Goal: Task Accomplishment & Management: Manage account settings

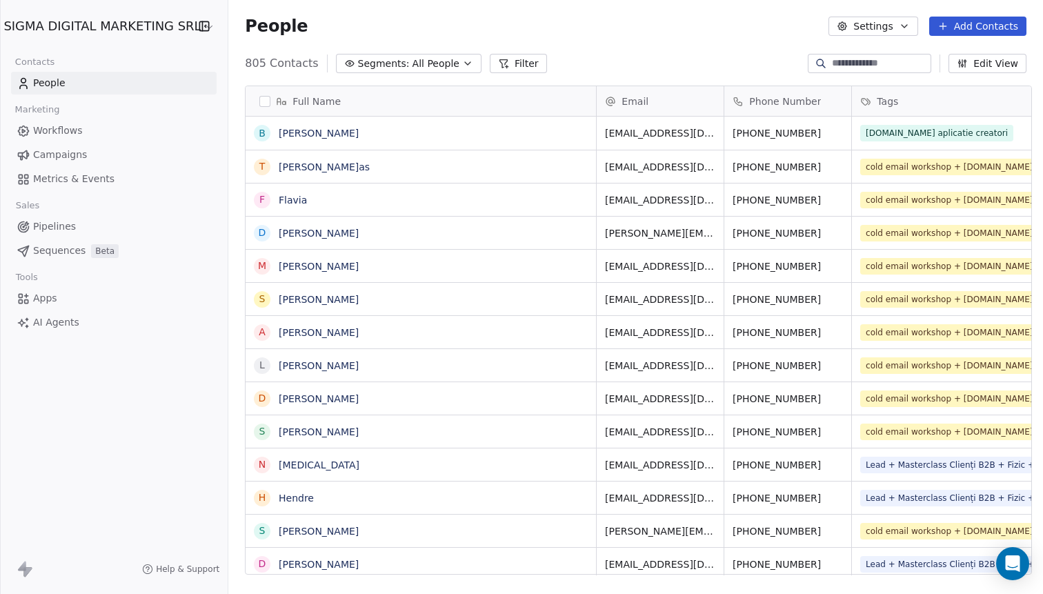
scroll to position [522, 820]
click at [65, 23] on html "SIGMA DIGITAL MARKETING SRL Contacts People Marketing Workflows Campaigns Metri…" at bounding box center [521, 297] width 1043 height 594
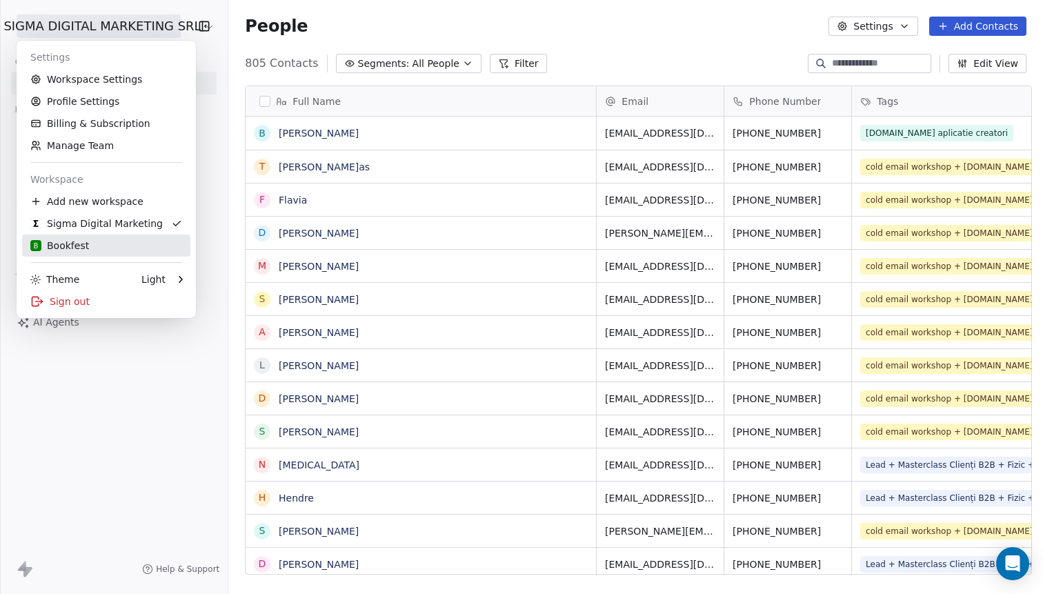
click at [63, 239] on link "B Bookfest" at bounding box center [106, 246] width 168 height 22
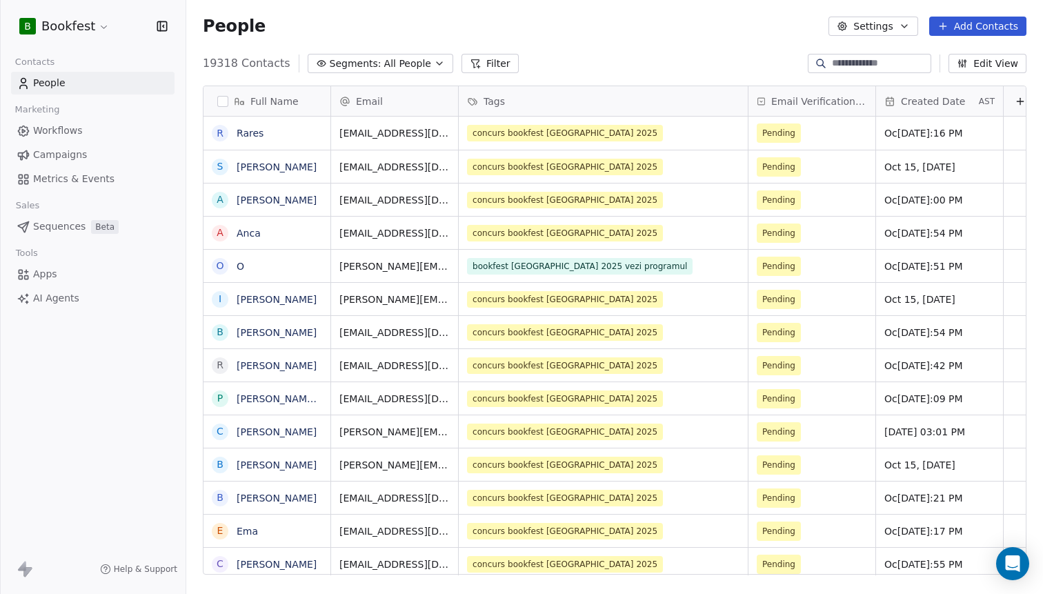
scroll to position [522, 857]
click at [434, 63] on icon "button" at bounding box center [439, 63] width 11 height 11
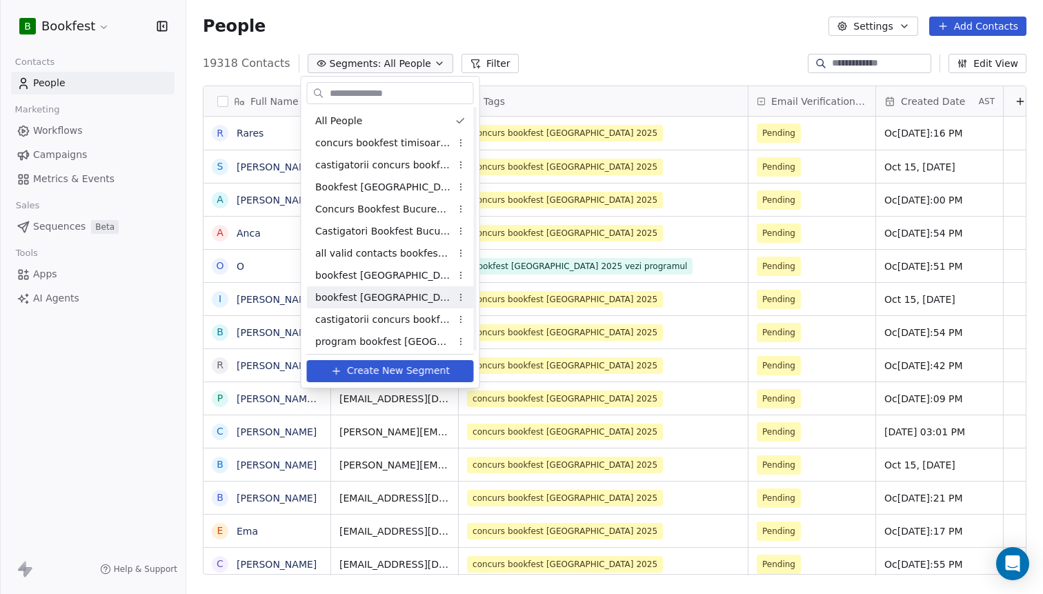
scroll to position [114, 0]
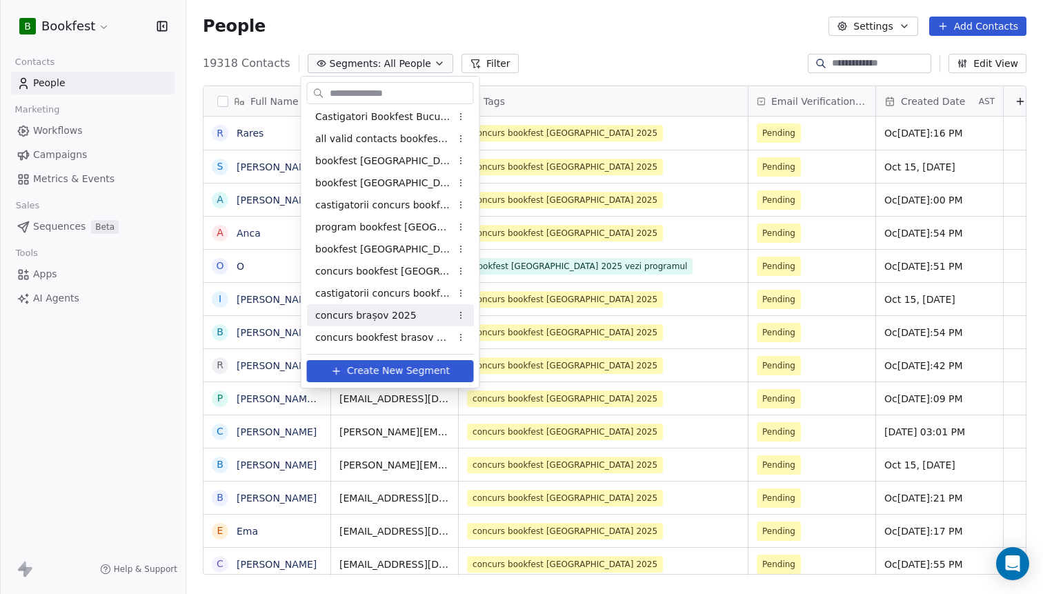
click at [359, 318] on span "concurs brașov 2025" at bounding box center [365, 315] width 101 height 14
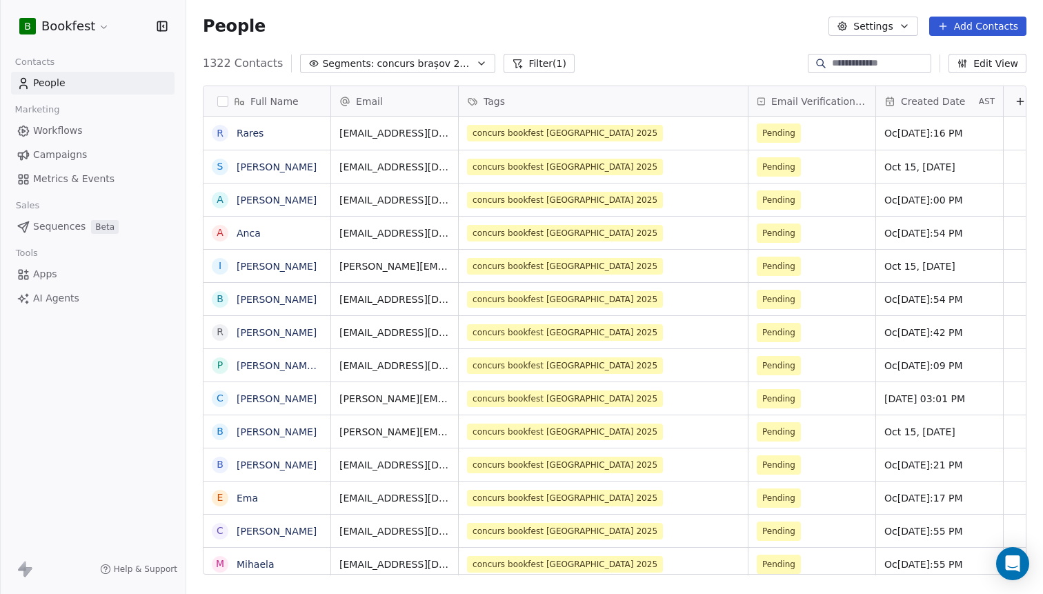
scroll to position [522, 857]
click at [224, 102] on button "button" at bounding box center [222, 101] width 11 height 11
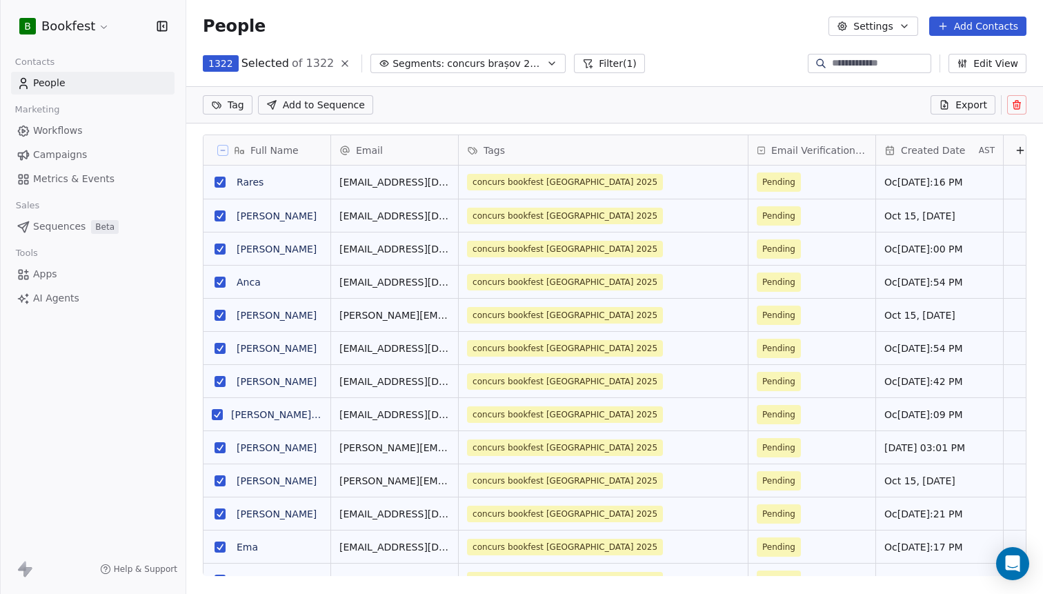
click at [980, 112] on button "Export" at bounding box center [962, 104] width 65 height 19
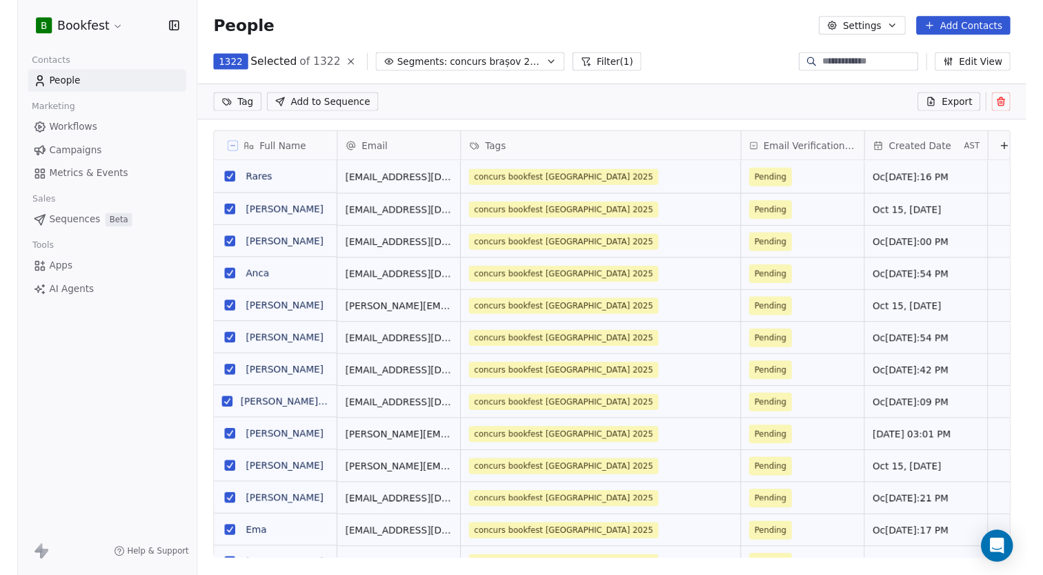
scroll to position [522, 857]
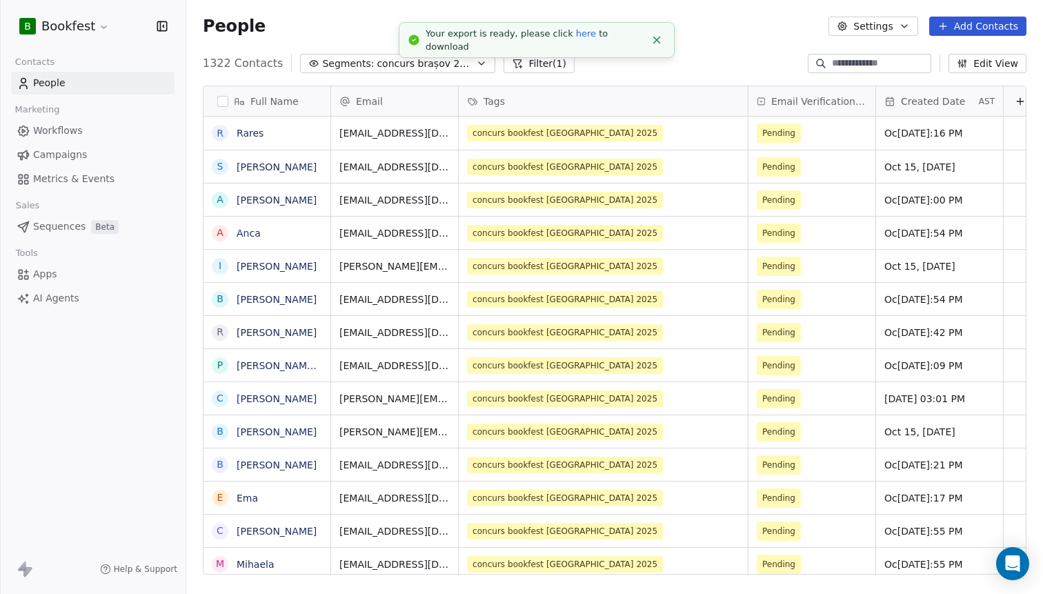
click at [576, 39] on link "here" at bounding box center [586, 33] width 20 height 10
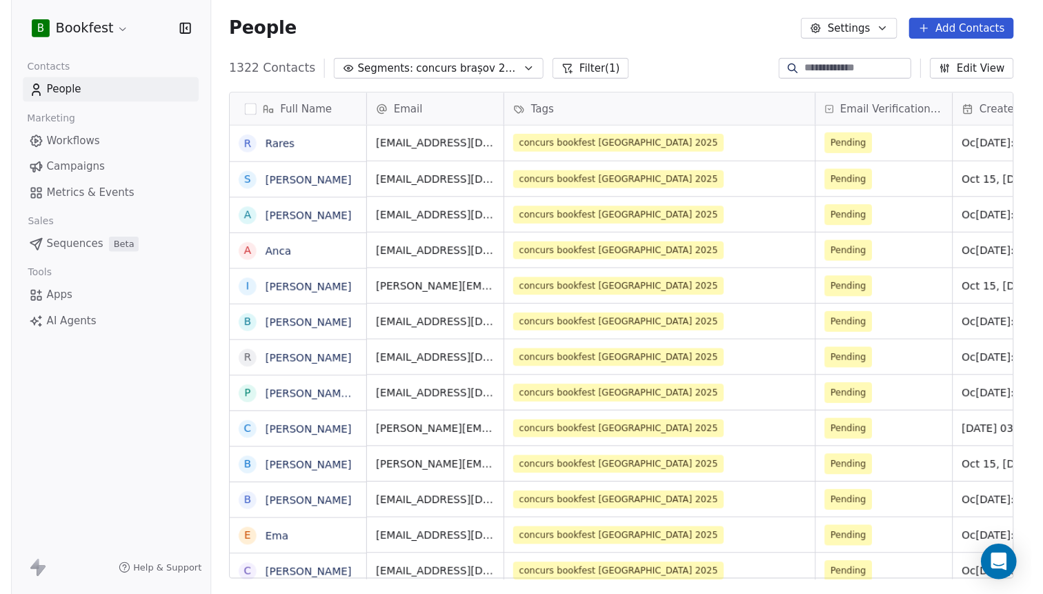
scroll to position [0, 1]
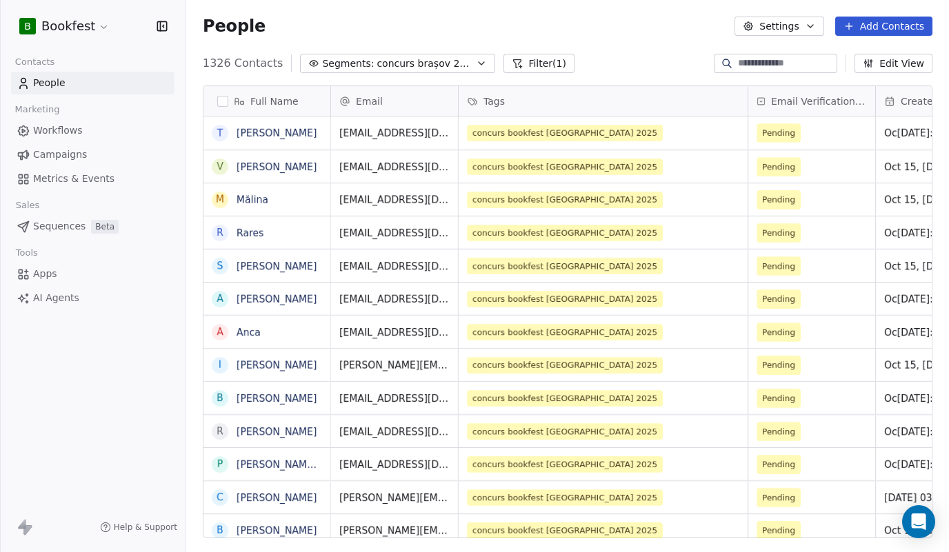
click at [89, 147] on link "Campaigns" at bounding box center [92, 154] width 163 height 23
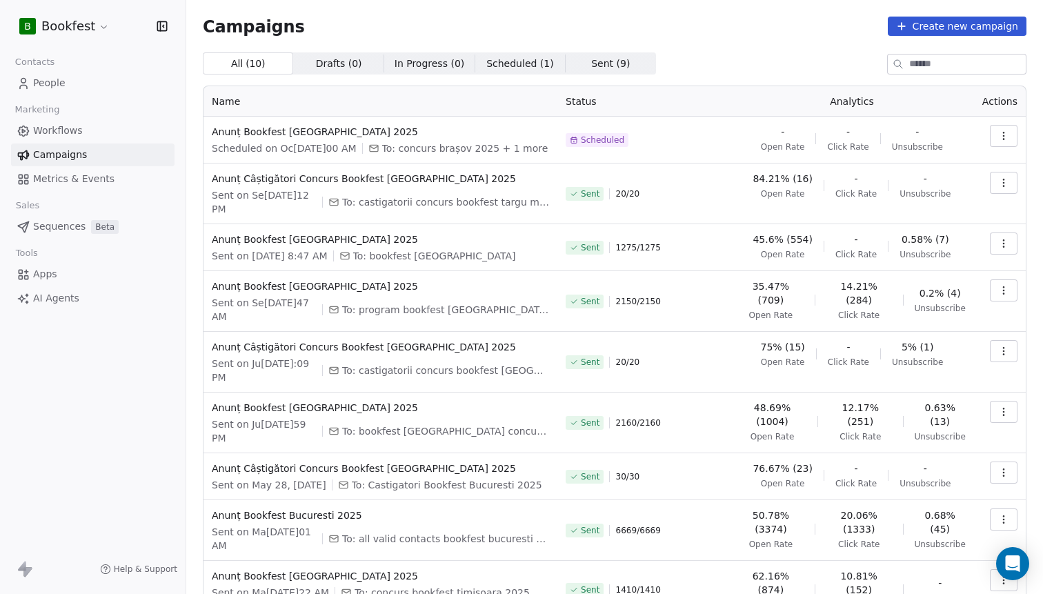
click at [1008, 188] on icon "button" at bounding box center [1003, 182] width 11 height 11
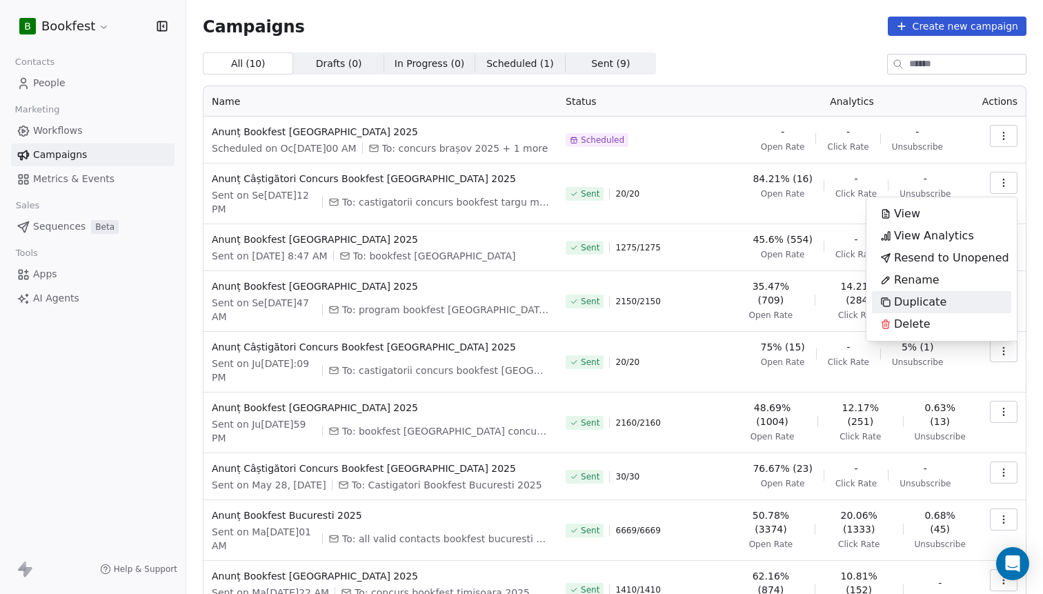
click at [946, 301] on div "Duplicate" at bounding box center [913, 302] width 83 height 22
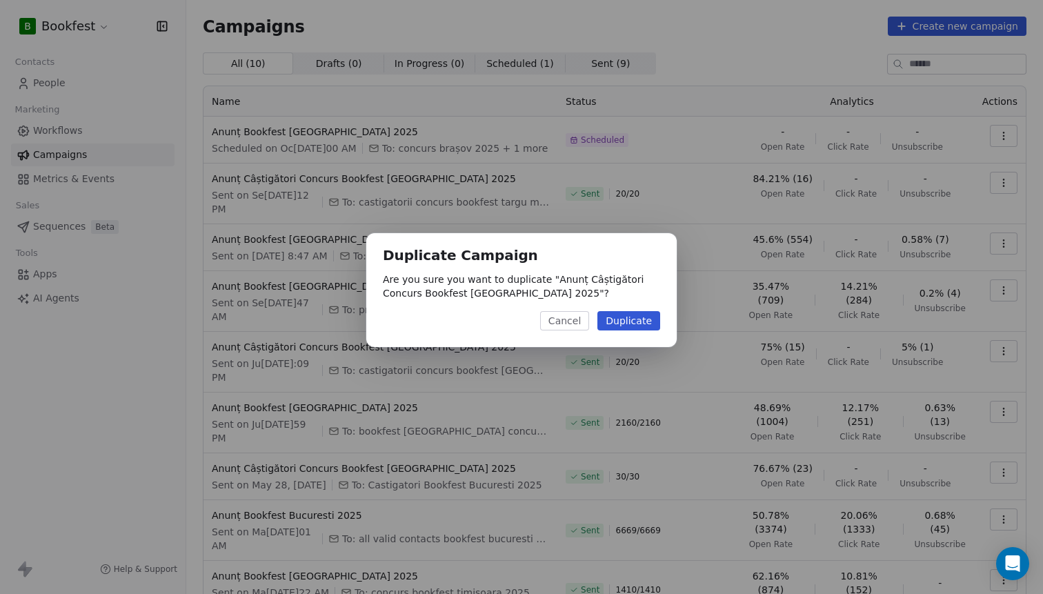
click at [632, 323] on button "Duplicate" at bounding box center [628, 320] width 63 height 19
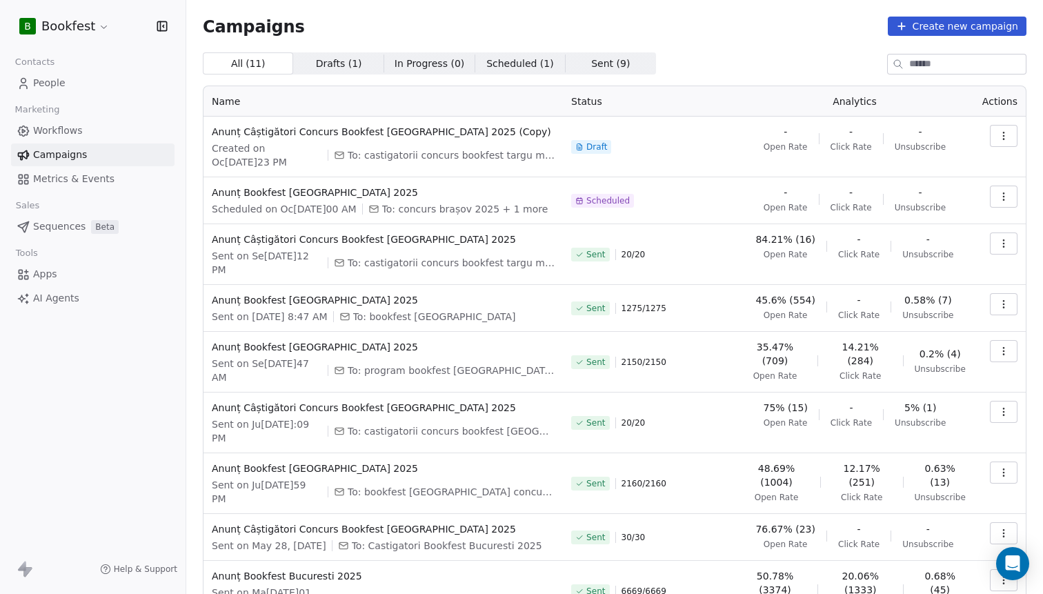
click at [1001, 137] on icon "button" at bounding box center [1003, 135] width 11 height 11
click at [922, 167] on div "Edit" at bounding box center [941, 167] width 139 height 22
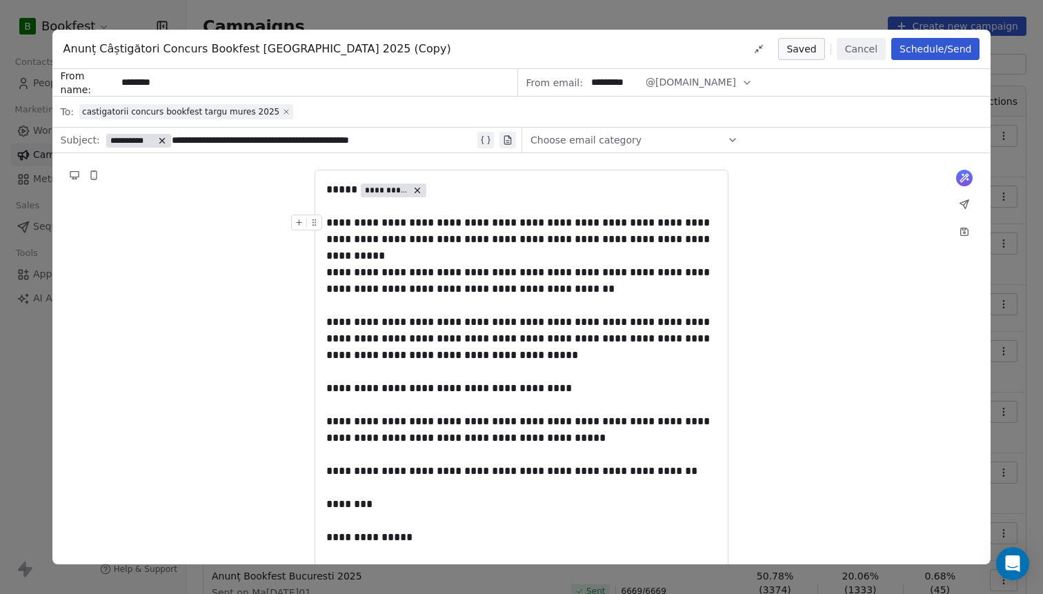
click at [282, 114] on icon at bounding box center [286, 112] width 8 height 8
drag, startPoint x: 339, startPoint y: 141, endPoint x: 443, endPoint y: 147, distance: 105.0
click at [443, 147] on div "**********" at bounding box center [290, 140] width 369 height 17
click at [354, 139] on div "**********" at bounding box center [290, 140] width 369 height 17
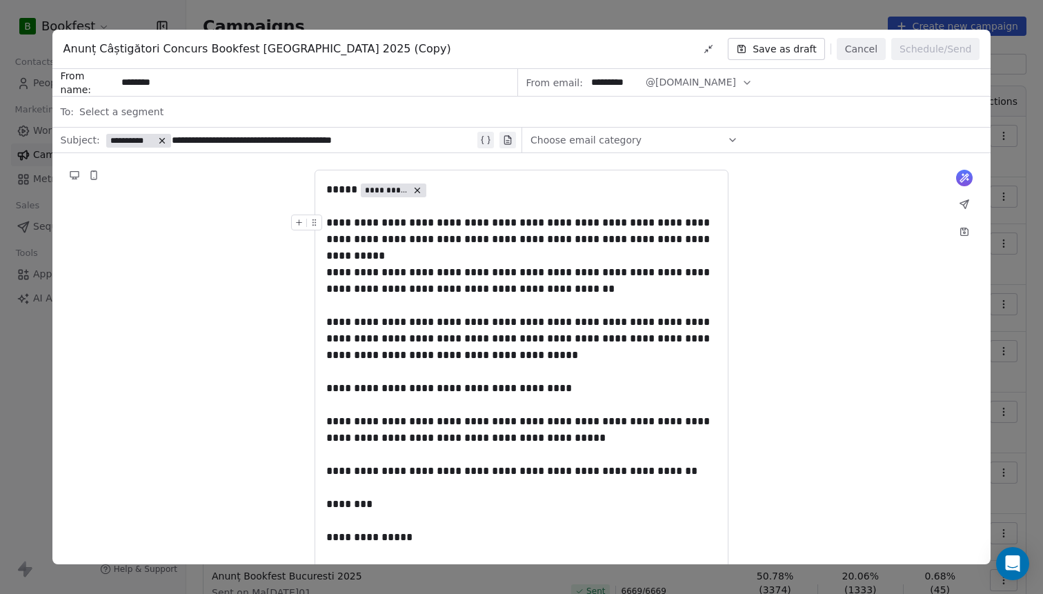
click at [621, 243] on div "**********" at bounding box center [521, 231] width 390 height 33
click at [592, 241] on div "**********" at bounding box center [521, 231] width 390 height 33
click at [652, 324] on div "**********" at bounding box center [521, 339] width 390 height 50
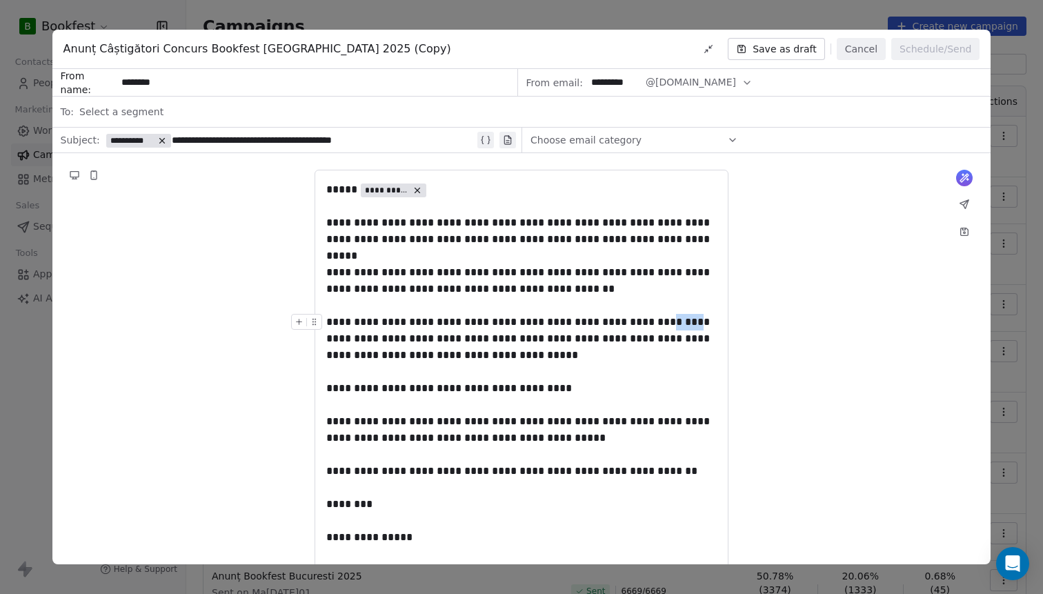
click at [652, 324] on div "**********" at bounding box center [521, 339] width 390 height 50
click at [618, 325] on div "**********" at bounding box center [521, 339] width 390 height 50
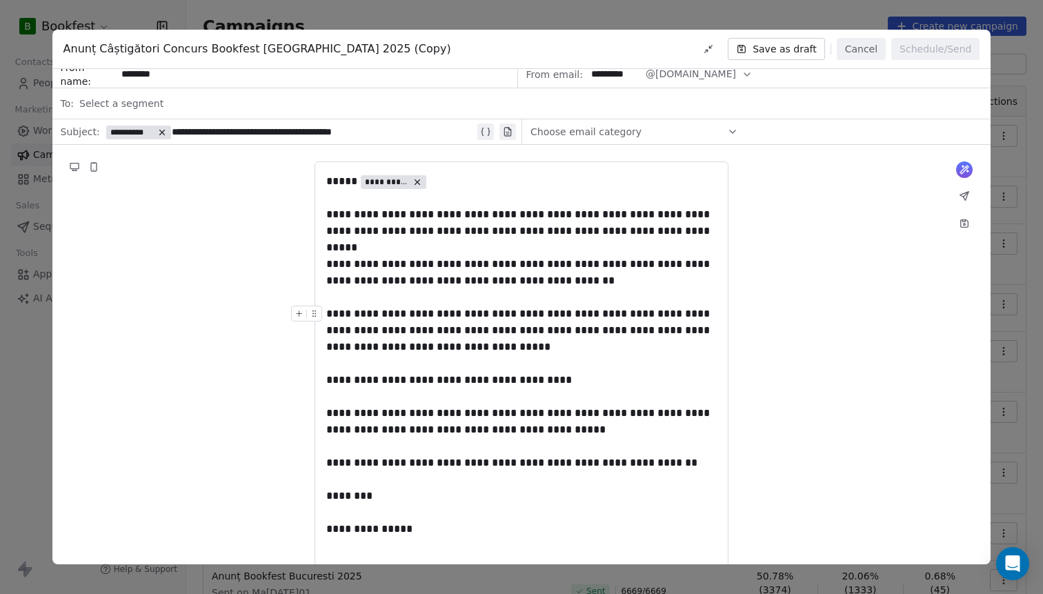
click at [608, 330] on div "**********" at bounding box center [521, 331] width 390 height 50
click at [636, 330] on div "**********" at bounding box center [521, 331] width 390 height 50
click at [655, 335] on div "**********" at bounding box center [521, 331] width 390 height 50
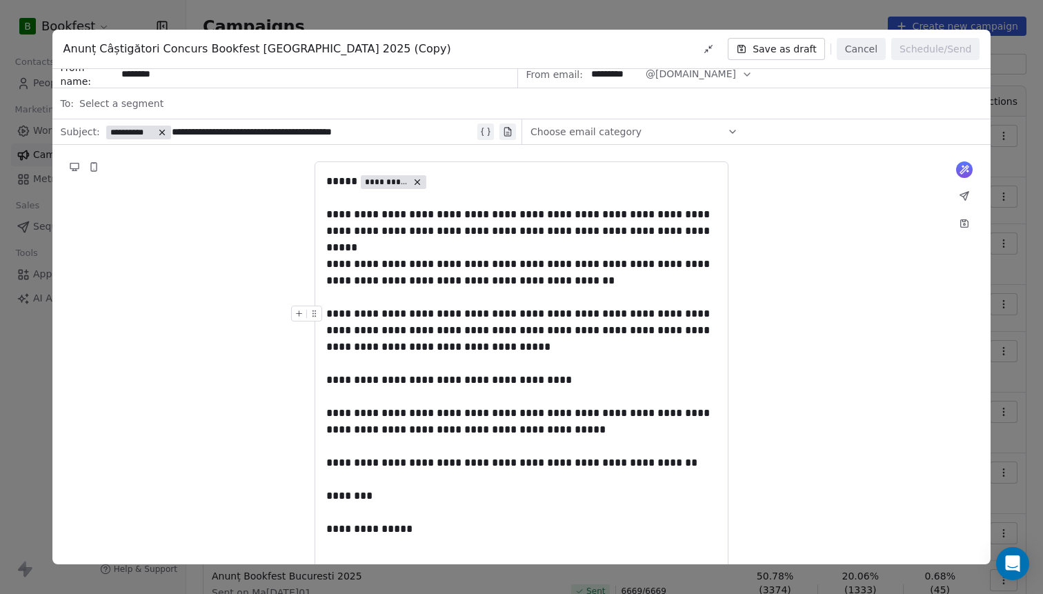
click at [655, 335] on div "**********" at bounding box center [521, 331] width 390 height 50
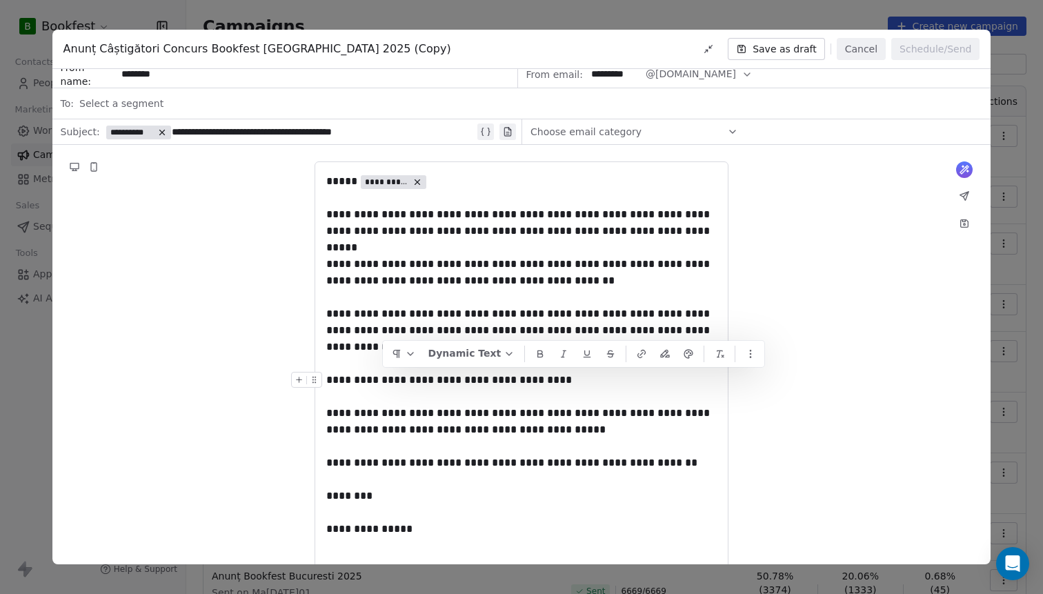
drag, startPoint x: 546, startPoint y: 381, endPoint x: 383, endPoint y: 380, distance: 162.1
click at [383, 380] on div "**********" at bounding box center [521, 380] width 390 height 17
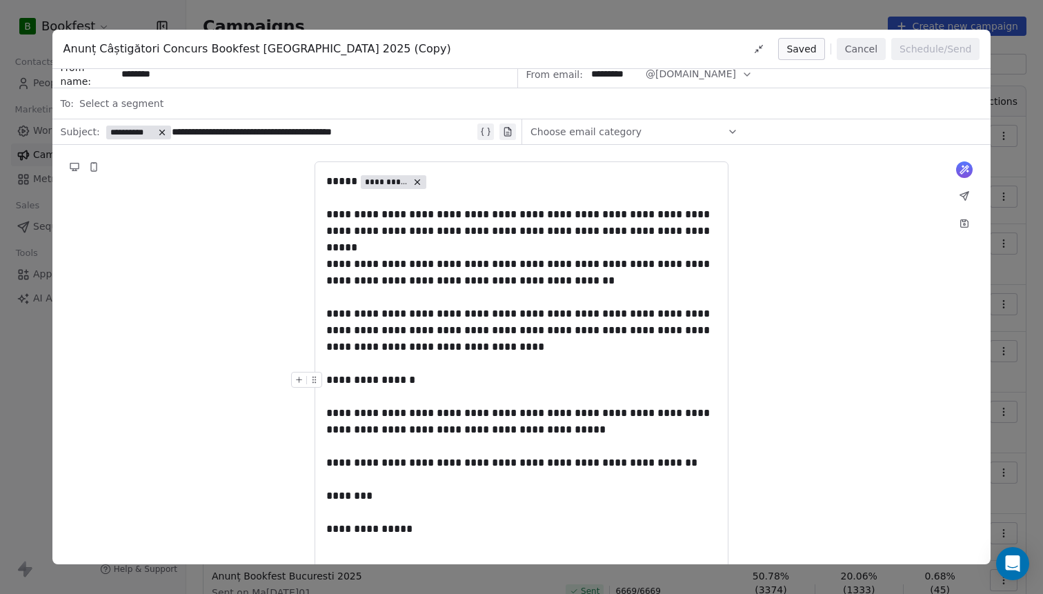
click at [397, 377] on div "**********" at bounding box center [521, 380] width 390 height 17
click at [459, 380] on div "**********" at bounding box center [521, 380] width 390 height 17
click at [417, 180] on icon at bounding box center [417, 182] width 5 height 5
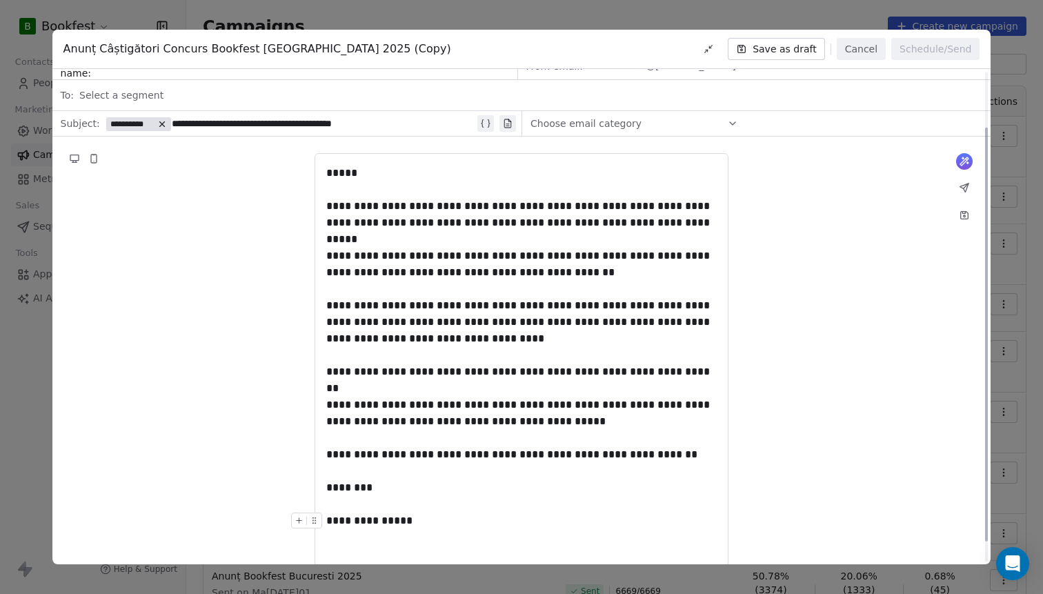
scroll to position [0, 0]
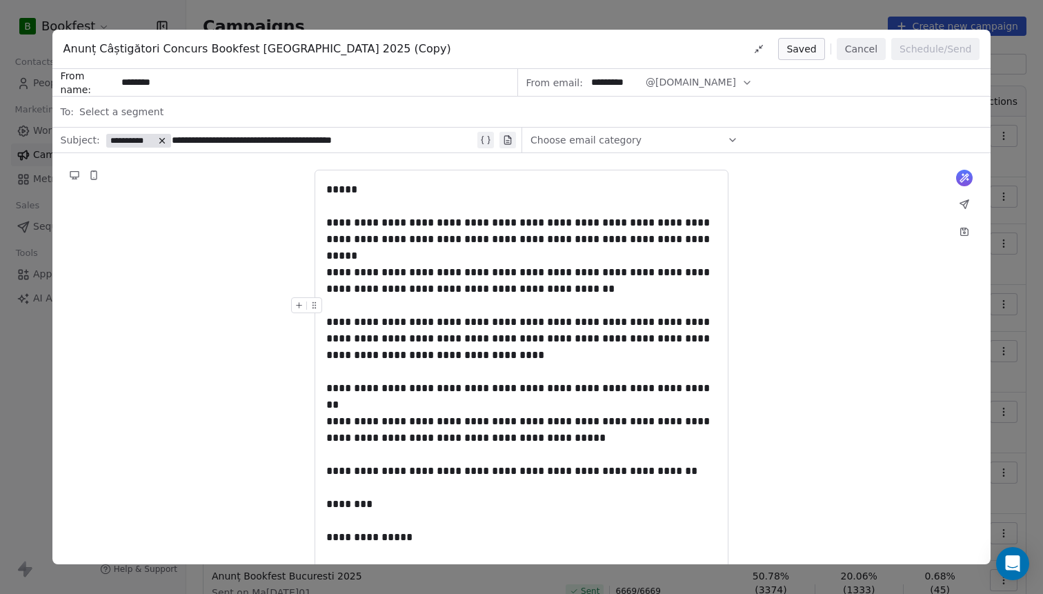
click at [860, 17] on div "**********" at bounding box center [521, 297] width 1043 height 594
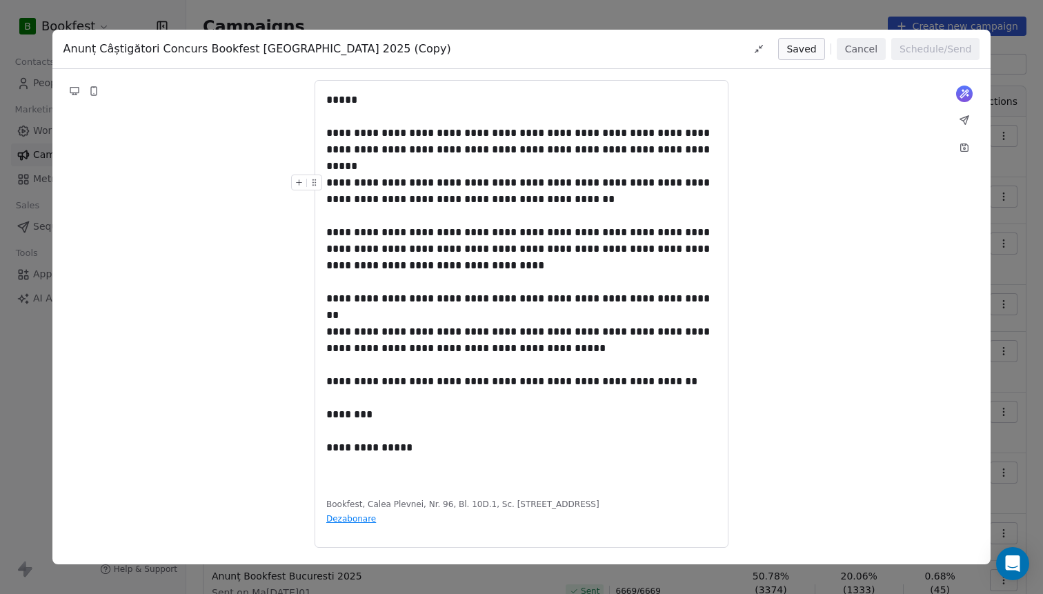
click at [646, 179] on div "**********" at bounding box center [521, 190] width 390 height 33
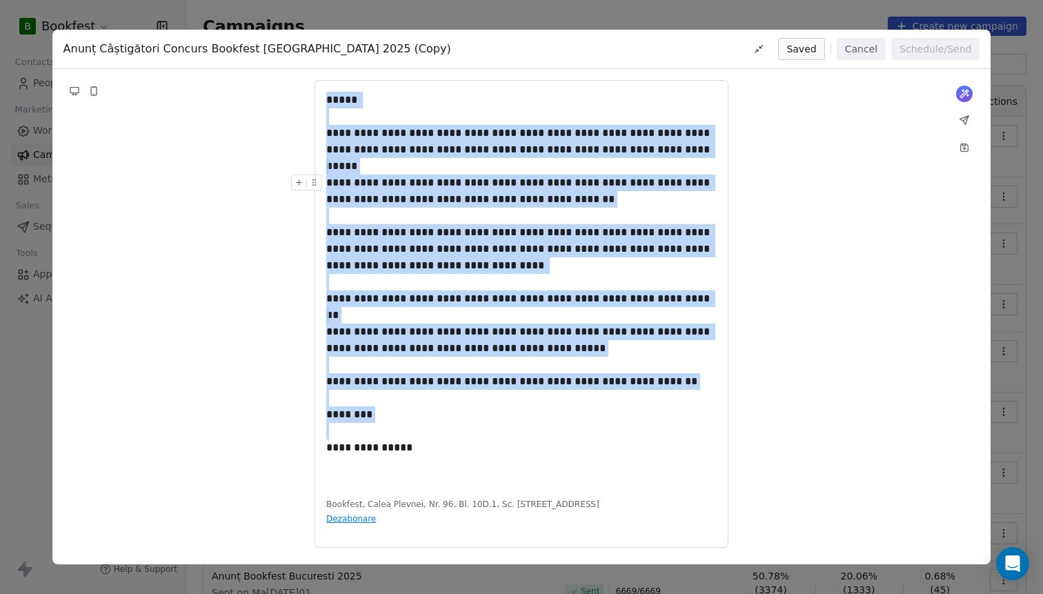
copy div "**********"
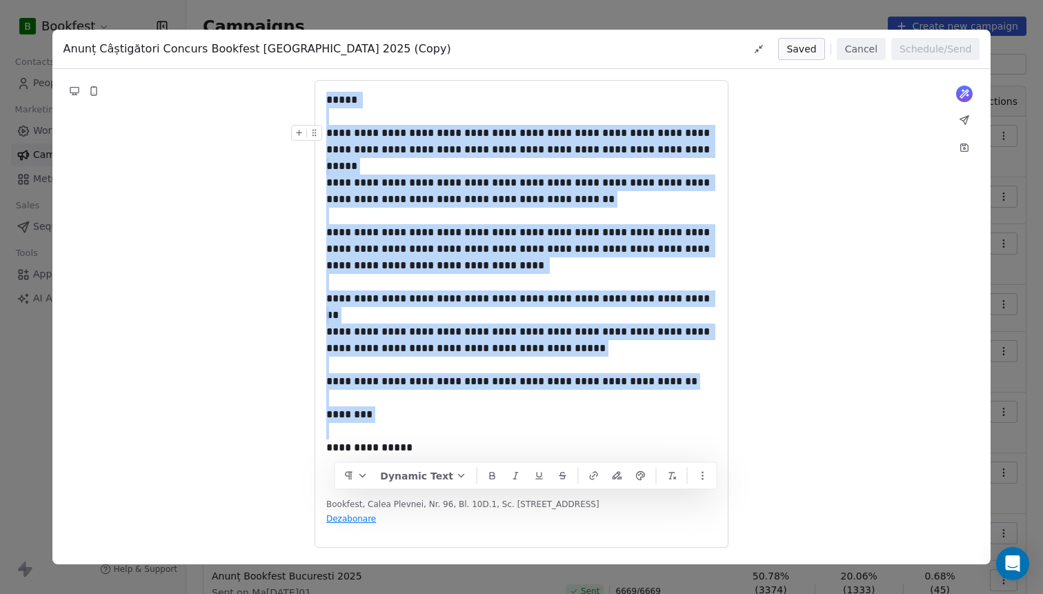
click at [863, 46] on button "Cancel" at bounding box center [861, 49] width 49 height 22
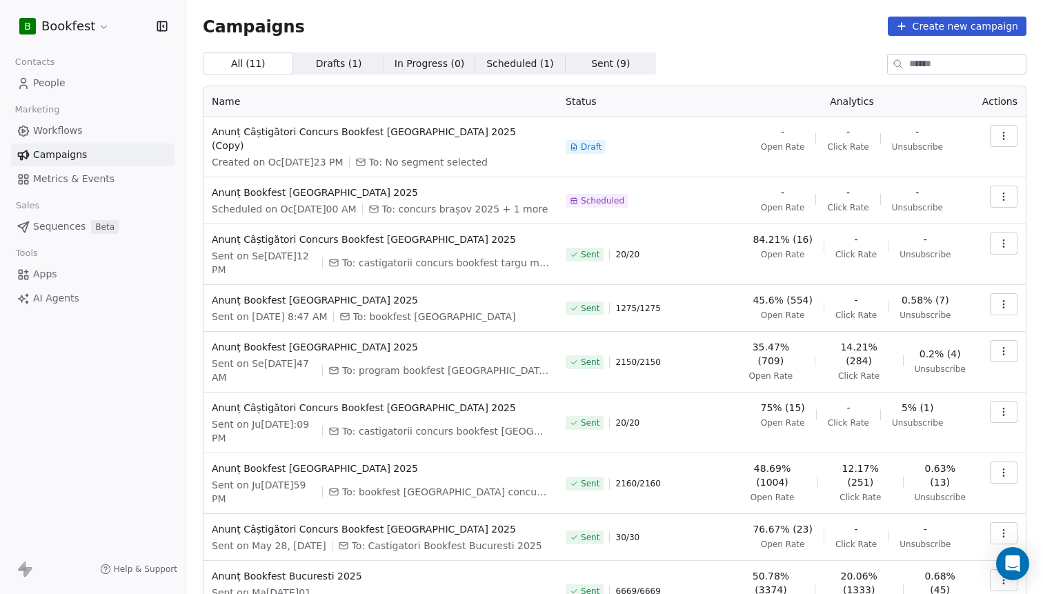
click at [1008, 134] on icon "button" at bounding box center [1003, 135] width 11 height 11
click at [944, 188] on div "Rename" at bounding box center [941, 189] width 139 height 22
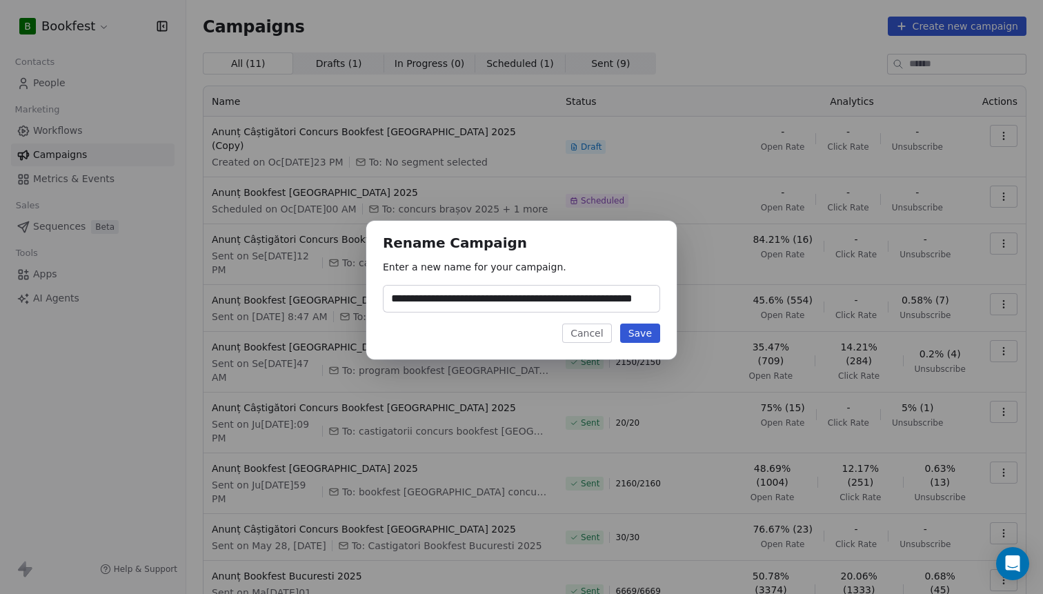
scroll to position [0, 43]
click at [621, 297] on input "**********" at bounding box center [521, 299] width 276 height 26
drag, startPoint x: 623, startPoint y: 297, endPoint x: 695, endPoint y: 296, distance: 71.7
click at [659, 296] on input "**********" at bounding box center [521, 299] width 276 height 26
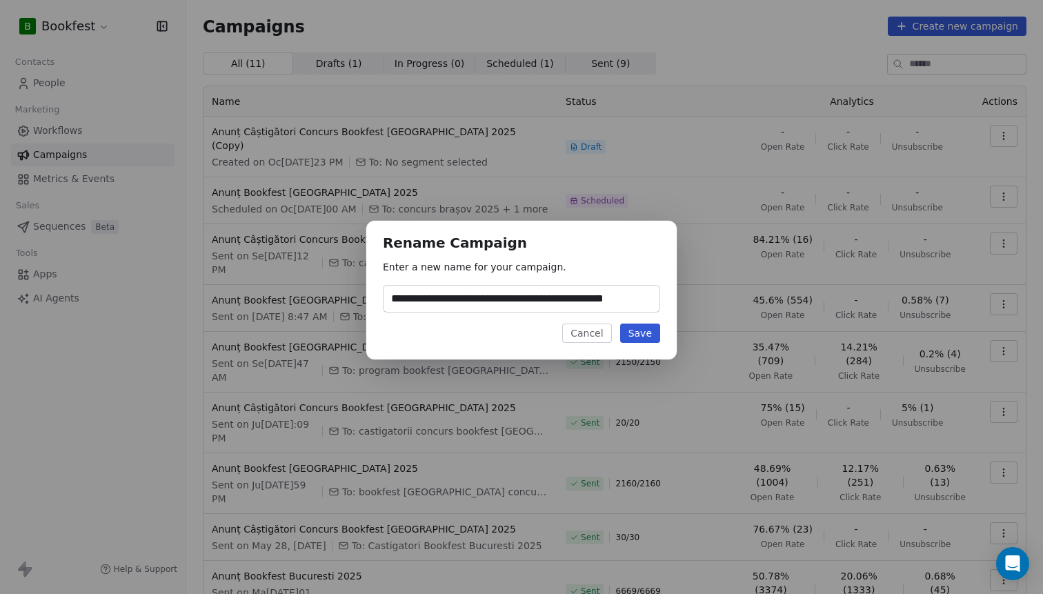
click at [620, 299] on input "**********" at bounding box center [521, 299] width 276 height 26
type input "**********"
click at [650, 332] on button "Save" at bounding box center [640, 332] width 40 height 19
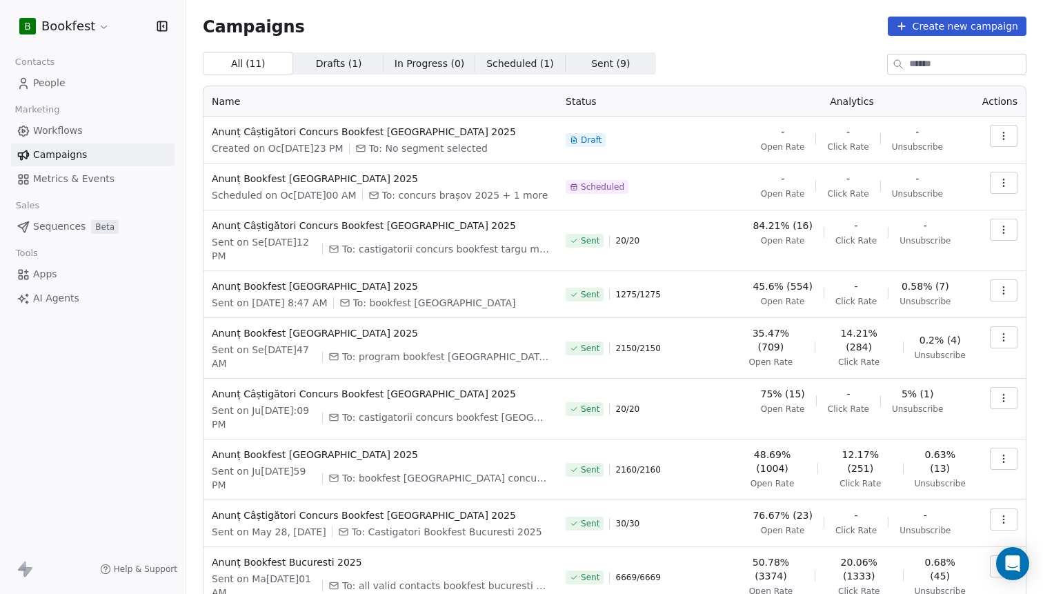
click at [57, 84] on span "People" at bounding box center [49, 83] width 32 height 14
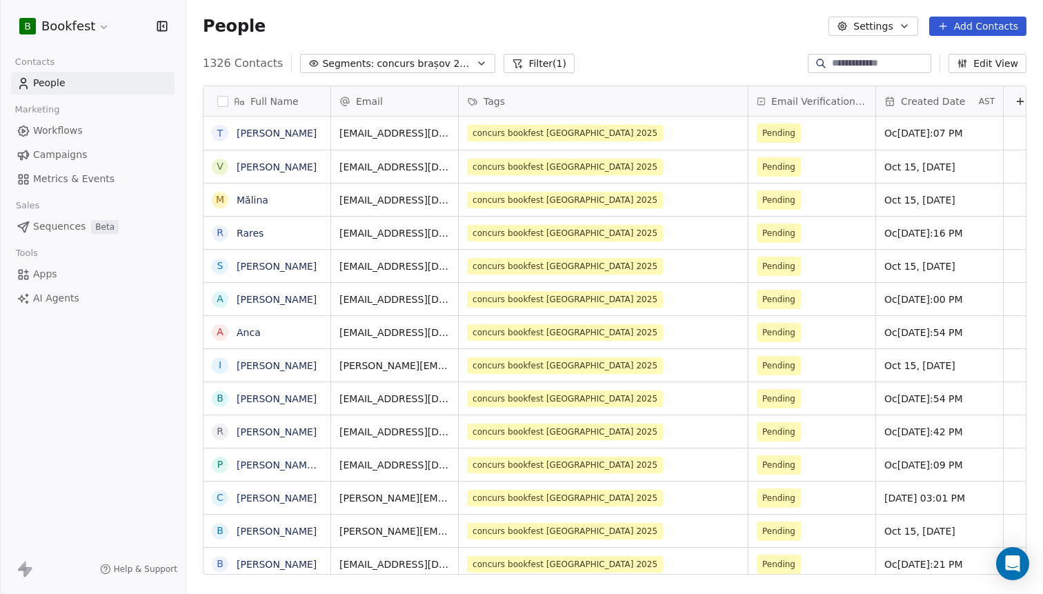
scroll to position [522, 857]
click at [969, 30] on button "Add Contacts" at bounding box center [977, 26] width 97 height 19
click at [705, 19] on html "B Bookfest Contacts People Marketing Workflows Campaigns Metrics & Events Sales…" at bounding box center [521, 297] width 1043 height 594
click at [416, 59] on span "concurs brașov 2025" at bounding box center [425, 64] width 97 height 14
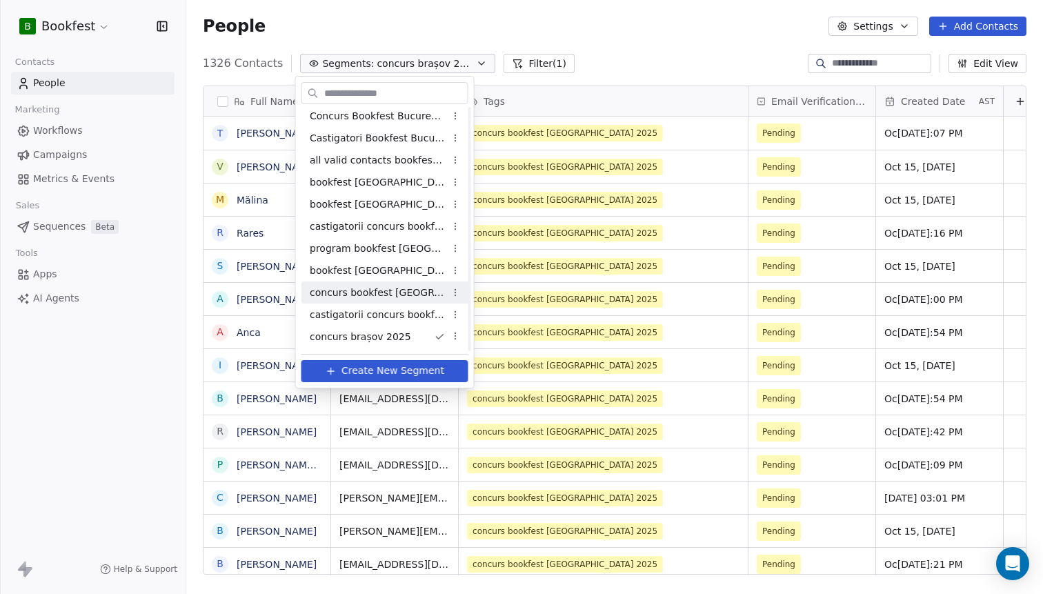
scroll to position [114, 0]
click at [462, 291] on html "B Bookfest Contacts People Marketing Workflows Campaigns Metrics & Events Sales…" at bounding box center [521, 297] width 1043 height 594
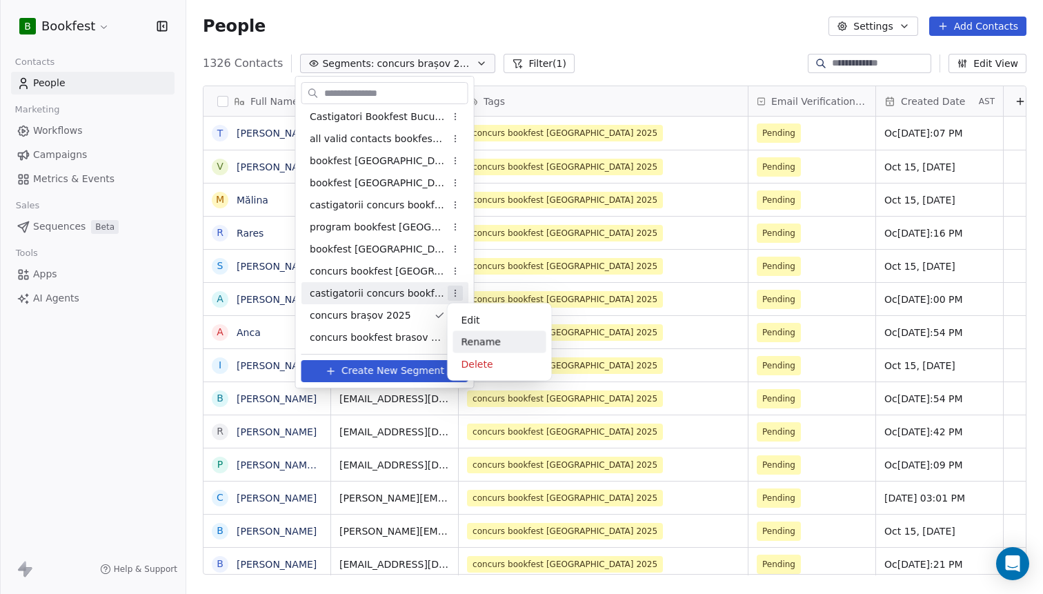
click at [478, 343] on div "Rename" at bounding box center [499, 342] width 93 height 22
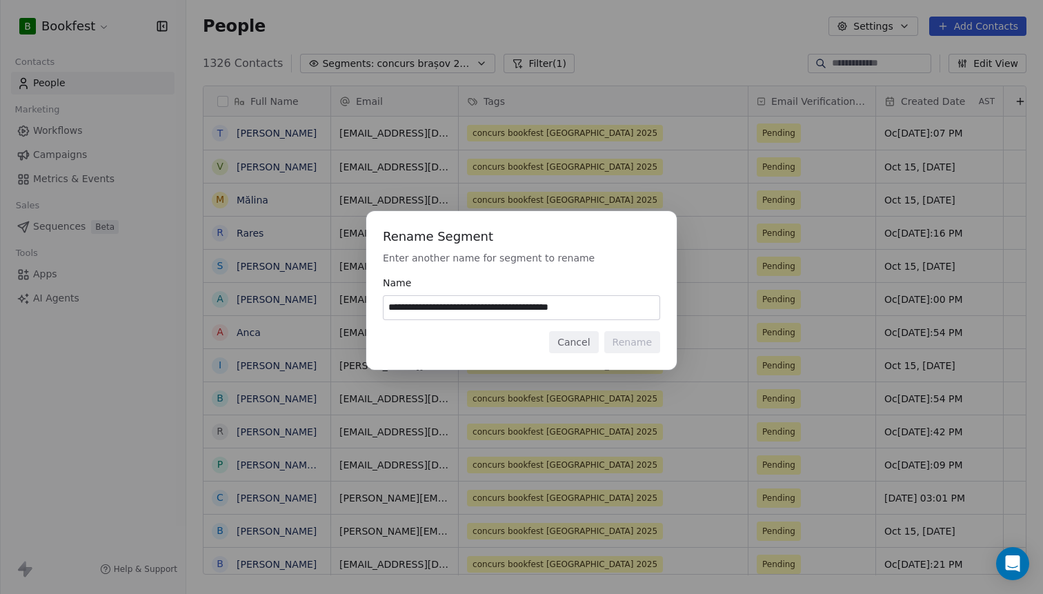
scroll to position [522, 857]
click at [471, 305] on input "**********" at bounding box center [521, 307] width 276 height 23
type input "**********"
click at [568, 338] on button "Cancel" at bounding box center [573, 342] width 49 height 22
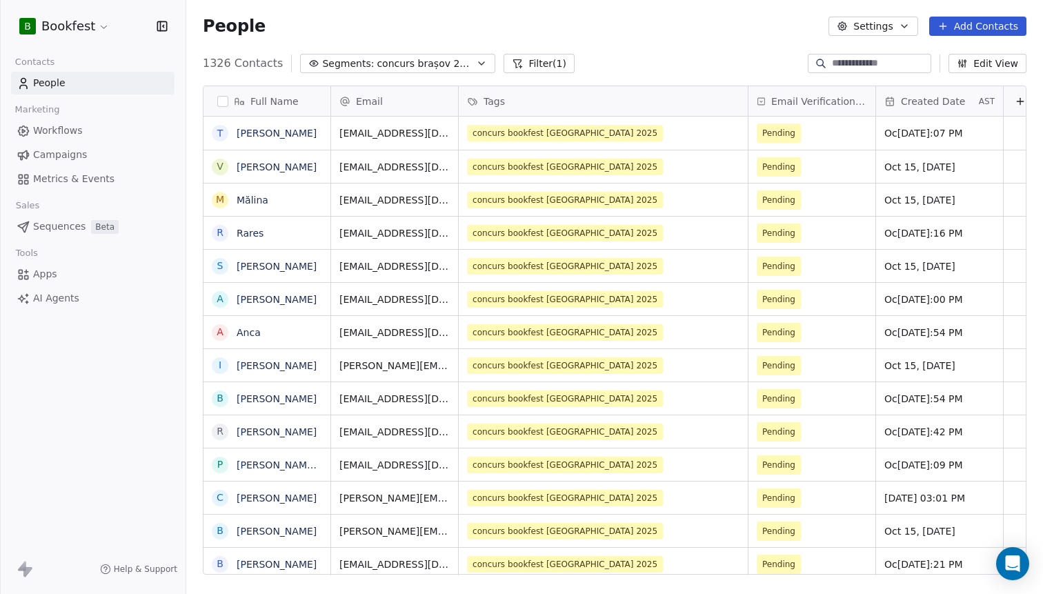
click at [738, 32] on div "People Settings Add Contacts" at bounding box center [615, 26] width 824 height 19
click at [528, 59] on button "Filter (1)" at bounding box center [538, 63] width 71 height 19
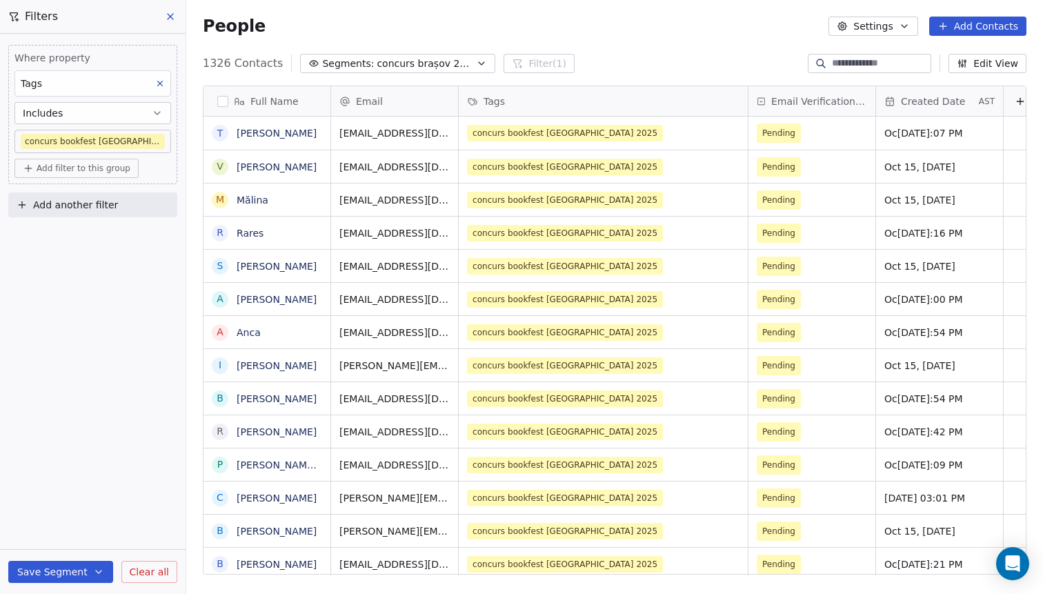
click at [478, 23] on div "People Settings Add Contacts" at bounding box center [615, 26] width 824 height 19
click at [403, 61] on span "concurs brașov 2025" at bounding box center [425, 64] width 97 height 14
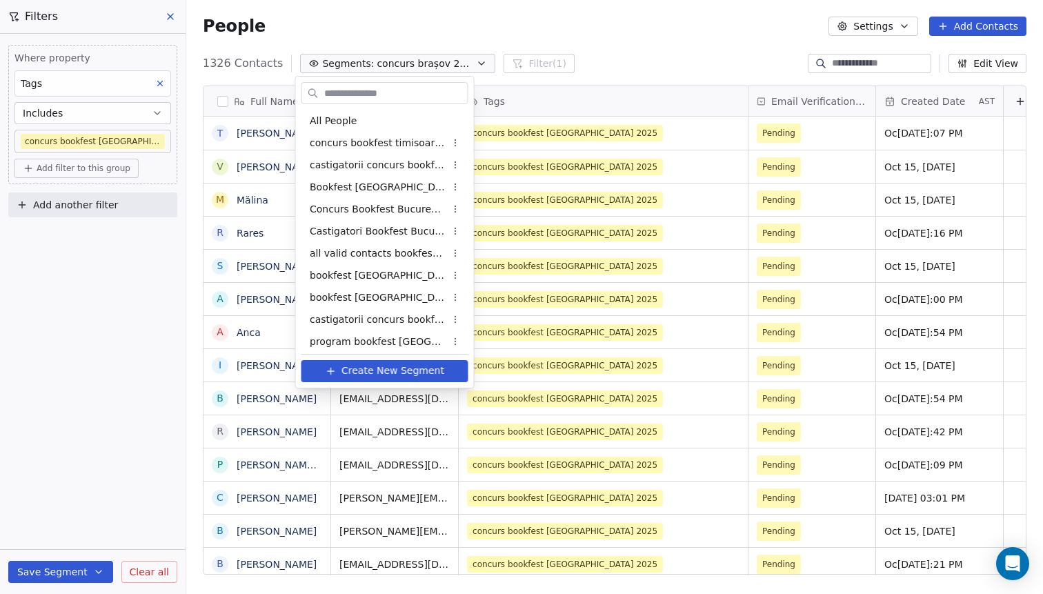
scroll to position [93, 0]
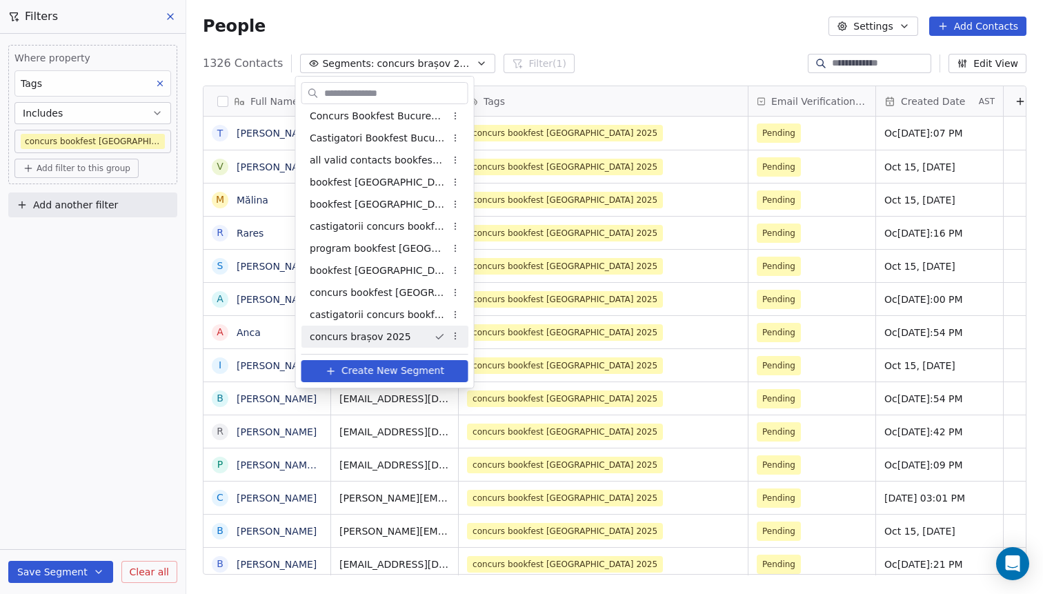
click at [401, 17] on html "B Bookfest Contacts People Marketing Workflows Campaigns Metrics & Events Sales…" at bounding box center [521, 297] width 1043 height 594
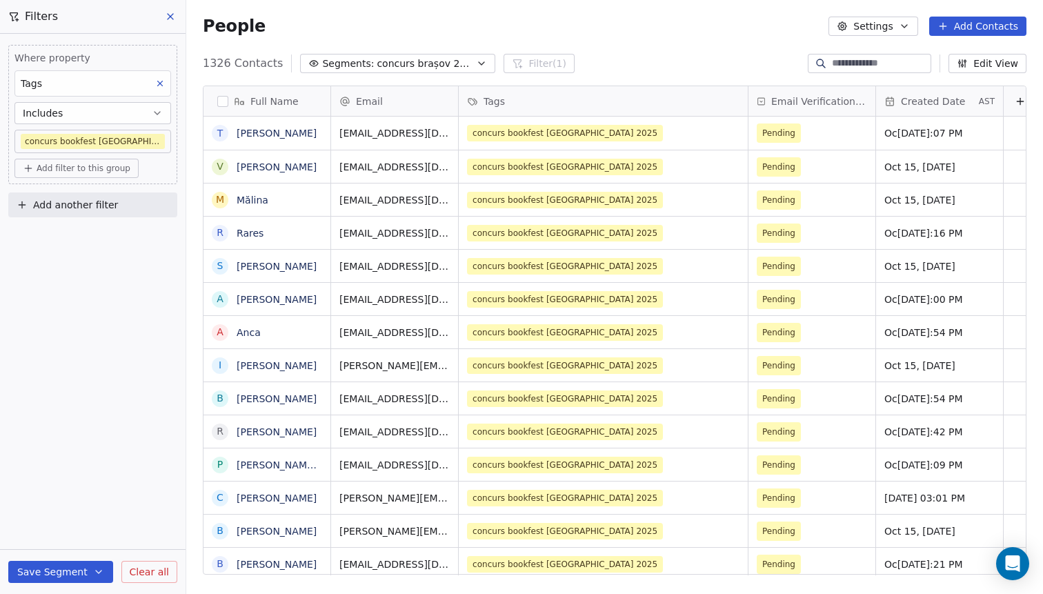
click at [957, 37] on div "People Settings Add Contacts" at bounding box center [614, 26] width 857 height 52
click at [958, 33] on button "Add Contacts" at bounding box center [977, 26] width 97 height 19
click at [957, 74] on span "Import from CSV" at bounding box center [975, 78] width 80 height 14
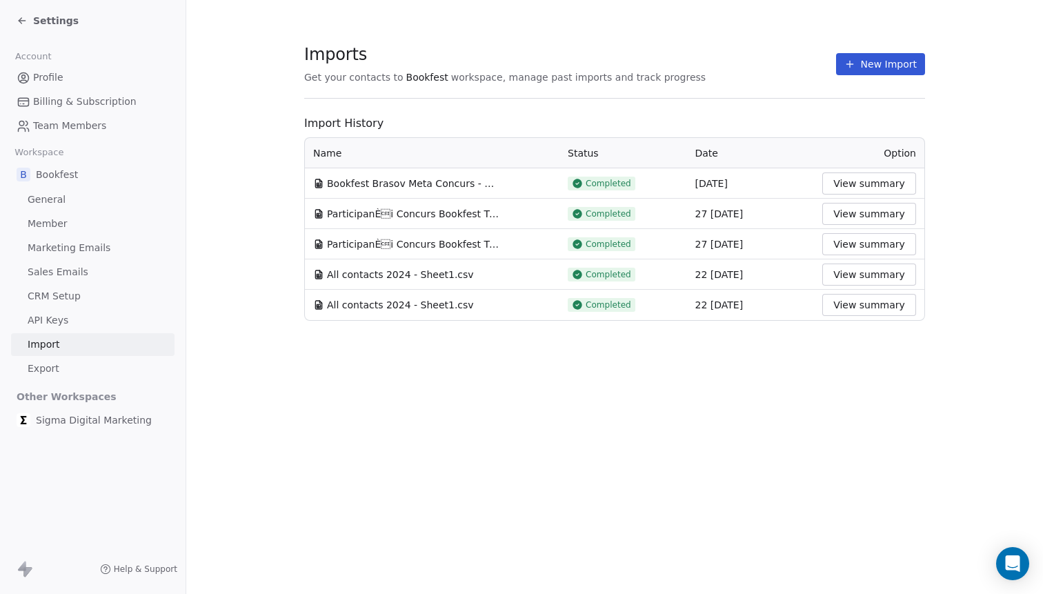
click at [911, 59] on button "New Import" at bounding box center [880, 64] width 89 height 22
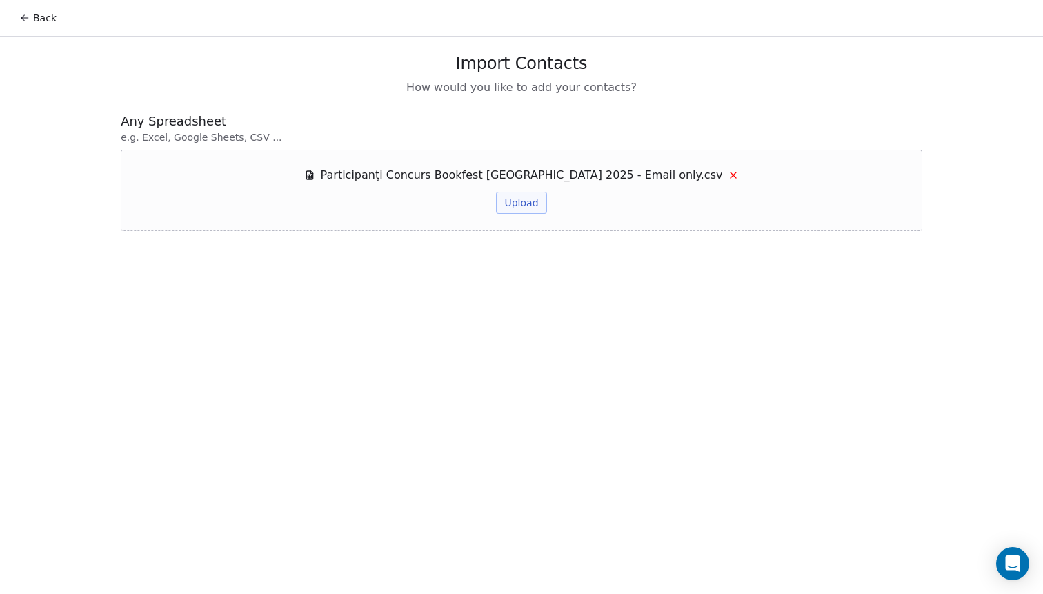
click at [515, 205] on button "Upload" at bounding box center [521, 203] width 50 height 22
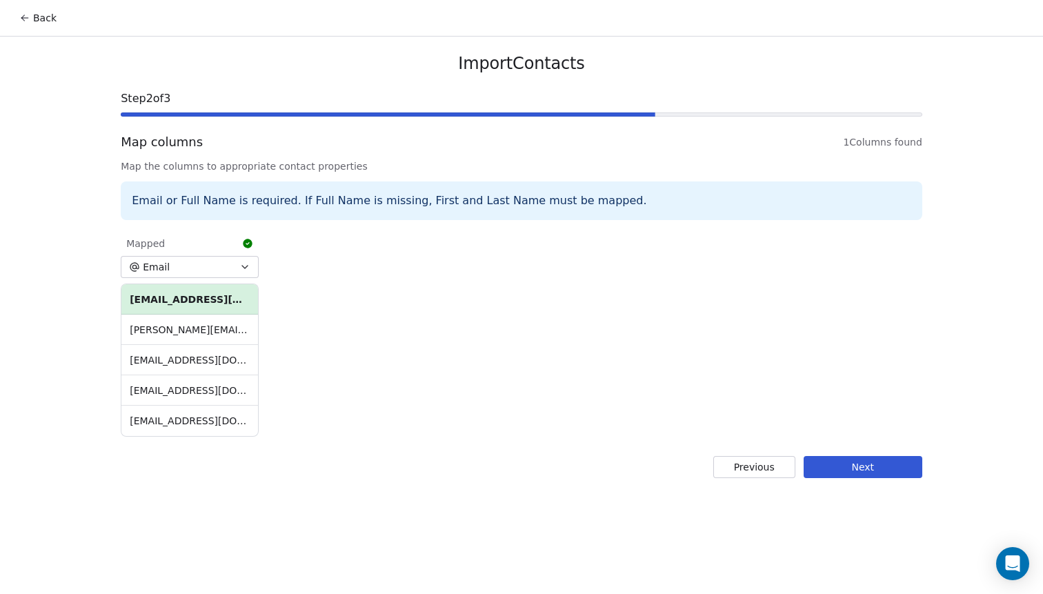
click at [854, 464] on button "Next" at bounding box center [863, 467] width 119 height 22
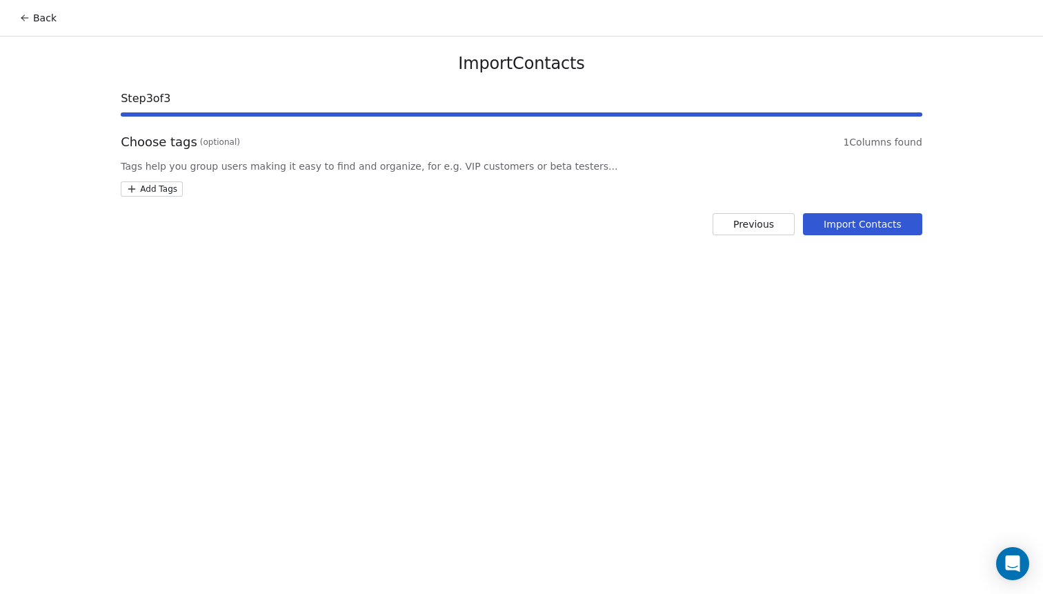
click at [168, 193] on html "Back Import Contacts Step 3 of 3 Choose tags (optional) 1 Columns found Tags he…" at bounding box center [521, 297] width 1043 height 594
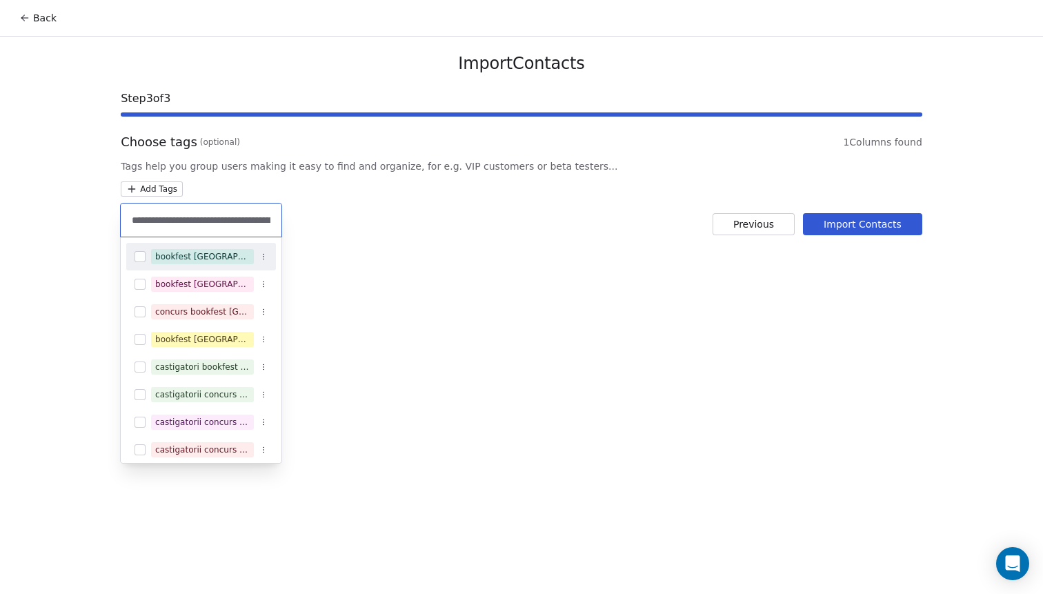
scroll to position [0, 73]
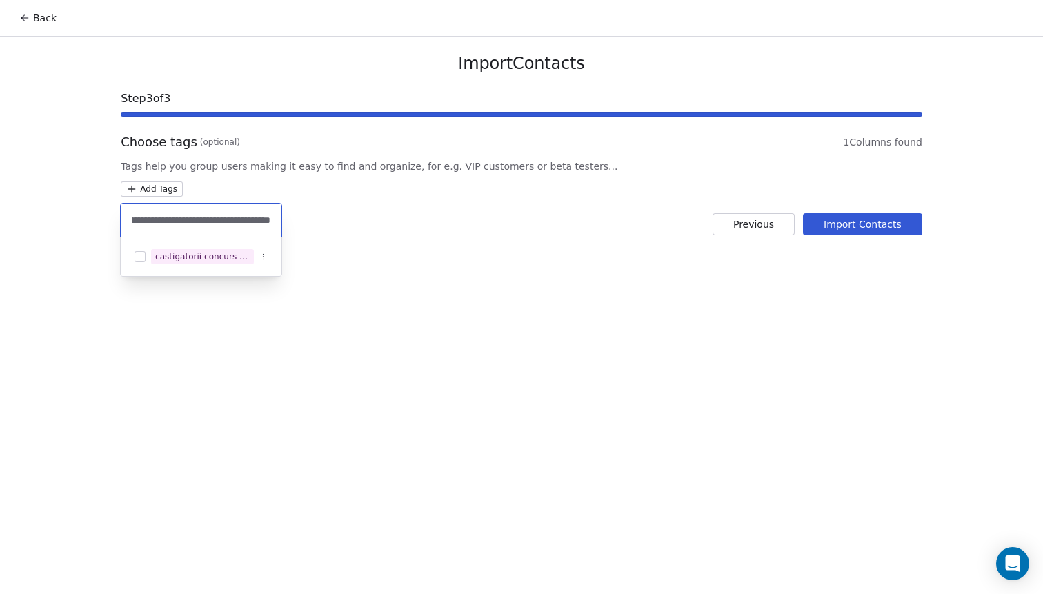
click at [235, 224] on input "**********" at bounding box center [201, 219] width 144 height 15
click at [235, 225] on input "**********" at bounding box center [201, 219] width 144 height 15
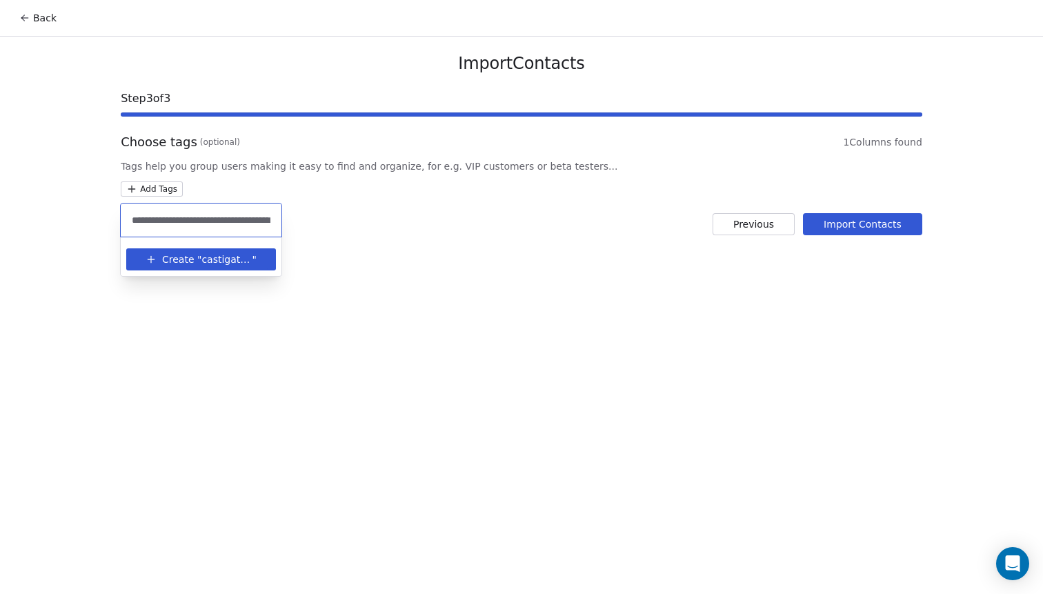
drag, startPoint x: 242, startPoint y: 224, endPoint x: 79, endPoint y: 224, distance: 163.5
click at [129, 224] on input "**********" at bounding box center [201, 219] width 144 height 15
type input "**********"
click at [191, 259] on span "Create "" at bounding box center [181, 259] width 39 height 14
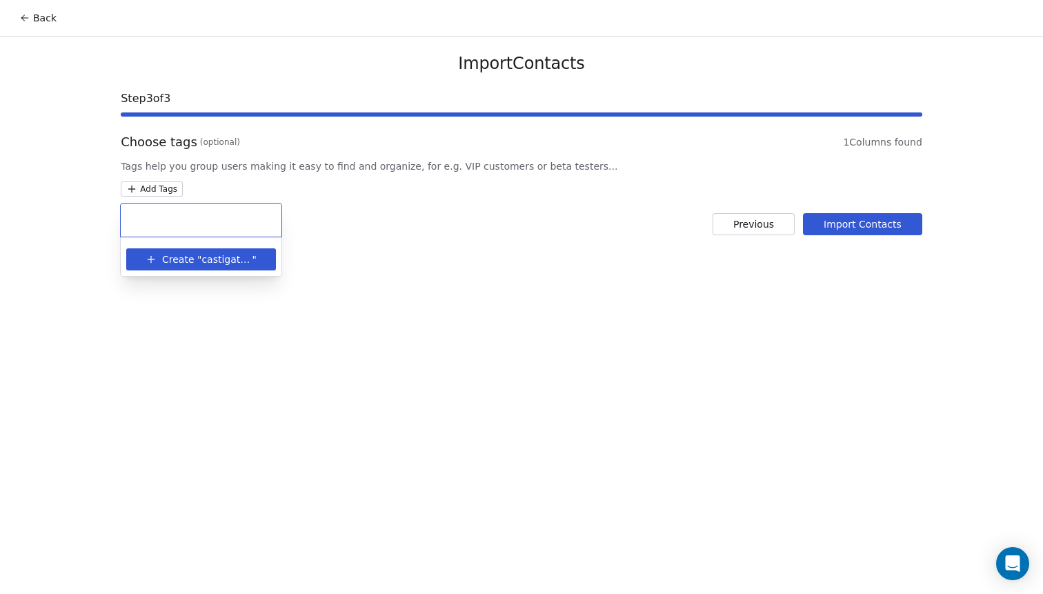
scroll to position [0, 0]
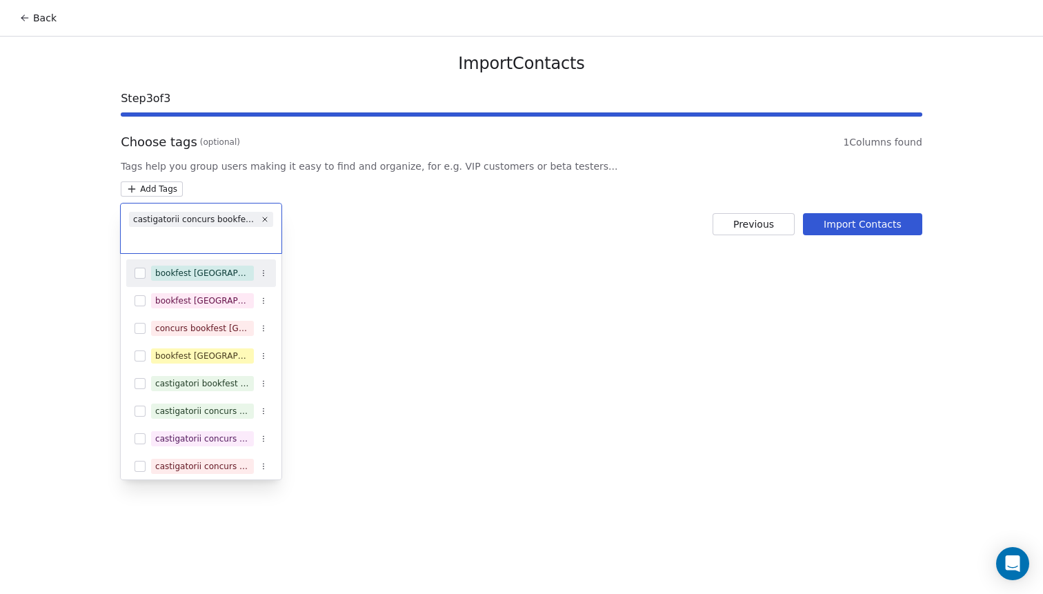
click at [410, 248] on html "Back Import Contacts Step 3 of 3 Choose tags (optional) 1 Columns found Tags he…" at bounding box center [521, 297] width 1043 height 594
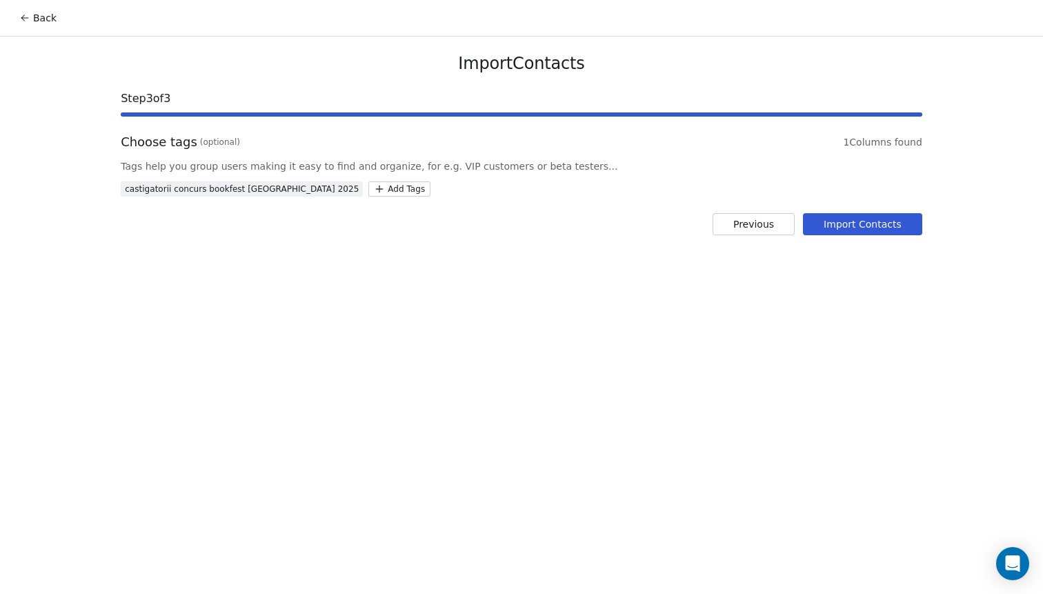
click at [872, 226] on button "Import Contacts" at bounding box center [862, 224] width 119 height 22
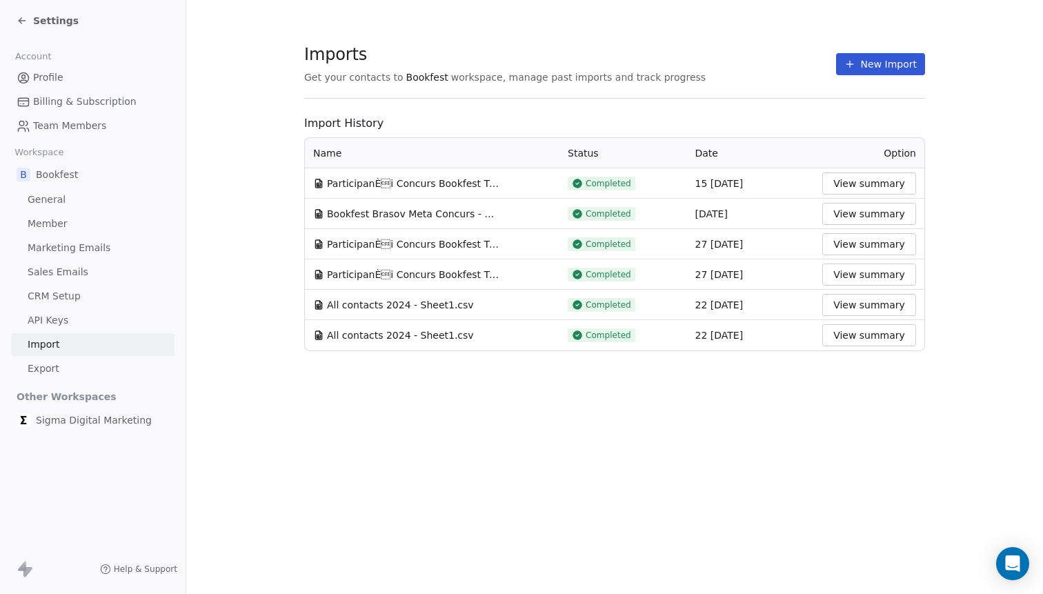
click at [251, 252] on section "Imports Get your contacts to Bookfest workspace, manage past imports and track …" at bounding box center [614, 197] width 857 height 395
click at [19, 20] on icon at bounding box center [22, 20] width 11 height 11
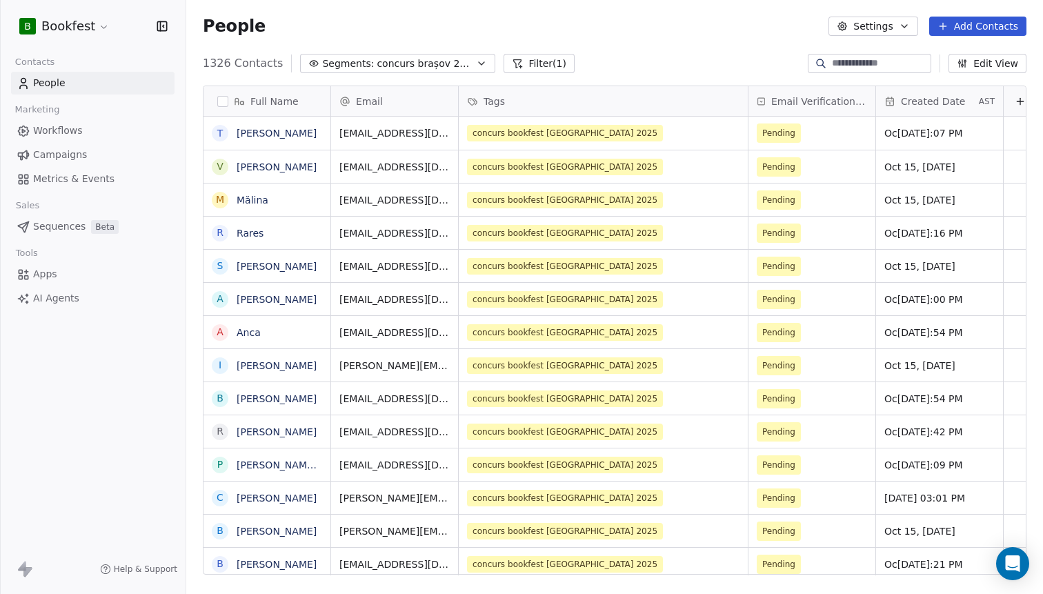
scroll to position [522, 857]
click at [476, 62] on icon "button" at bounding box center [481, 63] width 11 height 11
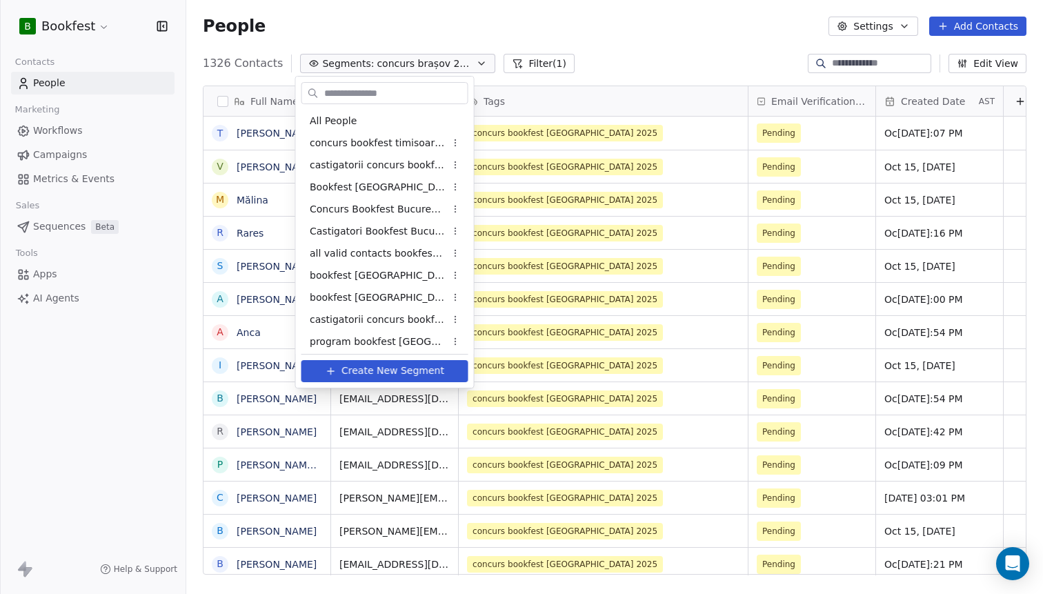
scroll to position [93, 0]
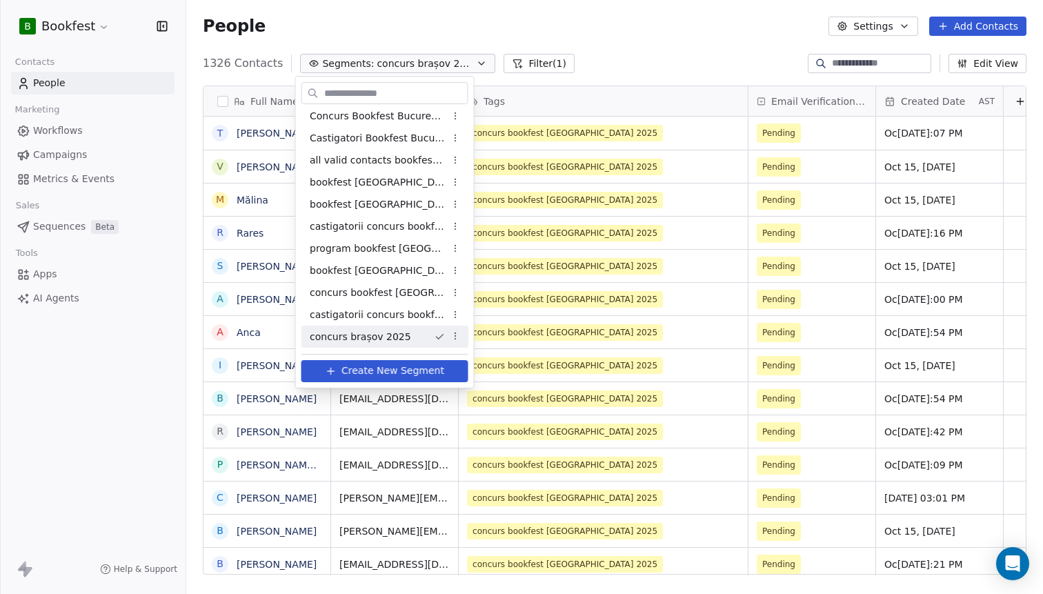
click at [525, 66] on html "B Bookfest Contacts People Marketing Workflows Campaigns Metrics & Events Sales…" at bounding box center [521, 297] width 1043 height 594
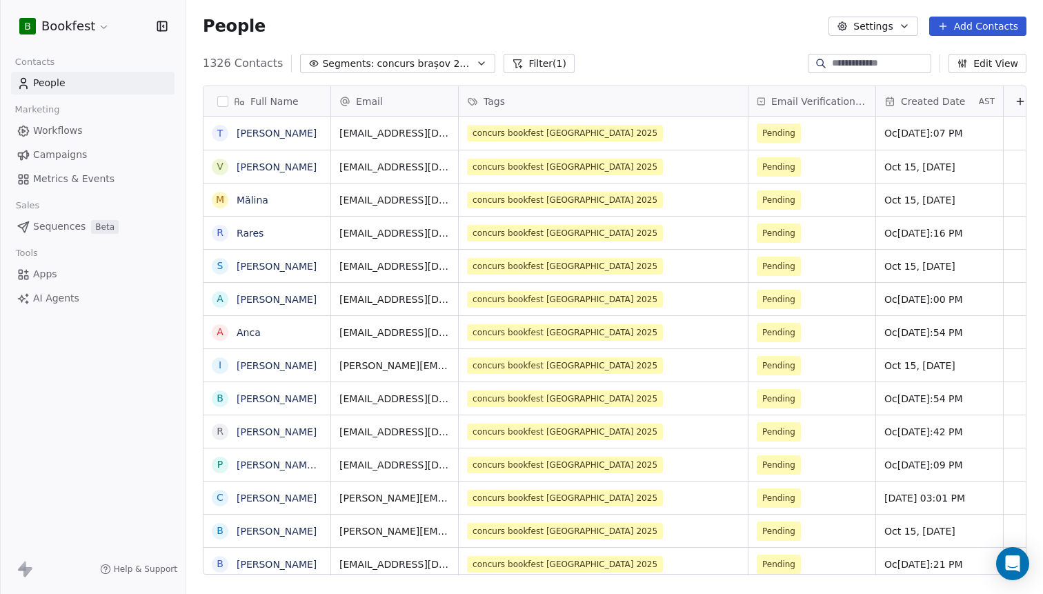
click at [525, 66] on button "Filter (1)" at bounding box center [538, 63] width 71 height 19
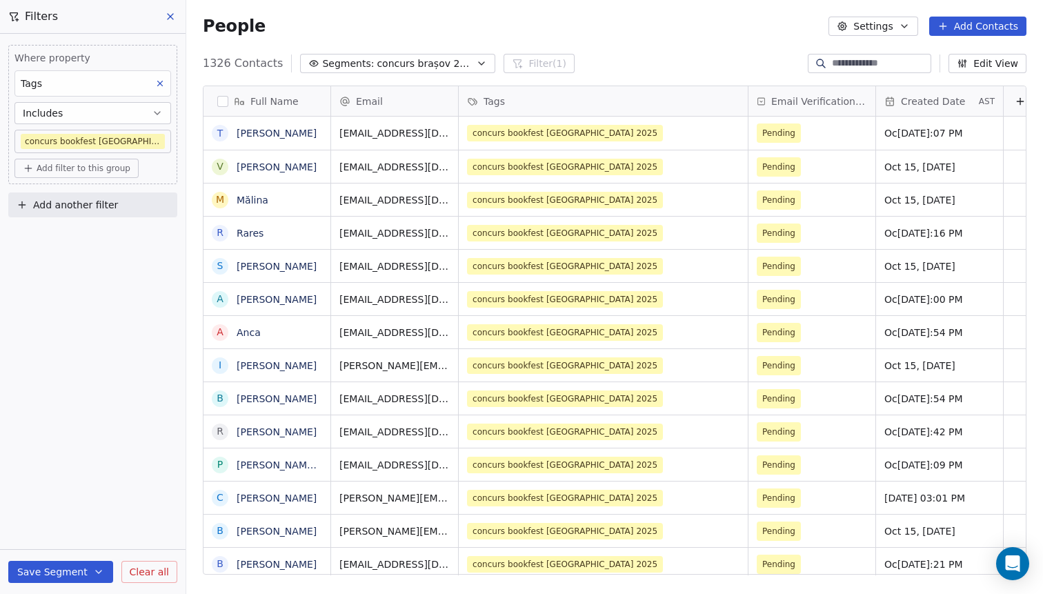
click at [147, 142] on body "B Bookfest Contacts People Marketing Workflows Campaigns Metrics & Events Sales…" at bounding box center [521, 297] width 1043 height 594
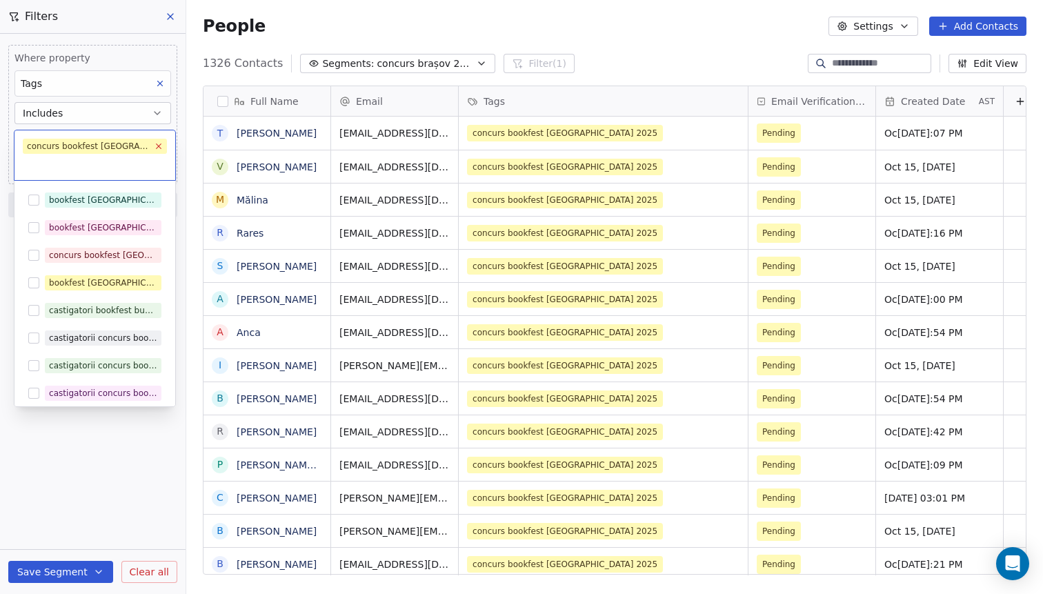
click at [160, 147] on icon at bounding box center [158, 145] width 9 height 9
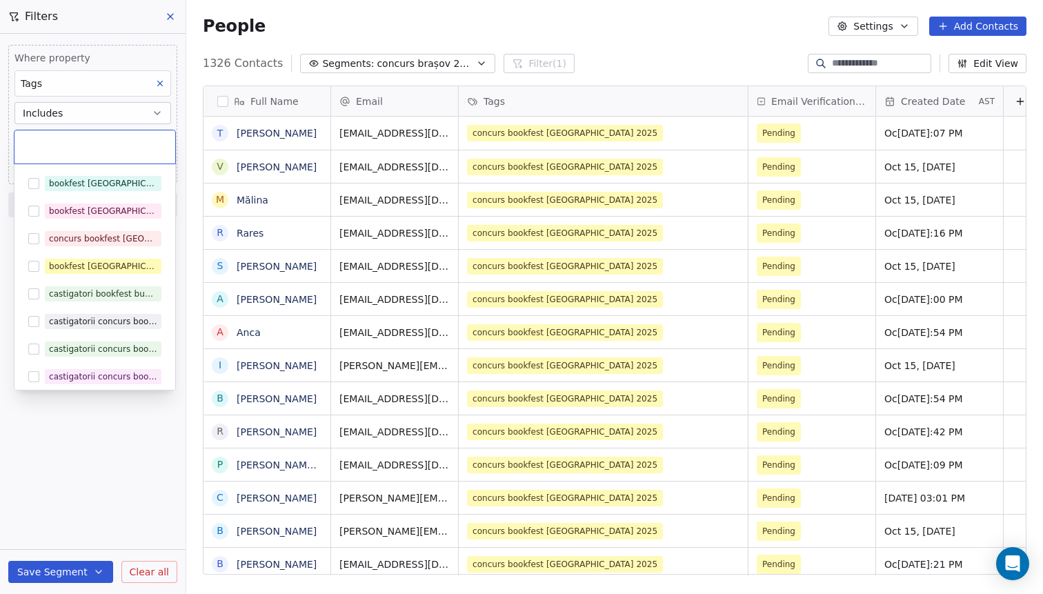
paste input "**********"
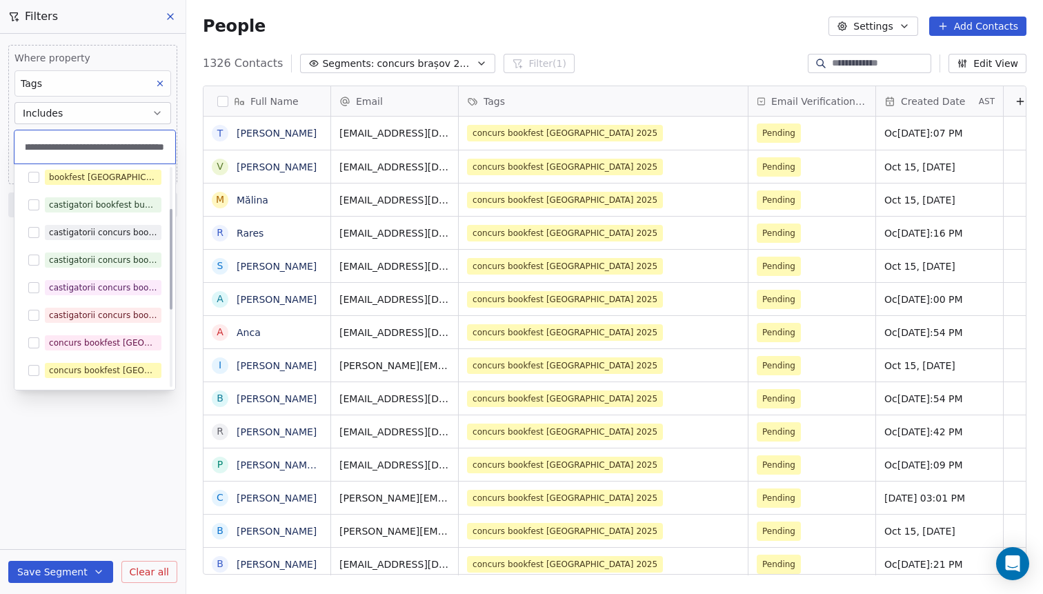
scroll to position [0, 0]
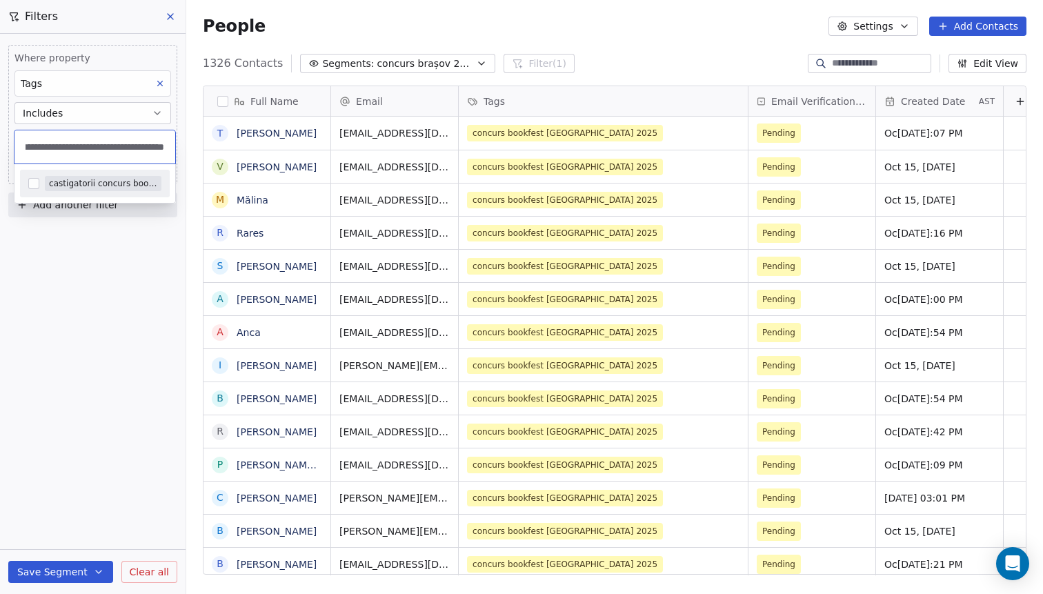
type input "**********"
click at [92, 182] on div "castigatorii concurs bookfest [GEOGRAPHIC_DATA] 2025" at bounding box center [103, 183] width 108 height 12
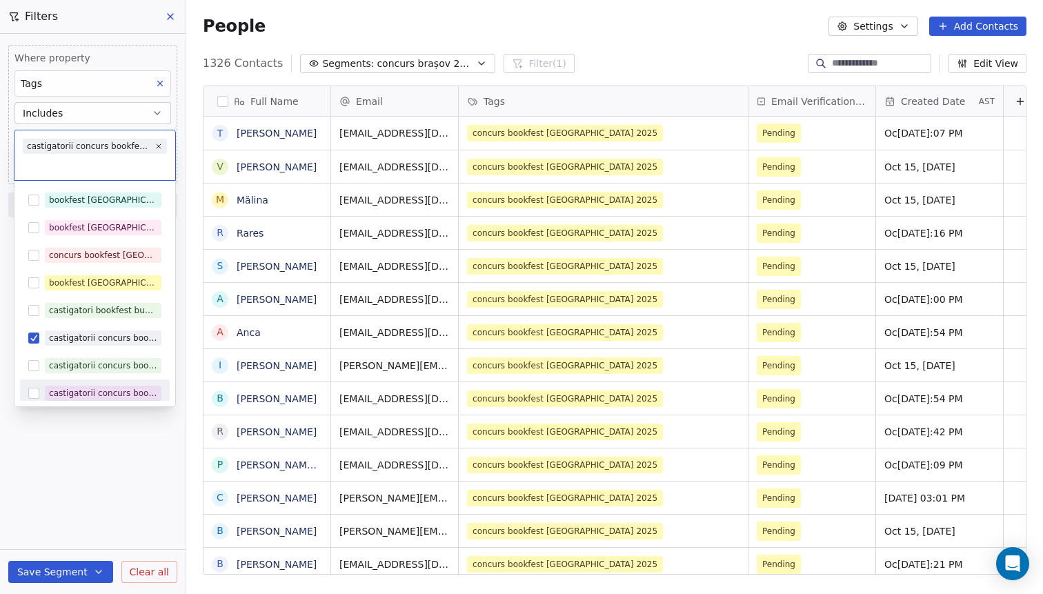
click at [65, 579] on html "B Bookfest Contacts People Marketing Workflows Campaigns Metrics & Events Sales…" at bounding box center [521, 297] width 1043 height 594
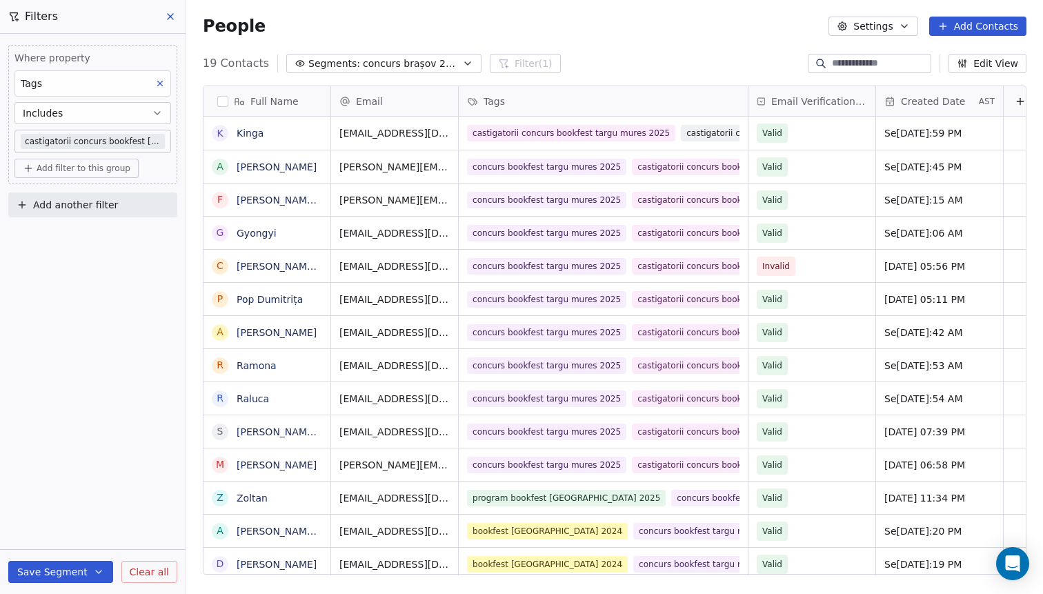
scroll to position [522, 857]
click at [63, 579] on button "Save Segment" at bounding box center [60, 572] width 105 height 22
click at [77, 514] on span "Create new segment" at bounding box center [89, 509] width 101 height 14
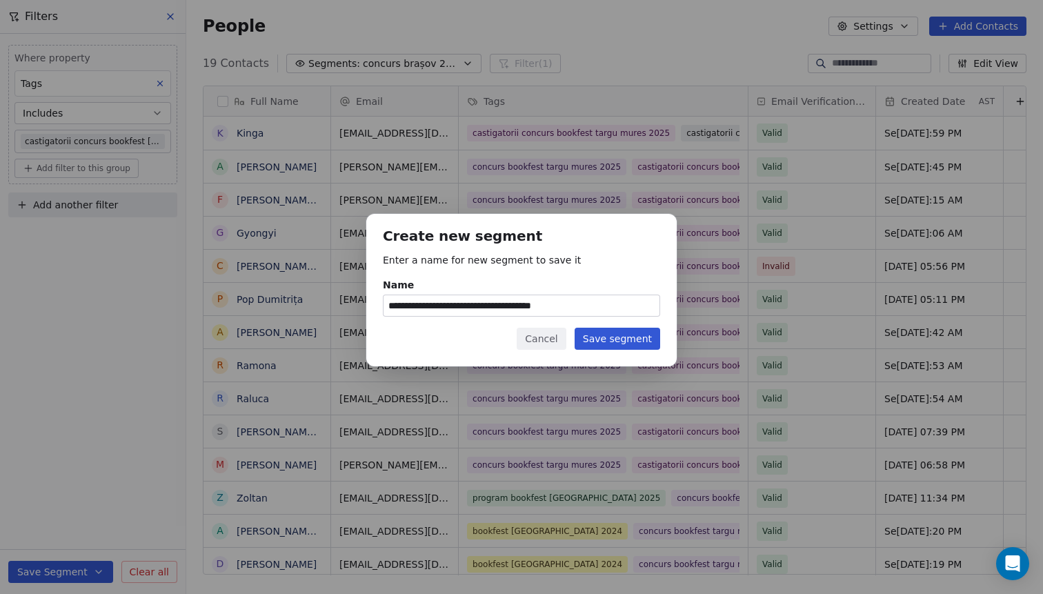
type input "**********"
click at [603, 343] on button "Save segment" at bounding box center [618, 339] width 86 height 22
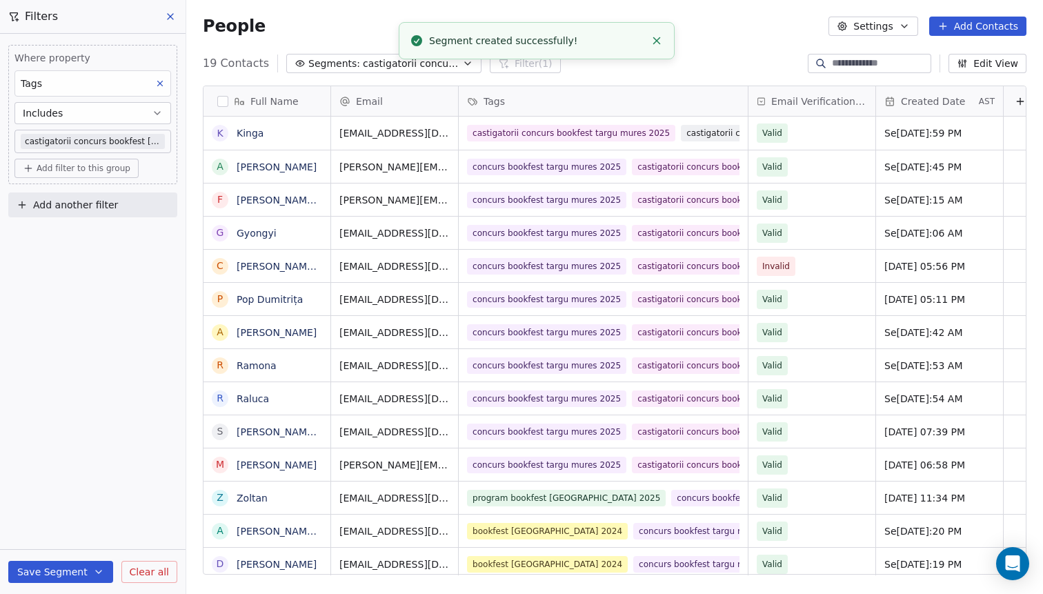
click at [407, 68] on span "castigatorii concurs bookfest [GEOGRAPHIC_DATA] 2025" at bounding box center [411, 64] width 97 height 14
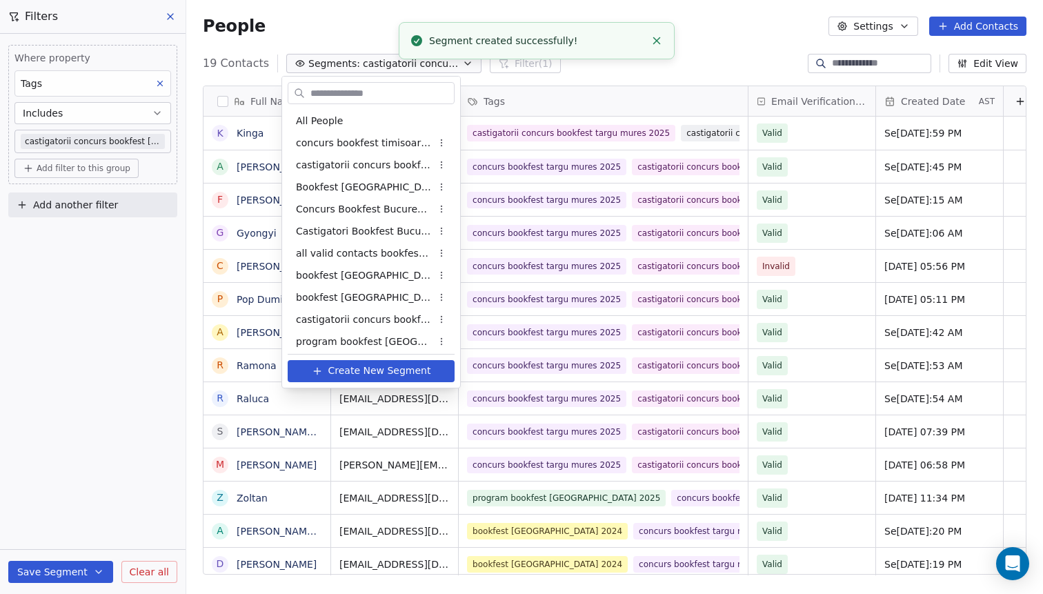
scroll to position [137, 0]
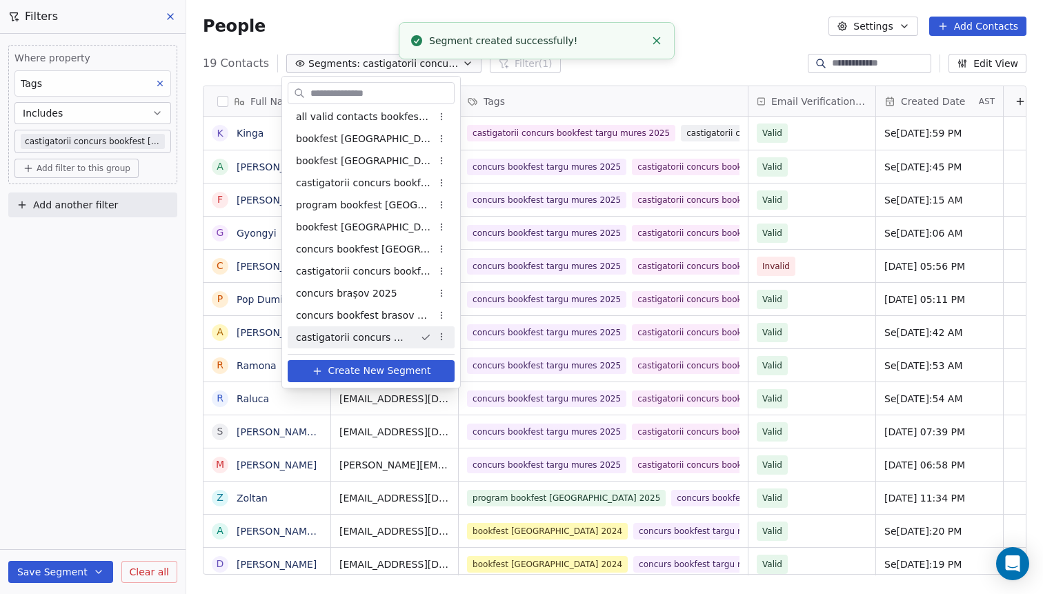
click at [352, 330] on span "castigatorii concurs bookfest [GEOGRAPHIC_DATA] 2025" at bounding box center [352, 337] width 113 height 14
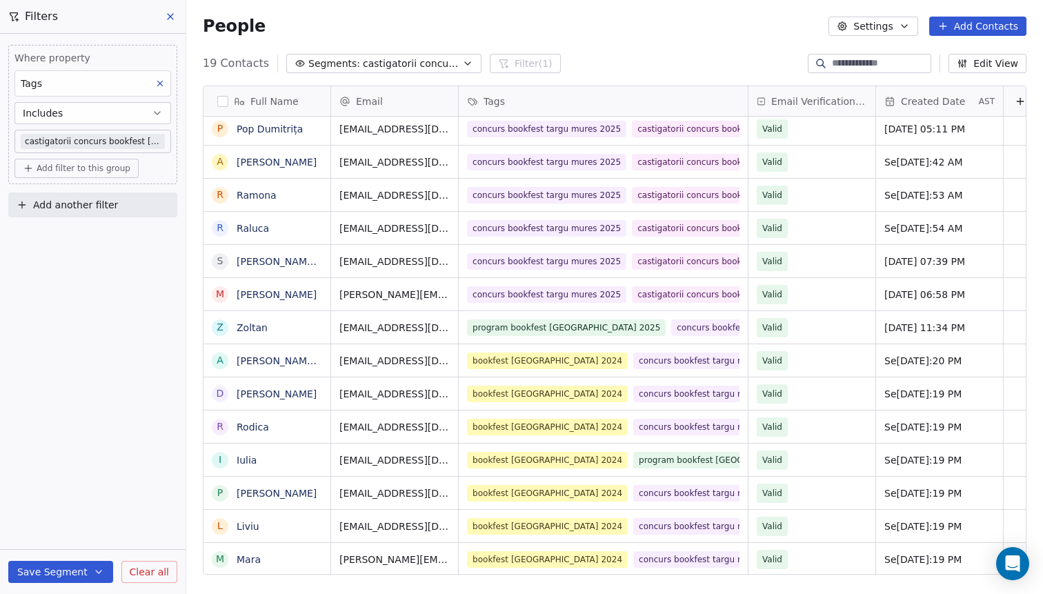
scroll to position [0, 0]
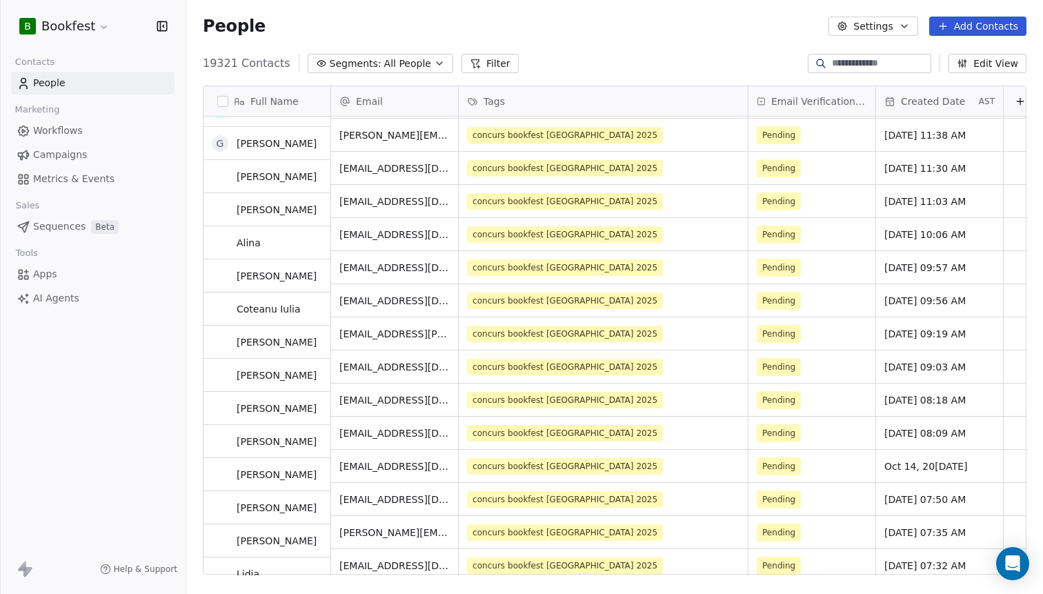
scroll to position [3434, 0]
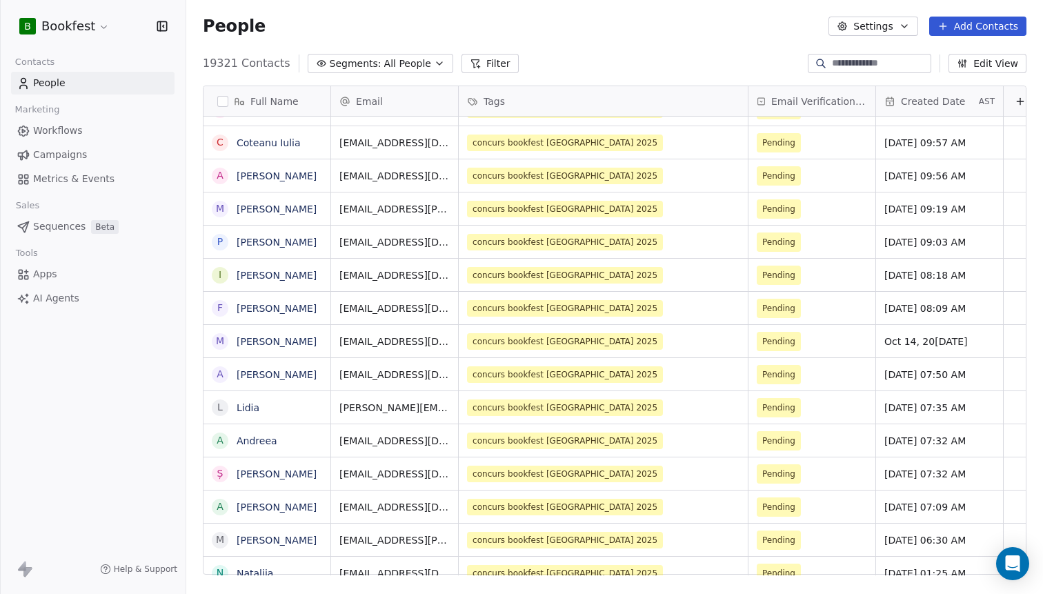
click at [362, 61] on span "Segments:" at bounding box center [356, 64] width 52 height 14
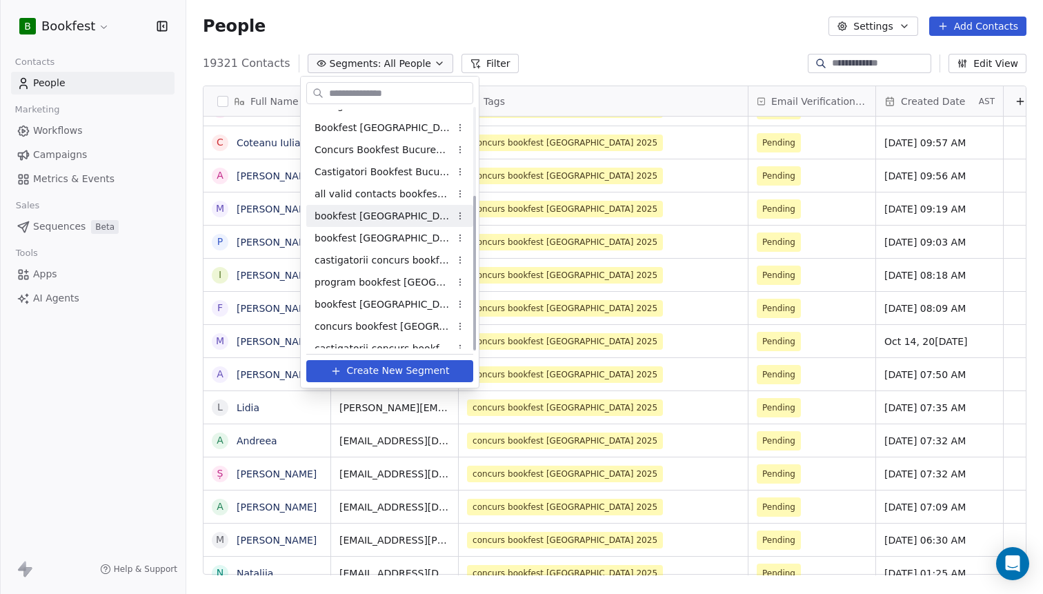
scroll to position [137, 0]
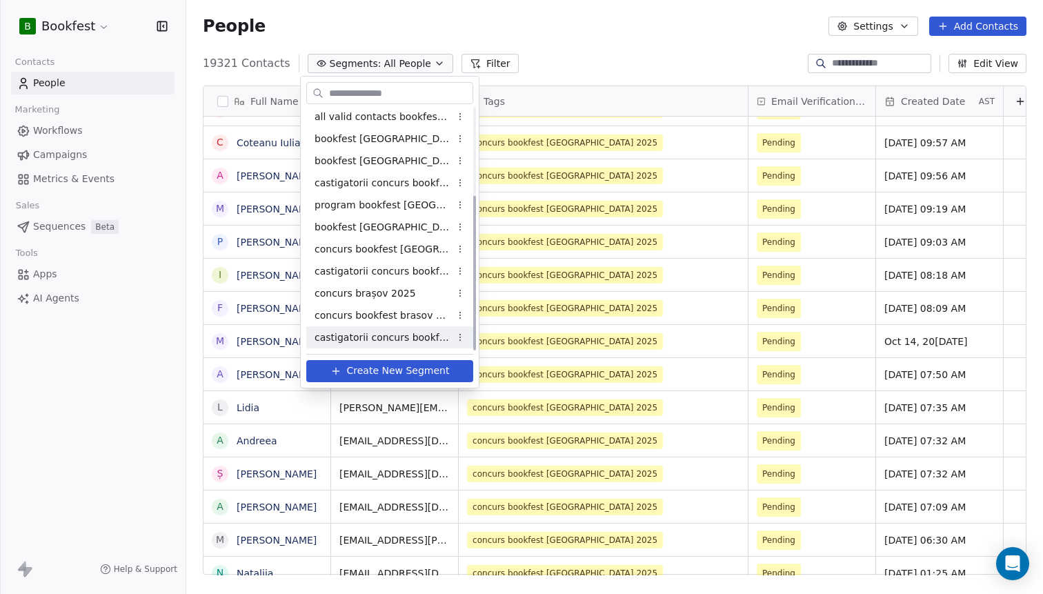
click at [354, 341] on span "castigatorii concurs bookfest [GEOGRAPHIC_DATA] 2025" at bounding box center [382, 337] width 135 height 14
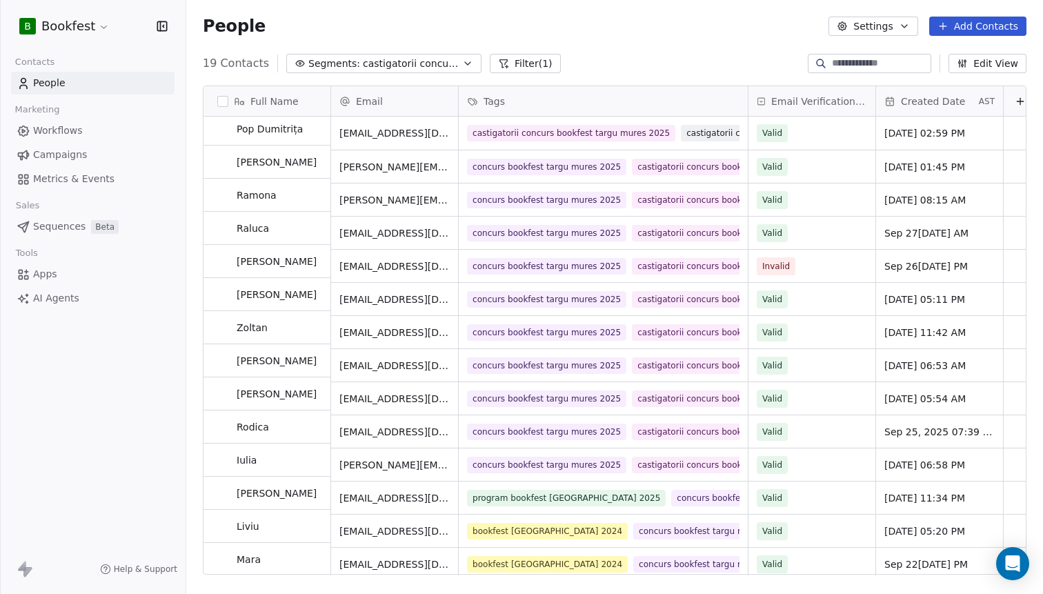
scroll to position [0, 0]
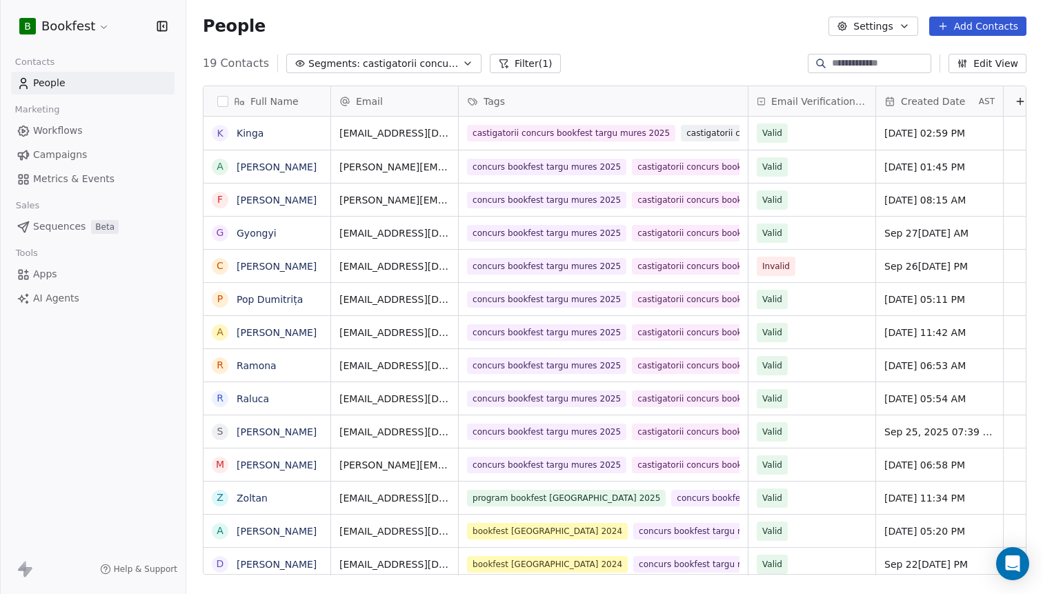
click at [258, 138] on link "Kinga" at bounding box center [250, 133] width 27 height 11
drag, startPoint x: 448, startPoint y: 133, endPoint x: 343, endPoint y: 135, distance: 105.5
click at [517, 132] on icon "grid" at bounding box center [520, 130] width 6 height 6
click at [515, 168] on icon "grid" at bounding box center [520, 164] width 11 height 11
click at [403, 166] on span "[PERSON_NAME][EMAIL_ADDRESS][DOMAIN_NAME]" at bounding box center [422, 177] width 164 height 41
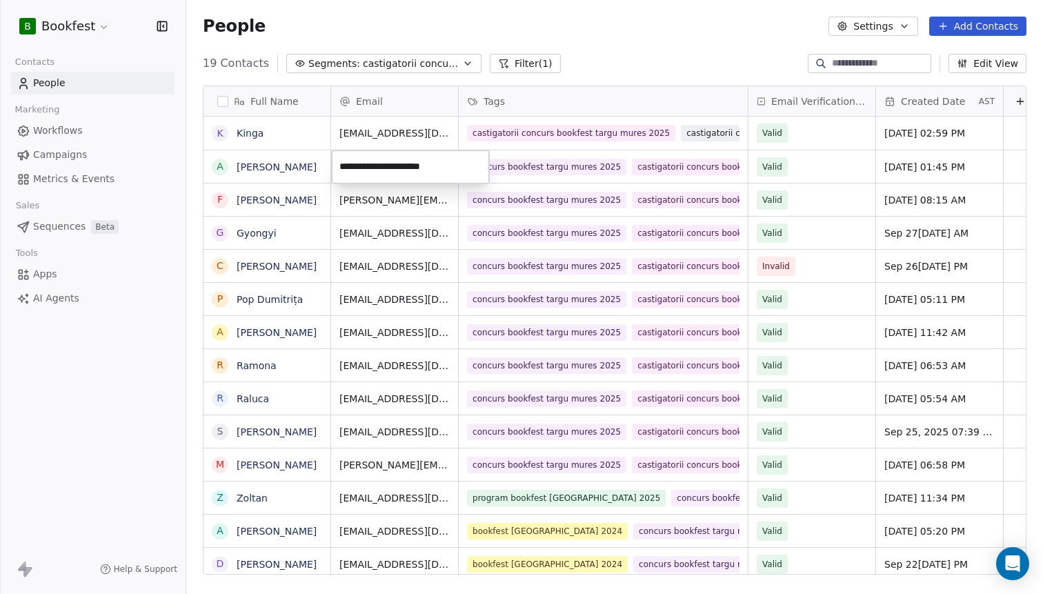
click at [403, 166] on input "**********" at bounding box center [411, 167] width 152 height 28
click at [441, 163] on input "**********" at bounding box center [411, 167] width 152 height 28
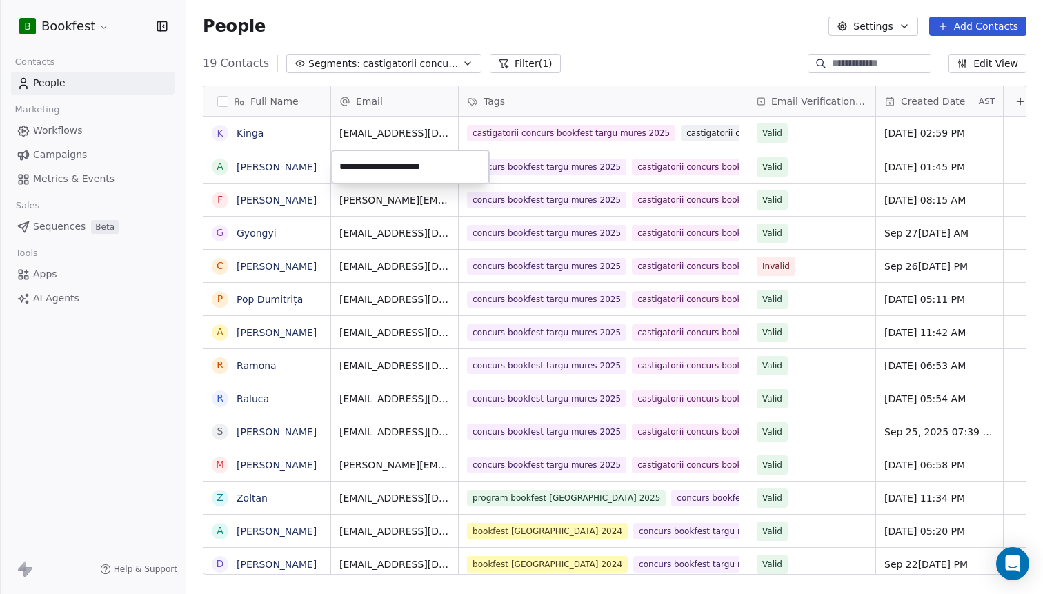
click at [279, 163] on html "B Bookfest Contacts People Marketing Workflows Campaigns Metrics & Events Sales…" at bounding box center [521, 297] width 1043 height 594
click at [279, 163] on link "[PERSON_NAME]" at bounding box center [277, 166] width 80 height 11
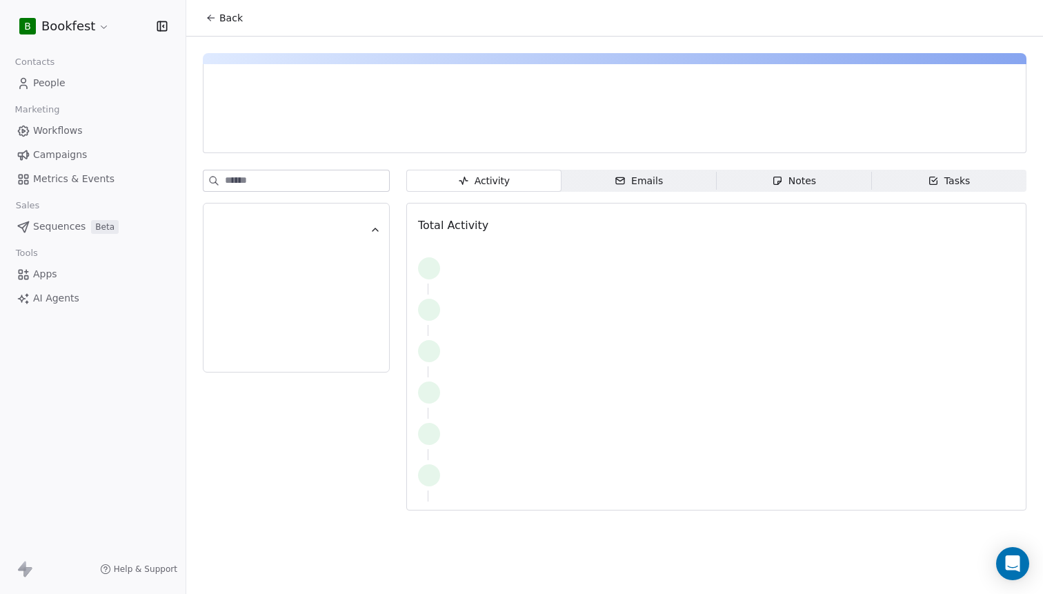
click at [279, 163] on div "Activity Activity Emails Emails Notes Notes Tasks Tasks Total Activity" at bounding box center [614, 278] width 857 height 482
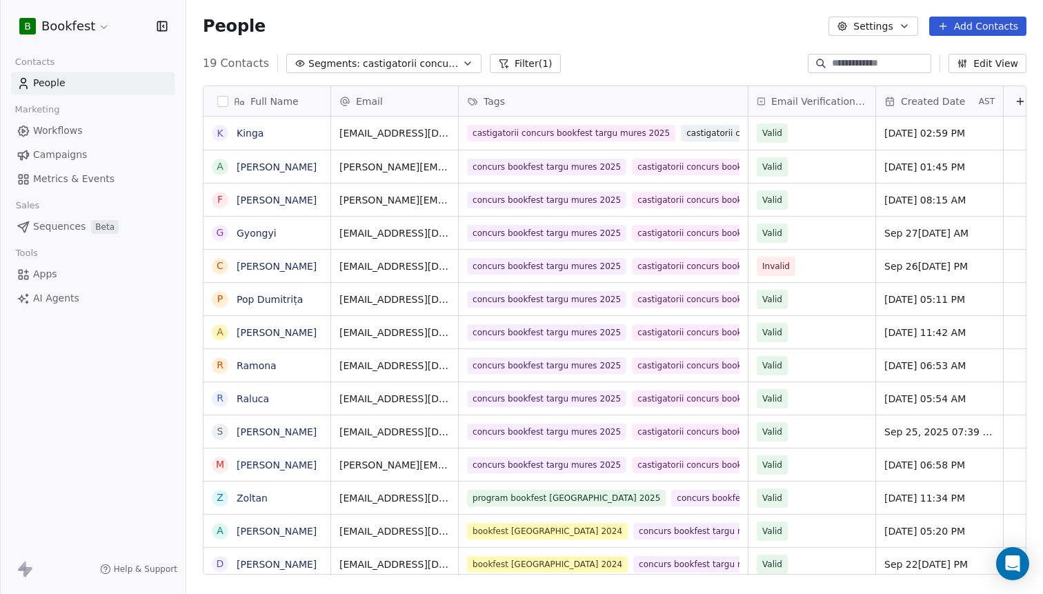
scroll to position [522, 857]
click at [285, 167] on link "[PERSON_NAME]" at bounding box center [277, 166] width 80 height 11
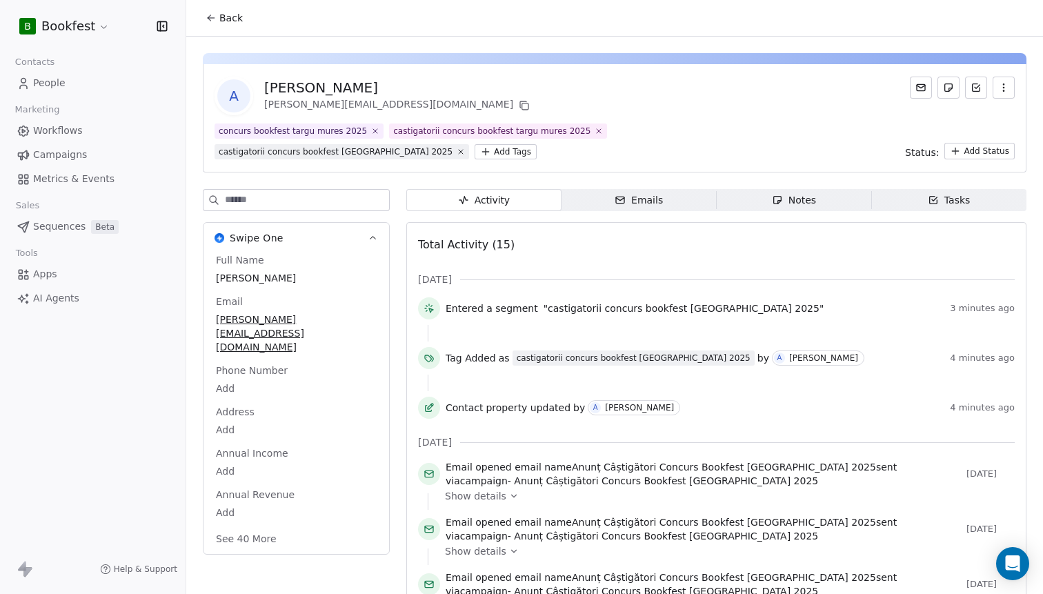
click at [248, 285] on span "[PERSON_NAME]" at bounding box center [296, 278] width 161 height 14
click at [246, 275] on span "[PERSON_NAME]" at bounding box center [296, 279] width 159 height 14
click at [246, 275] on textarea "**********" at bounding box center [295, 291] width 163 height 43
type textarea "*******"
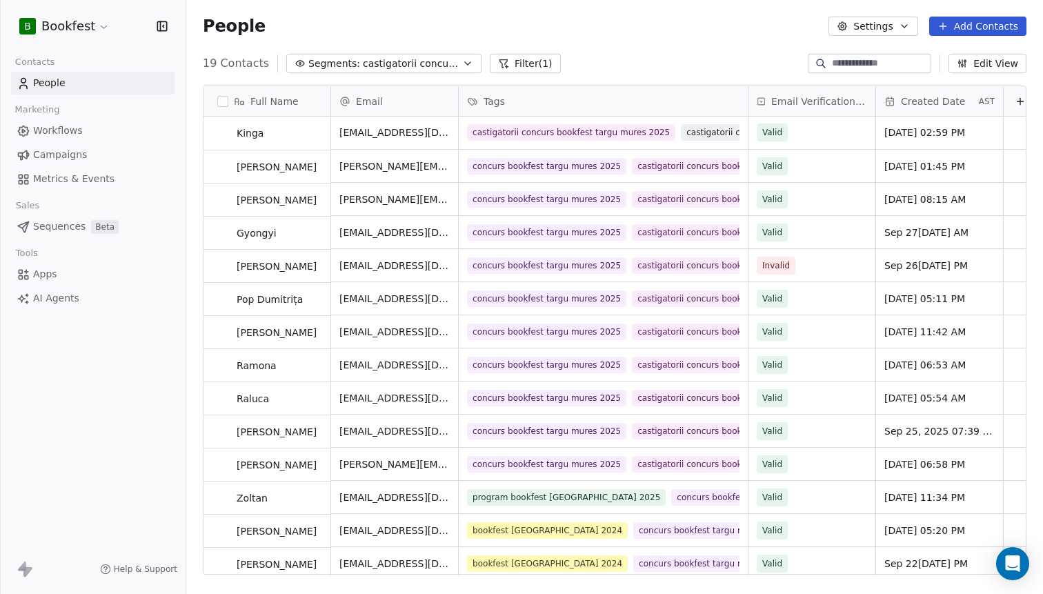
scroll to position [1, 0]
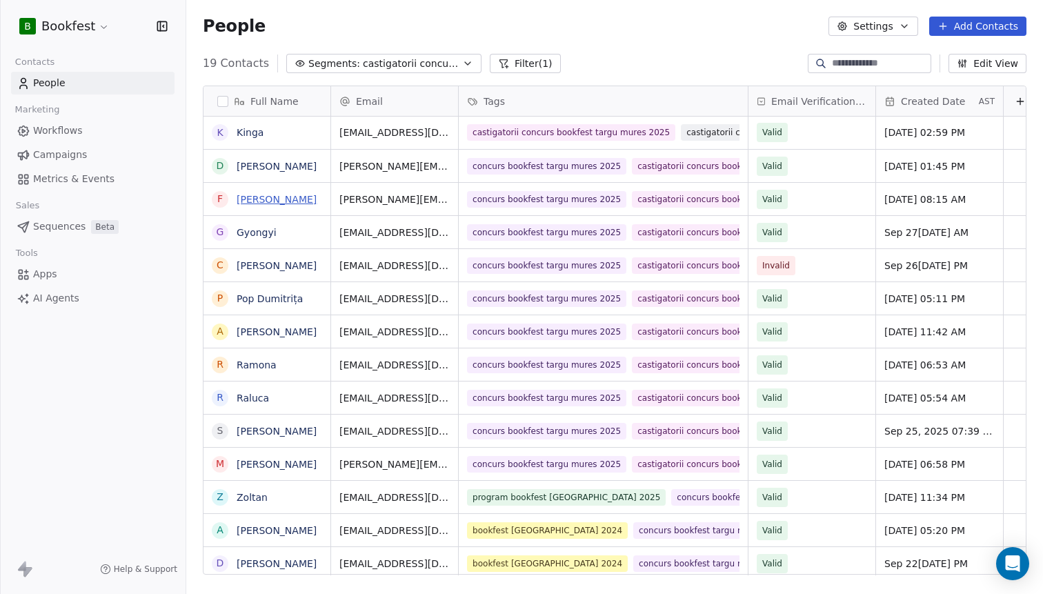
click at [261, 197] on link "[PERSON_NAME]" at bounding box center [277, 199] width 80 height 11
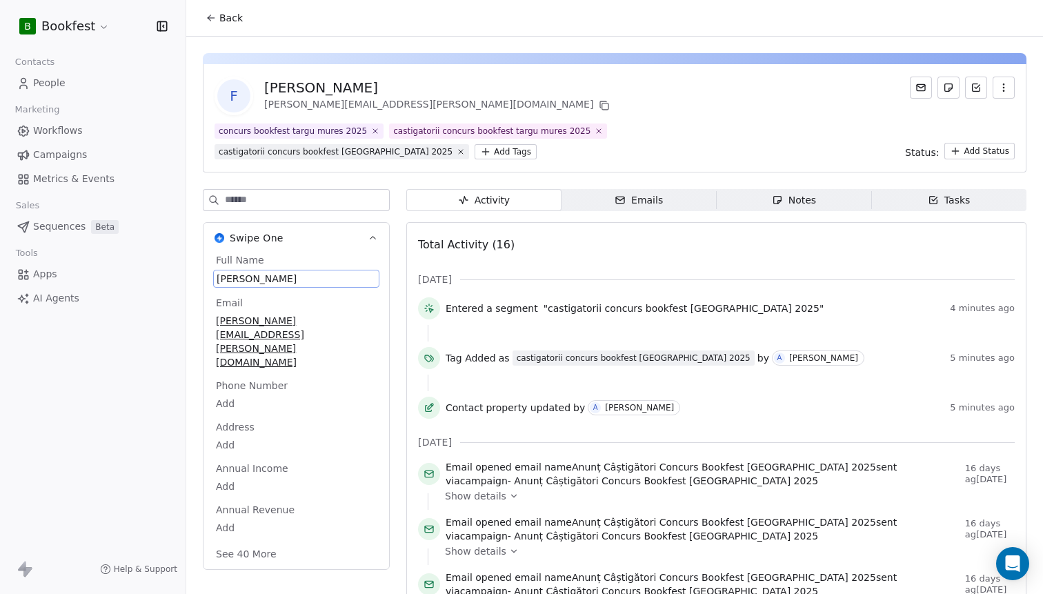
click at [239, 279] on span "[PERSON_NAME]" at bounding box center [296, 279] width 159 height 14
type textarea "*******"
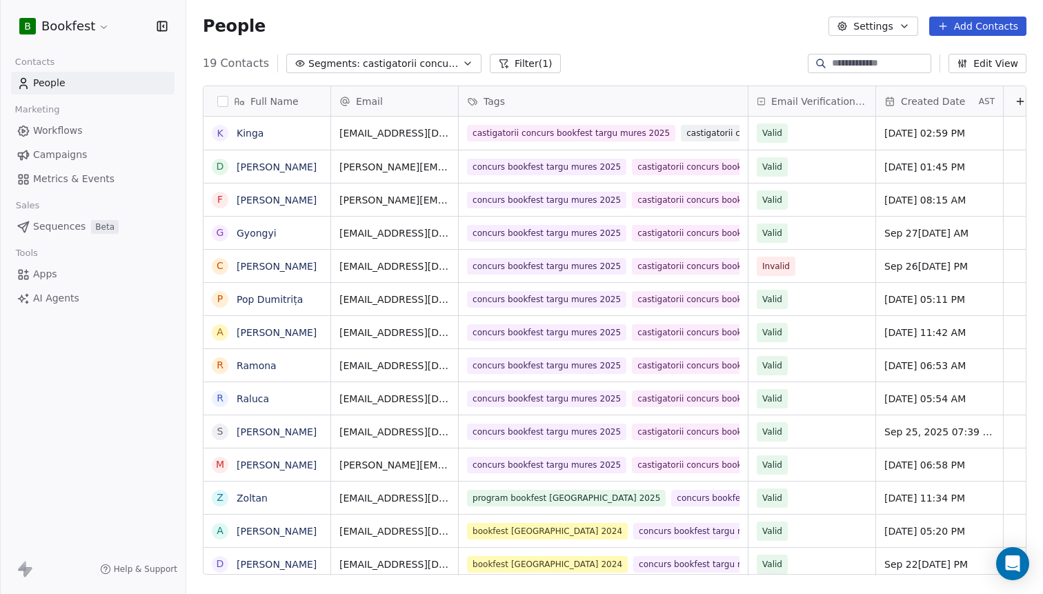
scroll to position [522, 857]
click at [260, 230] on link "Gyongyi" at bounding box center [257, 232] width 40 height 11
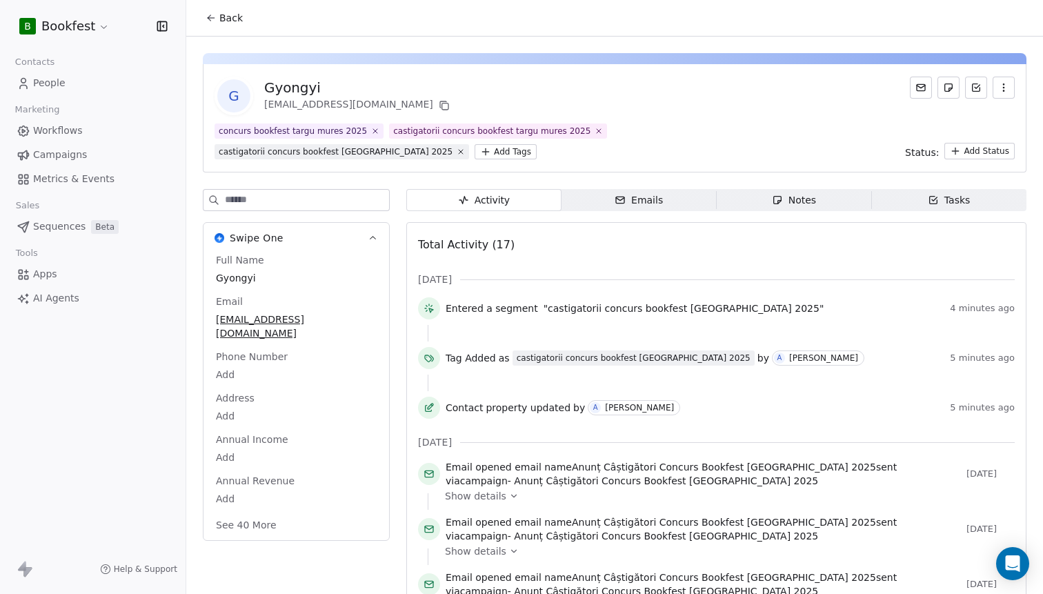
click at [245, 275] on span "Gyongyi" at bounding box center [296, 278] width 161 height 14
click at [245, 275] on span "Gyongyi" at bounding box center [296, 279] width 159 height 14
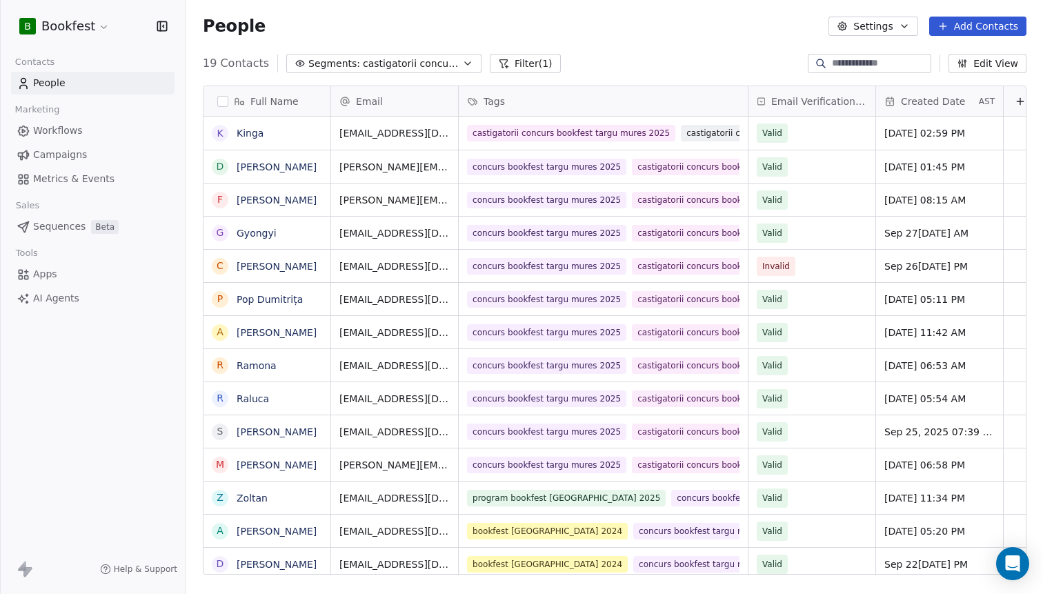
scroll to position [522, 857]
click at [517, 229] on icon "grid" at bounding box center [520, 229] width 6 height 6
click at [287, 263] on link "[PERSON_NAME]" at bounding box center [277, 265] width 80 height 11
click at [517, 265] on icon "grid" at bounding box center [520, 262] width 6 height 6
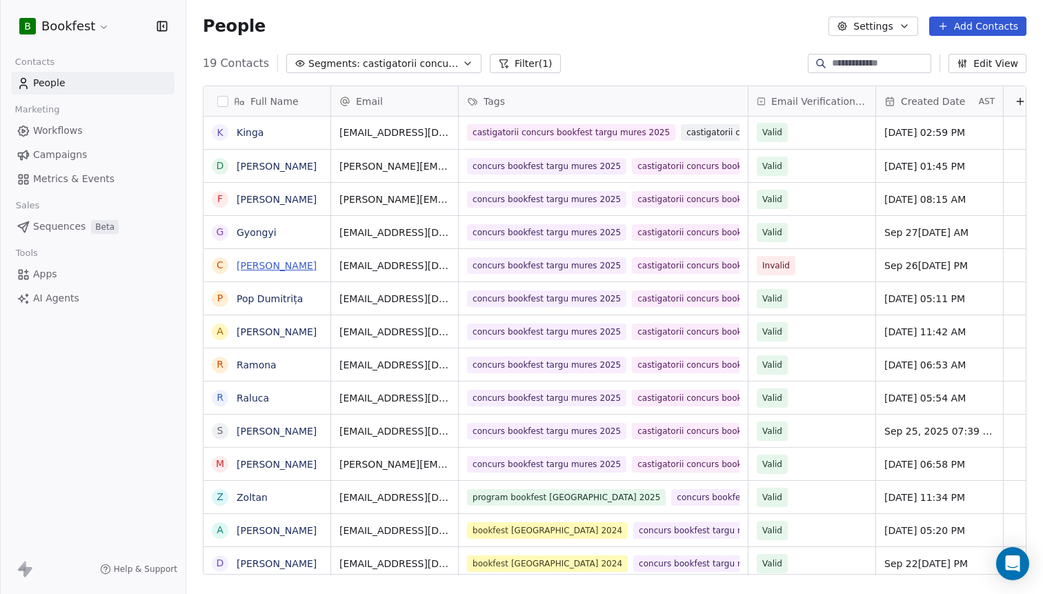
click at [295, 266] on link "[PERSON_NAME]" at bounding box center [277, 265] width 80 height 11
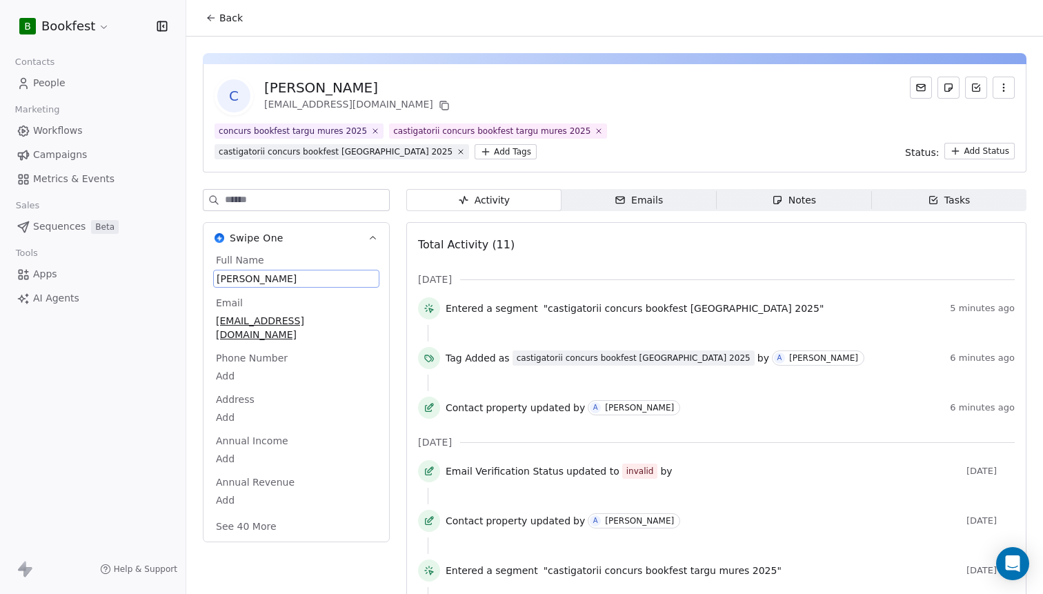
click at [282, 279] on span "[PERSON_NAME]" at bounding box center [296, 279] width 159 height 14
type textarea "******"
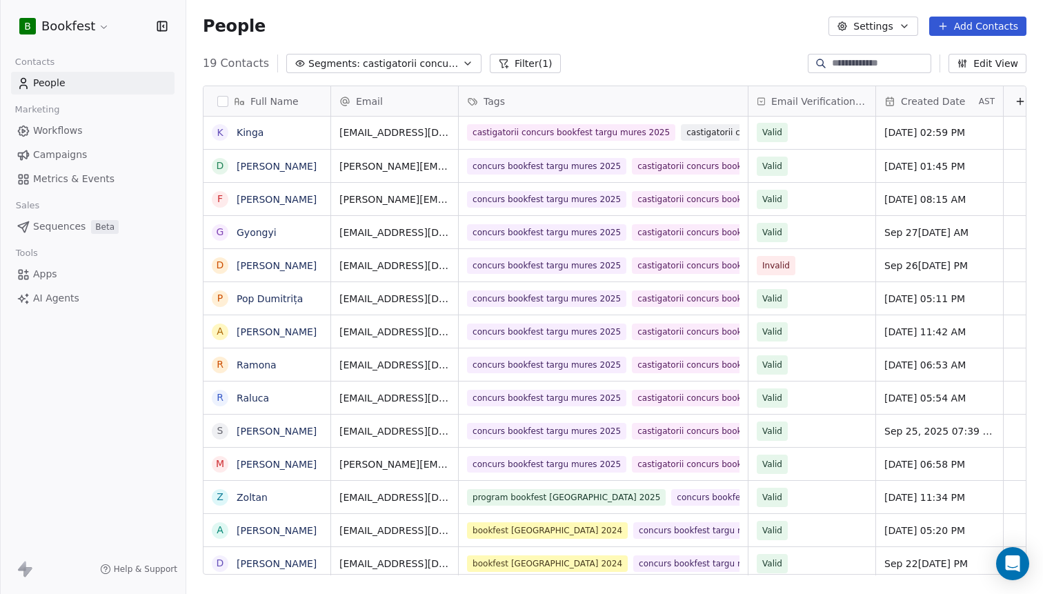
scroll to position [522, 857]
click at [515, 299] on icon "grid" at bounding box center [520, 296] width 11 height 11
click at [519, 332] on icon "grid" at bounding box center [522, 331] width 6 height 6
click at [265, 301] on link "Pop Dumitrița" at bounding box center [270, 298] width 66 height 11
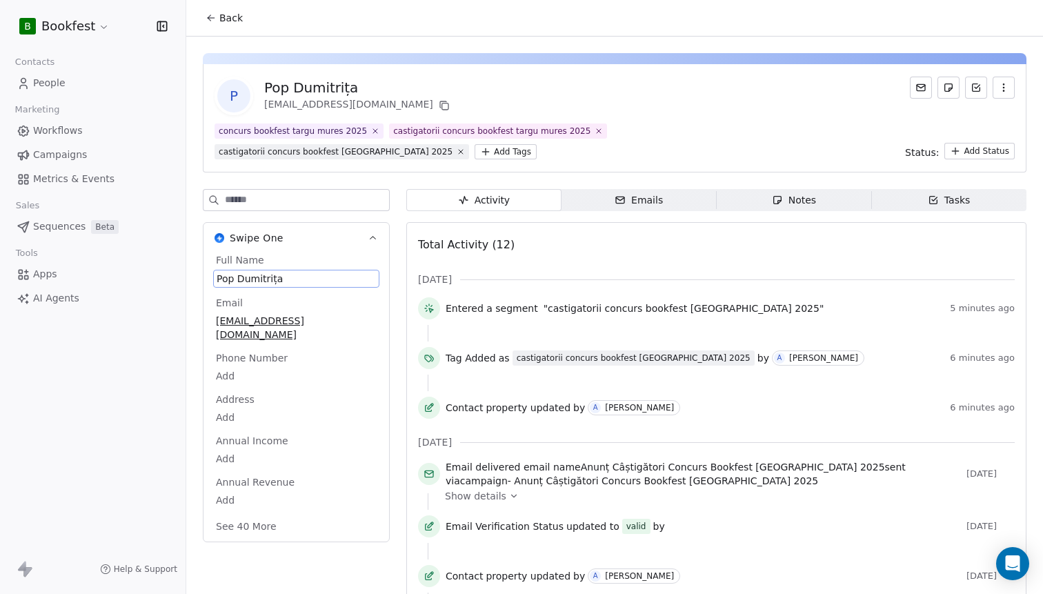
click at [275, 276] on span "Pop Dumitrița" at bounding box center [296, 279] width 159 height 14
type textarea "*******"
click at [198, 81] on div "L Luciana [EMAIL_ADDRESS][DOMAIN_NAME] concurs bookfest targu mures 2025 castig…" at bounding box center [614, 472] width 857 height 871
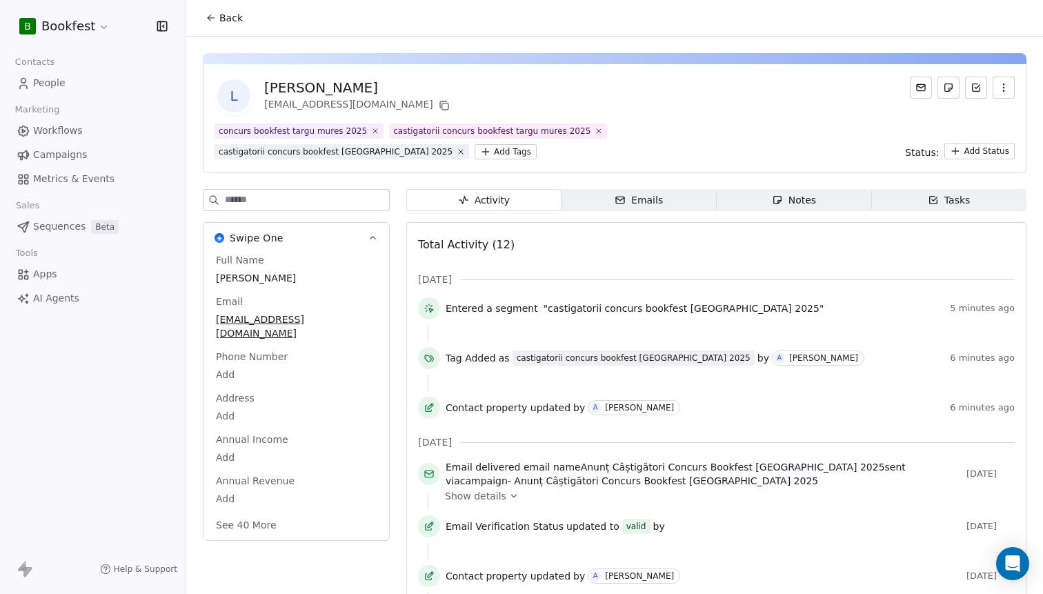
click at [204, 19] on button "Back" at bounding box center [224, 18] width 54 height 25
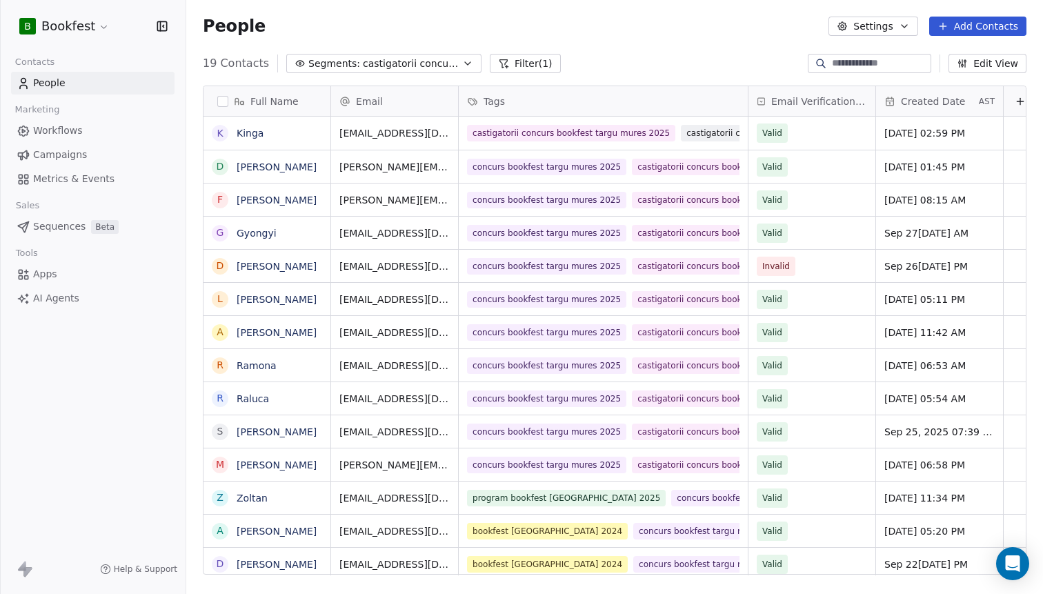
scroll to position [522, 857]
click at [515, 366] on icon "grid" at bounding box center [520, 362] width 11 height 11
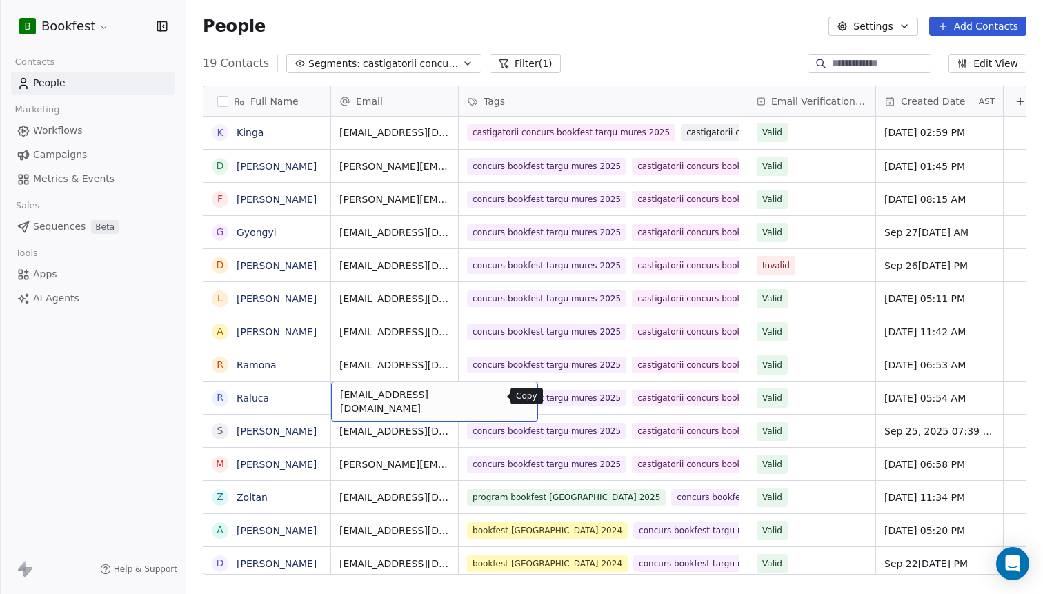
click at [515, 396] on icon "grid" at bounding box center [520, 395] width 11 height 11
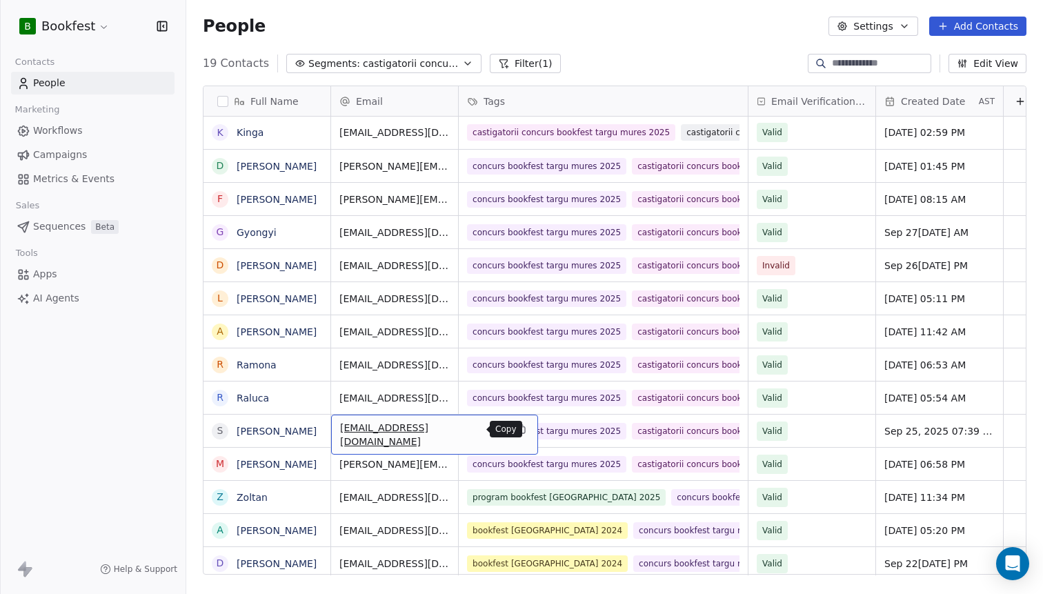
click at [512, 430] on button "grid" at bounding box center [520, 429] width 17 height 17
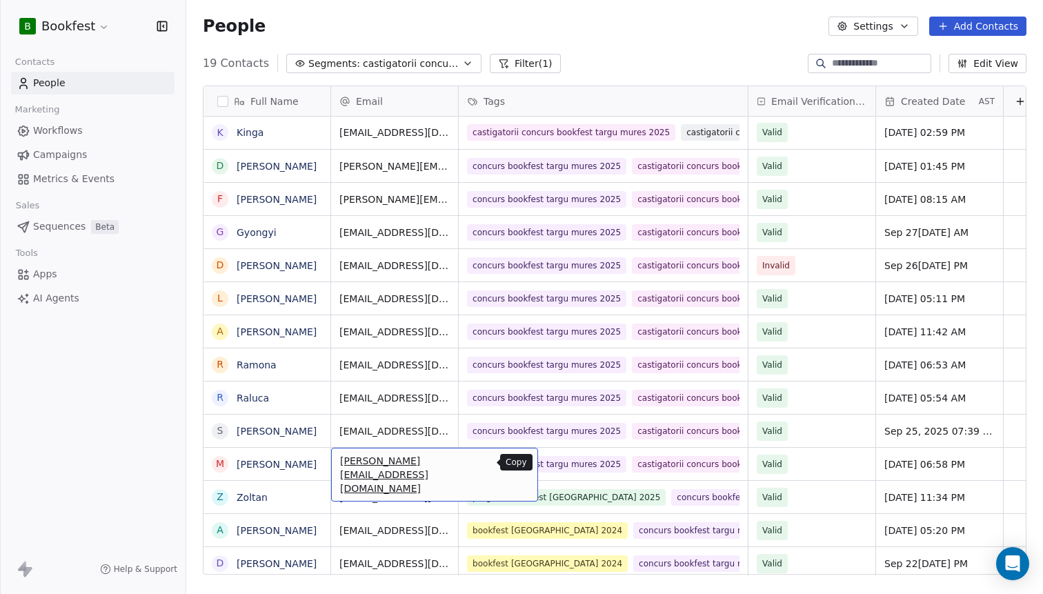
click at [515, 465] on icon "grid" at bounding box center [520, 462] width 11 height 11
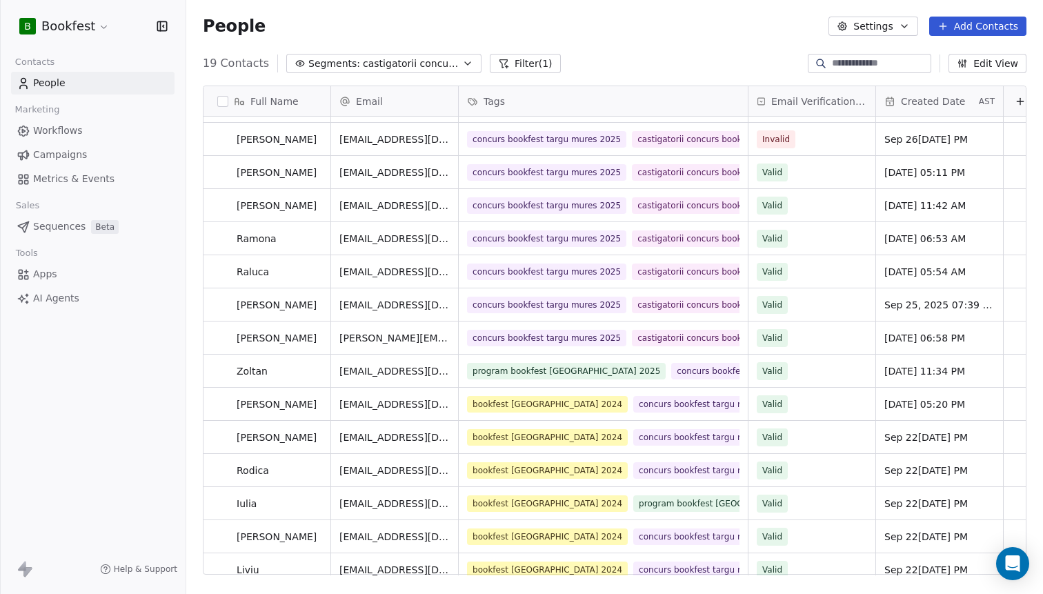
scroll to position [170, 0]
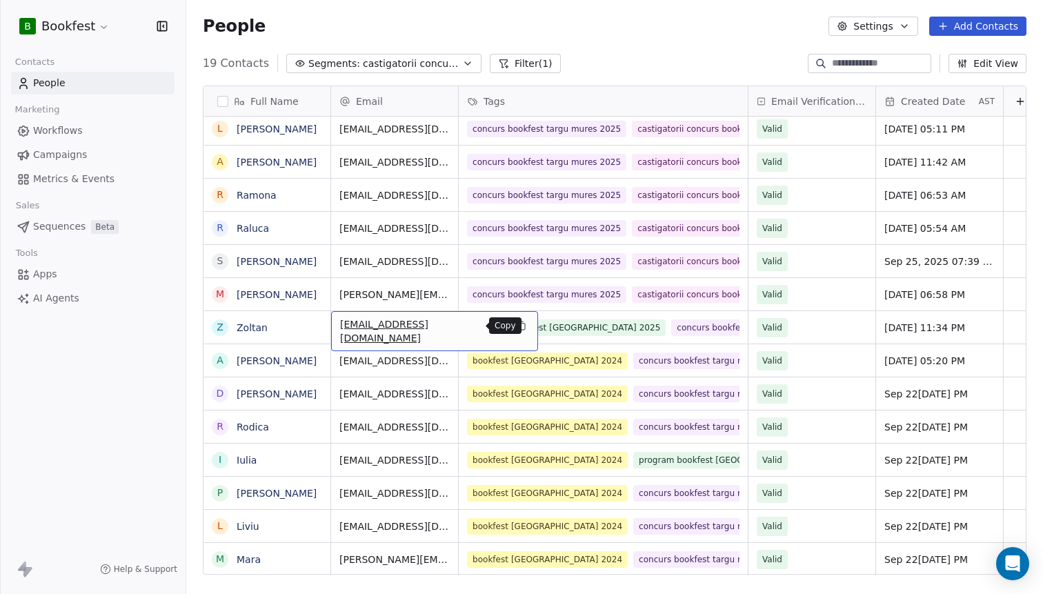
click at [515, 328] on icon "grid" at bounding box center [520, 325] width 11 height 11
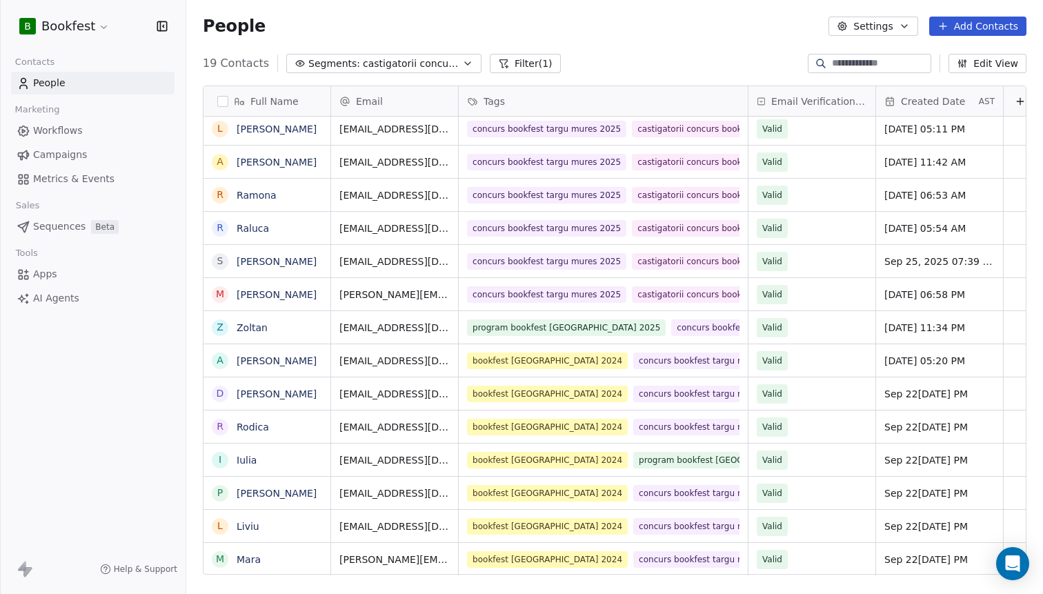
click at [389, 66] on span "castigatorii concurs bookfest [GEOGRAPHIC_DATA] 2025" at bounding box center [411, 64] width 97 height 14
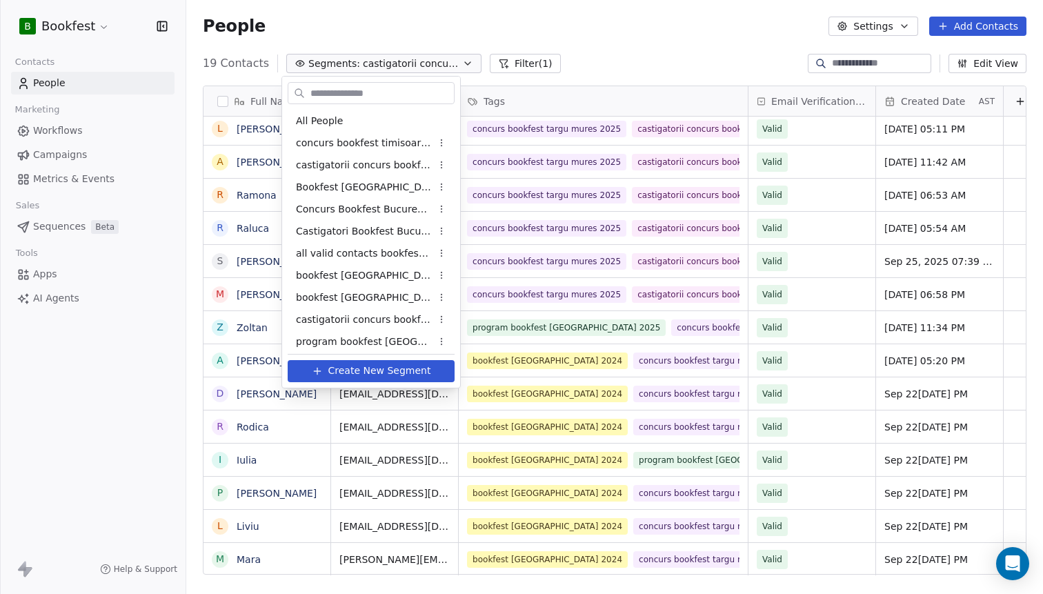
scroll to position [137, 0]
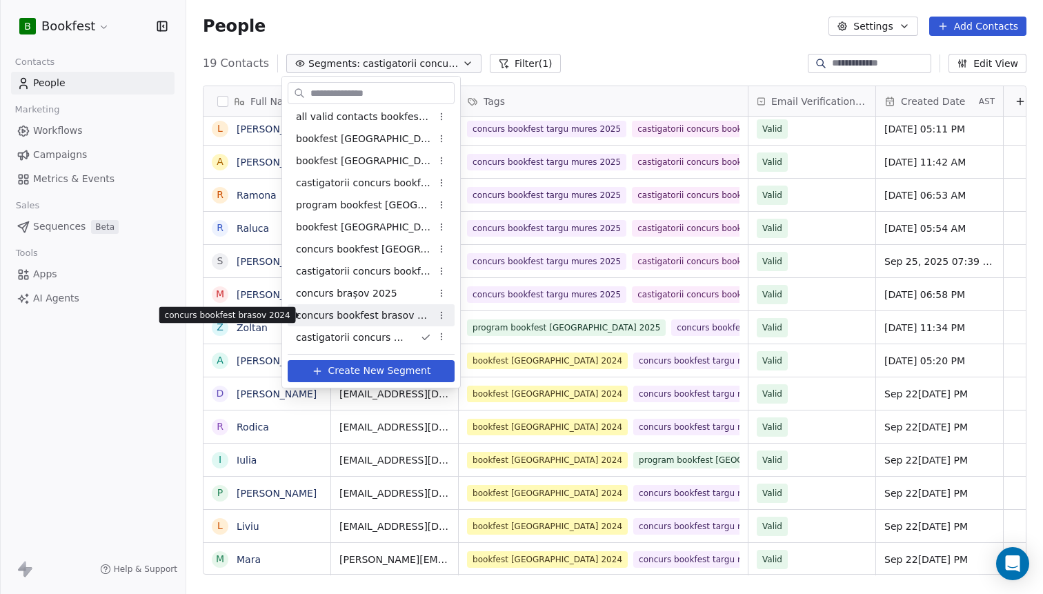
click at [350, 316] on span "concurs bookfest brasov 2024" at bounding box center [363, 315] width 135 height 14
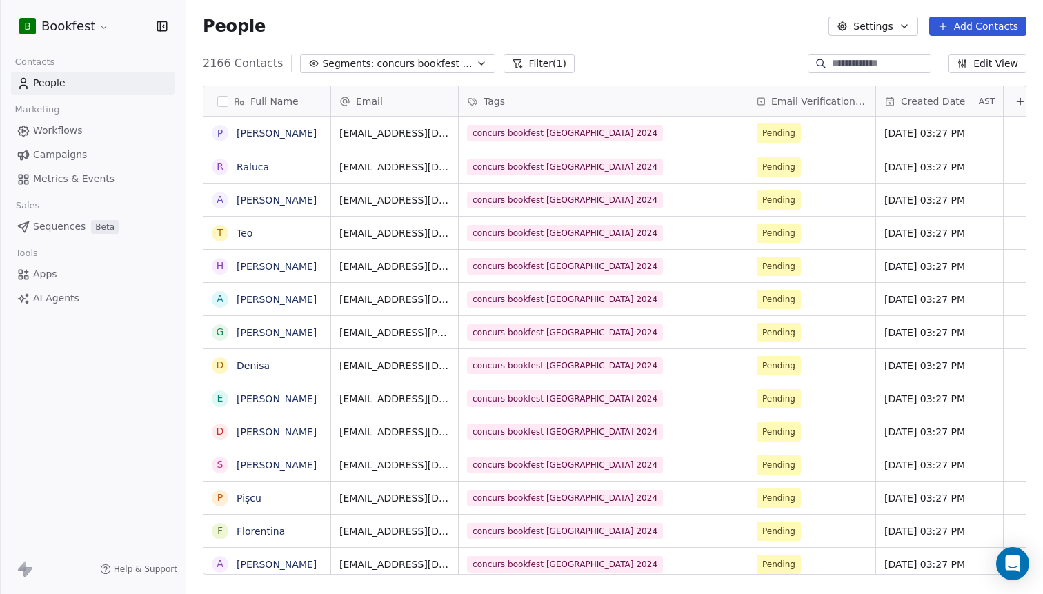
scroll to position [522, 857]
click at [417, 70] on span "concurs bookfest brasov 2024" at bounding box center [425, 64] width 97 height 14
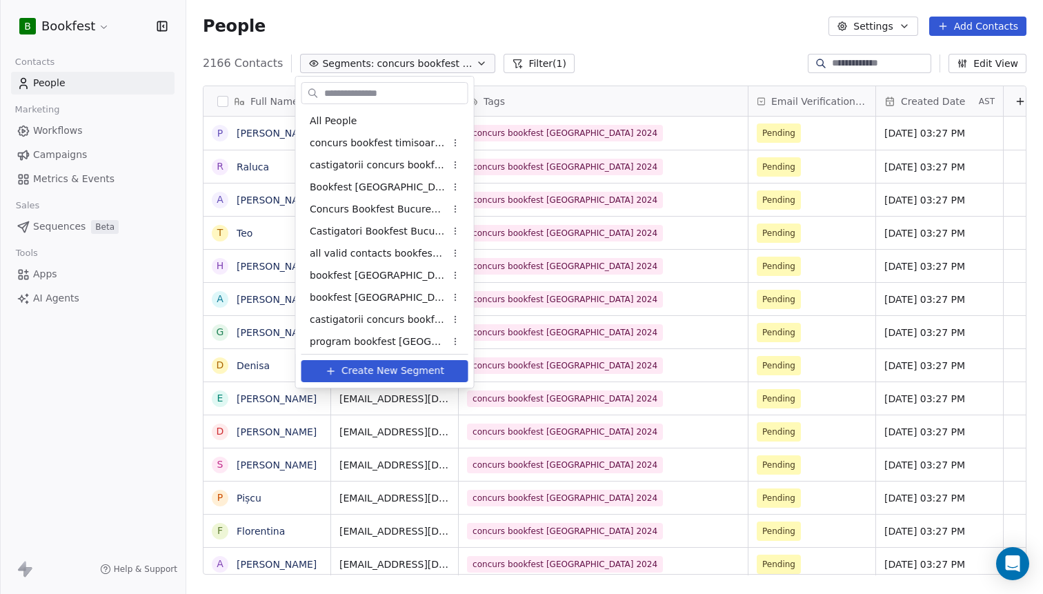
scroll to position [115, 0]
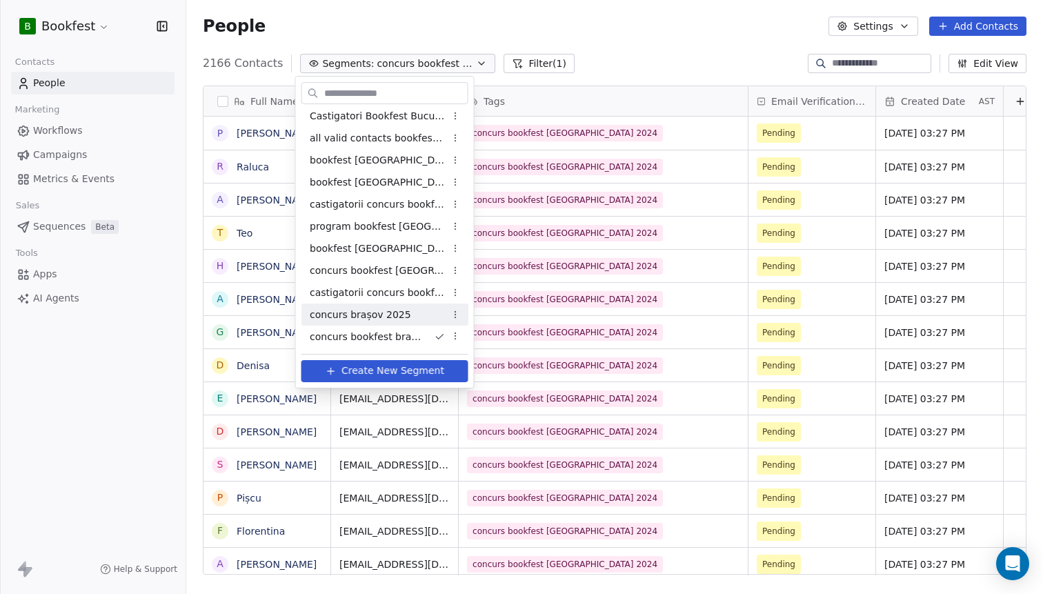
click at [400, 313] on span "concurs brașov 2025" at bounding box center [360, 315] width 101 height 14
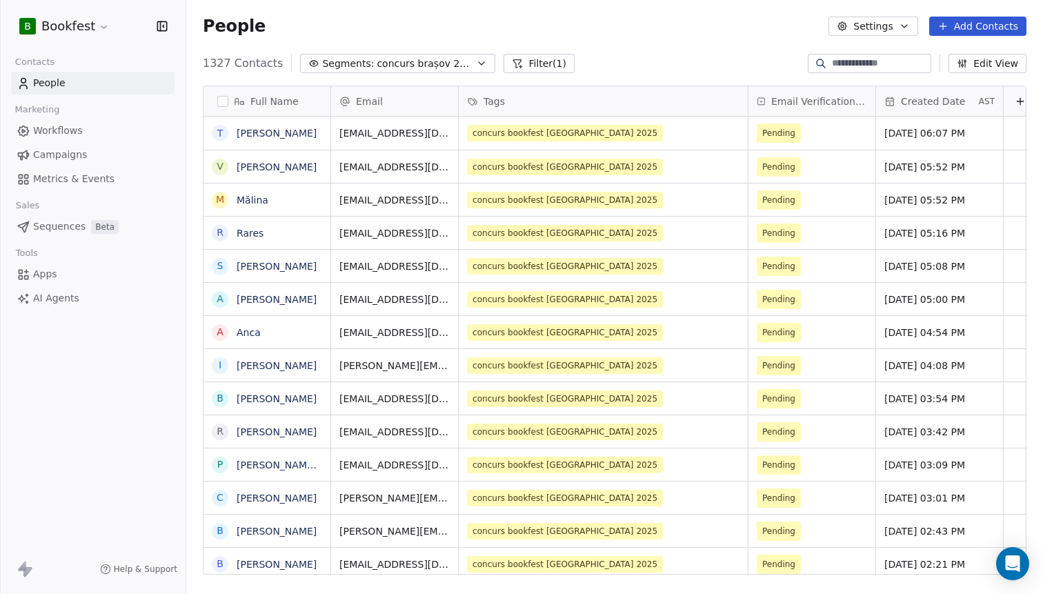
scroll to position [522, 857]
click at [832, 59] on input at bounding box center [880, 64] width 97 height 14
paste input "**********"
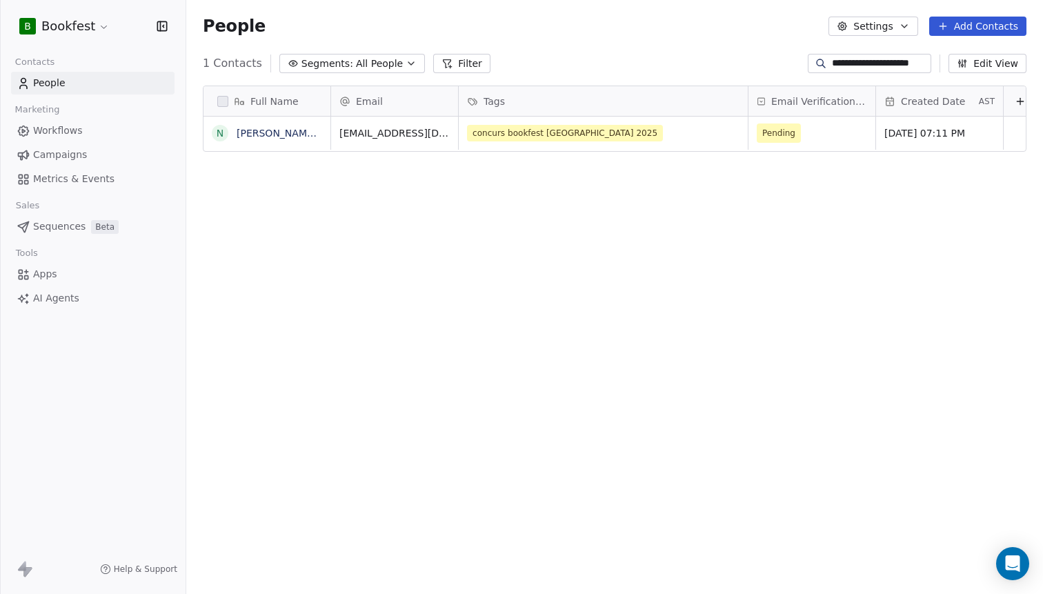
type input "**********"
click at [360, 63] on span "All People" at bounding box center [379, 64] width 47 height 14
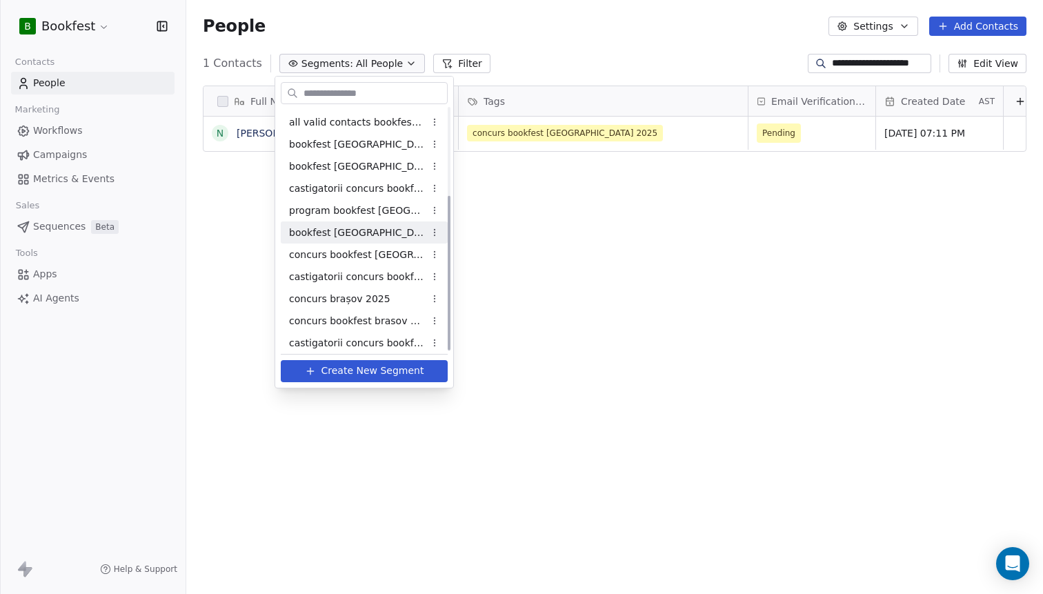
scroll to position [137, 0]
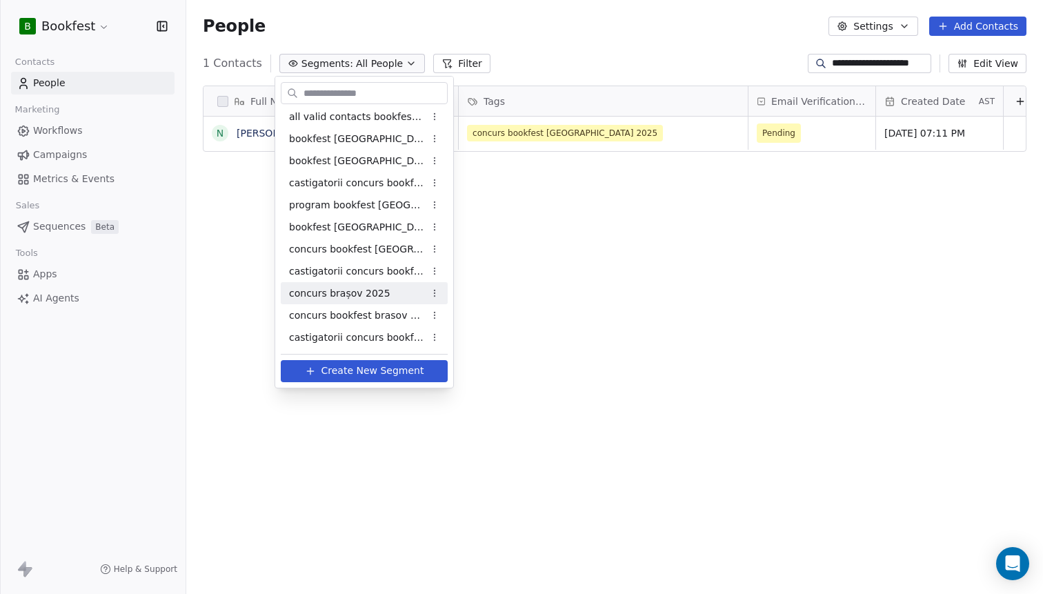
click at [348, 299] on span "concurs brașov 2025" at bounding box center [339, 293] width 101 height 14
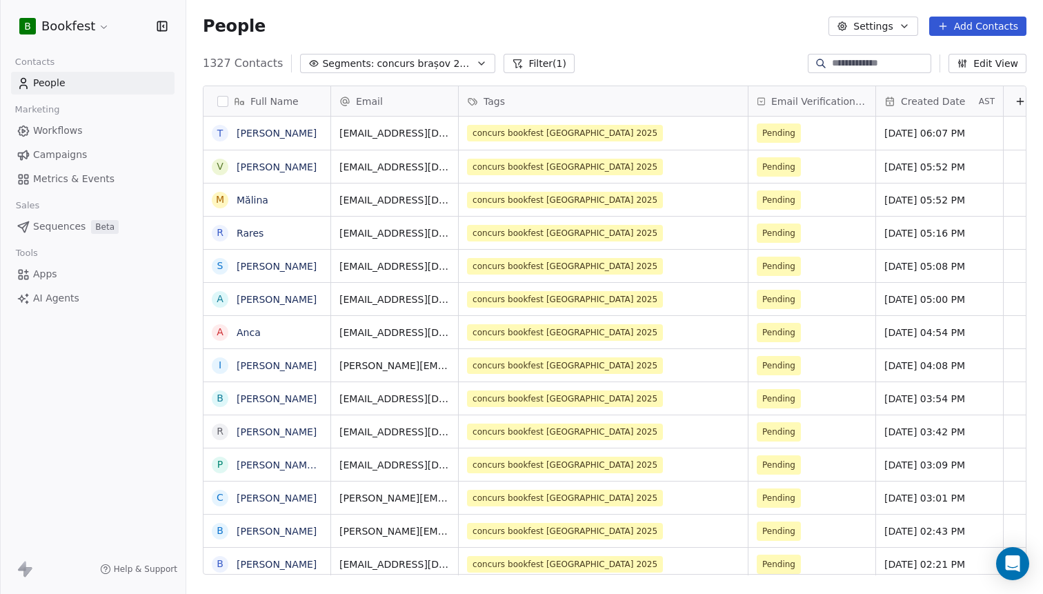
scroll to position [522, 857]
click at [832, 65] on input at bounding box center [880, 64] width 97 height 14
paste input "**********"
type input "**********"
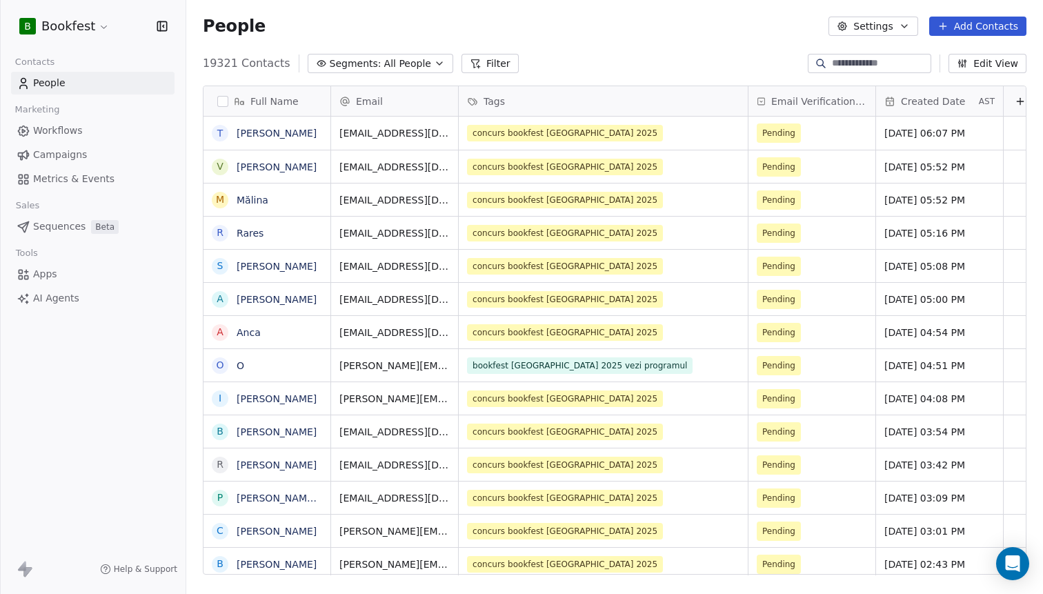
click at [384, 67] on span "All People" at bounding box center [407, 64] width 47 height 14
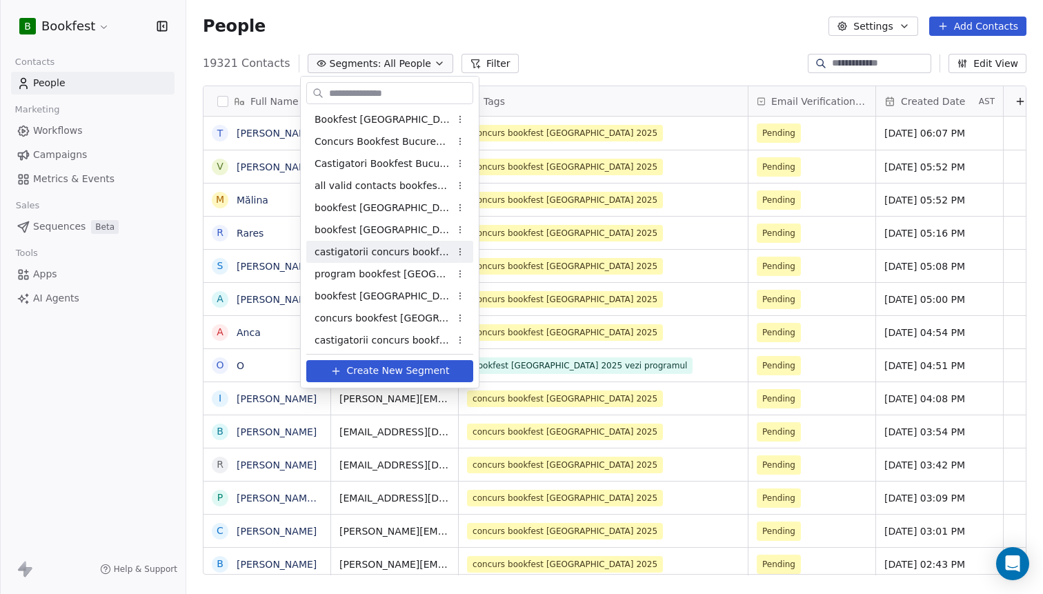
scroll to position [137, 0]
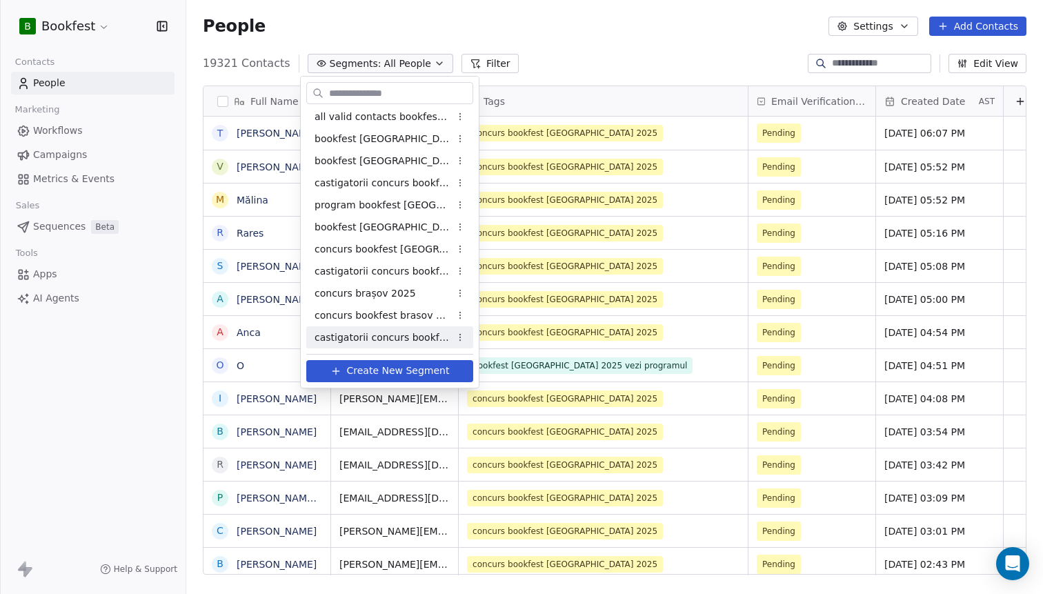
click at [360, 337] on span "castigatorii concurs bookfest [GEOGRAPHIC_DATA] 2025" at bounding box center [382, 337] width 135 height 14
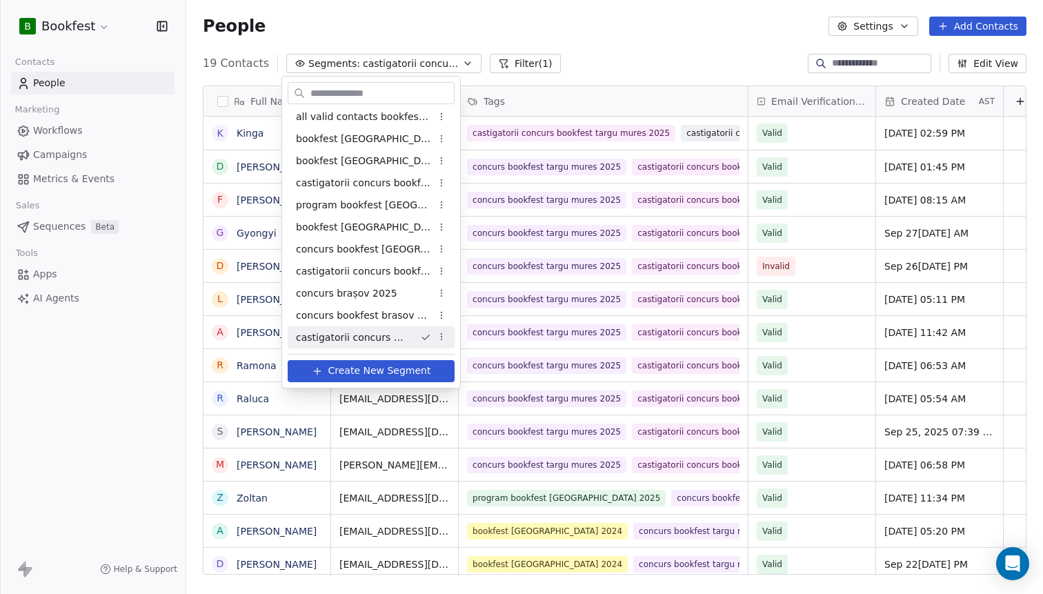
scroll to position [522, 857]
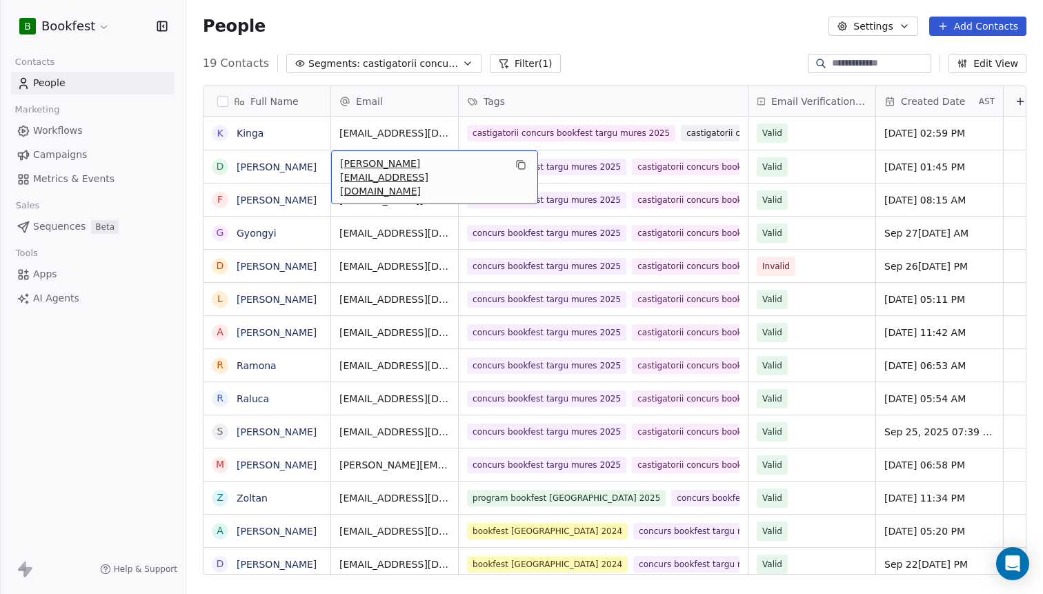
click at [383, 170] on span "[PERSON_NAME][EMAIL_ADDRESS][DOMAIN_NAME]" at bounding box center [422, 177] width 164 height 41
click at [383, 170] on input "**********" at bounding box center [411, 167] width 152 height 28
click at [641, 26] on html "B Bookfest Contacts People Marketing Workflows Campaigns Metrics & Events Sales…" at bounding box center [521, 297] width 1043 height 594
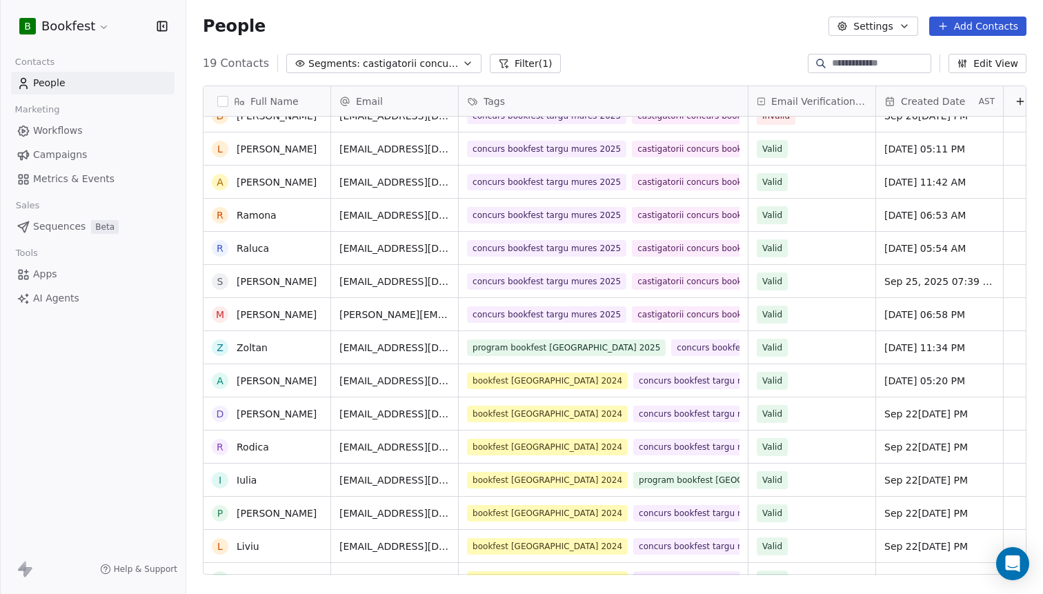
scroll to position [170, 0]
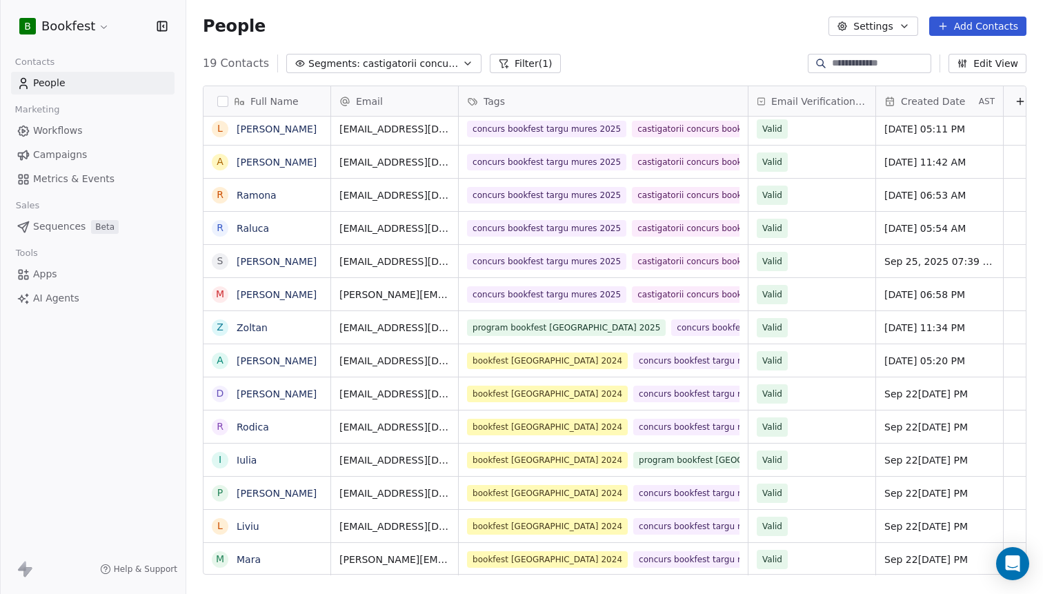
click at [369, 72] on button "Segments: castigatorii concurs bookfest [GEOGRAPHIC_DATA] 2025" at bounding box center [383, 63] width 195 height 19
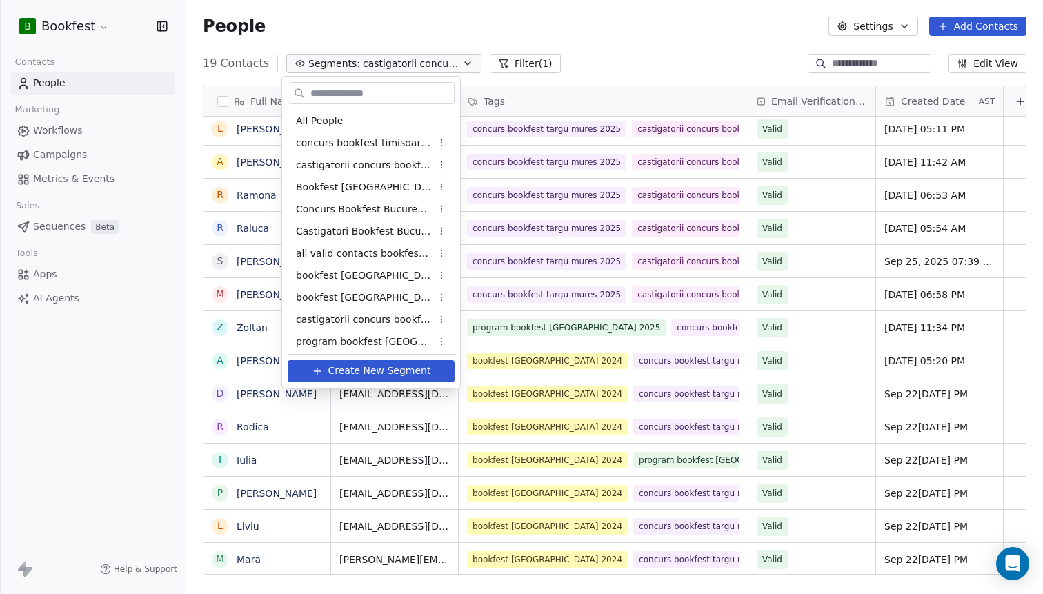
scroll to position [137, 0]
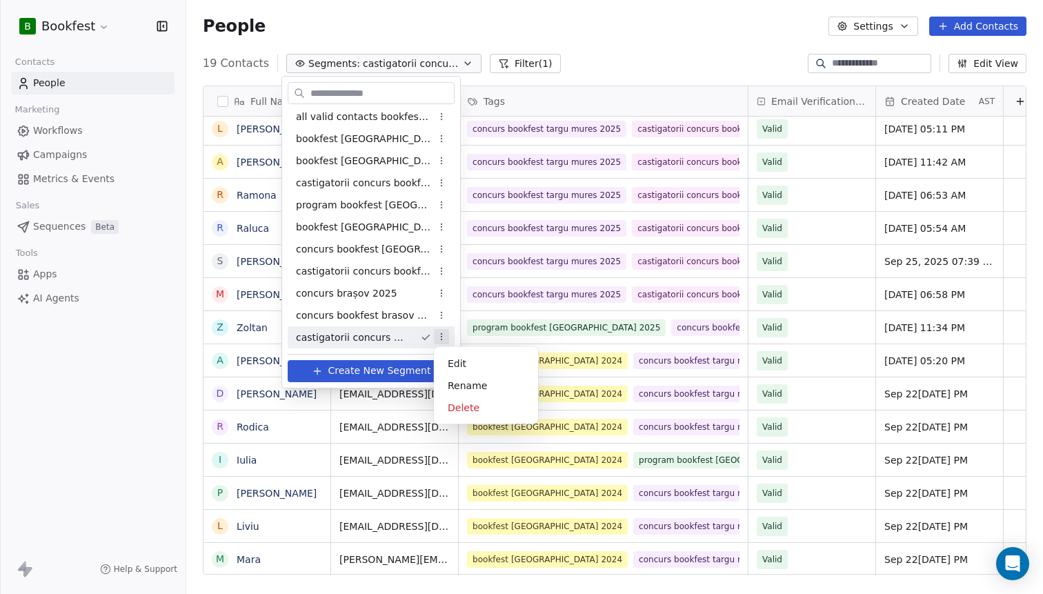
click at [441, 338] on html "B Bookfest Contacts People Marketing Workflows Campaigns Metrics & Events Sales…" at bounding box center [521, 297] width 1043 height 594
click at [462, 409] on div "Delete" at bounding box center [485, 408] width 93 height 22
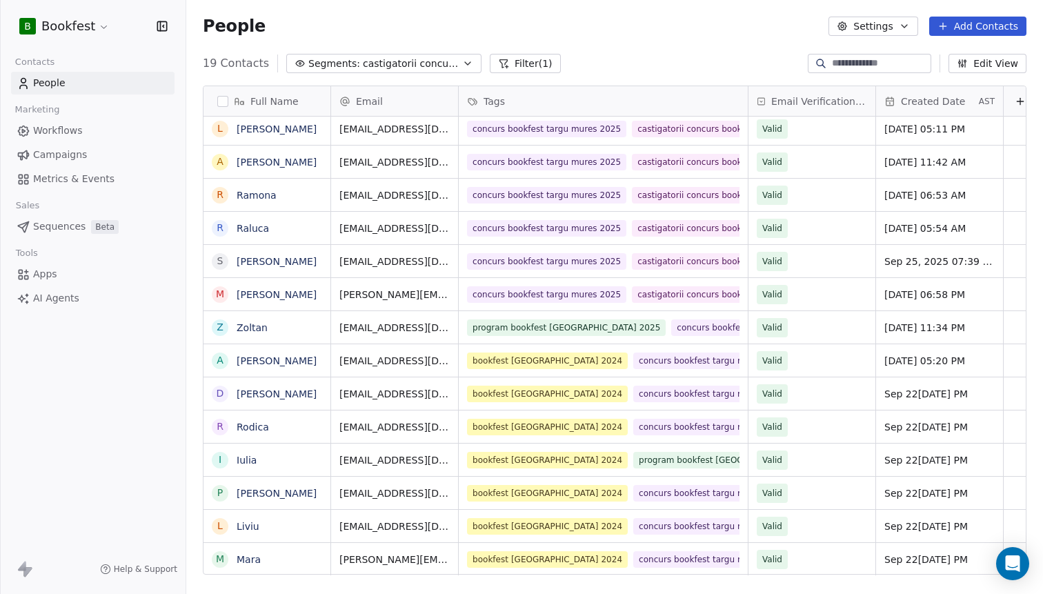
scroll to position [522, 857]
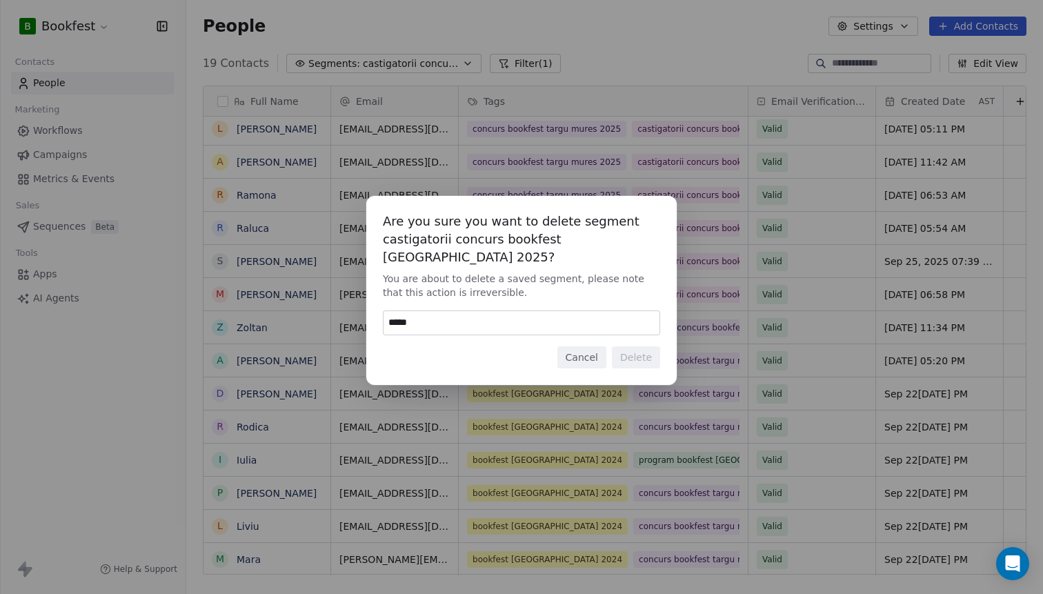
type input "******"
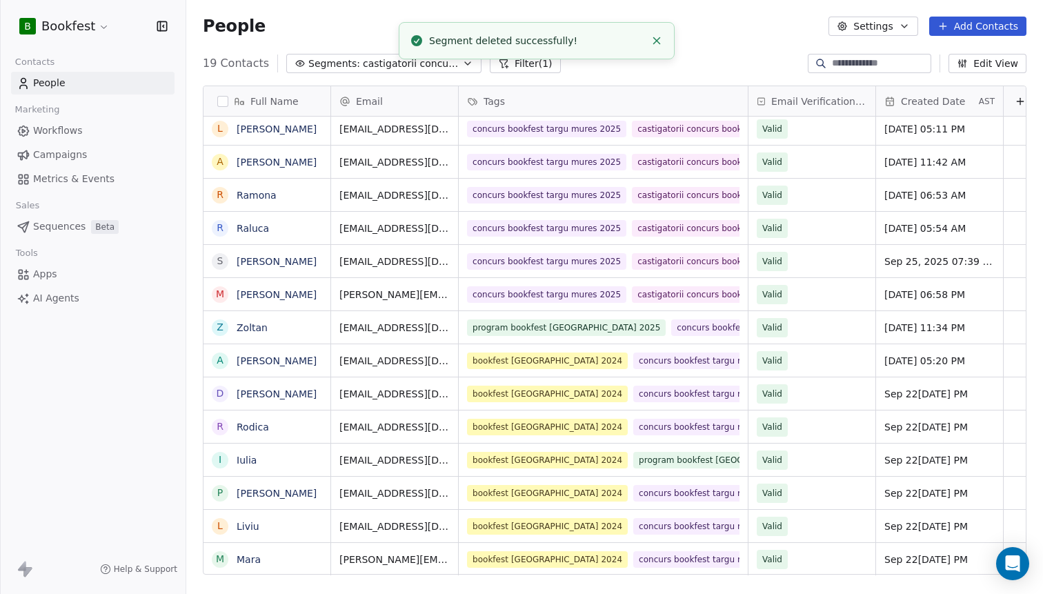
click at [397, 71] on button "Segments: castigatorii concurs bookfest [GEOGRAPHIC_DATA] 2025" at bounding box center [383, 63] width 195 height 19
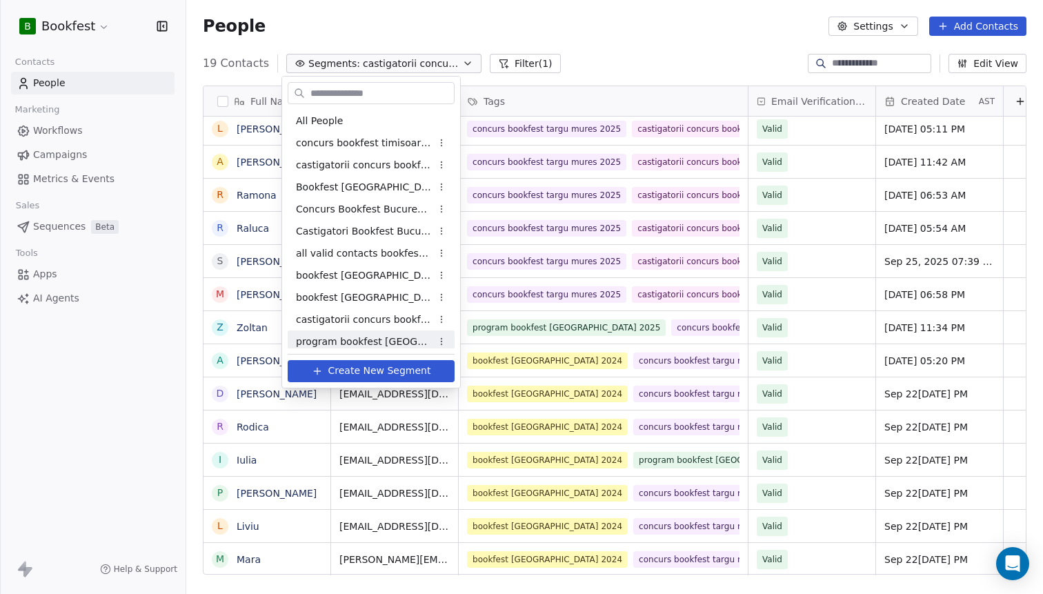
click at [394, 377] on span "Create New Segment" at bounding box center [379, 370] width 103 height 14
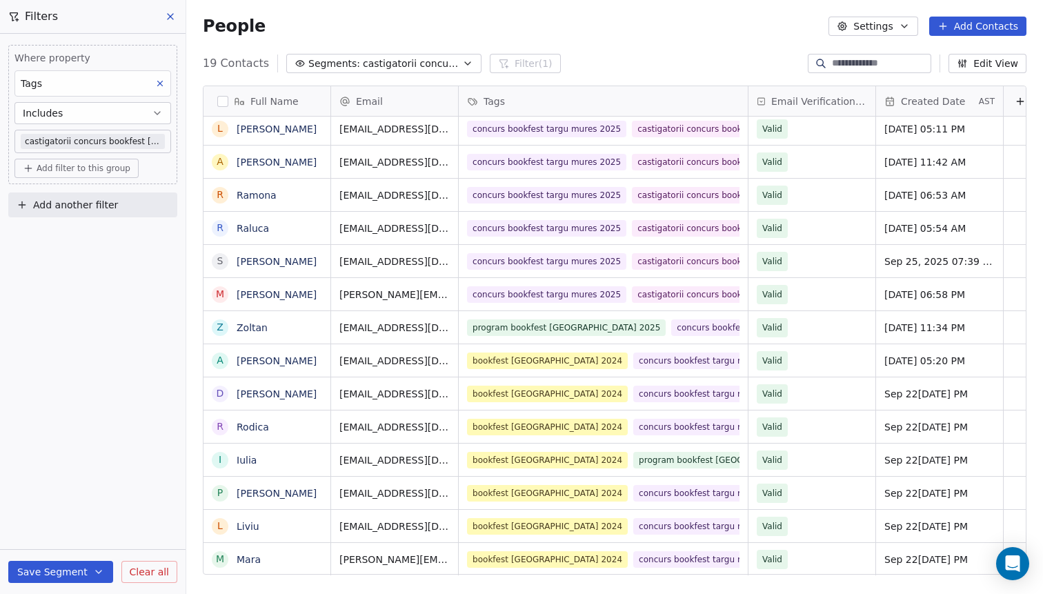
click at [148, 143] on body "B Bookfest Contacts People Marketing Workflows Campaigns Metrics & Events Sales…" at bounding box center [521, 297] width 1043 height 594
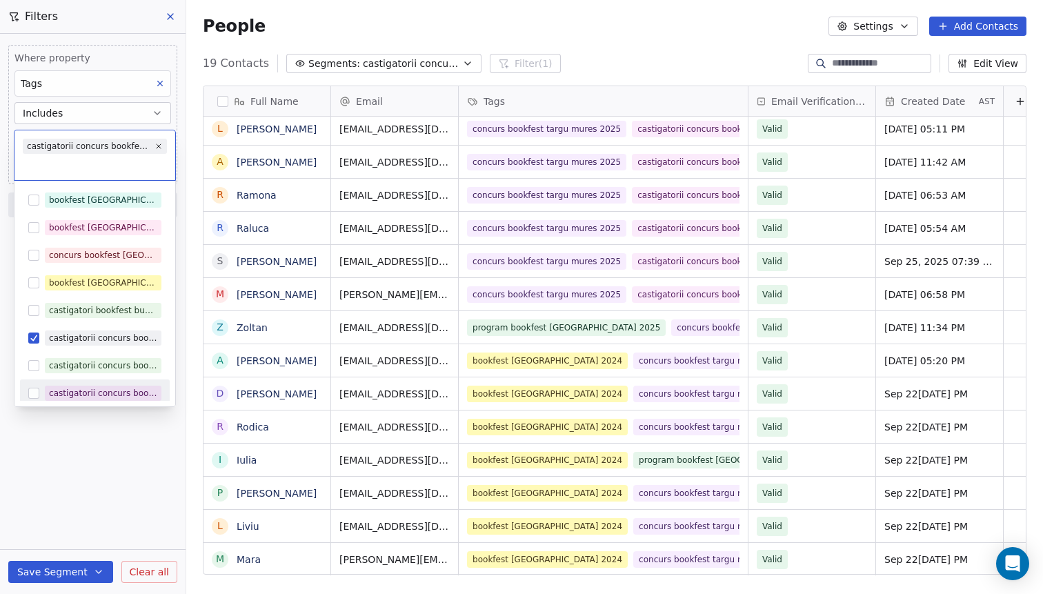
click at [66, 570] on html "B Bookfest Contacts People Marketing Workflows Campaigns Metrics & Events Sales…" at bounding box center [521, 297] width 1043 height 594
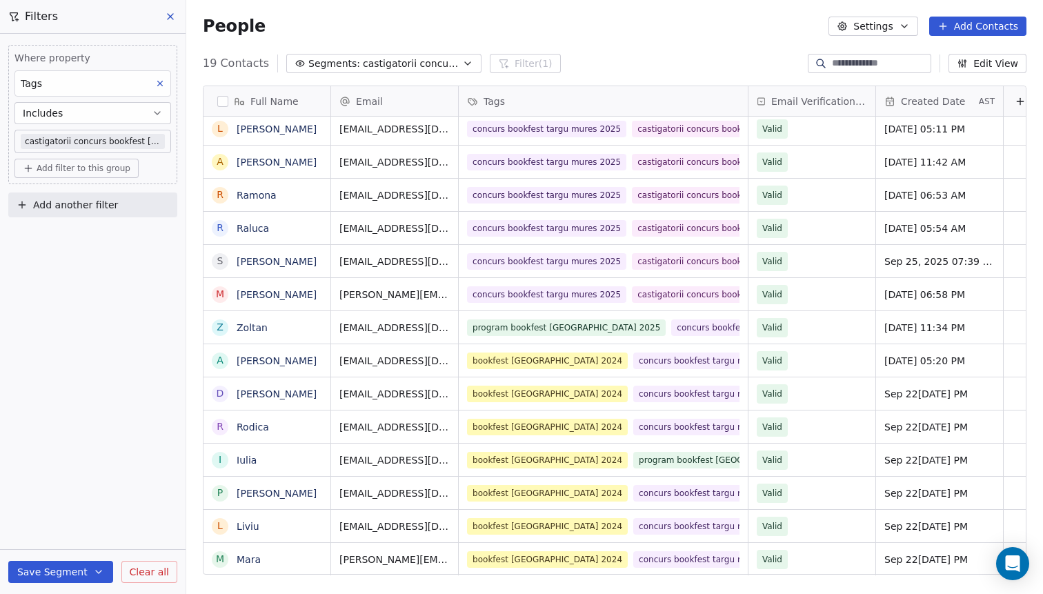
click at [66, 570] on button "Save Segment" at bounding box center [60, 572] width 105 height 22
click at [832, 70] on input at bounding box center [880, 64] width 97 height 14
paste input "**********"
type input "**********"
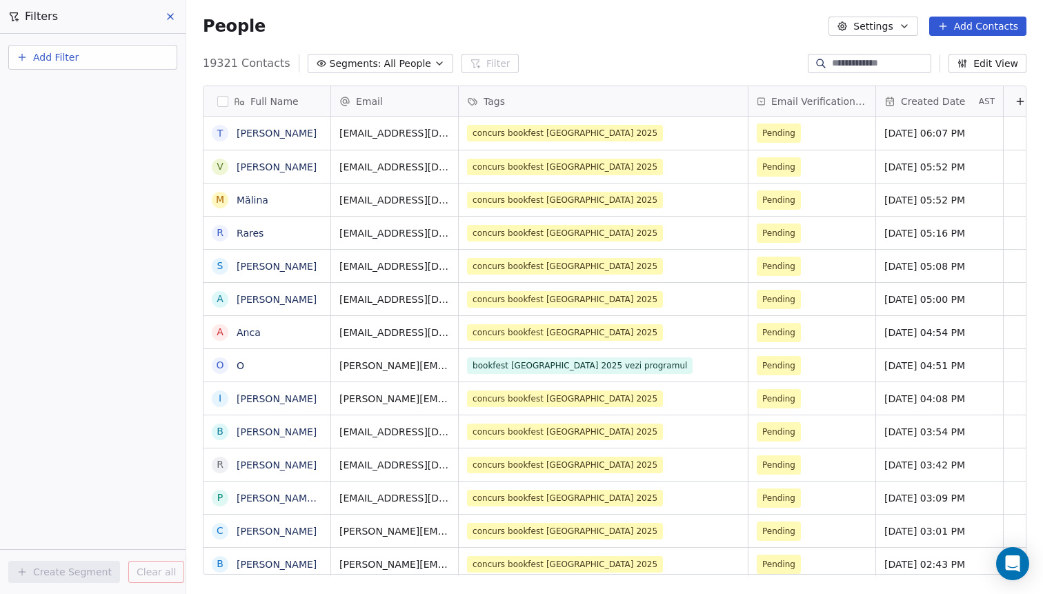
paste input "**********"
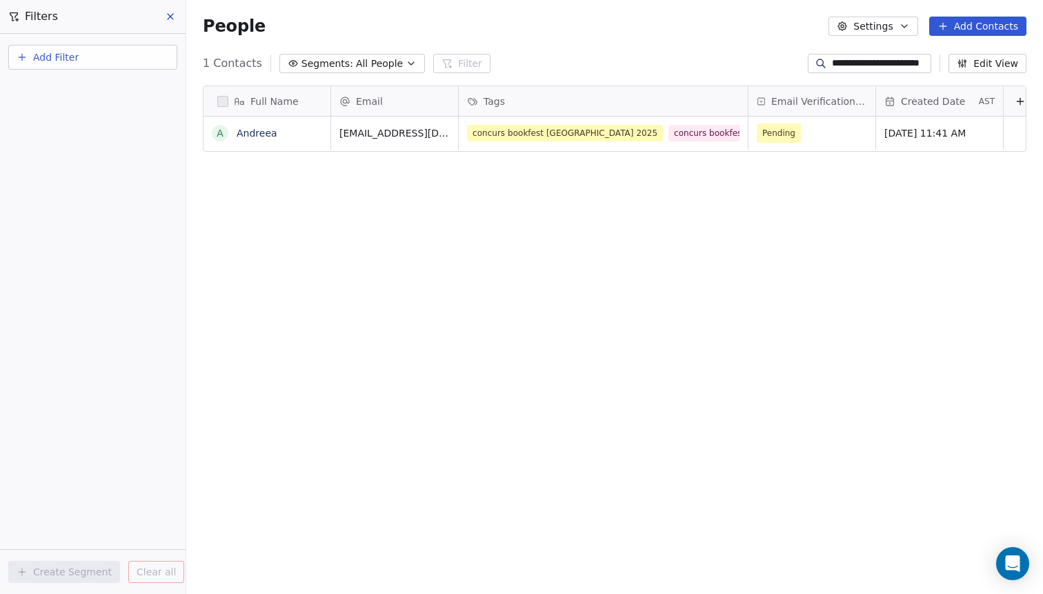
type input "**********"
click at [723, 52] on div "**********" at bounding box center [614, 63] width 857 height 22
click at [884, 61] on input "**********" at bounding box center [880, 64] width 97 height 14
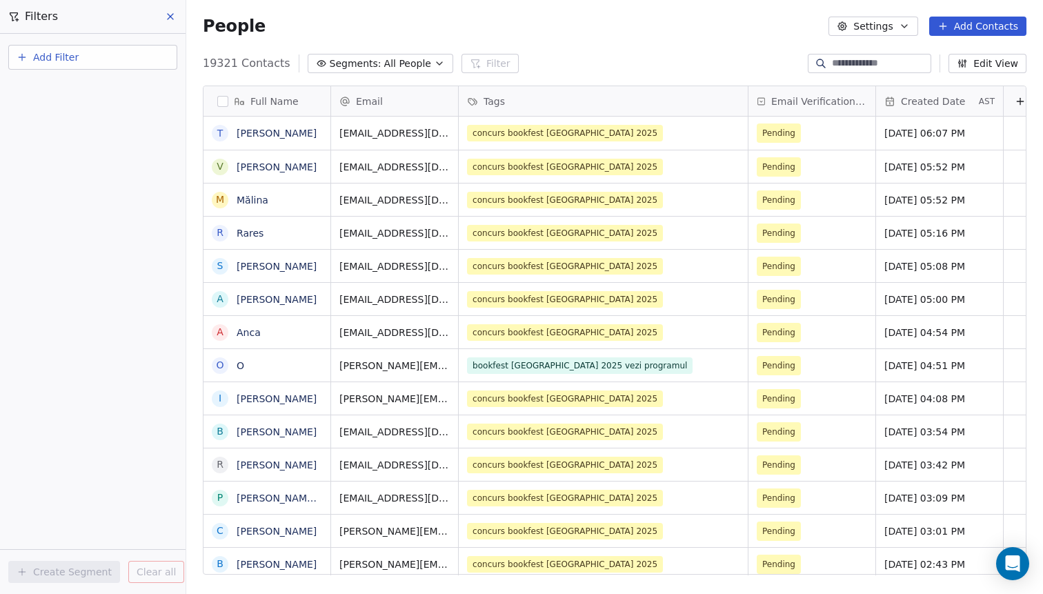
click at [974, 34] on button "Add Contacts" at bounding box center [977, 26] width 97 height 19
click at [952, 59] on span "Create new contact" at bounding box center [982, 56] width 94 height 14
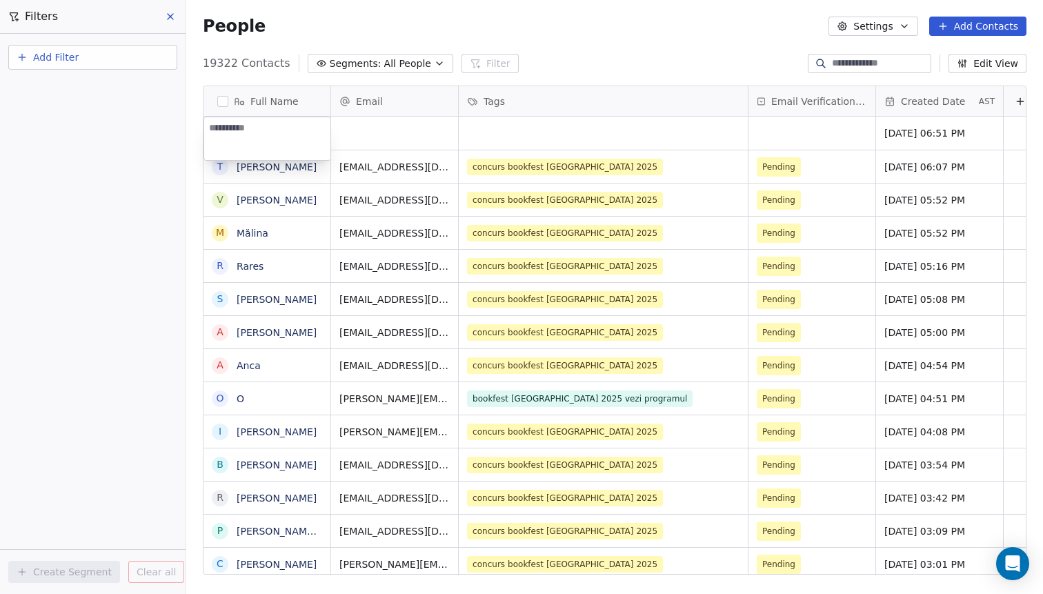
click at [760, 43] on html "B Bookfest Contacts People Marketing Workflows Campaigns Metrics & Events Sales…" at bounding box center [521, 297] width 1043 height 594
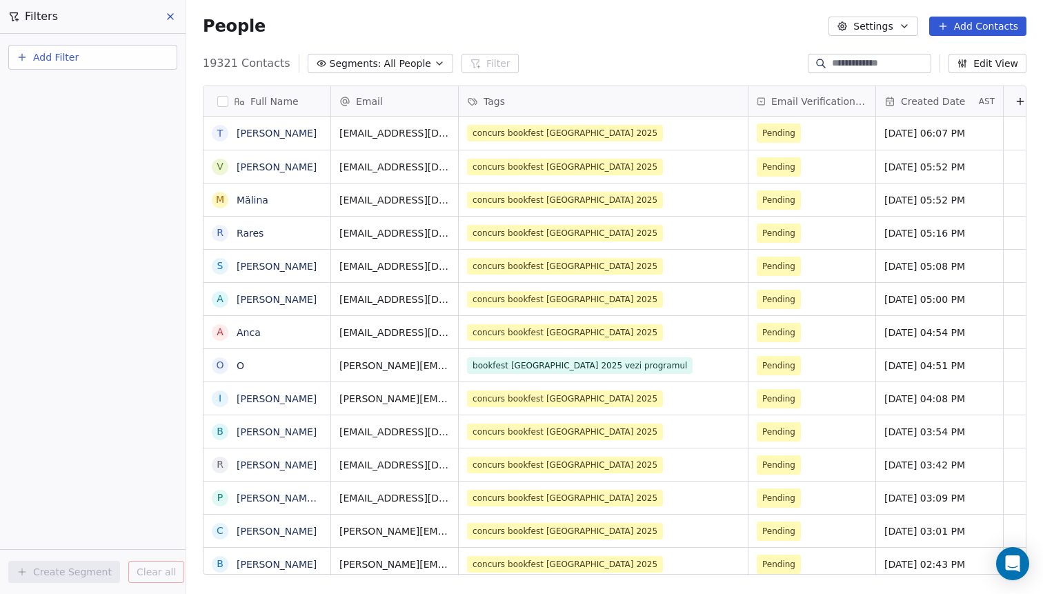
click at [973, 31] on button "Add Contacts" at bounding box center [977, 26] width 97 height 19
click at [970, 74] on span "Import from CSV" at bounding box center [975, 78] width 80 height 14
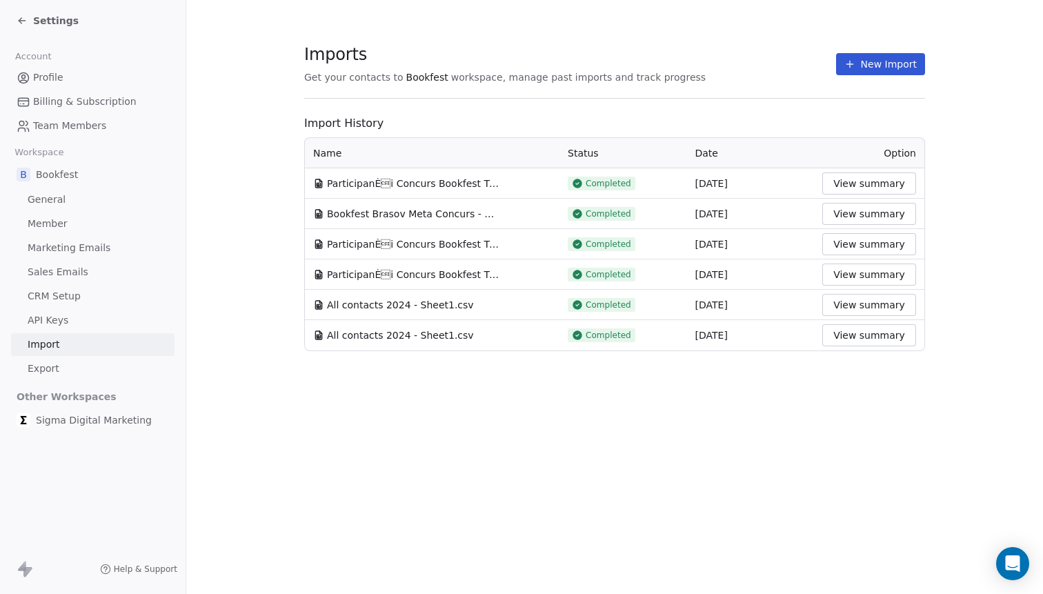
click at [933, 42] on section "Imports Get your contacts to Bookfest workspace, manage past imports and track …" at bounding box center [614, 197] width 857 height 395
click at [901, 59] on button "New Import" at bounding box center [880, 64] width 89 height 22
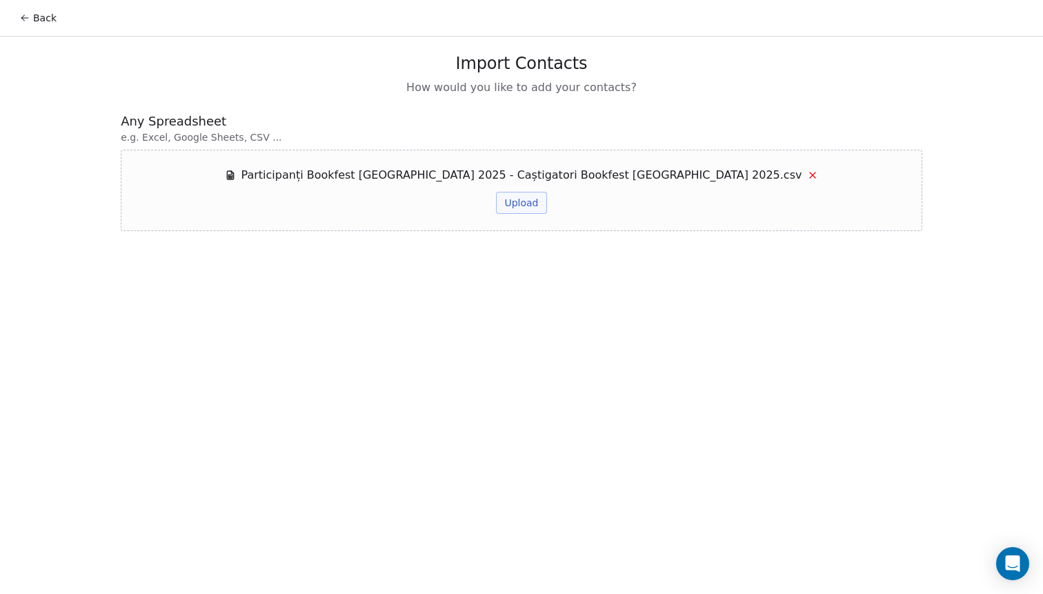
click at [416, 325] on div "Back Import Contacts How would you like to add your contacts? Any Spreadsheet e…" at bounding box center [521, 297] width 1043 height 594
click at [523, 199] on button "Upload" at bounding box center [521, 203] width 50 height 22
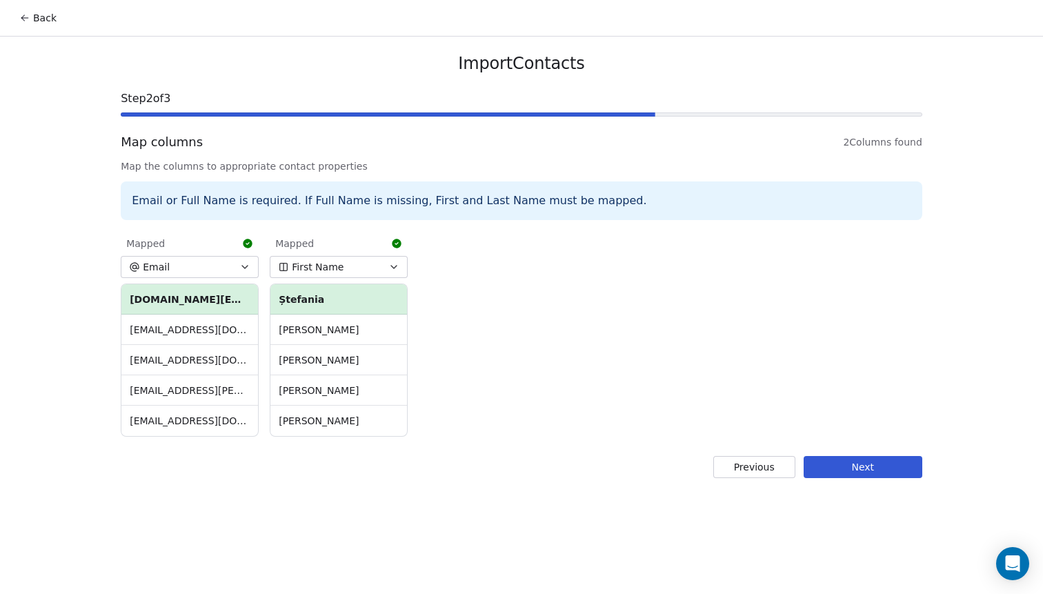
click at [857, 463] on button "Next" at bounding box center [863, 467] width 119 height 22
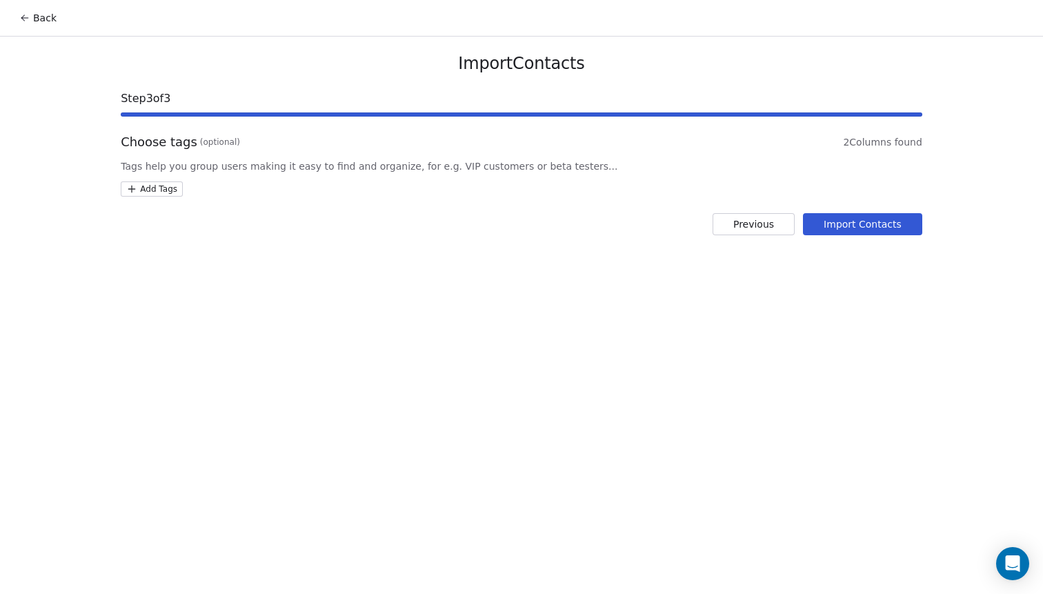
click at [170, 197] on div "Import Contacts Step 3 of 3 Choose tags (optional) 2 Columns found Tags help yo…" at bounding box center [521, 144] width 835 height 215
click at [165, 190] on html "Back Import Contacts Step 3 of 3 Choose tags (optional) 2 Columns found Tags he…" at bounding box center [521, 297] width 1043 height 594
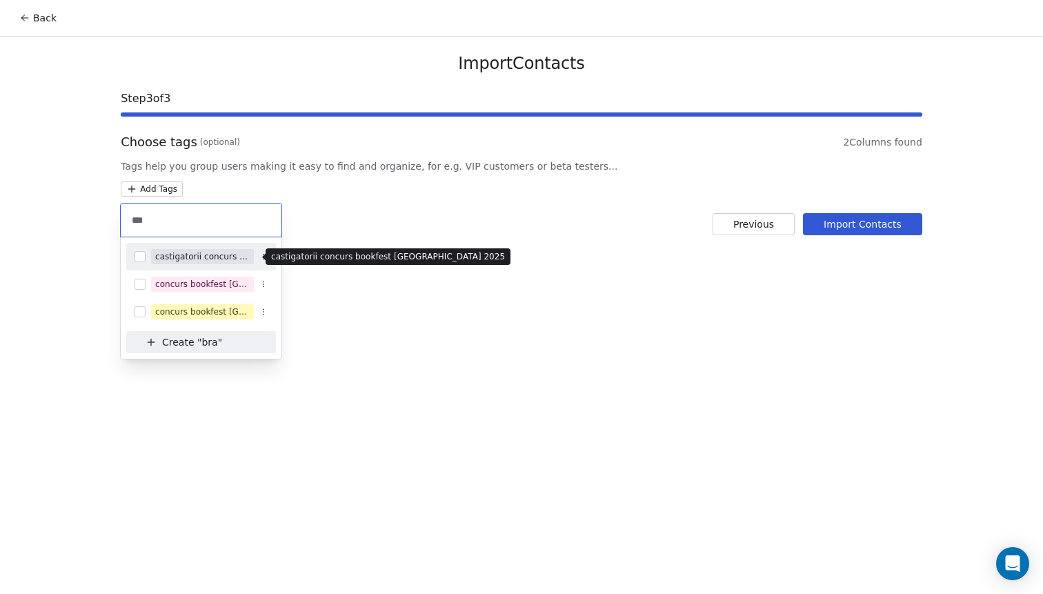
type input "***"
click at [204, 263] on span "castigatorii concurs bookfest [GEOGRAPHIC_DATA] 2025" at bounding box center [202, 256] width 103 height 15
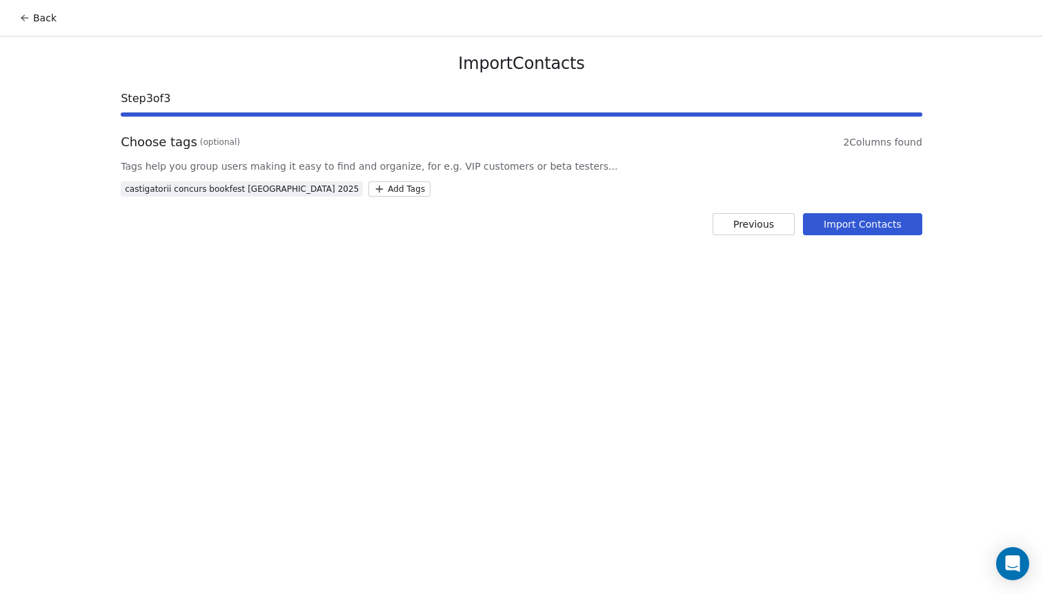
click at [732, 318] on html "Back Import Contacts Step 3 of 3 Choose tags (optional) 2 Columns found Tags he…" at bounding box center [521, 297] width 1043 height 594
click at [848, 232] on button "Import Contacts" at bounding box center [862, 224] width 119 height 22
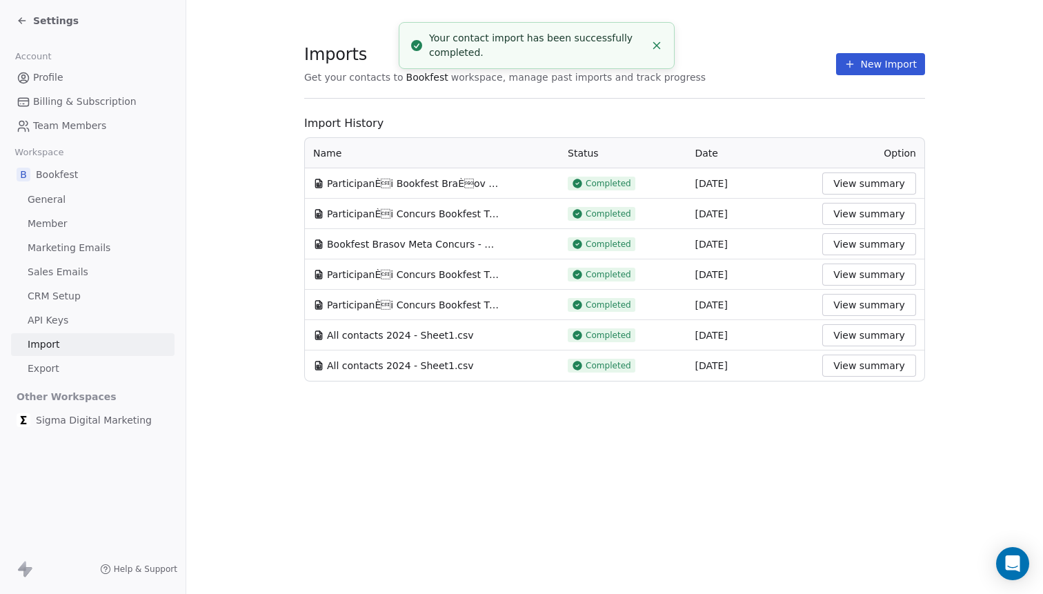
click at [658, 46] on line "Close toast" at bounding box center [657, 46] width 6 height 6
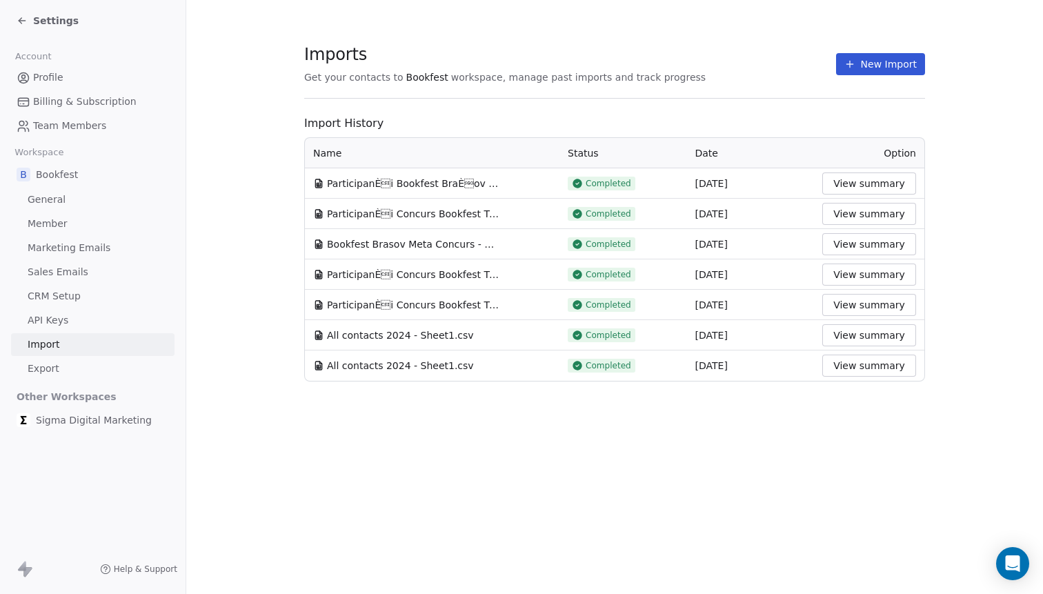
click at [20, 30] on div "Settings" at bounding box center [93, 20] width 186 height 41
click at [20, 25] on icon at bounding box center [22, 20] width 11 height 11
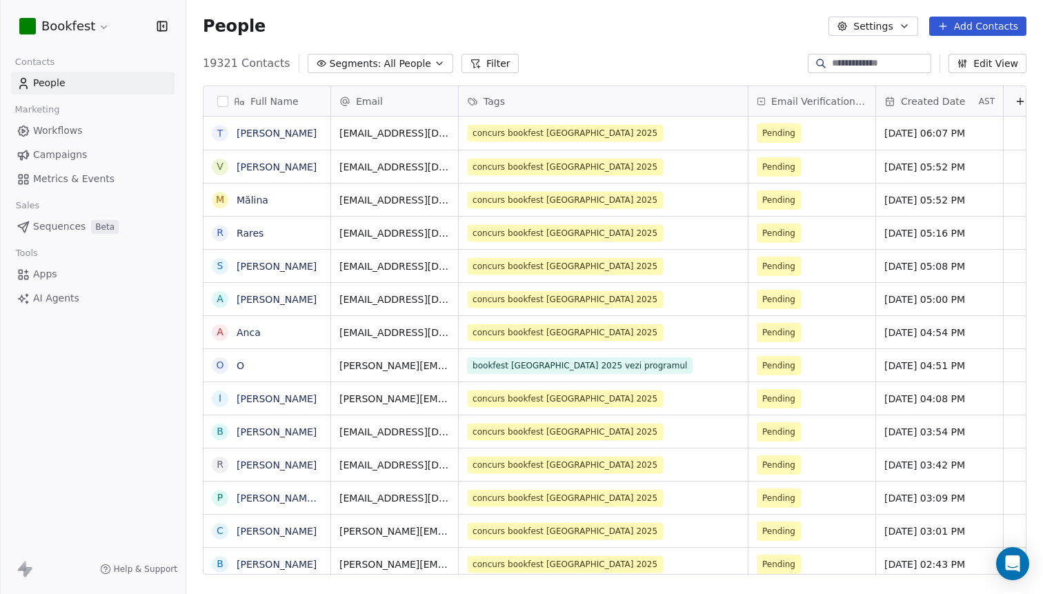
scroll to position [522, 857]
click at [384, 69] on span "All People" at bounding box center [407, 64] width 47 height 14
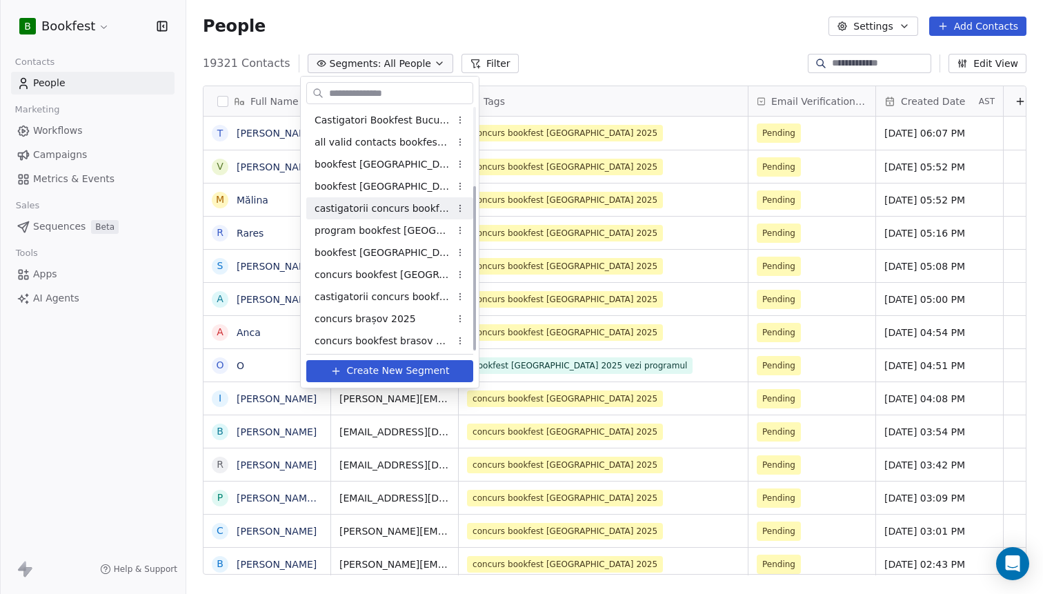
scroll to position [114, 0]
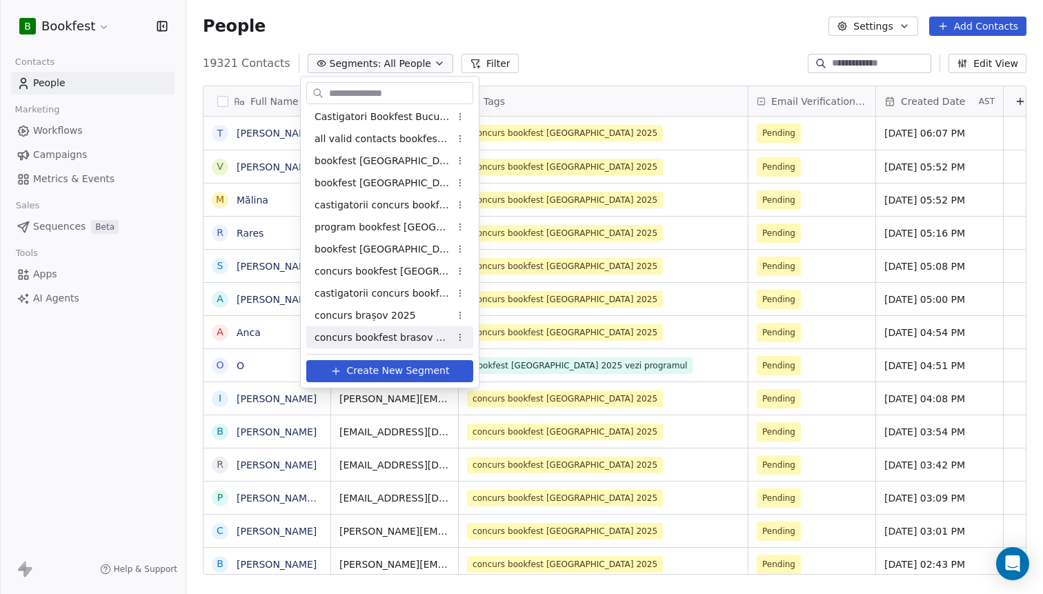
click at [360, 335] on span "concurs bookfest brasov 2024" at bounding box center [382, 337] width 135 height 14
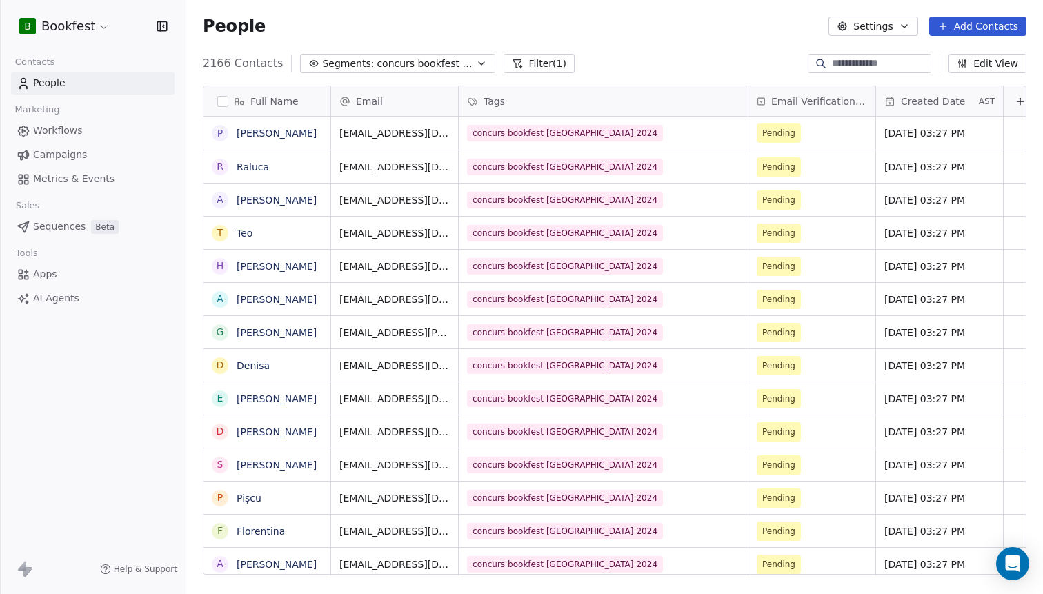
scroll to position [522, 857]
click at [463, 69] on span "concurs bookfest brasov 2024" at bounding box center [425, 64] width 97 height 14
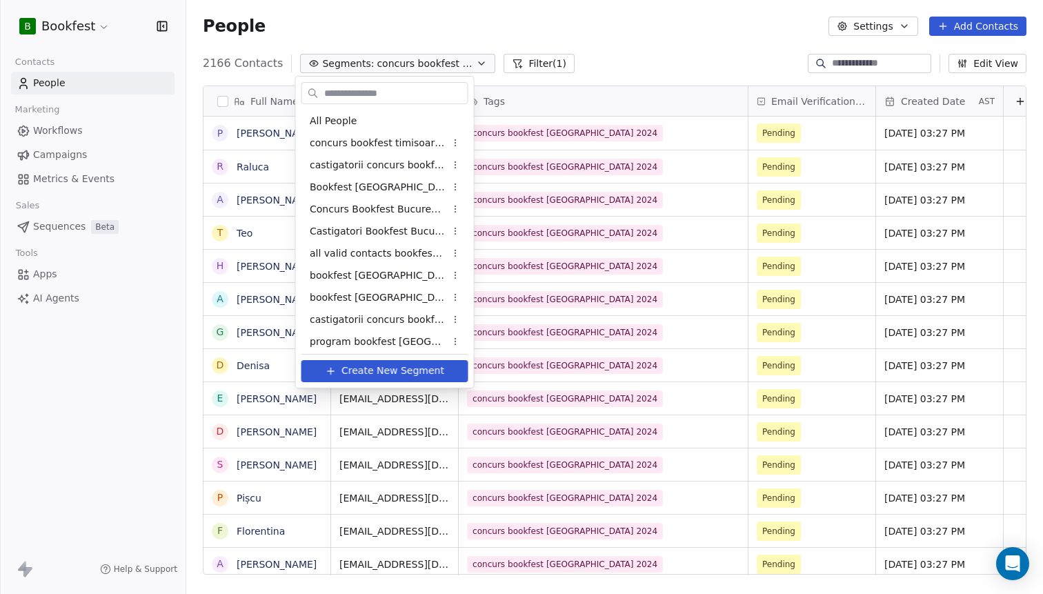
scroll to position [114, 0]
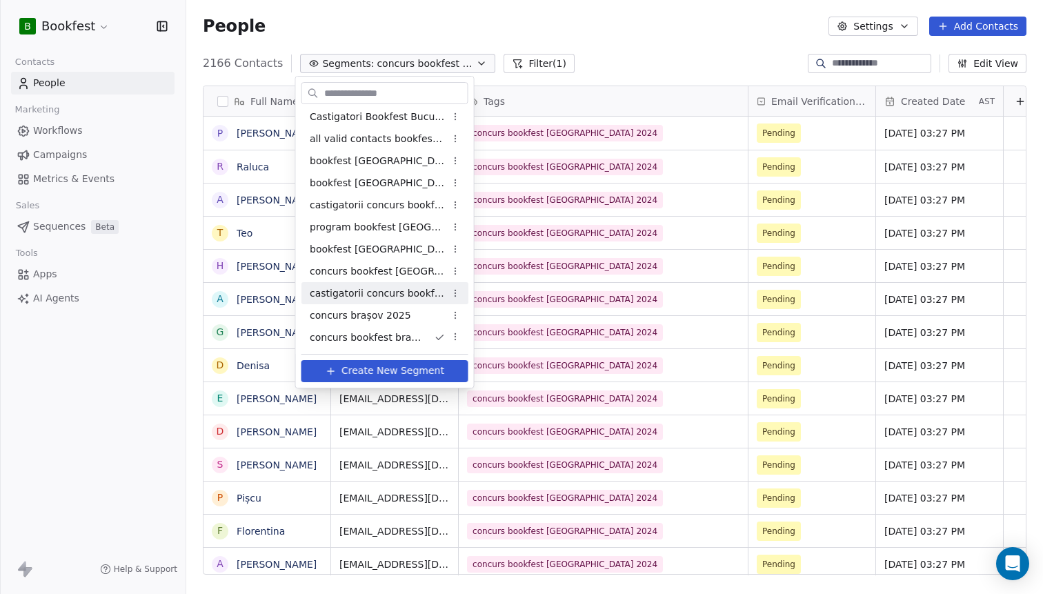
click at [392, 297] on span "castigatorii concurs bookfest targu mures 2025" at bounding box center [377, 293] width 135 height 14
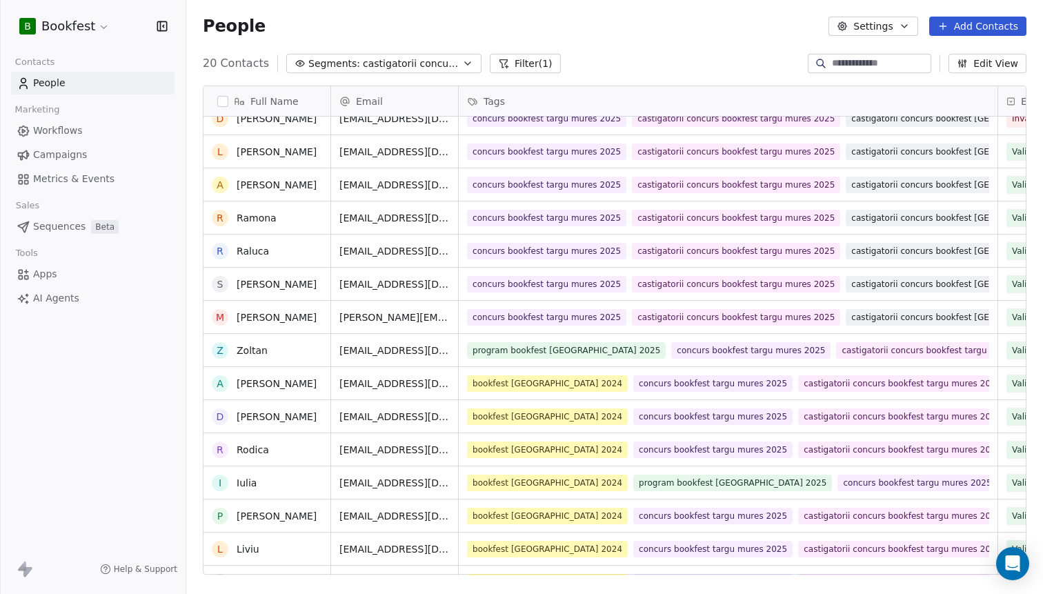
scroll to position [168, 0]
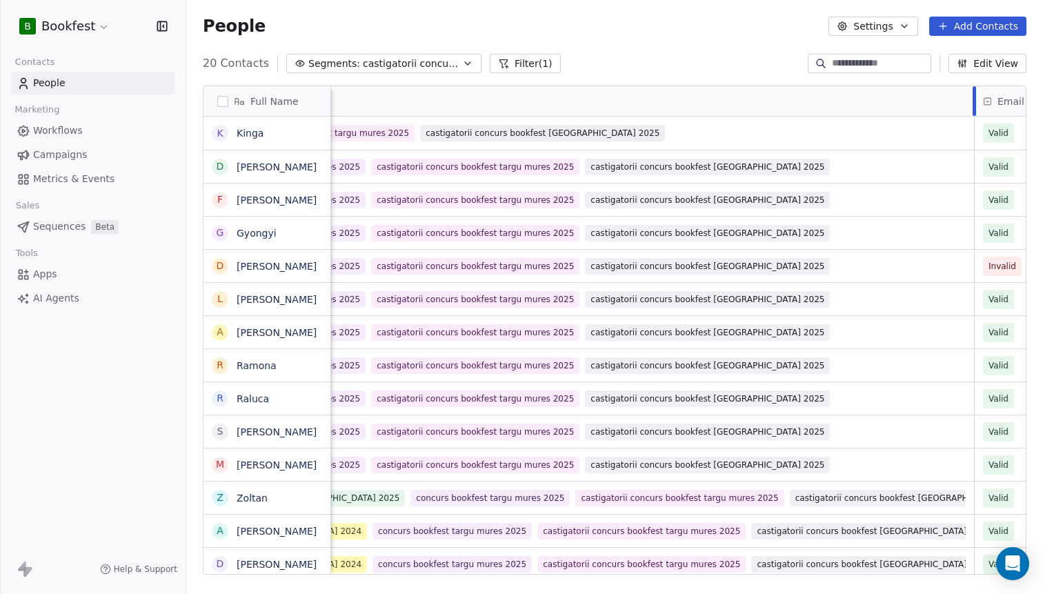
drag, startPoint x: 737, startPoint y: 103, endPoint x: 974, endPoint y: 142, distance: 240.4
click at [974, 142] on div "Email Tags Email Verification Status Created Date AST [EMAIL_ADDRESS][DOMAIN_NA…" at bounding box center [666, 330] width 1193 height 489
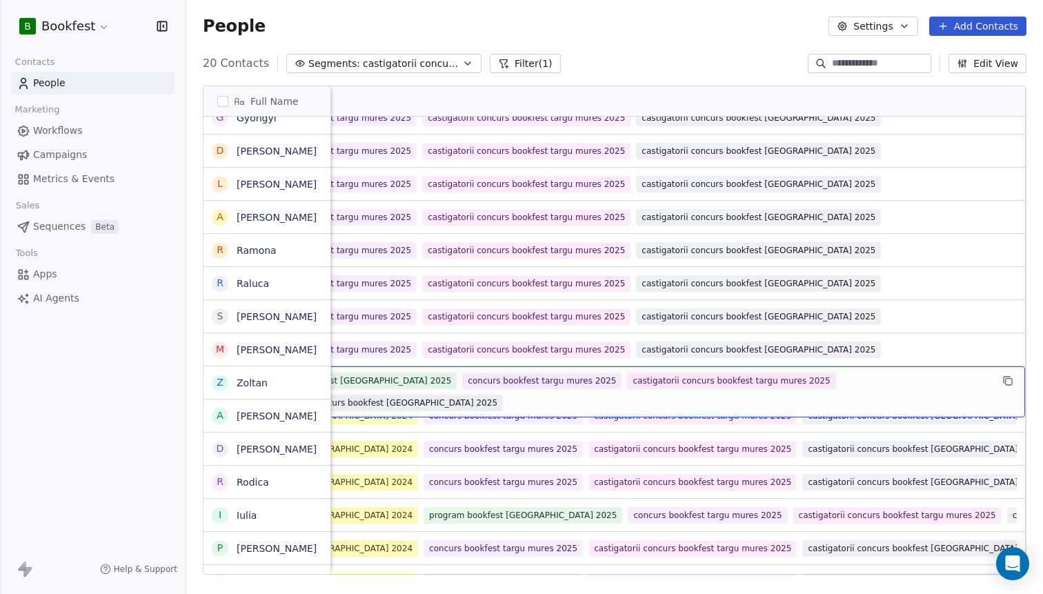
click at [661, 381] on div "program bookfest [GEOGRAPHIC_DATA] 2025 concurs bookfest targu mures 2025 casti…" at bounding box center [624, 391] width 733 height 39
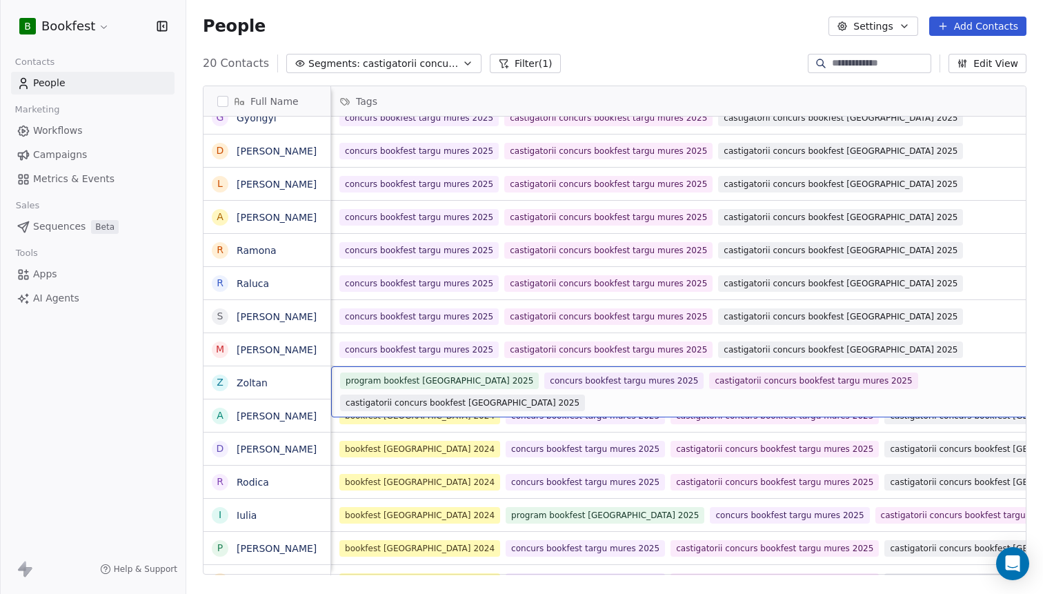
click at [661, 381] on div "program bookfest [GEOGRAPHIC_DATA] 2025 concurs bookfest targu mures 2025 casti…" at bounding box center [706, 391] width 733 height 39
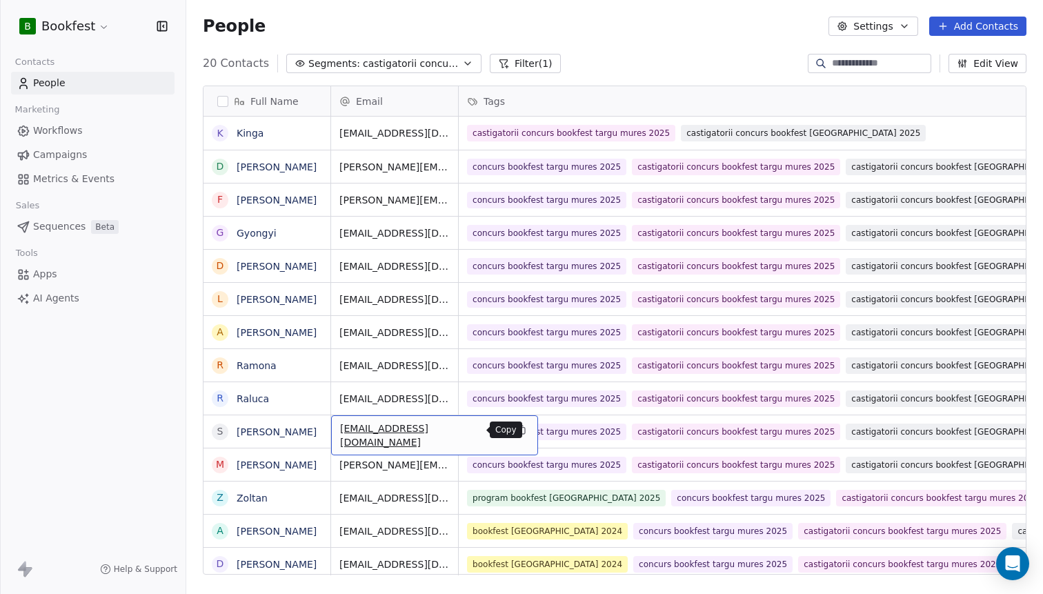
click at [515, 429] on icon "grid" at bounding box center [520, 429] width 11 height 11
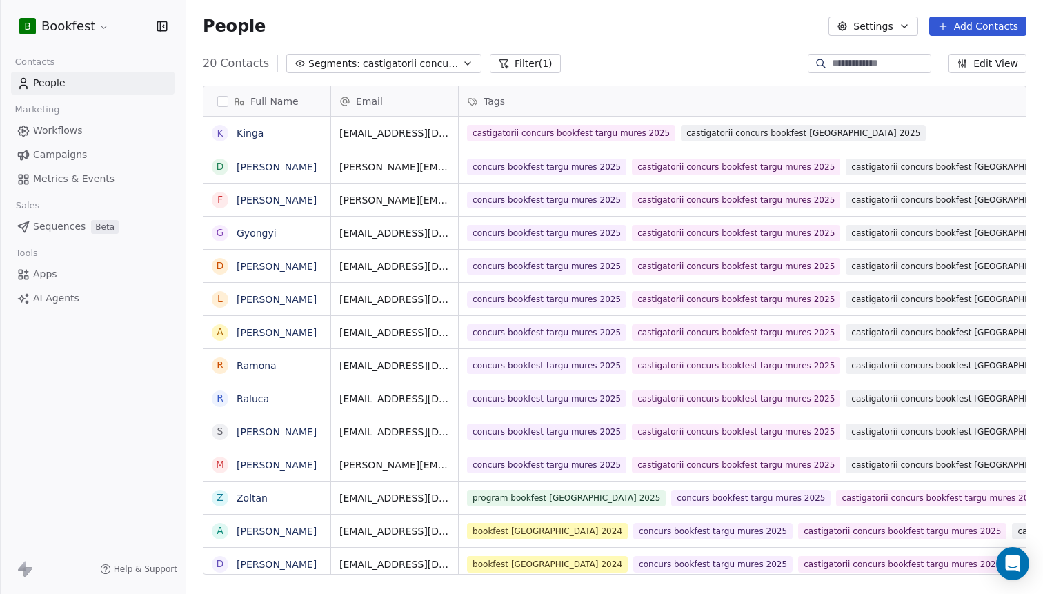
click at [356, 65] on button "Segments: castigatorii concurs bookfest targu mures 2025" at bounding box center [383, 63] width 195 height 19
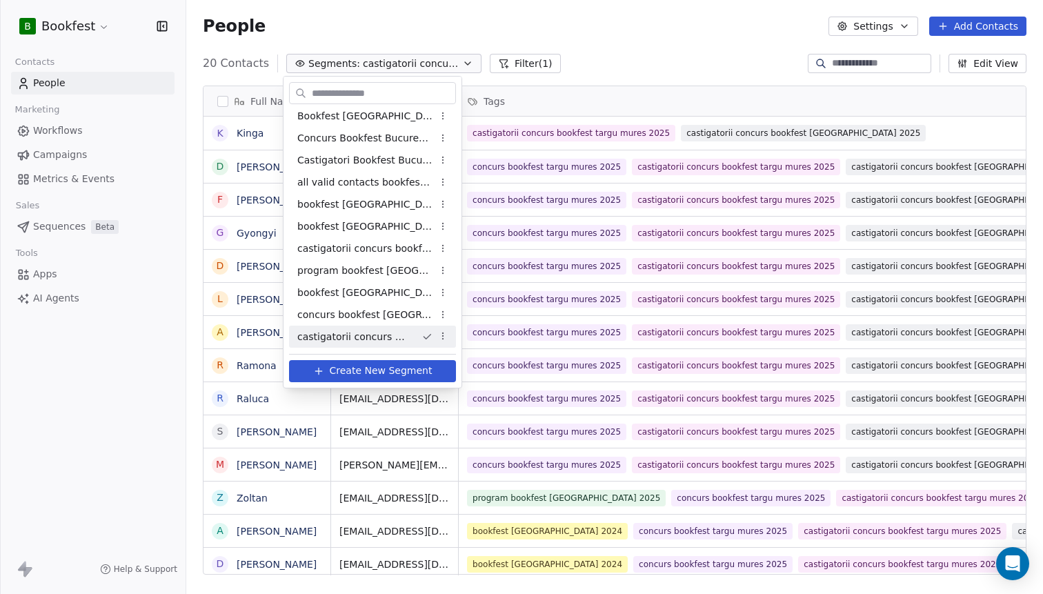
click at [362, 379] on button "Create New Segment" at bounding box center [372, 371] width 167 height 22
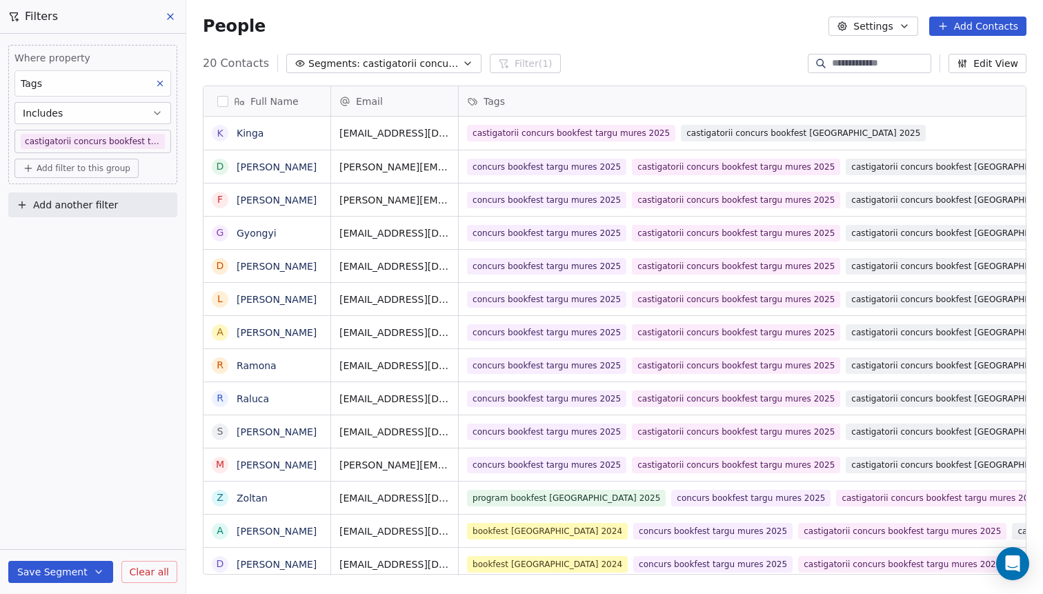
scroll to position [522, 857]
click at [139, 140] on body "B Bookfest Contacts People Marketing Workflows Campaigns Metrics & Events Sales…" at bounding box center [521, 297] width 1043 height 594
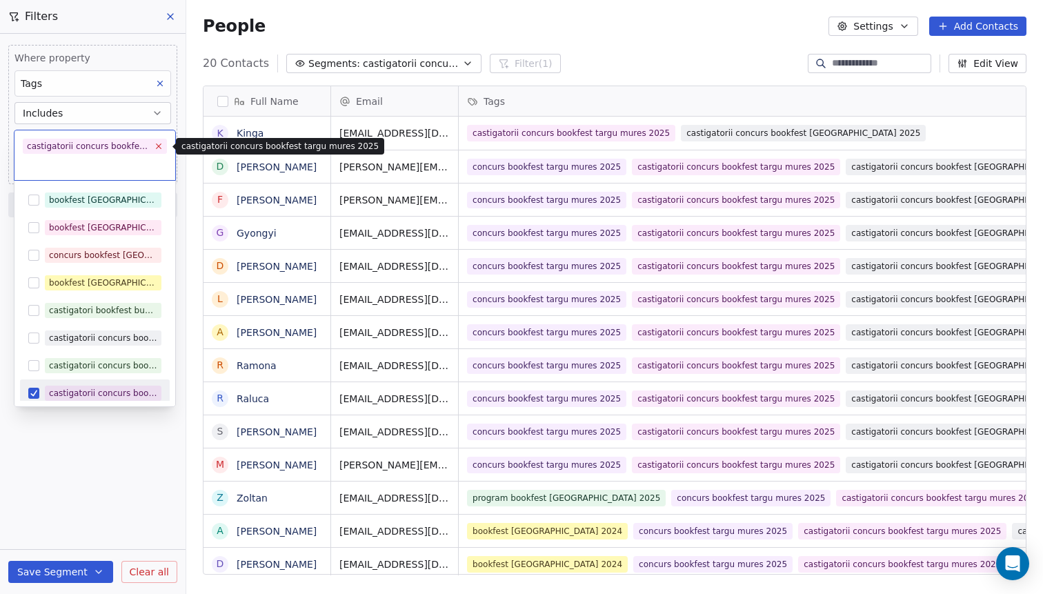
click at [156, 147] on icon at bounding box center [158, 145] width 9 height 9
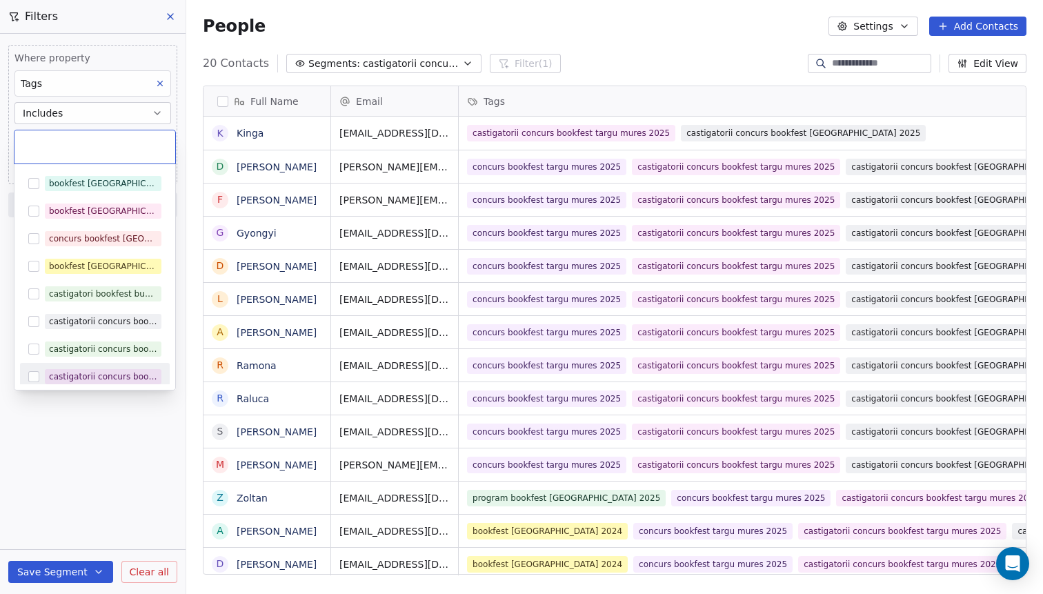
click at [119, 148] on input "text" at bounding box center [95, 146] width 144 height 15
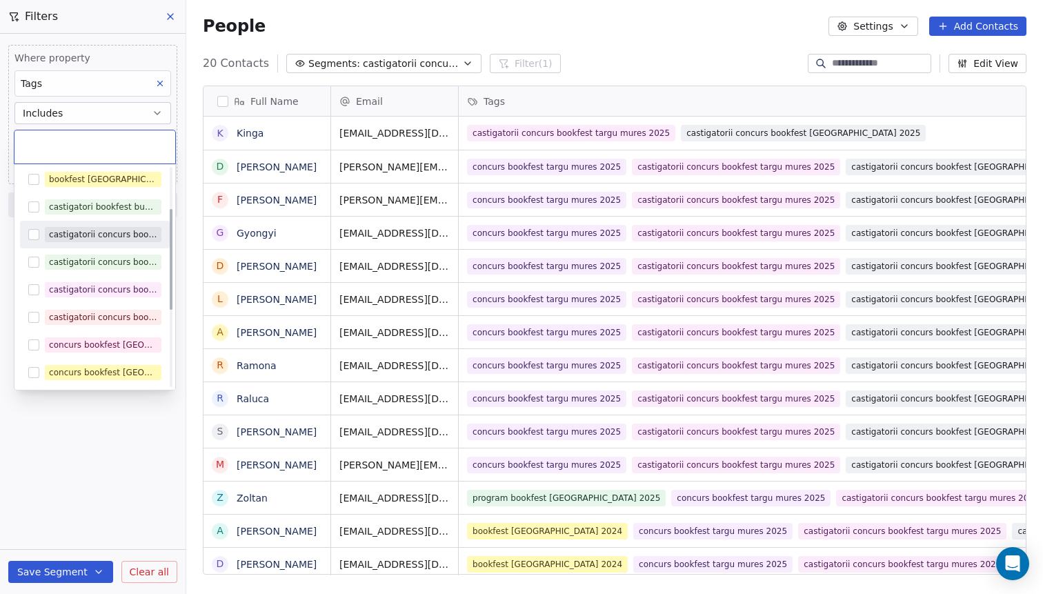
scroll to position [91, 0]
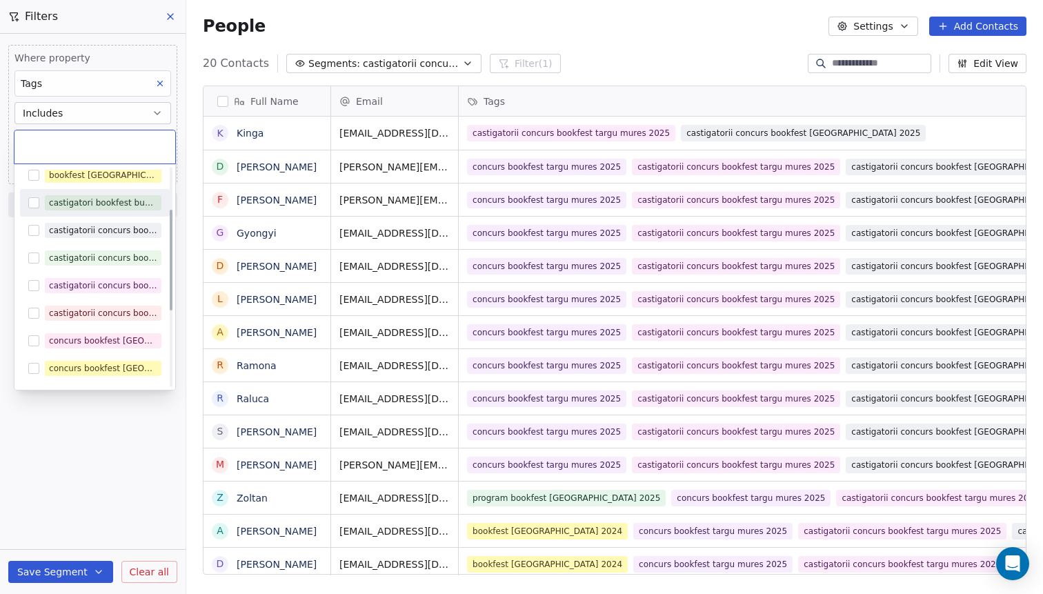
click at [98, 150] on input "text" at bounding box center [95, 146] width 144 height 15
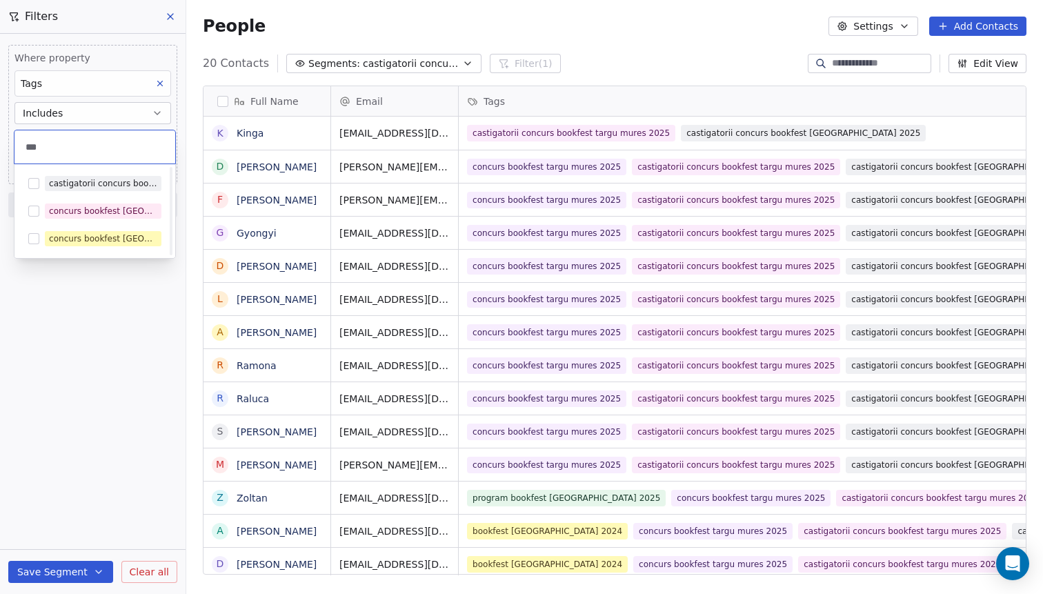
scroll to position [0, 0]
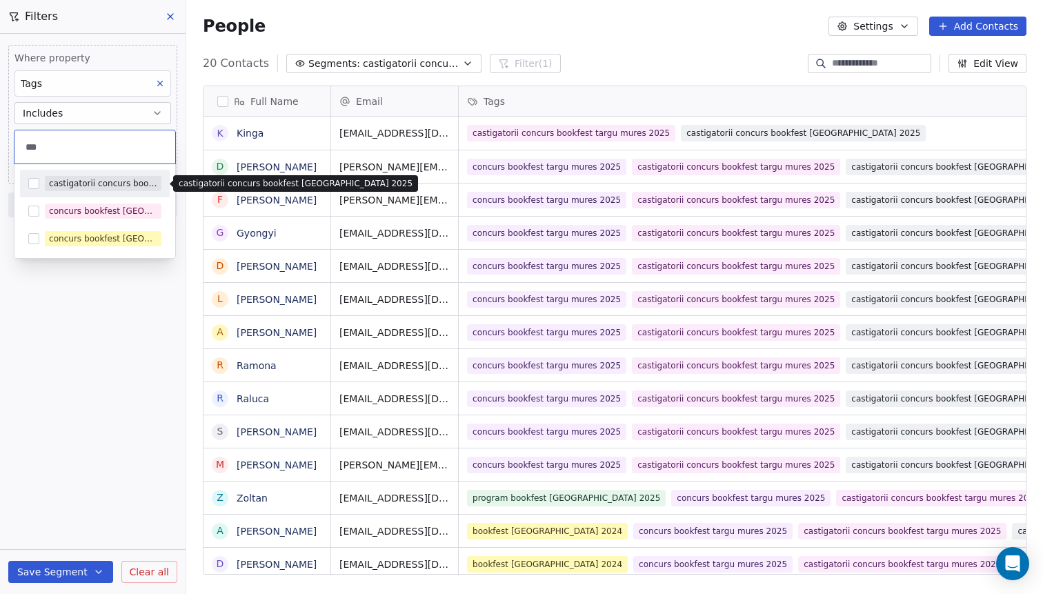
type input "***"
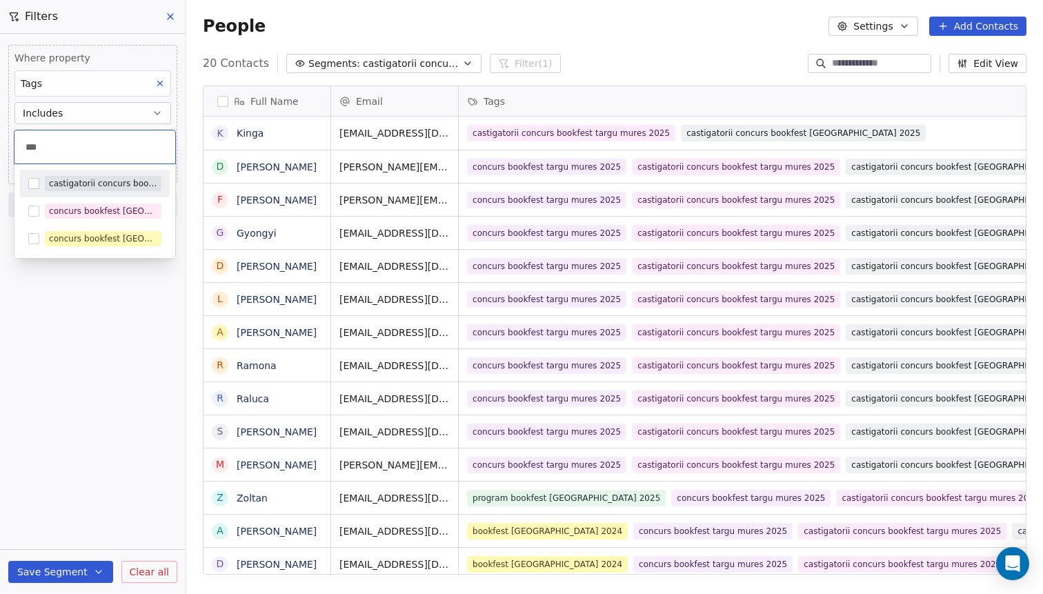
click at [117, 184] on div "castigatorii concurs bookfest [GEOGRAPHIC_DATA] 2025" at bounding box center [103, 183] width 108 height 12
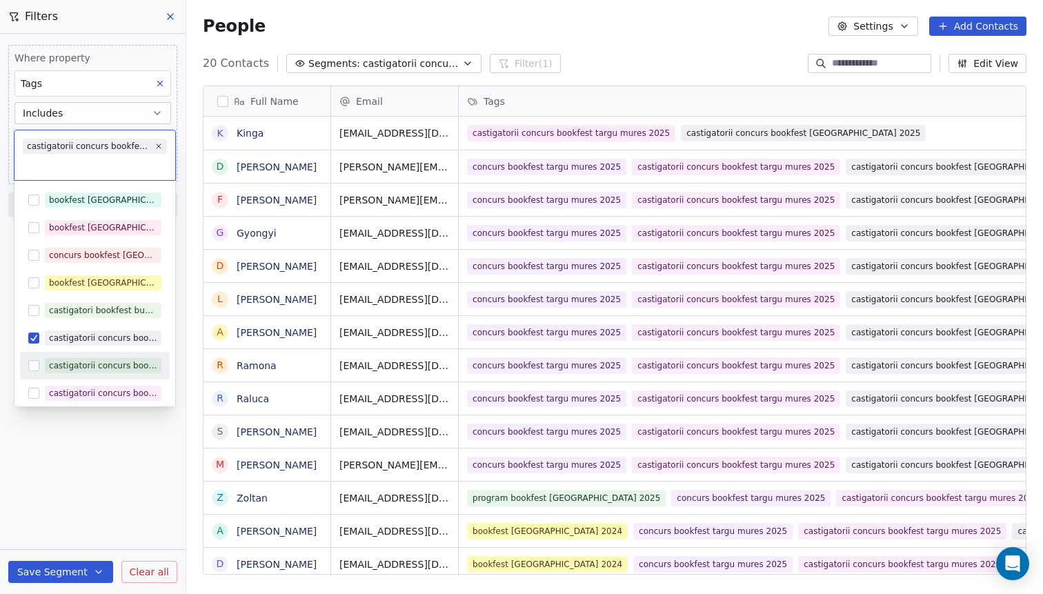
click at [81, 479] on html "B Bookfest Contacts People Marketing Workflows Campaigns Metrics & Events Sales…" at bounding box center [521, 297] width 1043 height 594
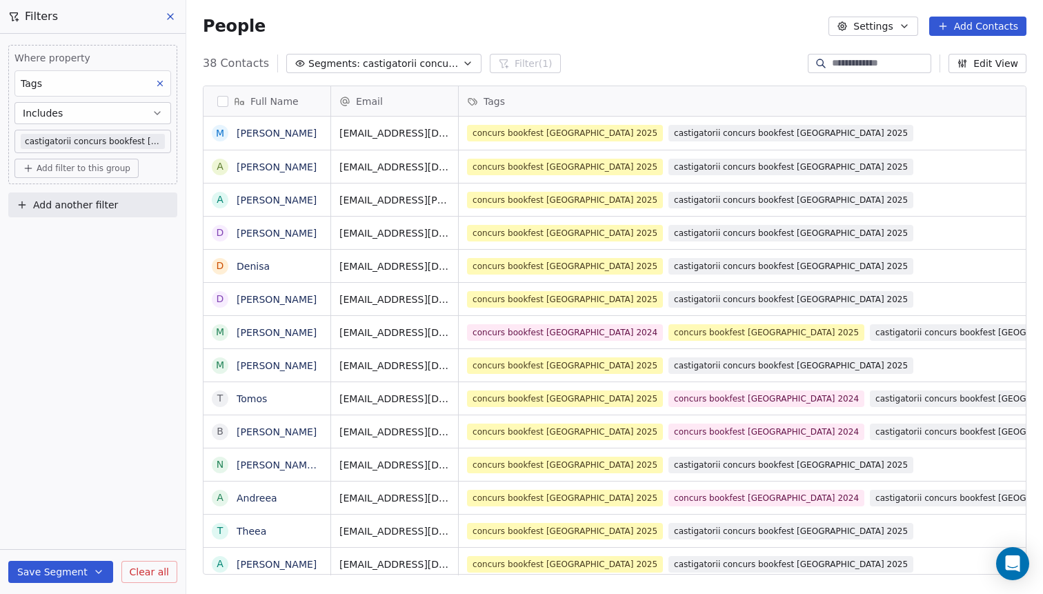
click at [53, 568] on button "Save Segment" at bounding box center [60, 572] width 105 height 22
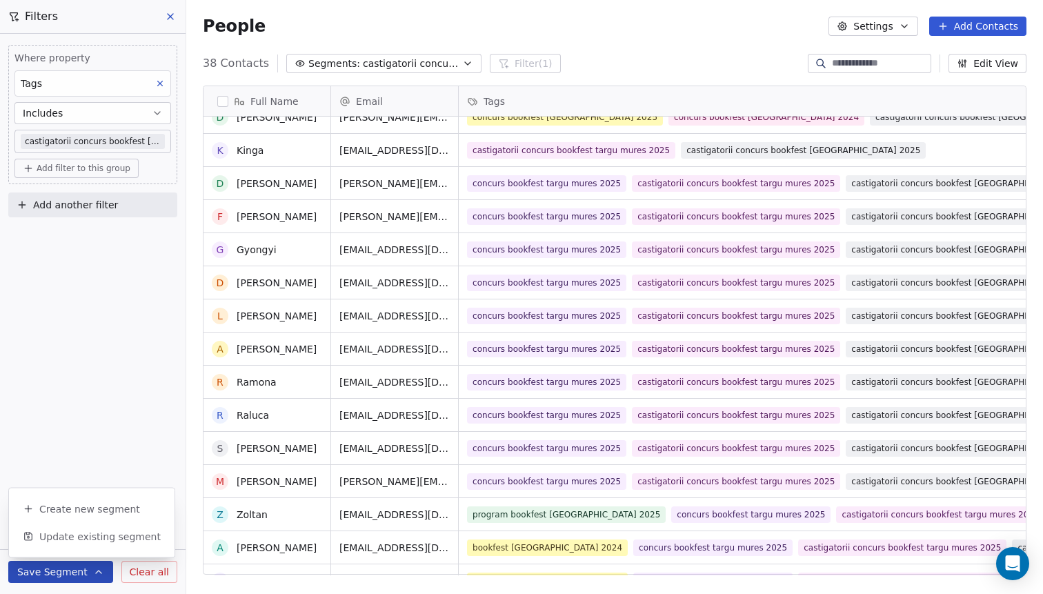
scroll to position [610, 0]
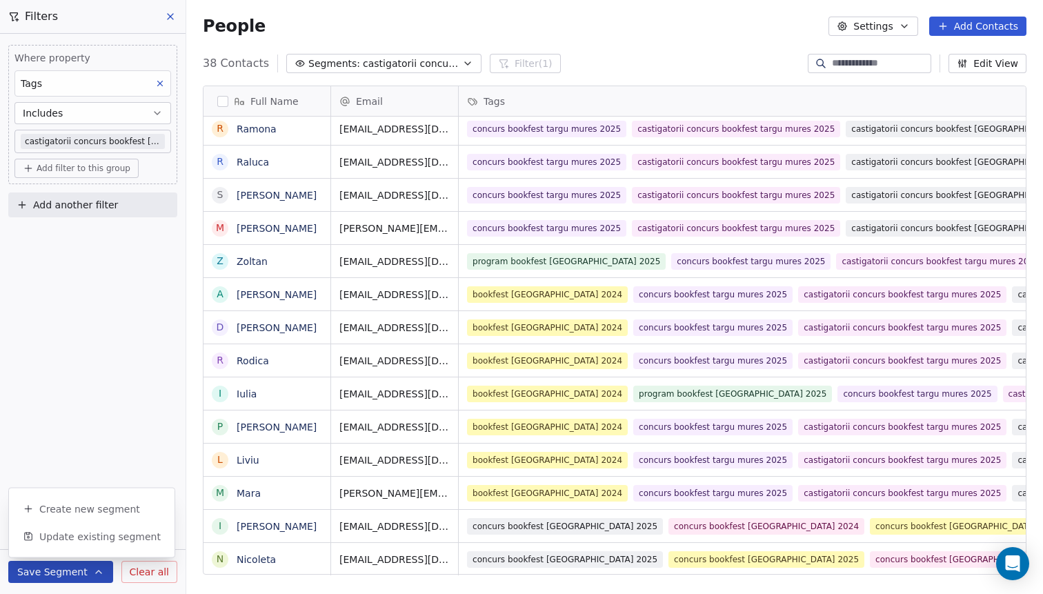
click at [109, 140] on body "B Bookfest Contacts People Marketing Workflows Campaigns Metrics & Events Sales…" at bounding box center [521, 297] width 1043 height 594
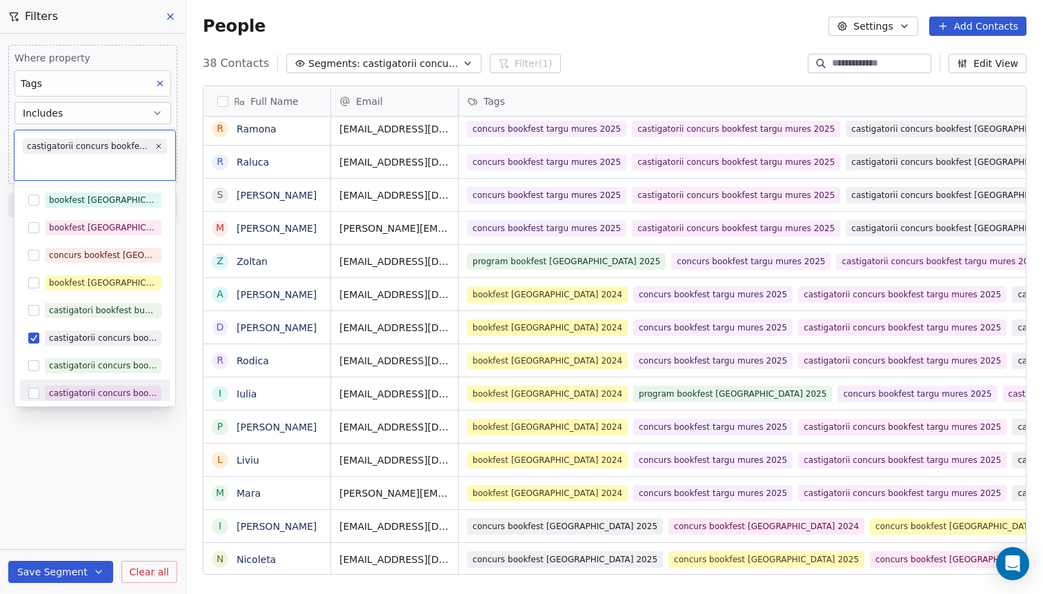
click at [103, 500] on html "B Bookfest Contacts People Marketing Workflows Campaigns Metrics & Events Sales…" at bounding box center [521, 297] width 1043 height 594
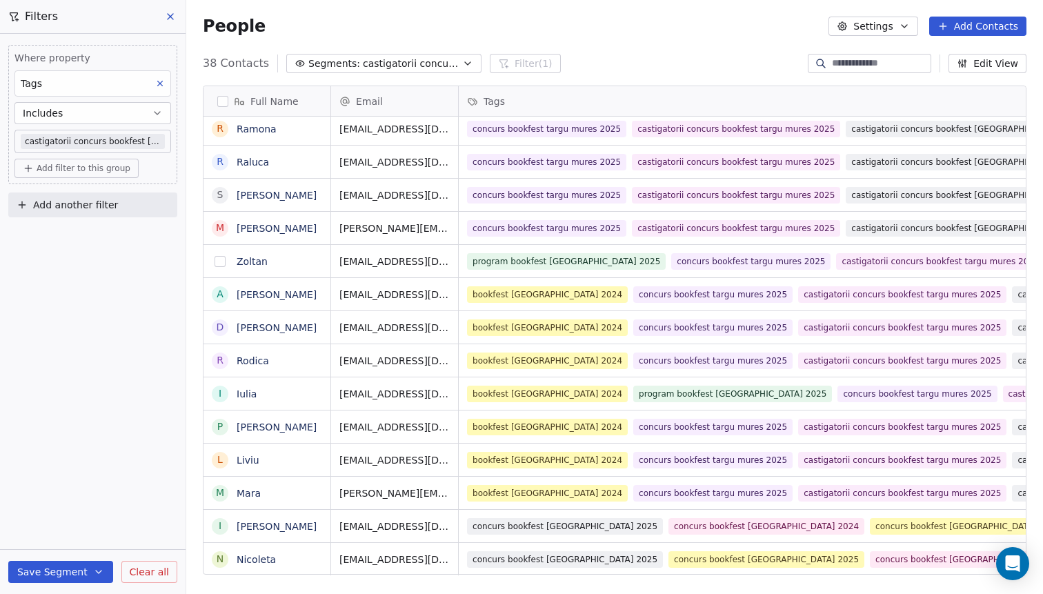
click at [220, 263] on button "grid" at bounding box center [220, 261] width 11 height 11
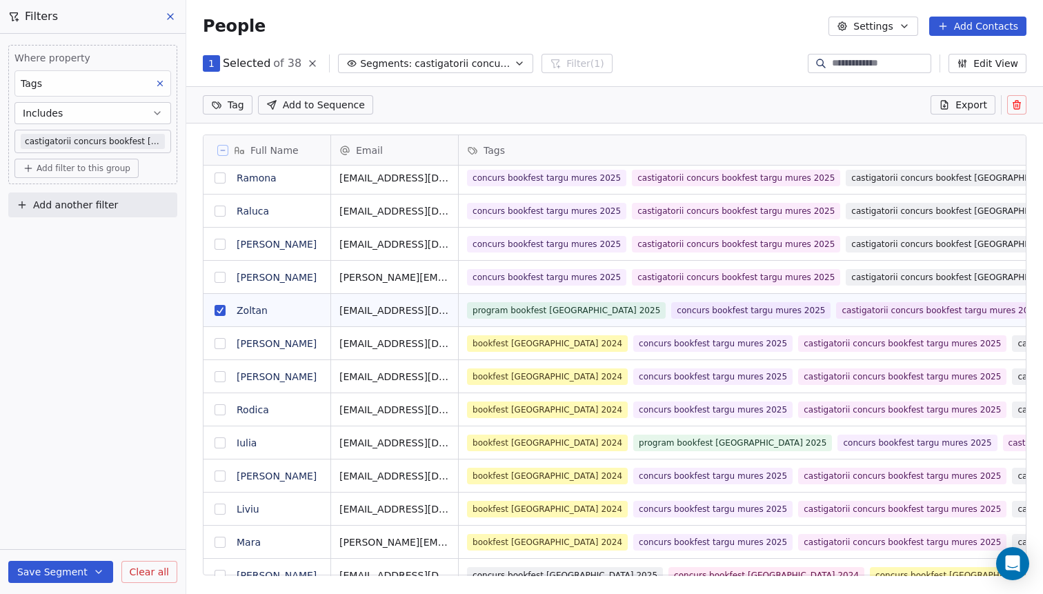
click at [222, 344] on button "grid" at bounding box center [220, 343] width 11 height 11
click at [220, 378] on button "grid" at bounding box center [220, 376] width 11 height 11
click at [223, 408] on button "grid" at bounding box center [220, 409] width 11 height 11
click at [223, 442] on button "grid" at bounding box center [220, 442] width 11 height 11
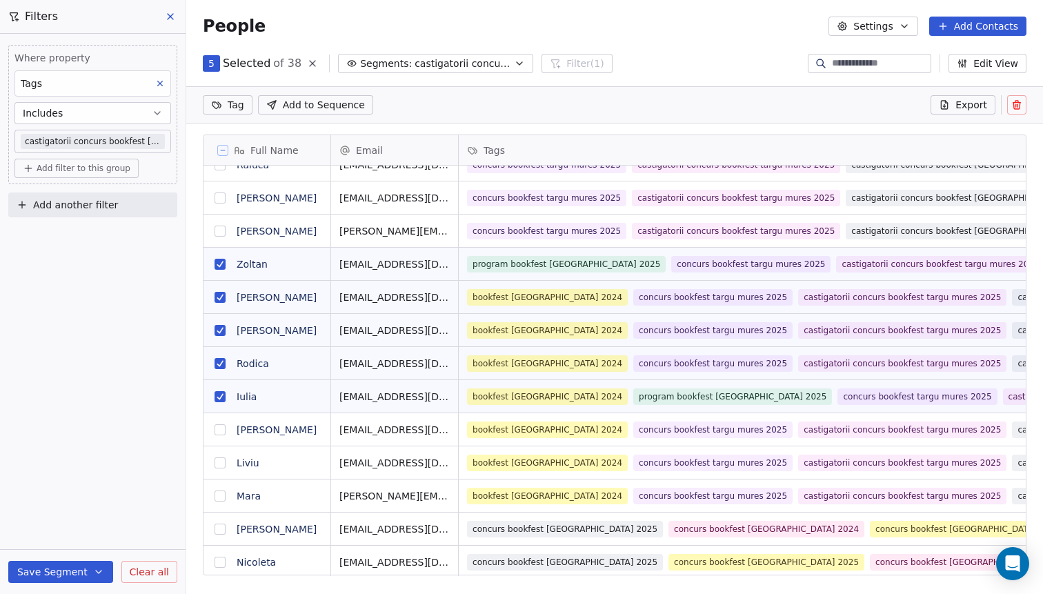
click at [223, 432] on button "grid" at bounding box center [220, 429] width 11 height 11
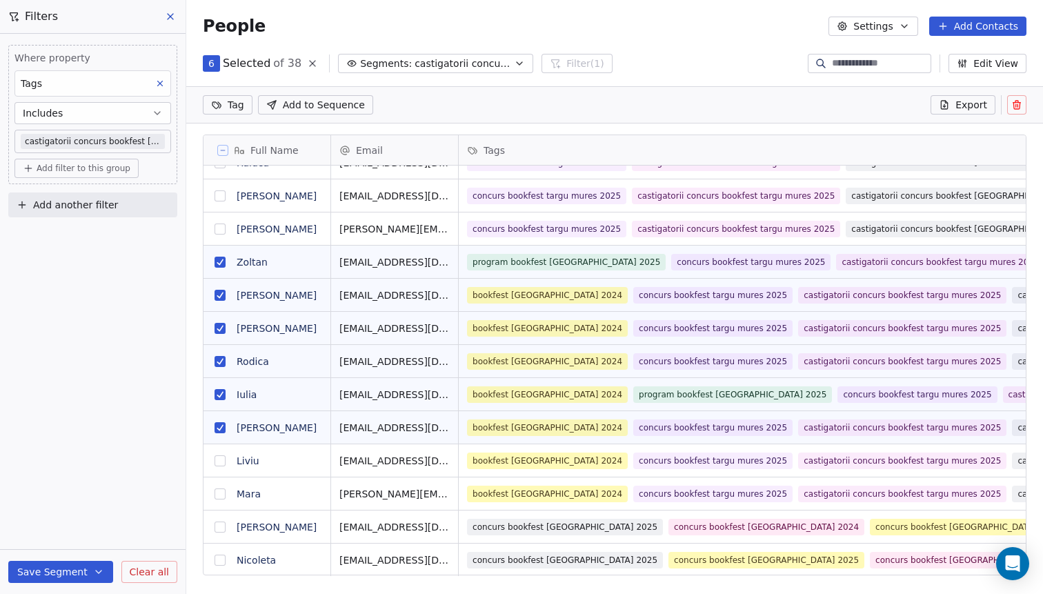
click at [223, 459] on button "grid" at bounding box center [220, 460] width 11 height 11
click at [226, 494] on button "grid" at bounding box center [220, 493] width 11 height 11
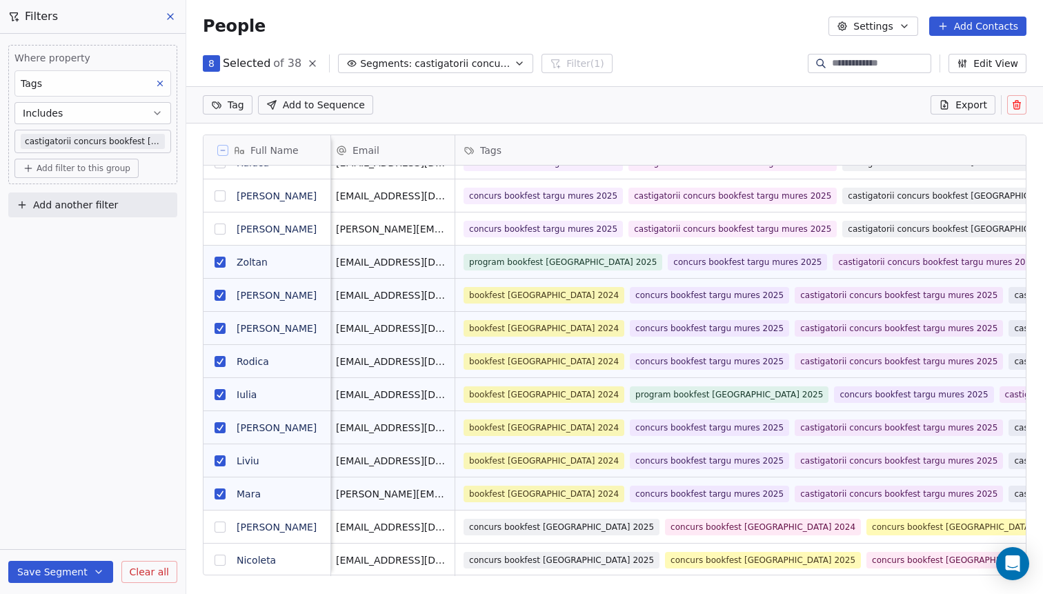
drag, startPoint x: 223, startPoint y: 527, endPoint x: 223, endPoint y: 534, distance: 6.9
click at [223, 527] on button "grid" at bounding box center [220, 526] width 11 height 11
click at [221, 561] on button "grid" at bounding box center [220, 560] width 11 height 11
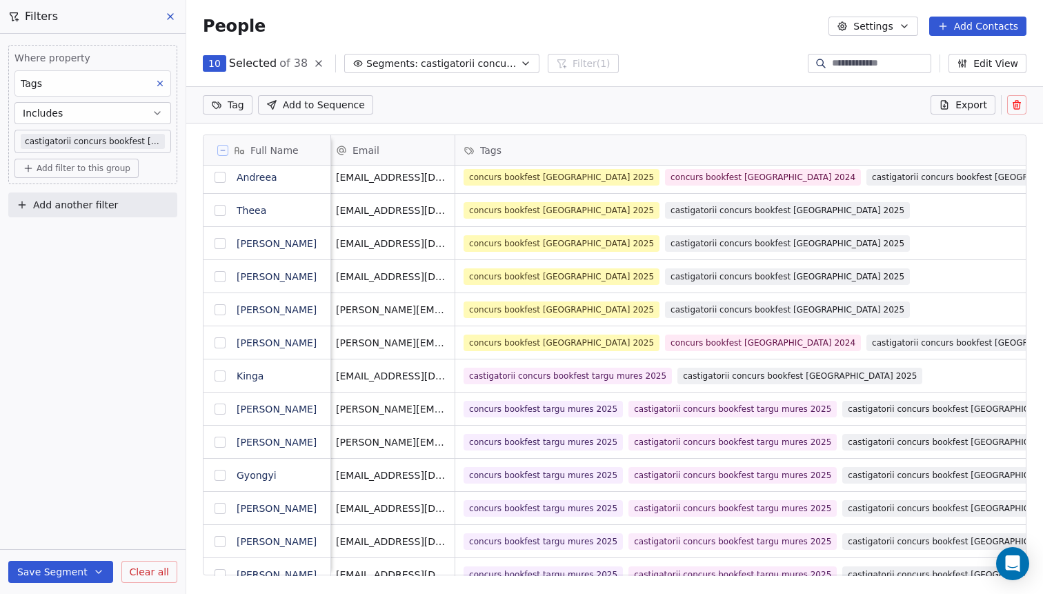
click at [237, 103] on html "B Bookfest Contacts People Marketing Workflows Campaigns Metrics & Events Sales…" at bounding box center [521, 297] width 1043 height 594
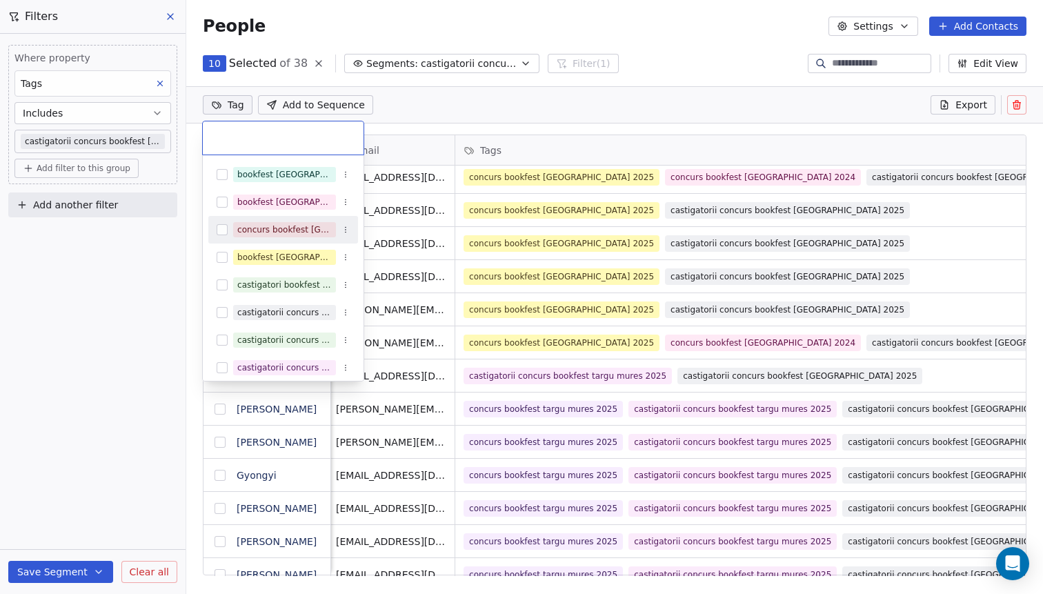
click at [728, 114] on html "B Bookfest Contacts People Marketing Workflows Campaigns Metrics & Events Sales…" at bounding box center [521, 297] width 1043 height 594
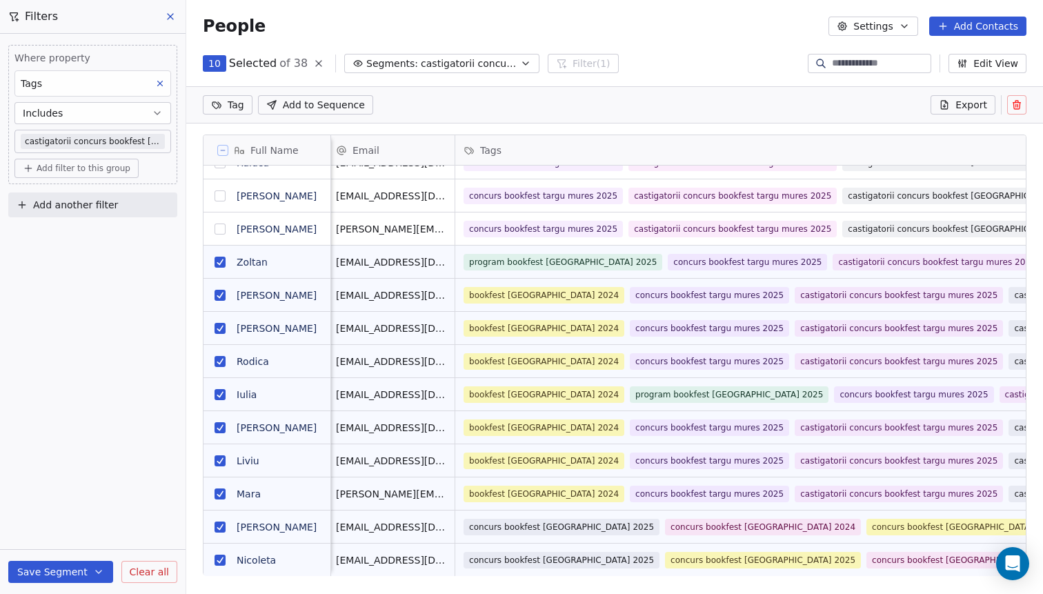
click at [225, 558] on button "grid" at bounding box center [220, 560] width 11 height 11
click at [223, 523] on button "grid" at bounding box center [220, 526] width 11 height 11
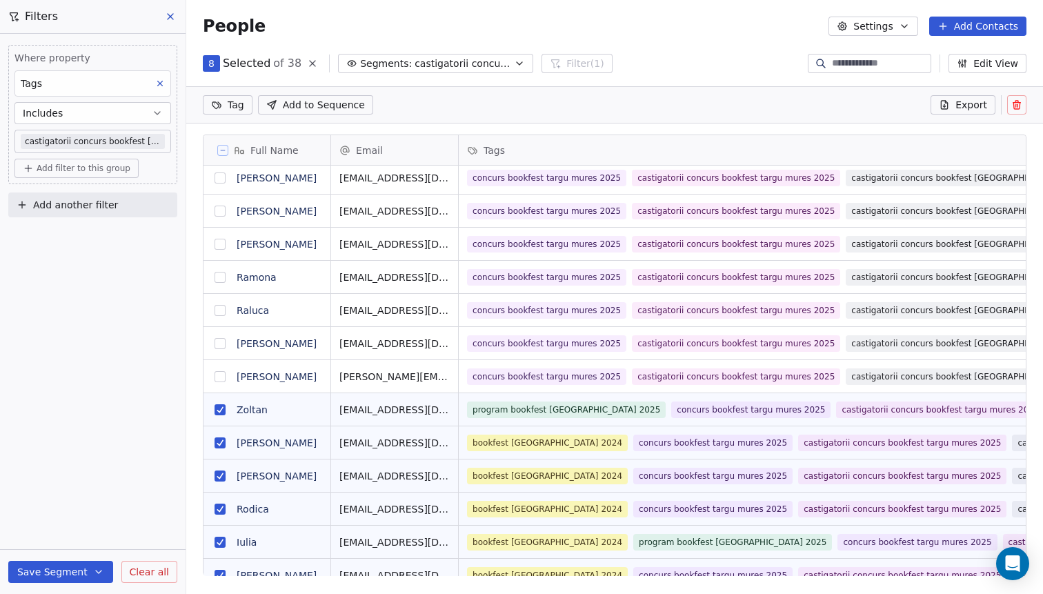
click at [220, 375] on button "grid" at bounding box center [220, 376] width 11 height 11
click at [218, 343] on button "grid" at bounding box center [220, 343] width 11 height 11
click at [219, 312] on button "grid" at bounding box center [220, 310] width 11 height 11
click at [219, 275] on button "grid" at bounding box center [220, 277] width 11 height 11
click at [217, 241] on button "grid" at bounding box center [220, 244] width 11 height 11
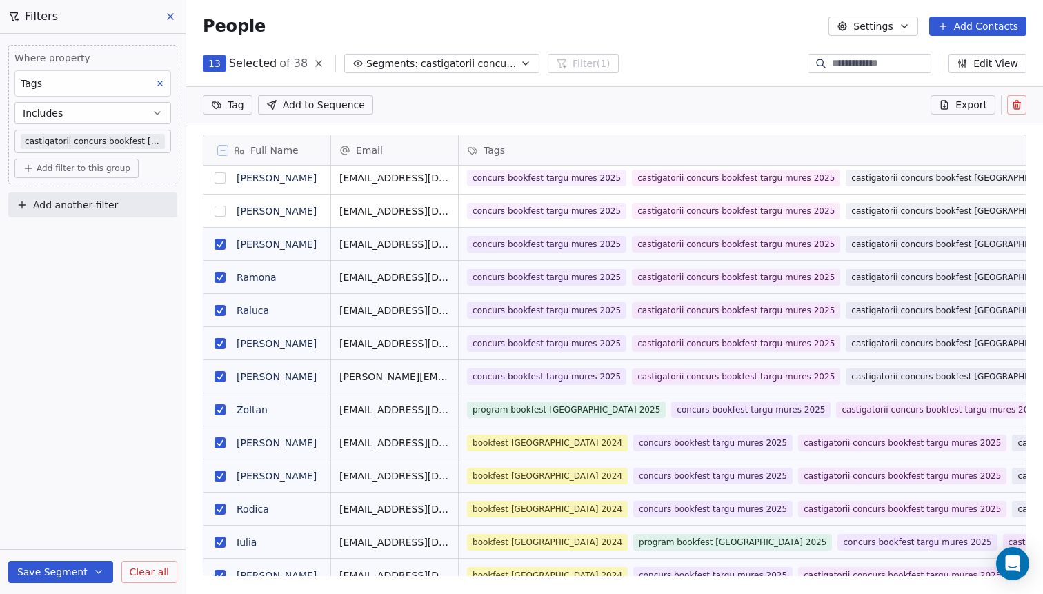
click at [217, 211] on button "grid" at bounding box center [220, 211] width 11 height 11
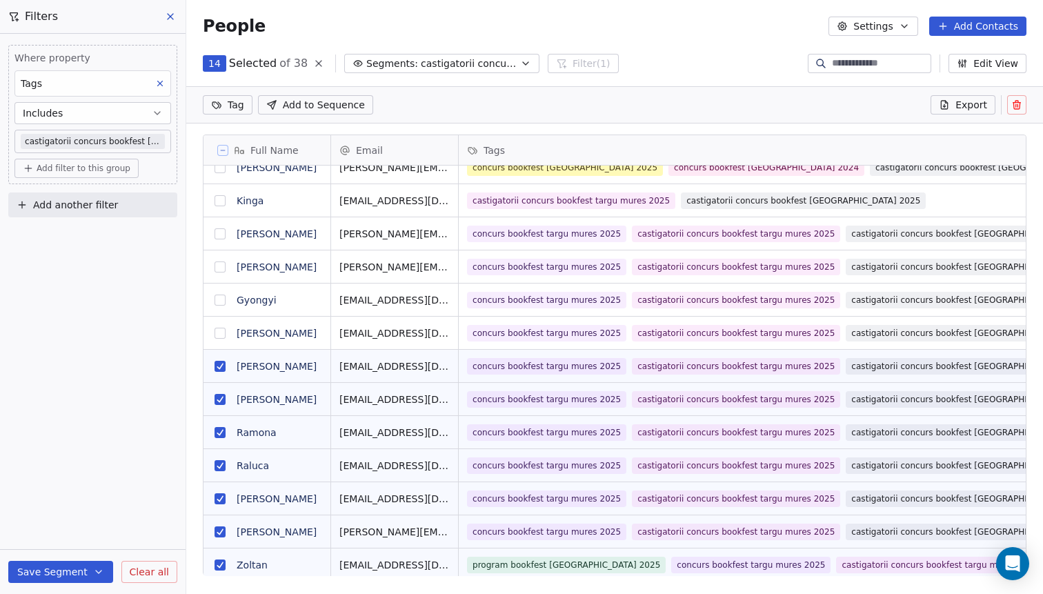
click at [223, 330] on button "grid" at bounding box center [220, 333] width 11 height 11
click at [222, 298] on button "grid" at bounding box center [220, 300] width 11 height 11
click at [219, 268] on button "grid" at bounding box center [220, 266] width 11 height 11
click at [219, 237] on button "grid" at bounding box center [220, 233] width 11 height 11
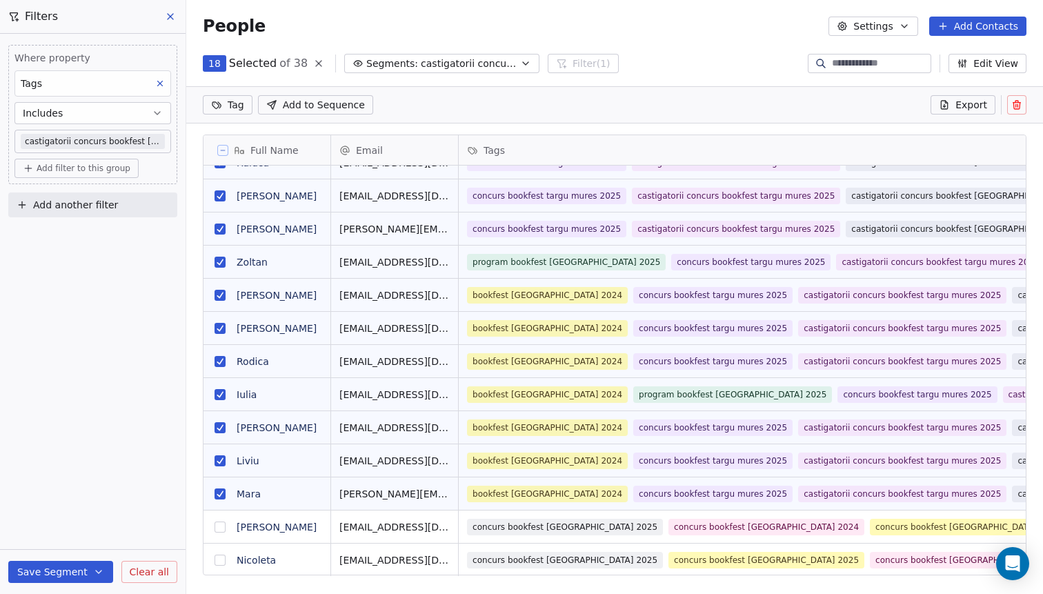
click at [945, 108] on icon at bounding box center [944, 104] width 11 height 11
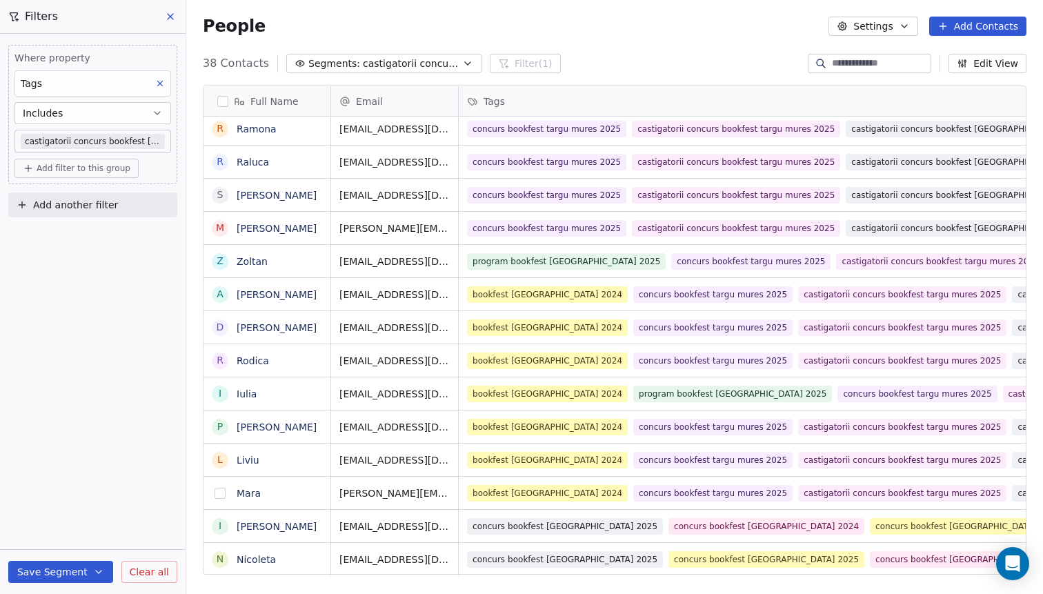
click at [223, 495] on button "grid" at bounding box center [220, 493] width 11 height 11
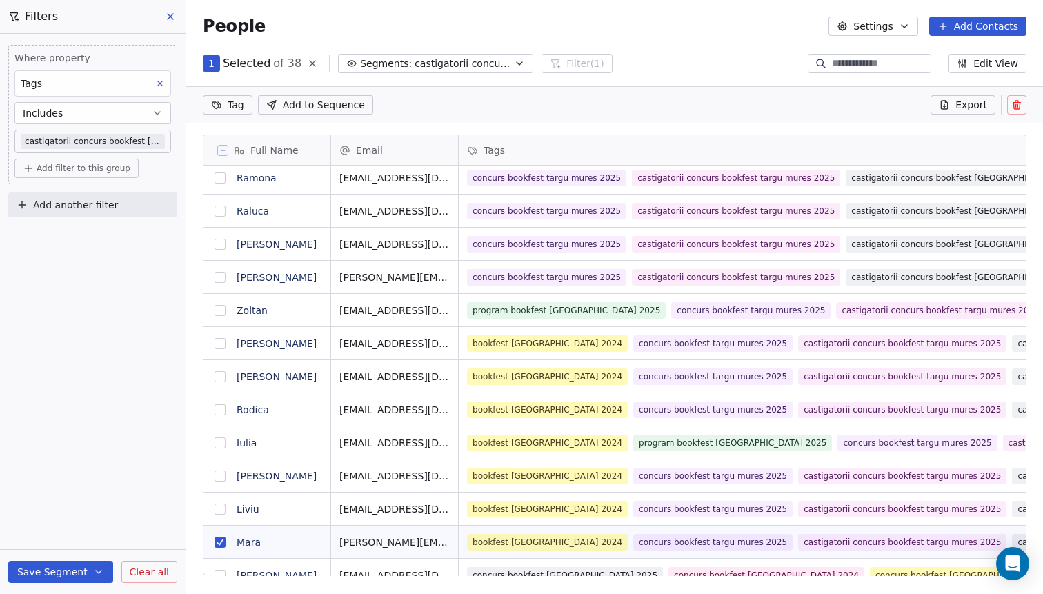
click at [220, 512] on button "grid" at bounding box center [220, 508] width 11 height 11
click at [220, 476] on button "grid" at bounding box center [220, 475] width 11 height 11
click at [223, 441] on button "grid" at bounding box center [220, 442] width 11 height 11
click at [221, 407] on button "grid" at bounding box center [220, 409] width 11 height 11
click at [219, 376] on button "grid" at bounding box center [220, 376] width 11 height 11
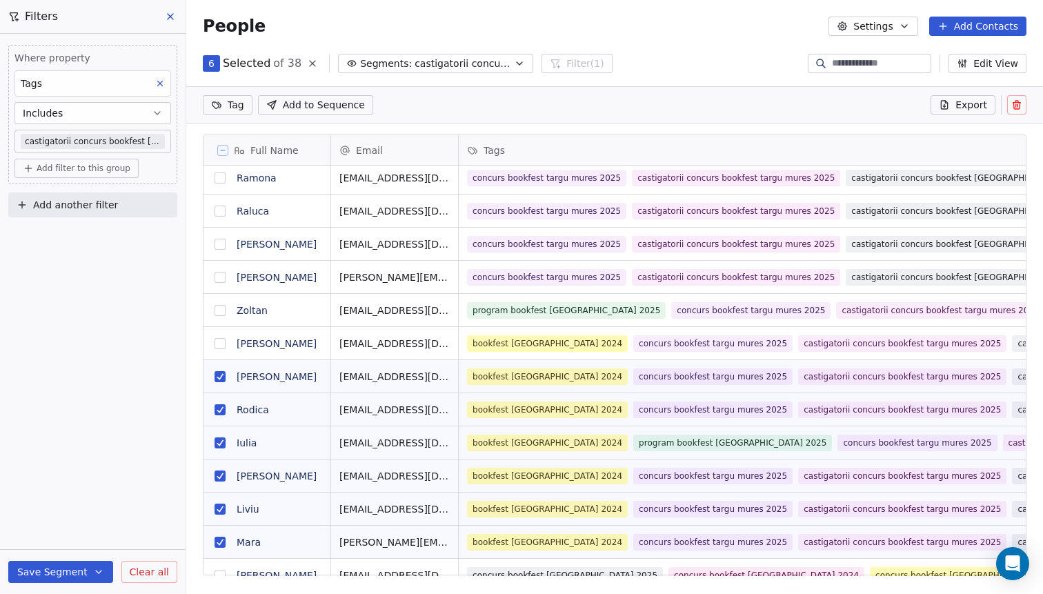
click at [217, 339] on button "grid" at bounding box center [220, 343] width 11 height 11
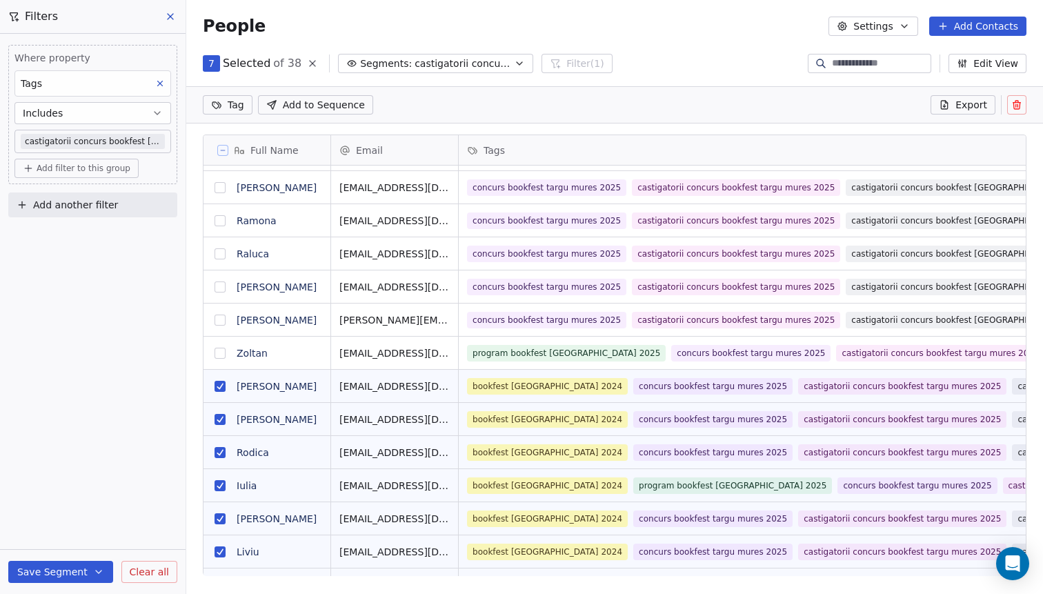
click at [223, 352] on button "grid" at bounding box center [220, 353] width 11 height 11
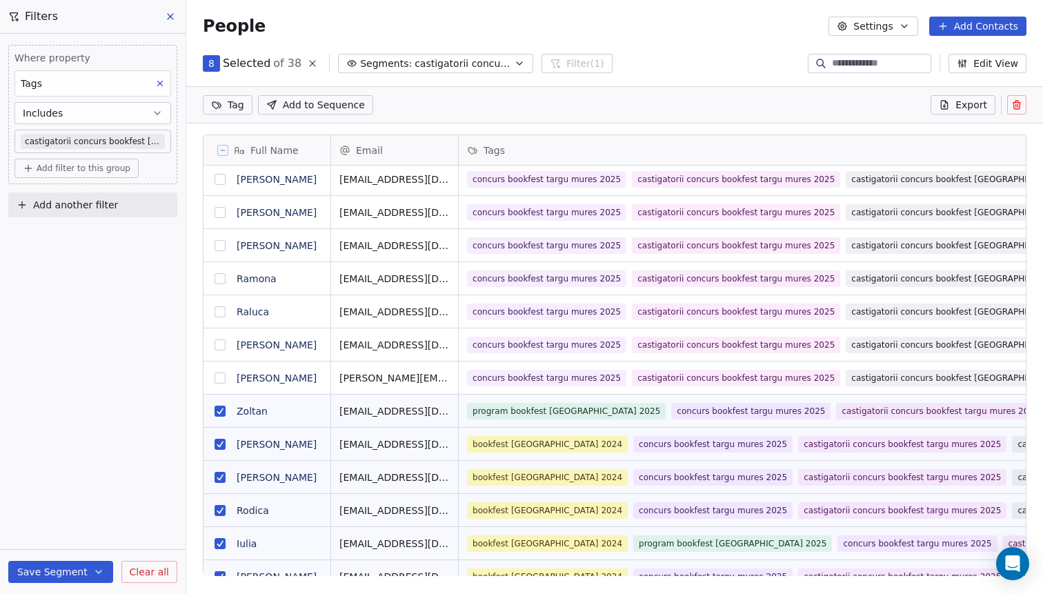
click at [221, 375] on button "grid" at bounding box center [220, 377] width 11 height 11
click at [219, 342] on button "grid" at bounding box center [220, 344] width 11 height 11
click at [218, 315] on button "grid" at bounding box center [220, 311] width 11 height 11
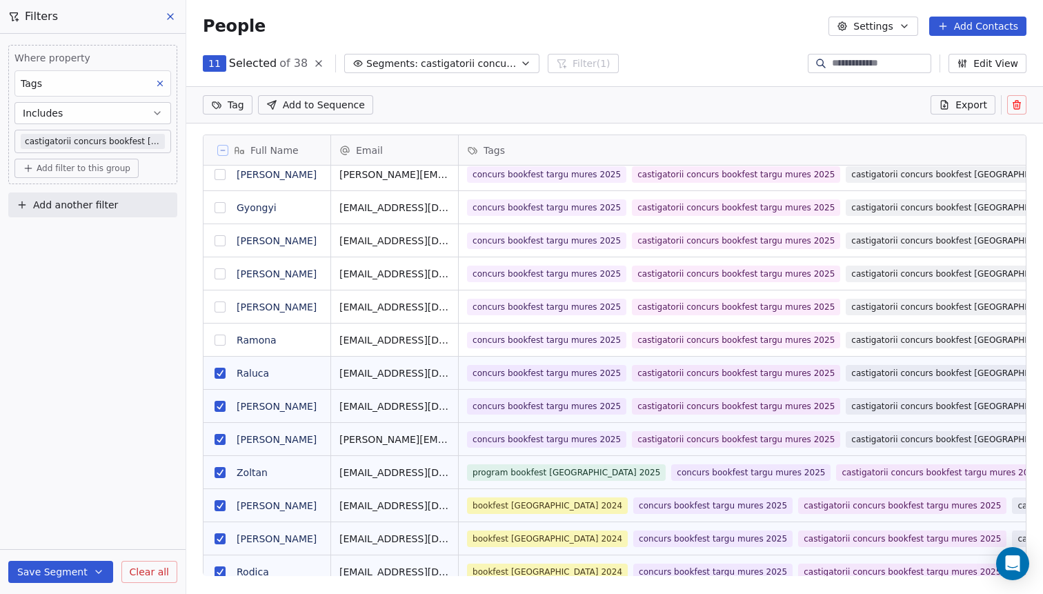
click at [224, 338] on button "grid" at bounding box center [220, 340] width 11 height 11
click at [222, 307] on button "grid" at bounding box center [220, 306] width 11 height 11
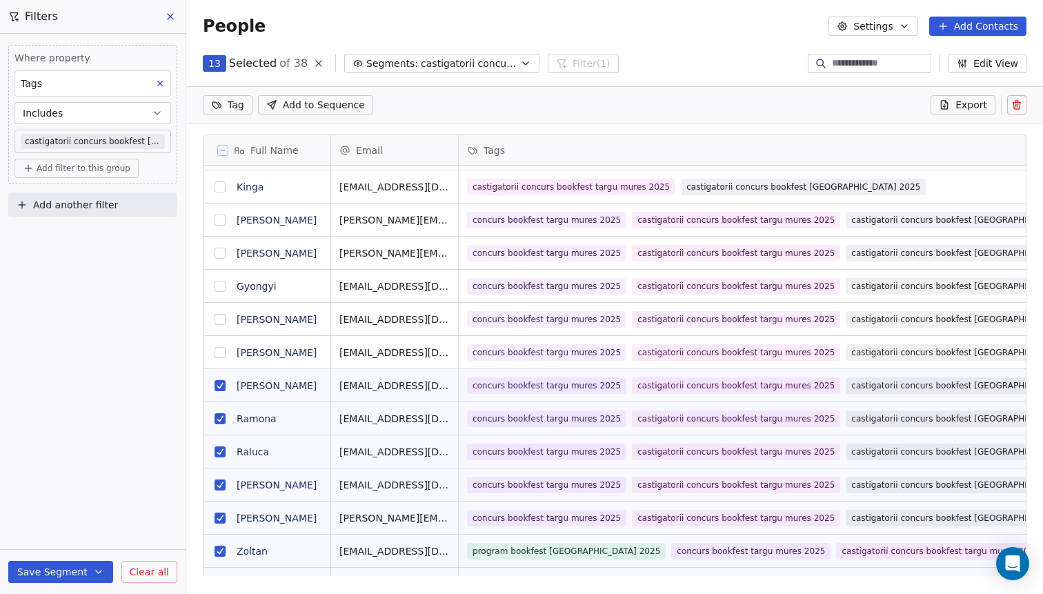
click at [222, 348] on button "grid" at bounding box center [220, 352] width 11 height 11
click at [222, 317] on button "grid" at bounding box center [220, 319] width 11 height 11
click at [221, 287] on button "grid" at bounding box center [220, 286] width 11 height 11
click at [217, 254] on button "grid" at bounding box center [220, 253] width 11 height 11
click at [221, 219] on button "grid" at bounding box center [220, 220] width 11 height 11
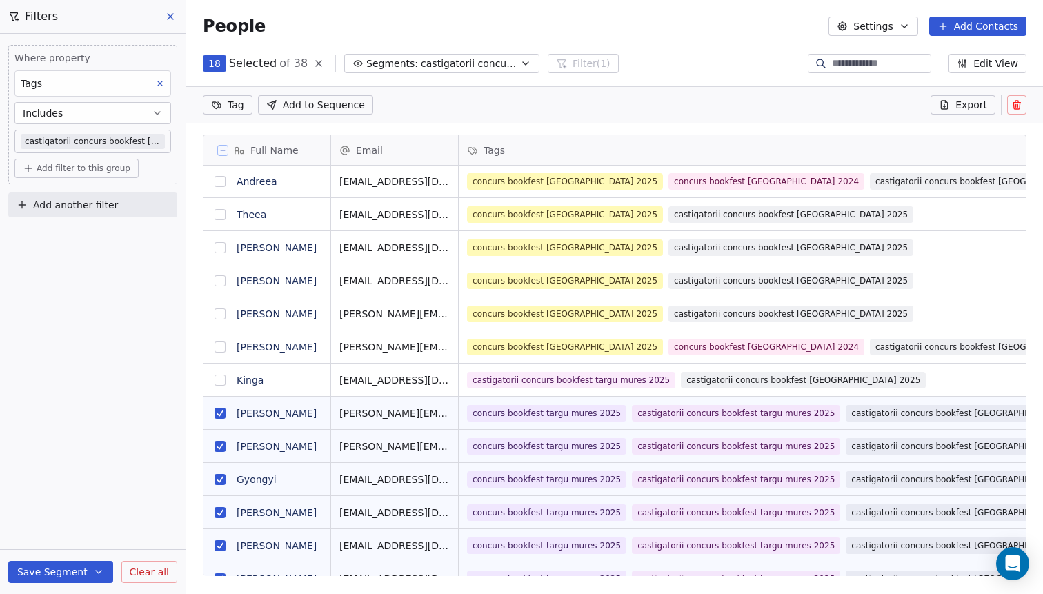
click at [223, 379] on button "grid" at bounding box center [220, 380] width 11 height 11
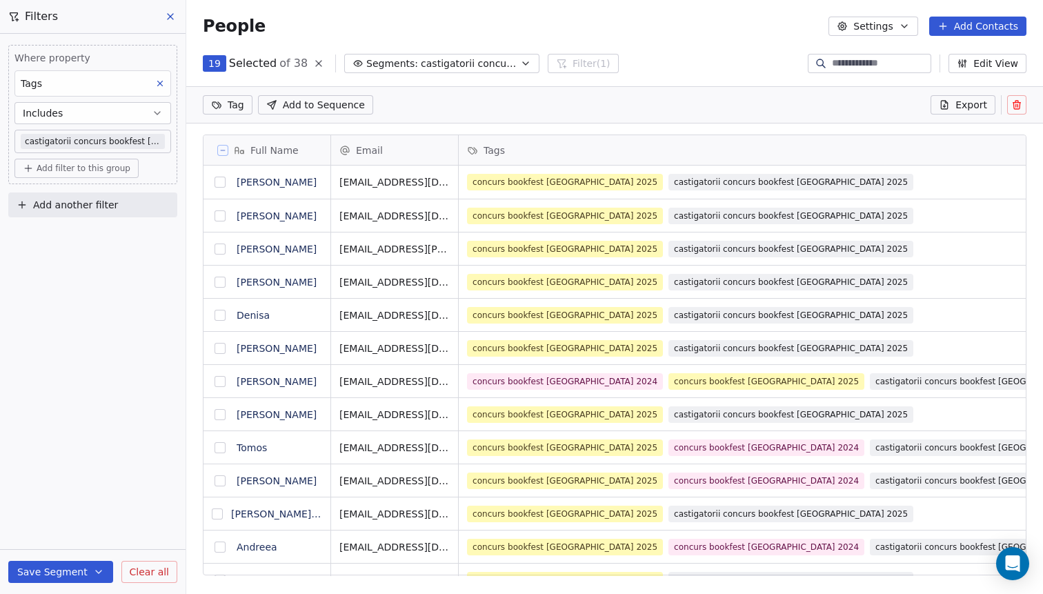
click at [1017, 105] on icon at bounding box center [1016, 104] width 11 height 11
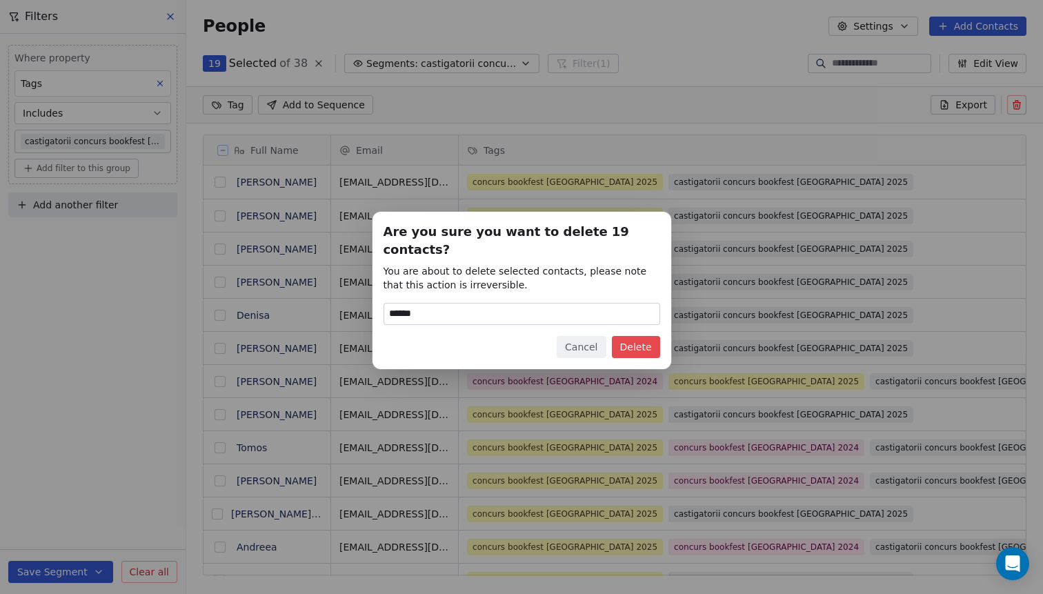
type input "******"
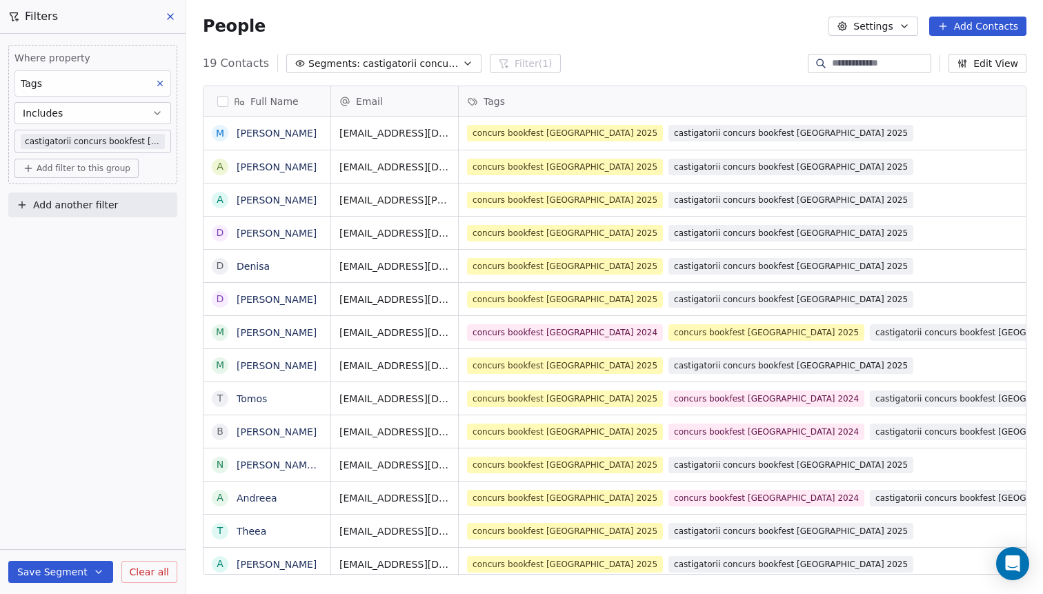
click at [48, 579] on button "Save Segment" at bounding box center [60, 572] width 105 height 22
click at [88, 416] on div "Where property Tags Includes castigatorii concurs bookfest [GEOGRAPHIC_DATA] 20…" at bounding box center [93, 314] width 186 height 560
click at [59, 586] on div "Save Segment Clear all" at bounding box center [93, 572] width 186 height 44
click at [59, 568] on button "Save Segment" at bounding box center [60, 572] width 105 height 22
click at [62, 535] on span "Update existing segment" at bounding box center [99, 537] width 121 height 14
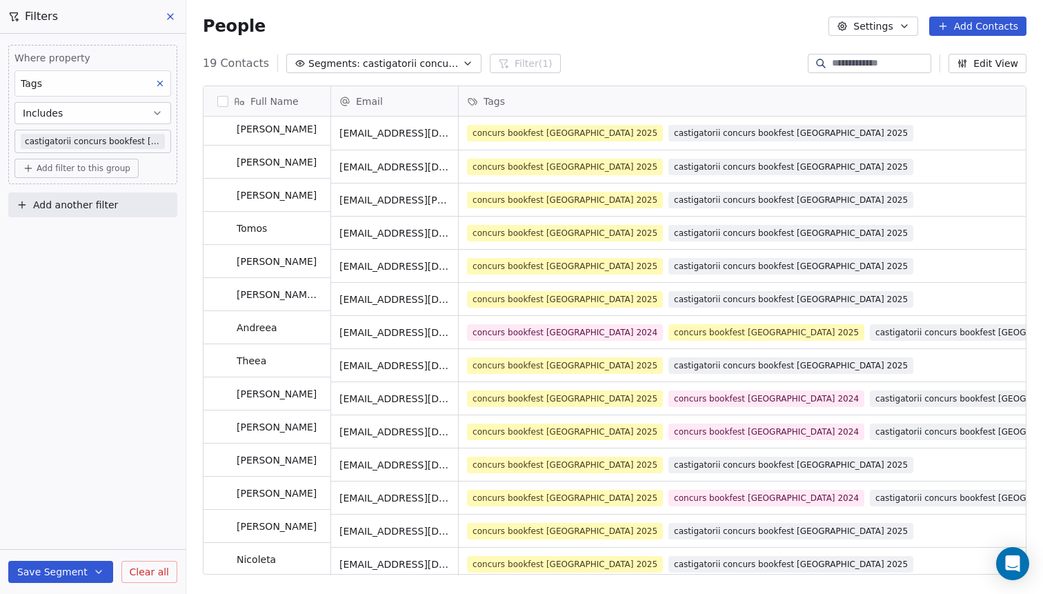
scroll to position [0, 0]
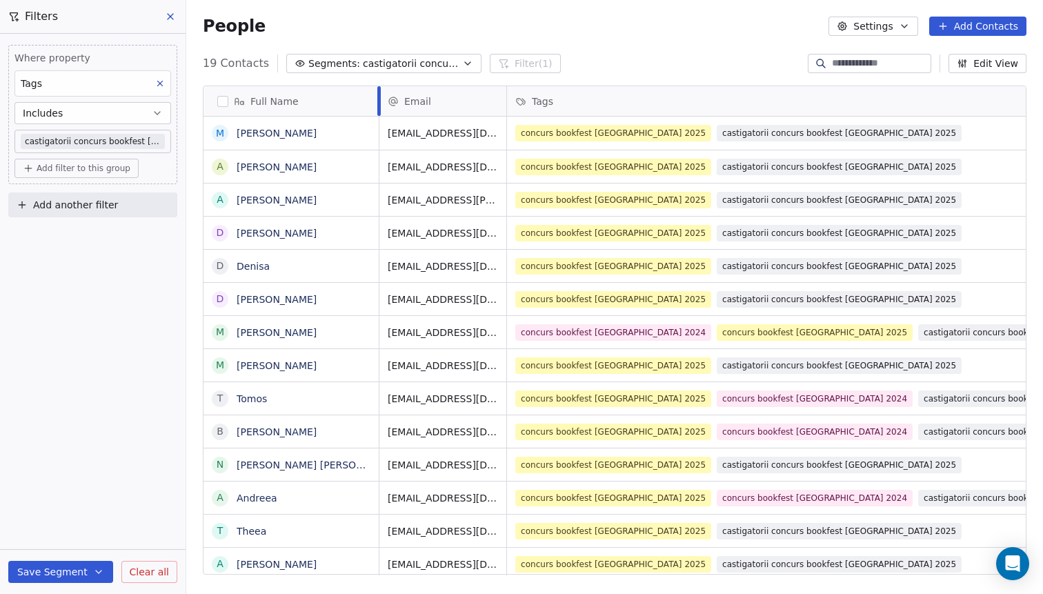
drag, startPoint x: 330, startPoint y: 99, endPoint x: 375, endPoint y: 103, distance: 45.1
click at [377, 103] on div at bounding box center [378, 101] width 3 height 30
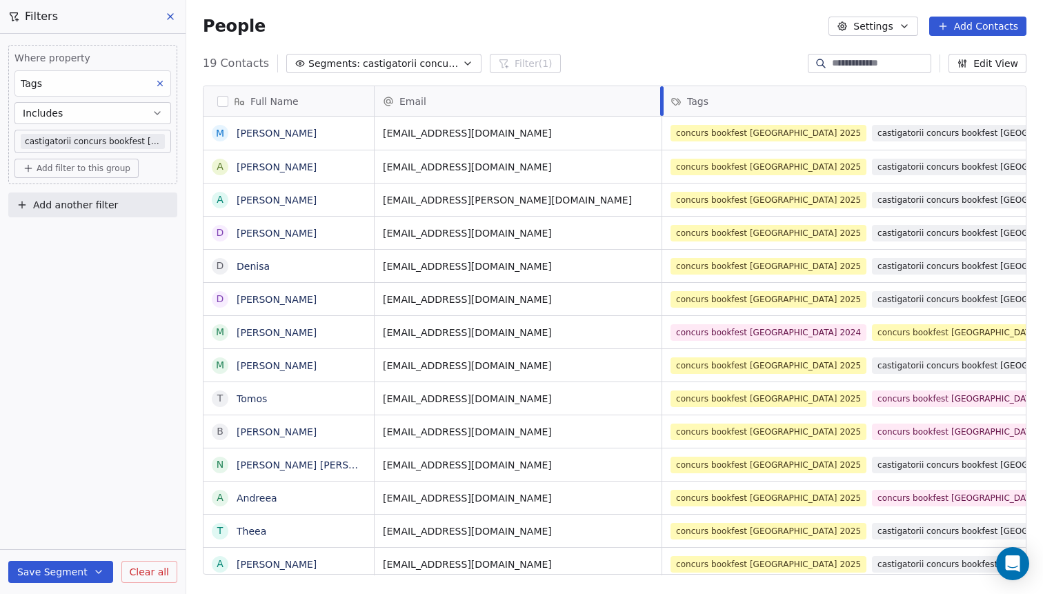
drag, startPoint x: 500, startPoint y: 97, endPoint x: 685, endPoint y: 99, distance: 184.9
click at [625, 105] on div "Email" at bounding box center [519, 101] width 288 height 30
click at [685, 99] on html "B Bookfest Contacts People Marketing Workflows Campaigns Metrics & Events Sales…" at bounding box center [521, 297] width 1043 height 594
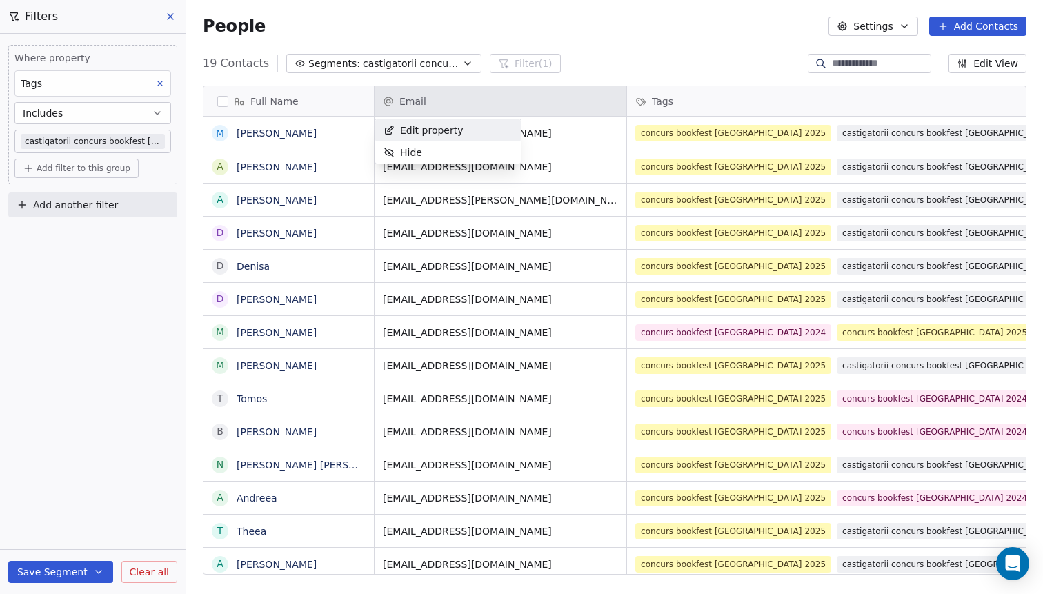
click at [463, 132] on div "Edit property" at bounding box center [423, 130] width 97 height 22
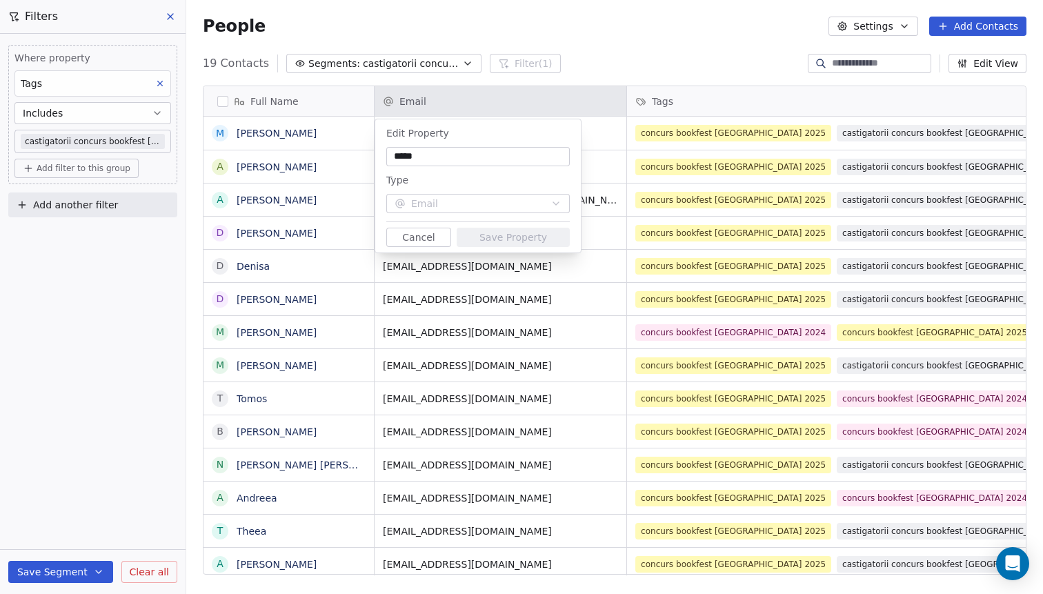
click at [420, 238] on button "Cancel" at bounding box center [418, 237] width 65 height 19
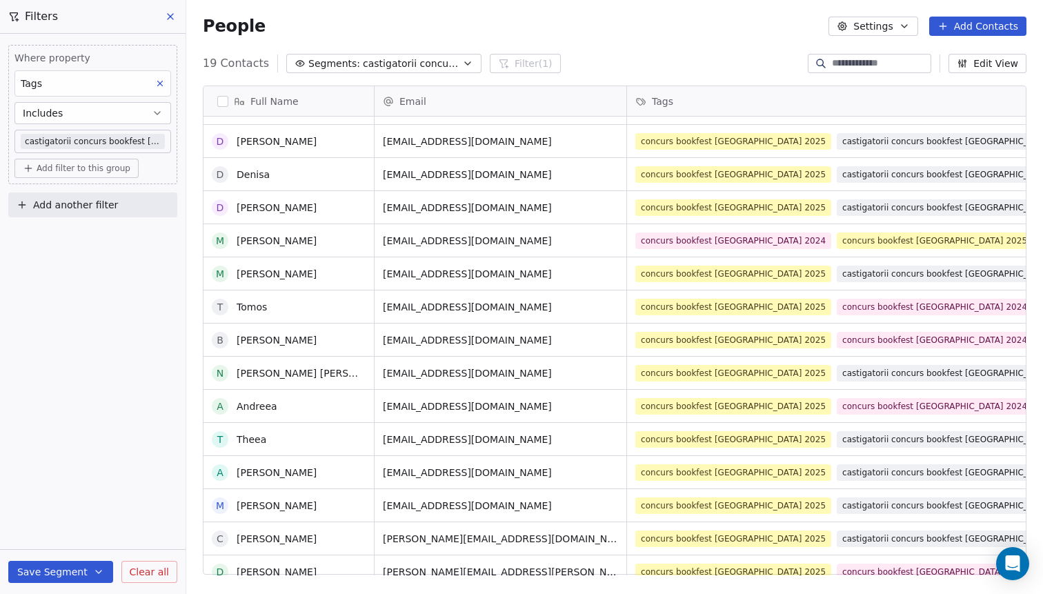
scroll to position [102, 0]
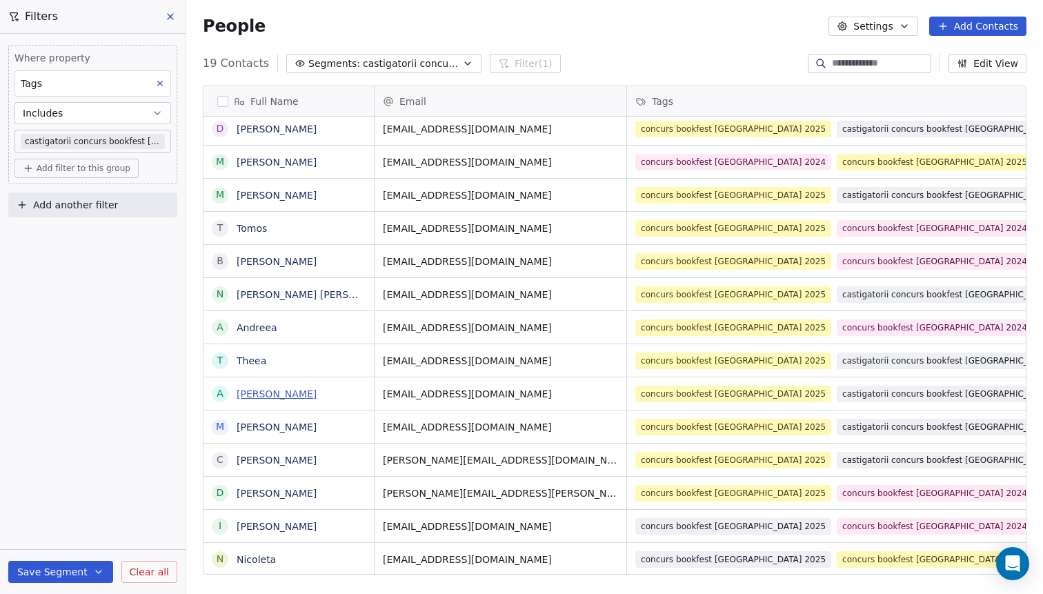
click at [266, 392] on link "[PERSON_NAME]" at bounding box center [277, 393] width 80 height 11
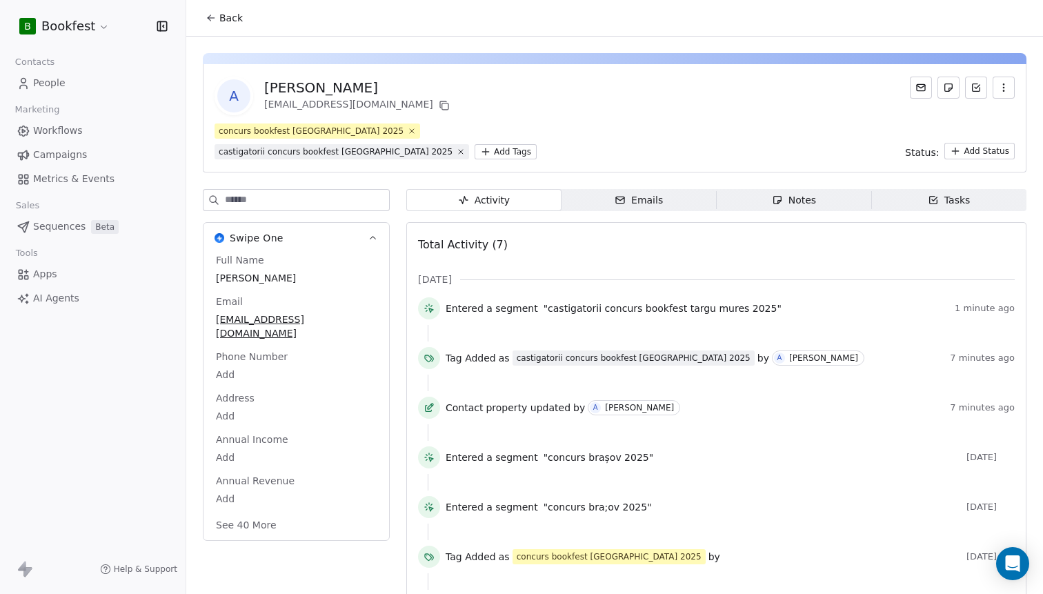
click at [257, 271] on span "[PERSON_NAME]" at bounding box center [296, 278] width 161 height 14
click at [251, 272] on span "[PERSON_NAME]" at bounding box center [296, 279] width 159 height 14
click at [250, 259] on textarea "*********" at bounding box center [295, 272] width 163 height 43
type textarea "*********"
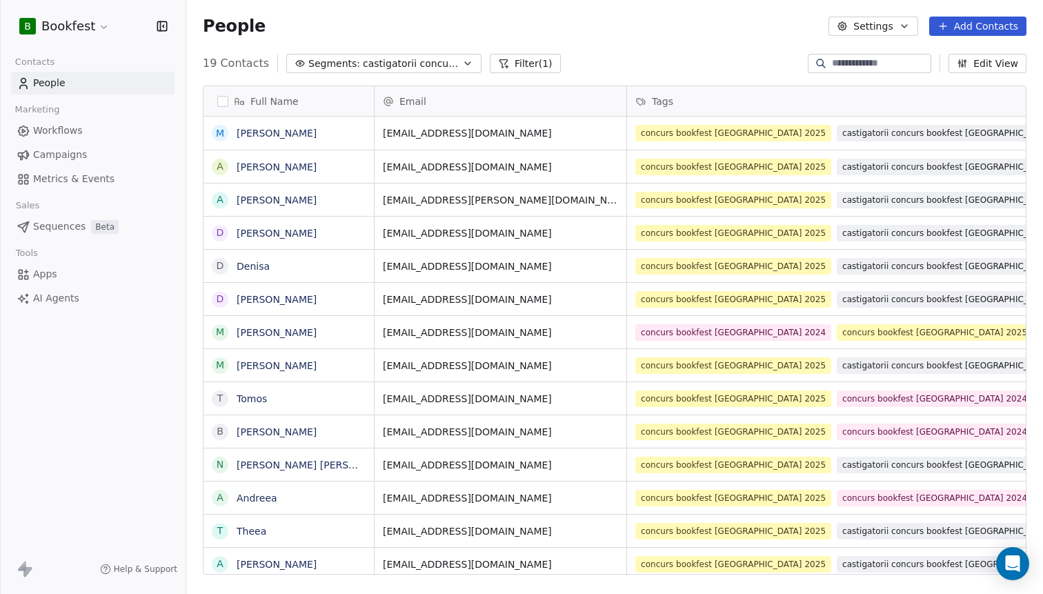
scroll to position [522, 857]
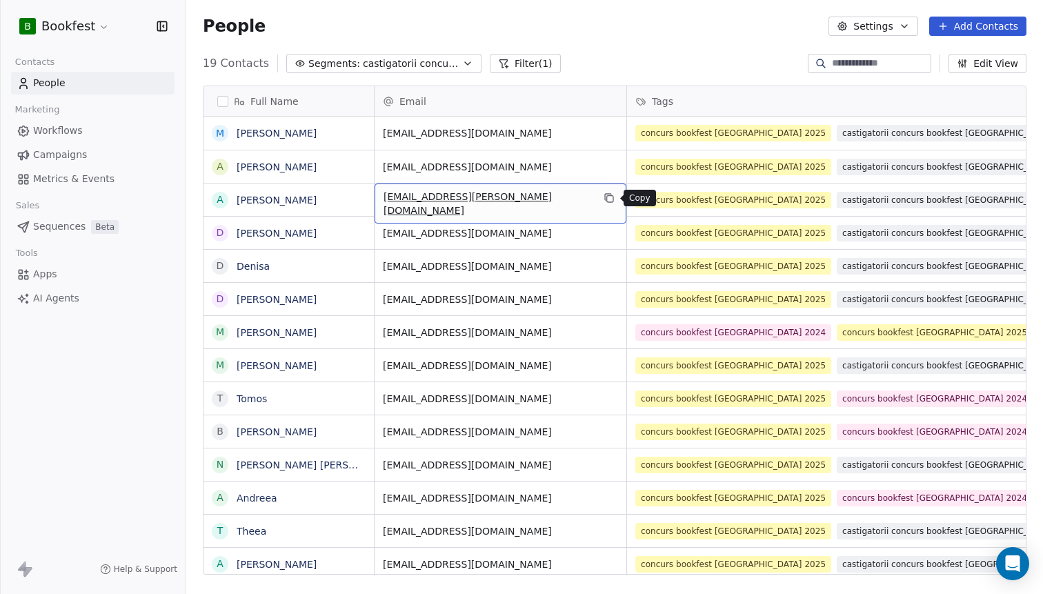
click at [610, 202] on icon "grid" at bounding box center [610, 199] width 6 height 6
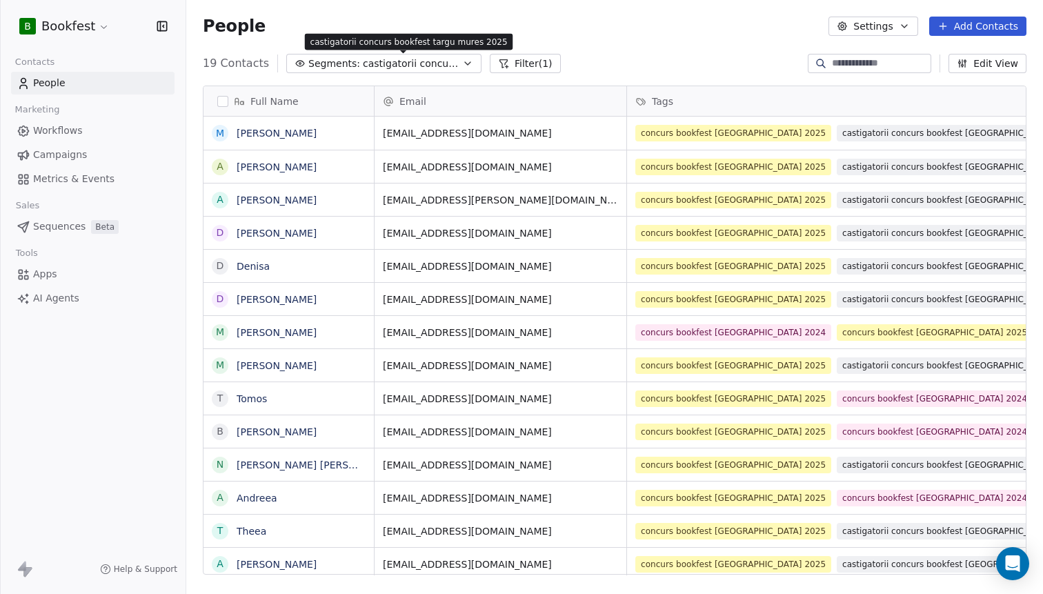
click at [406, 65] on span "castigatorii concurs bookfest targu mures 2025" at bounding box center [411, 64] width 97 height 14
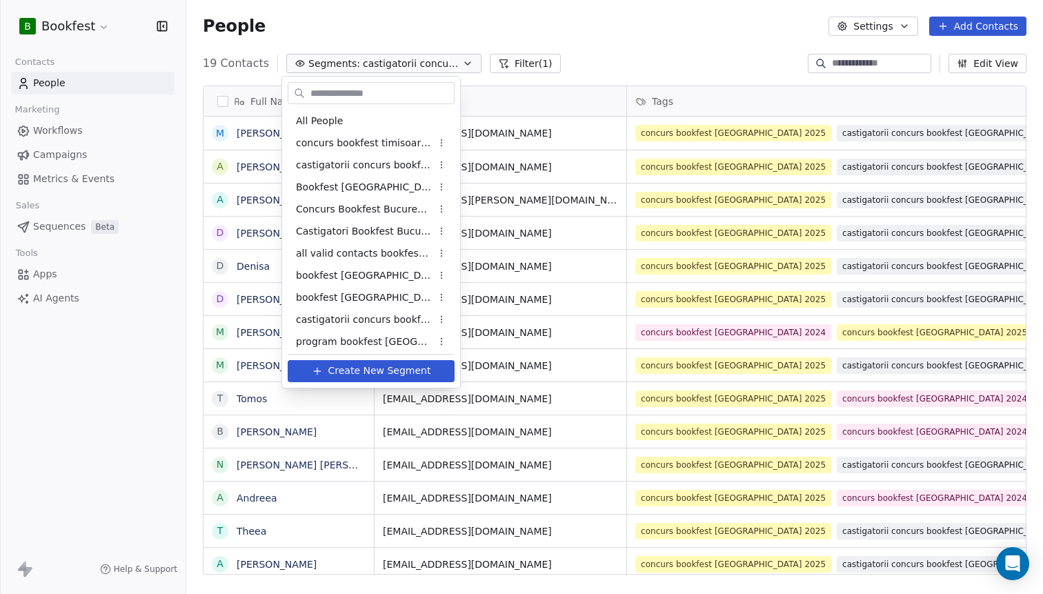
scroll to position [71, 0]
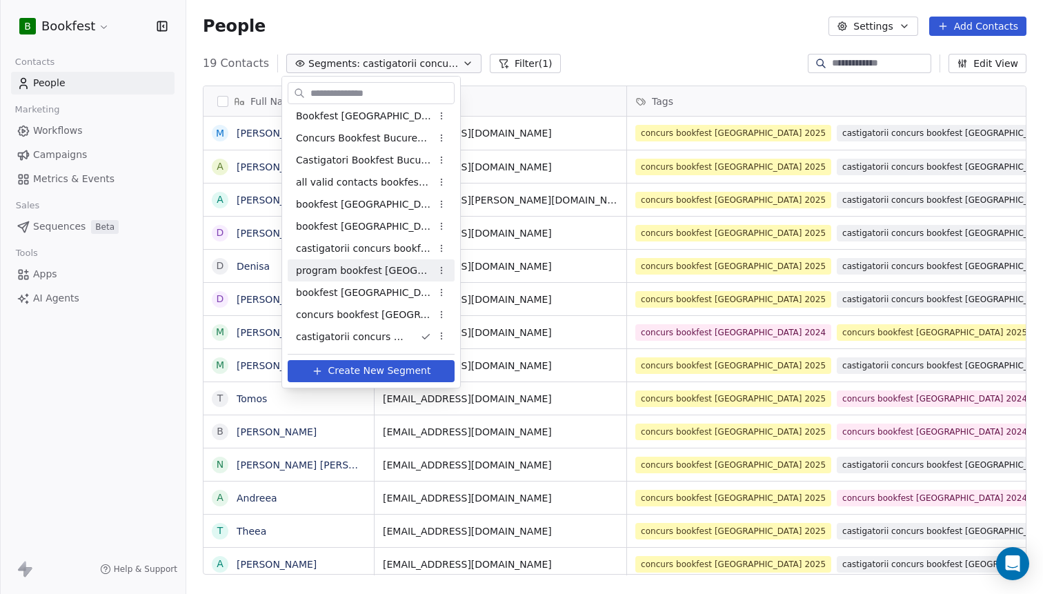
click at [461, 64] on html "B Bookfest Contacts People Marketing Workflows Campaigns Metrics & Events Sales…" at bounding box center [521, 297] width 1043 height 594
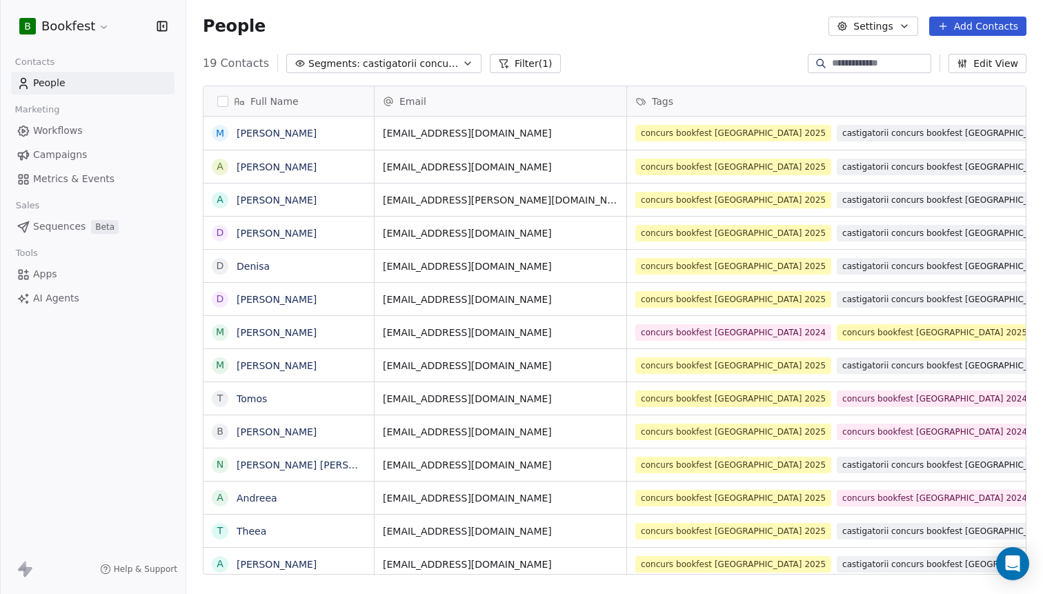
click at [465, 64] on icon "button" at bounding box center [468, 63] width 6 height 3
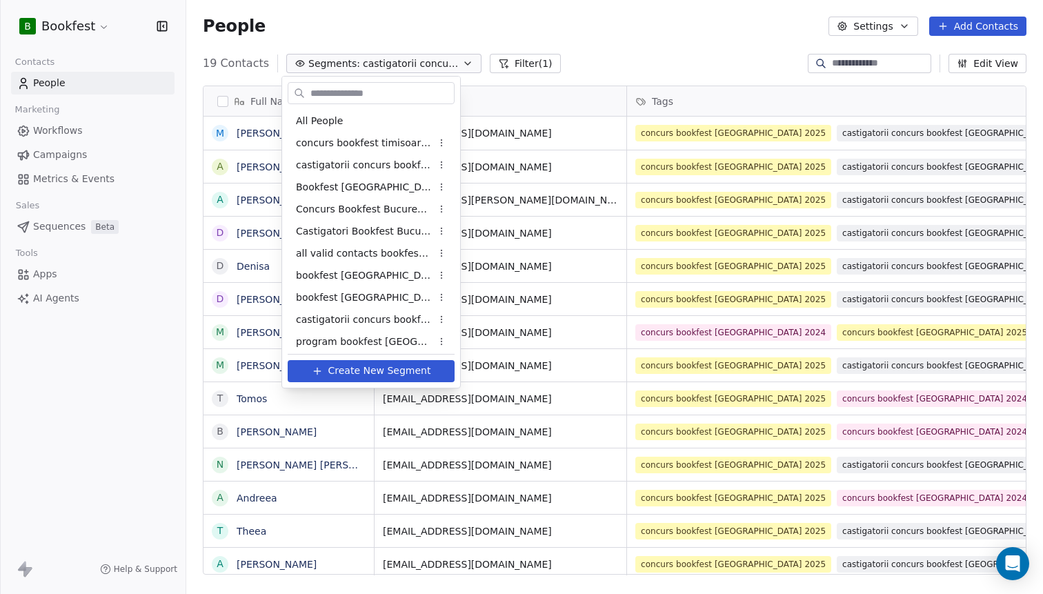
scroll to position [71, 0]
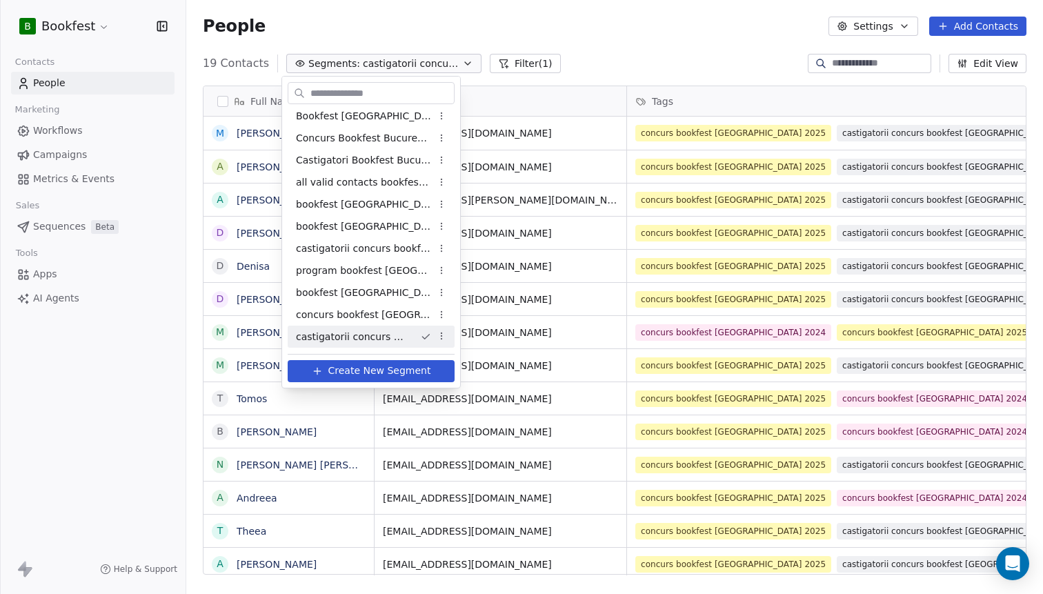
click at [444, 334] on html "B Bookfest Contacts People Marketing Workflows Campaigns Metrics & Events Sales…" at bounding box center [521, 297] width 1043 height 594
click at [462, 386] on div "Rename" at bounding box center [485, 385] width 93 height 22
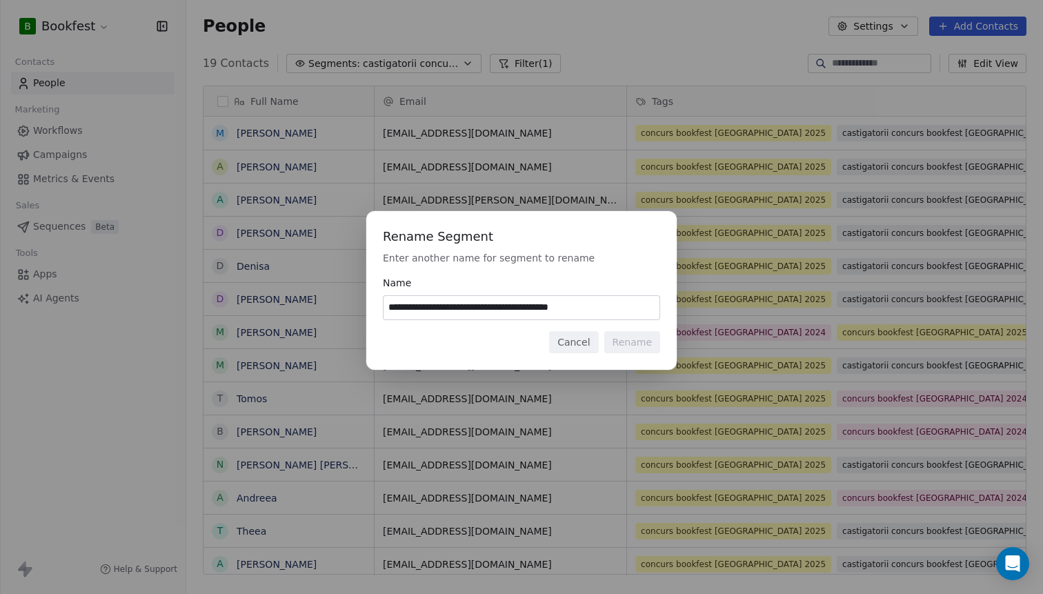
scroll to position [522, 857]
drag, startPoint x: 522, startPoint y: 308, endPoint x: 572, endPoint y: 314, distance: 50.7
click at [572, 314] on input "**********" at bounding box center [521, 307] width 276 height 23
type input "**********"
click at [639, 348] on button "Rename" at bounding box center [632, 342] width 56 height 22
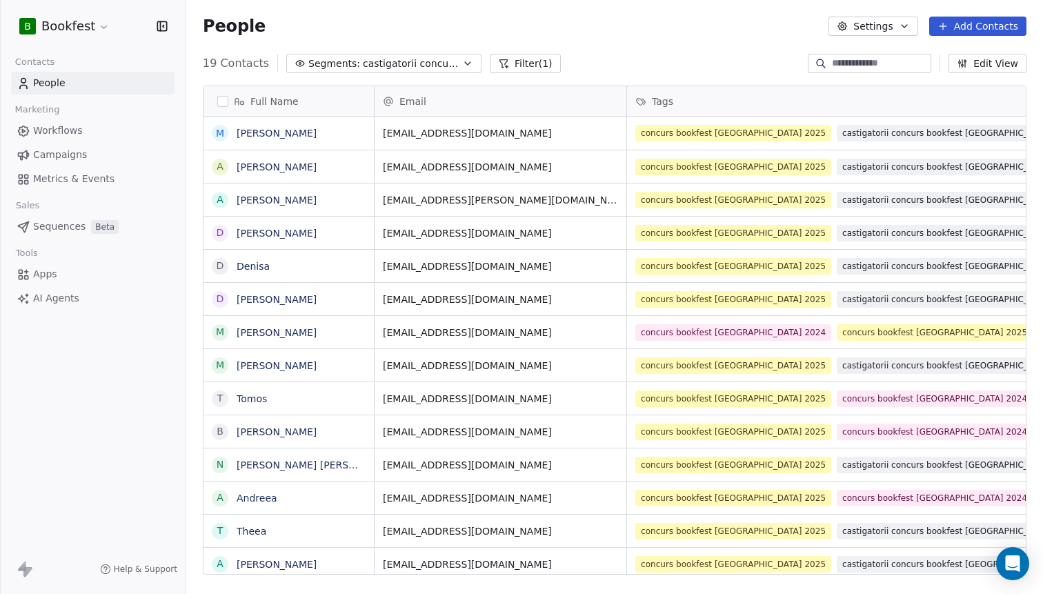
click at [529, 70] on button "Filter (1)" at bounding box center [525, 63] width 71 height 19
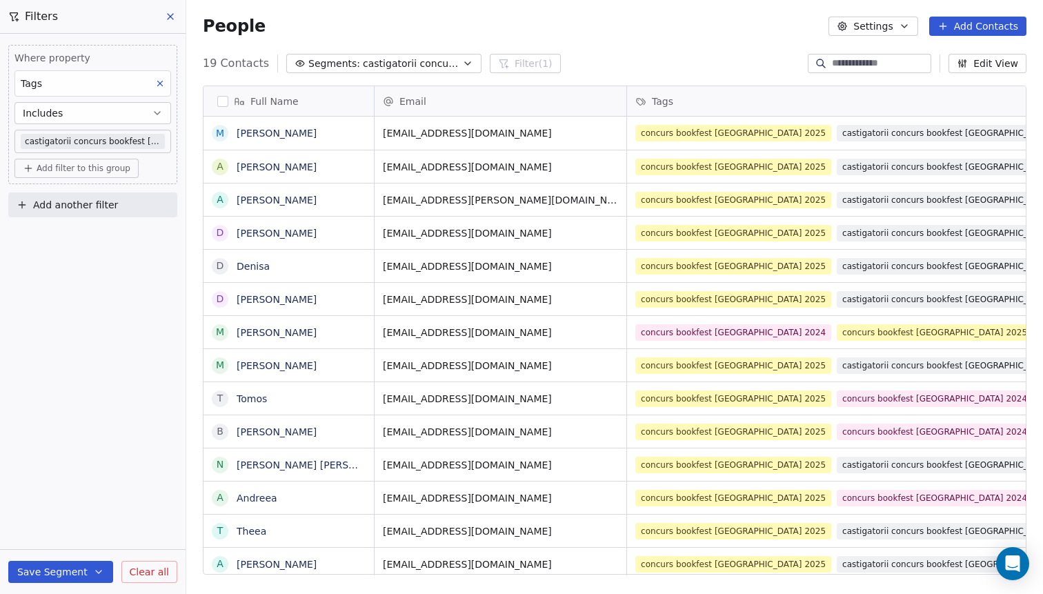
click at [93, 143] on body "B Bookfest Contacts People Marketing Workflows Campaigns Metrics & Events Sales…" at bounding box center [521, 297] width 1043 height 594
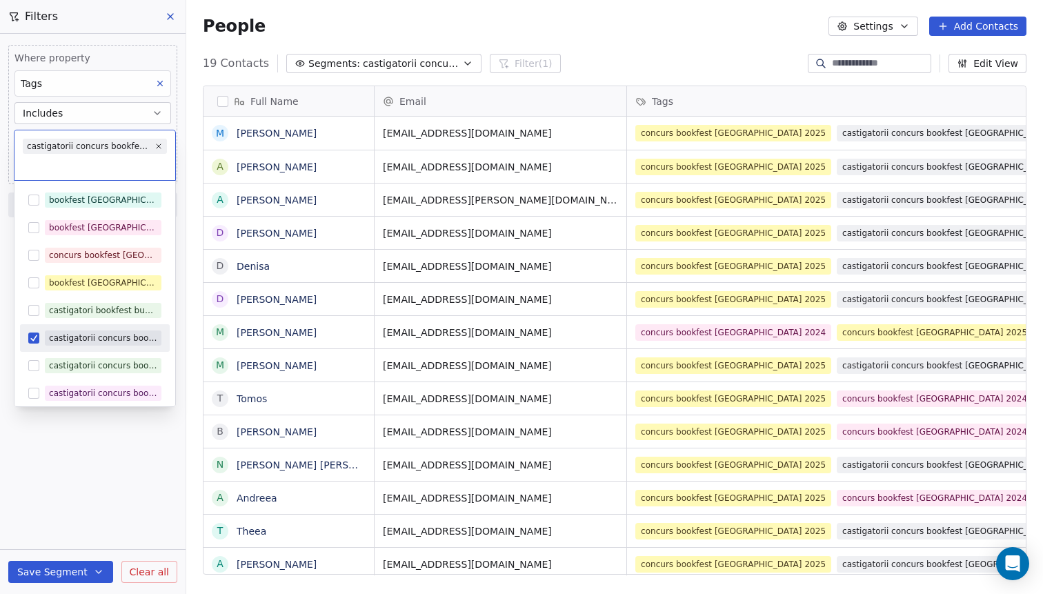
click at [641, 71] on html "B Bookfest Contacts People Marketing Workflows Campaigns Metrics & Events Sales…" at bounding box center [521, 297] width 1043 height 594
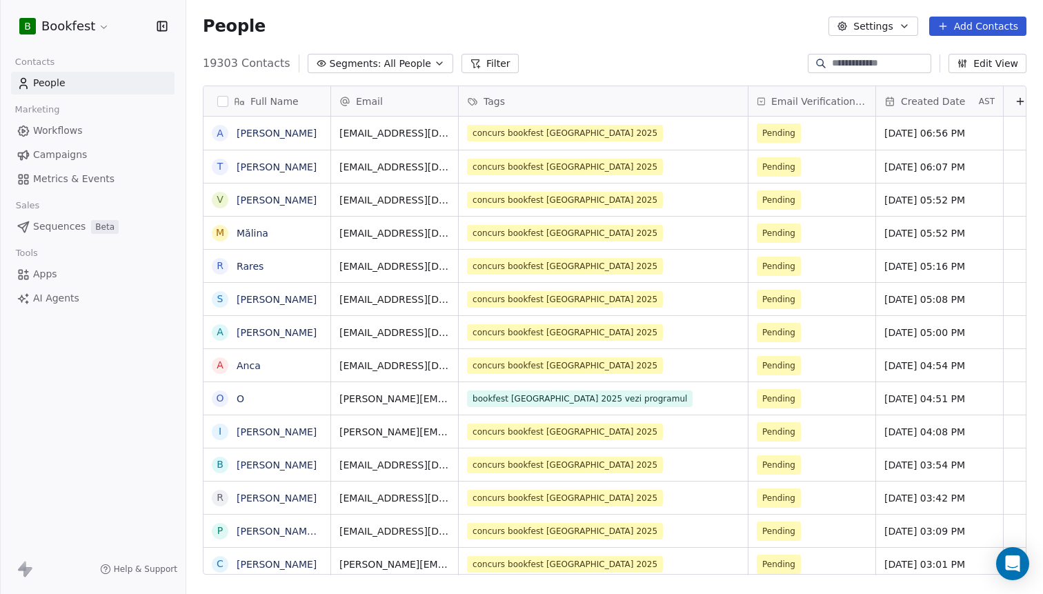
click at [384, 64] on span "All People" at bounding box center [407, 64] width 47 height 14
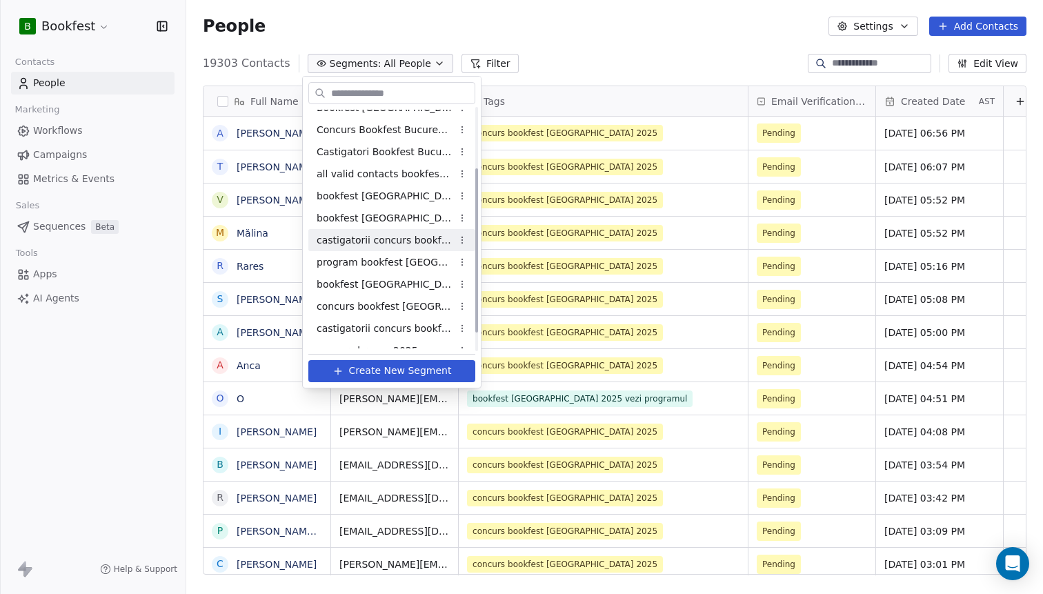
scroll to position [114, 0]
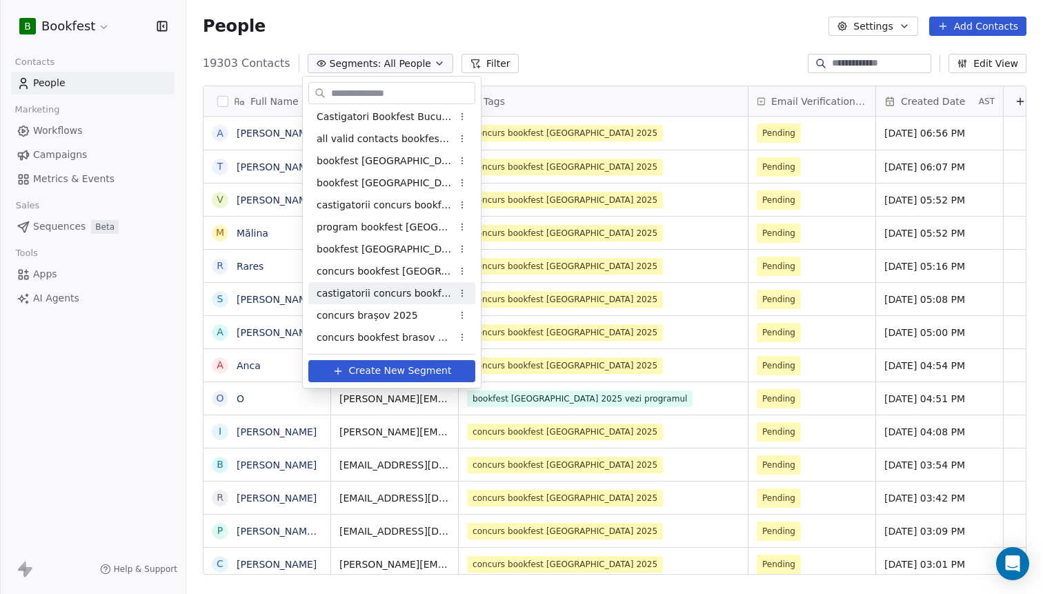
click at [371, 299] on span "castigatorii concurs bookfest [GEOGRAPHIC_DATA] 2025" at bounding box center [384, 293] width 135 height 14
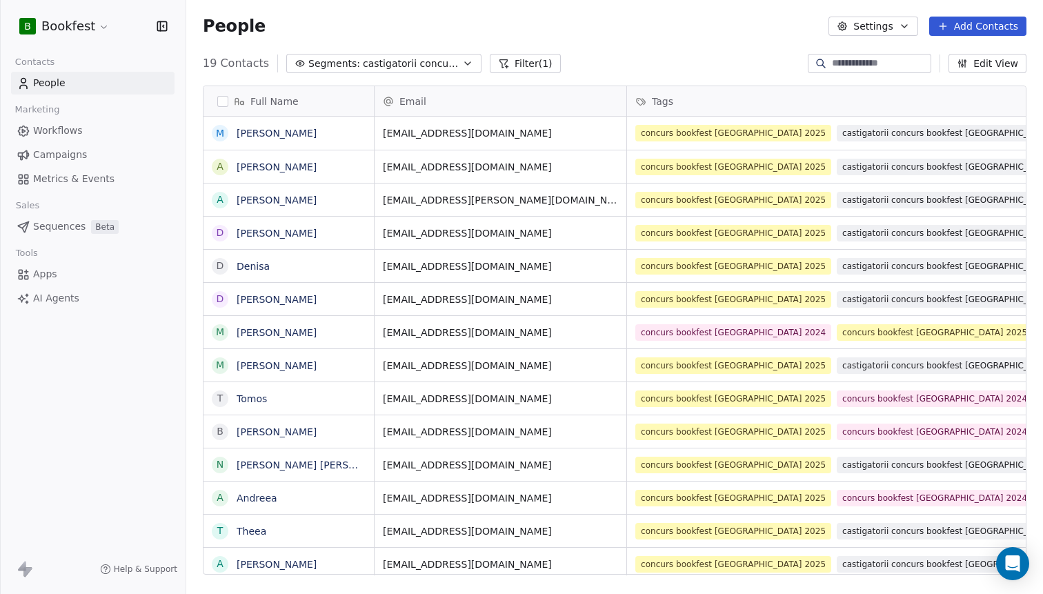
scroll to position [522, 857]
click at [607, 132] on icon "grid" at bounding box center [610, 132] width 6 height 6
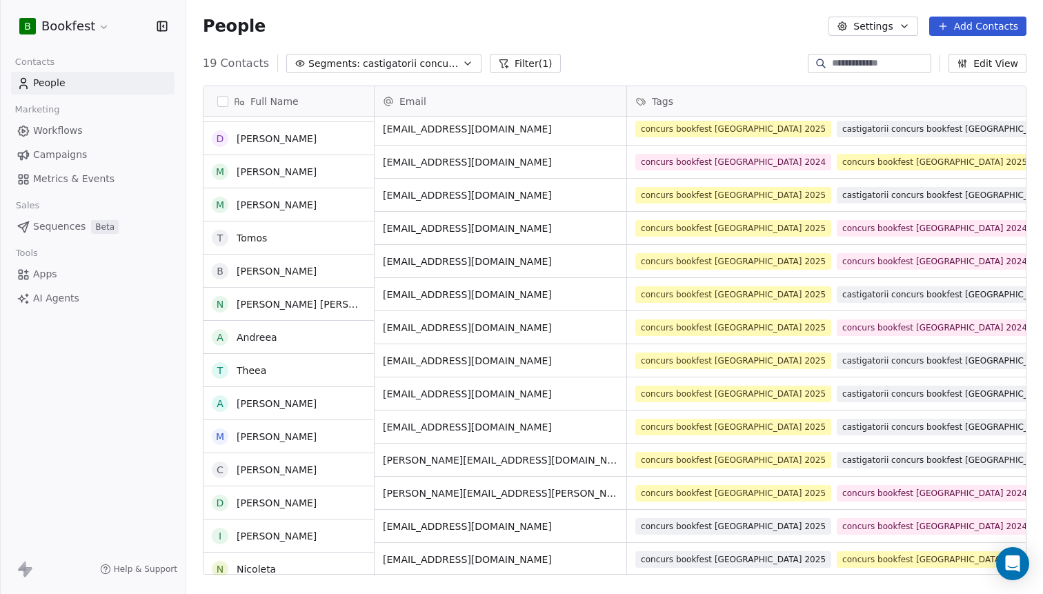
scroll to position [170, 0]
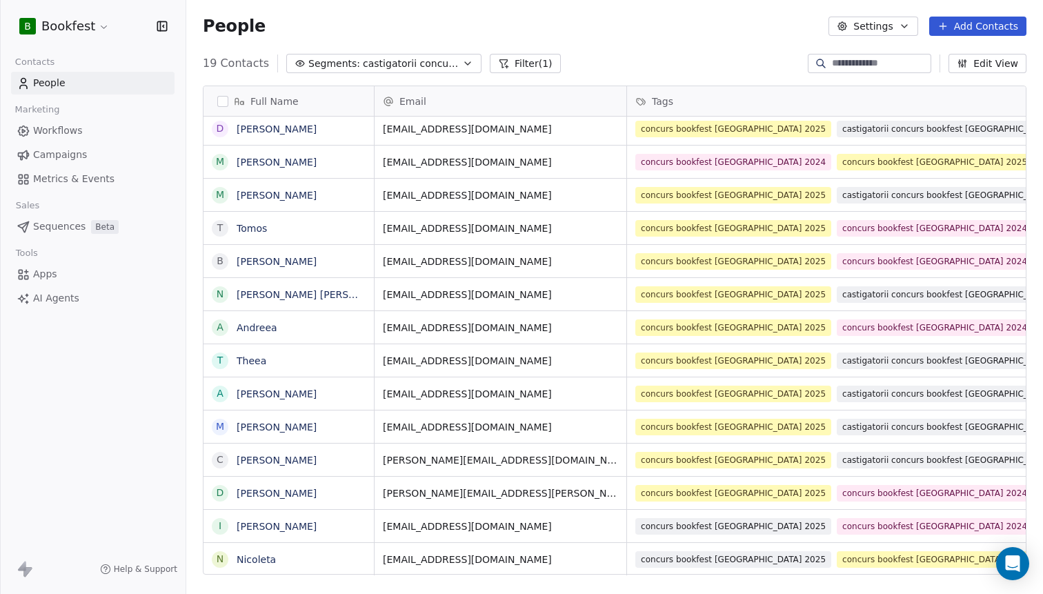
click at [68, 151] on span "Campaigns" at bounding box center [60, 155] width 54 height 14
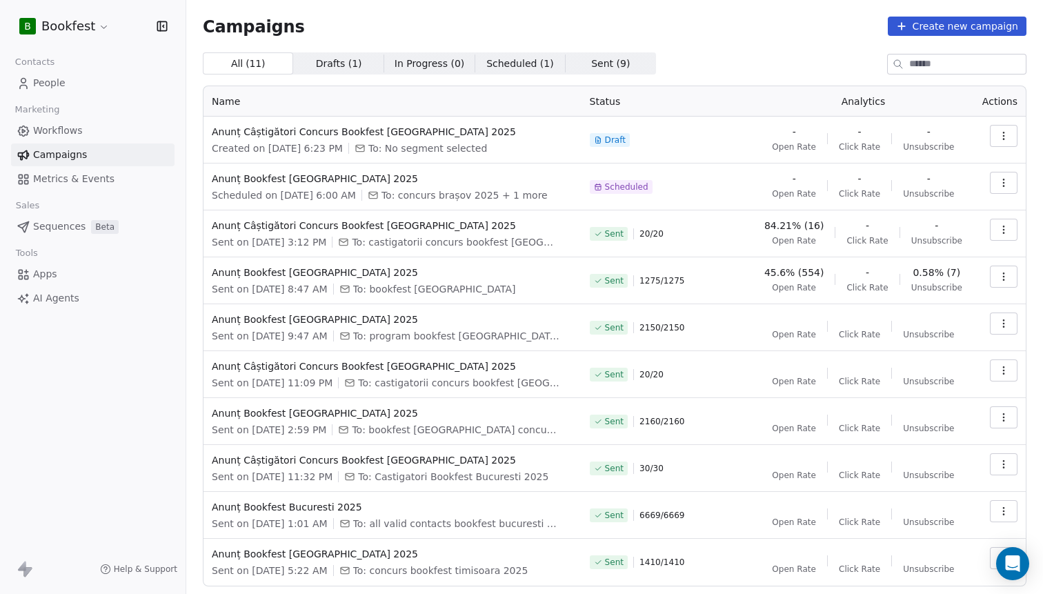
click at [1004, 142] on button "button" at bounding box center [1004, 136] width 28 height 22
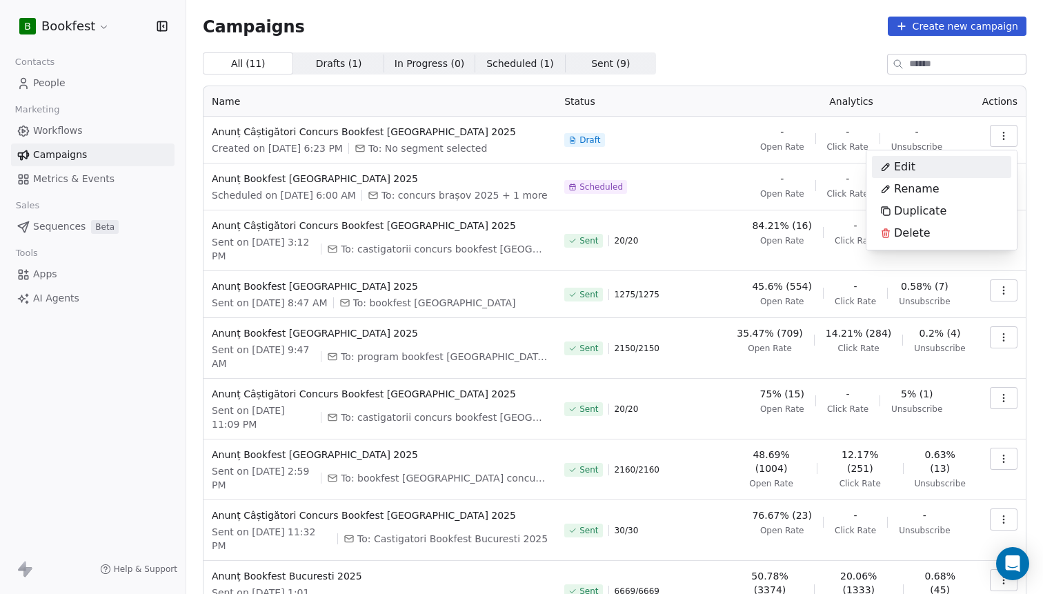
click at [919, 168] on div "Edit" at bounding box center [898, 167] width 52 height 22
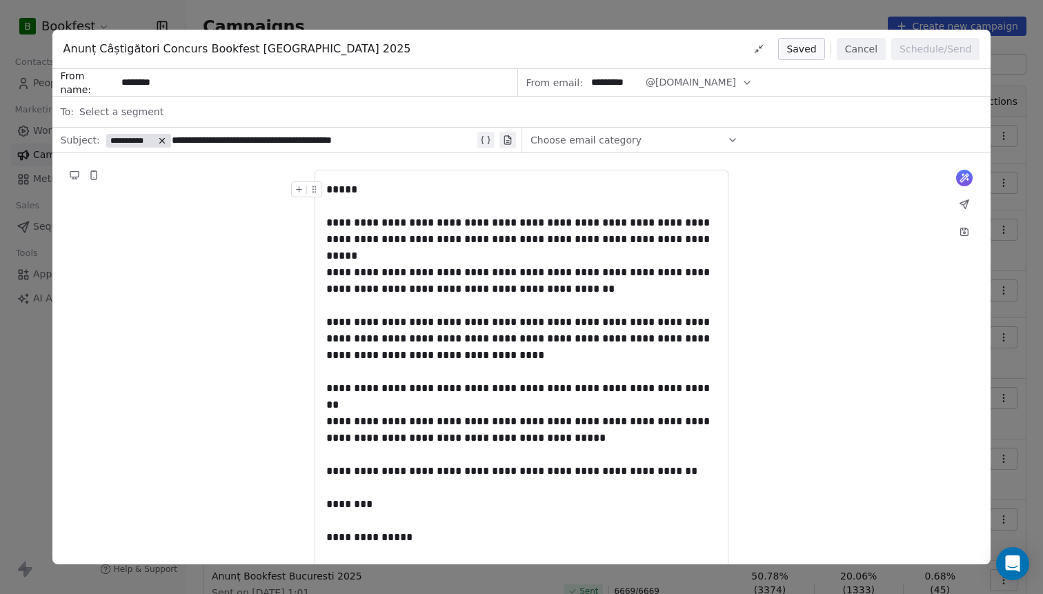
click at [196, 110] on div "Select a segment" at bounding box center [530, 112] width 903 height 30
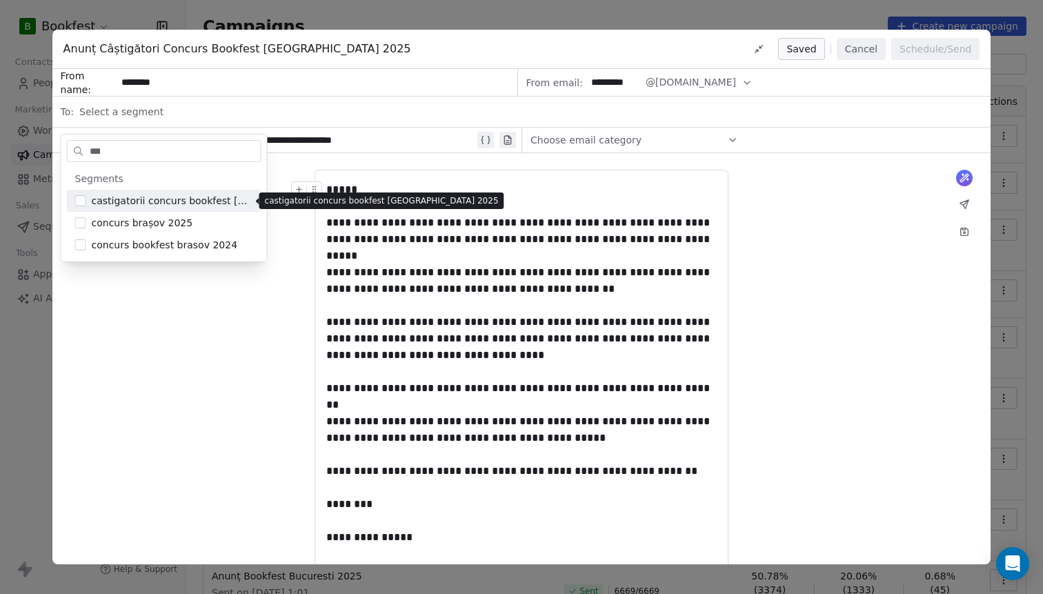
type input "***"
click at [152, 202] on span "castigatorii concurs bookfest [GEOGRAPHIC_DATA] 2025" at bounding box center [172, 201] width 161 height 14
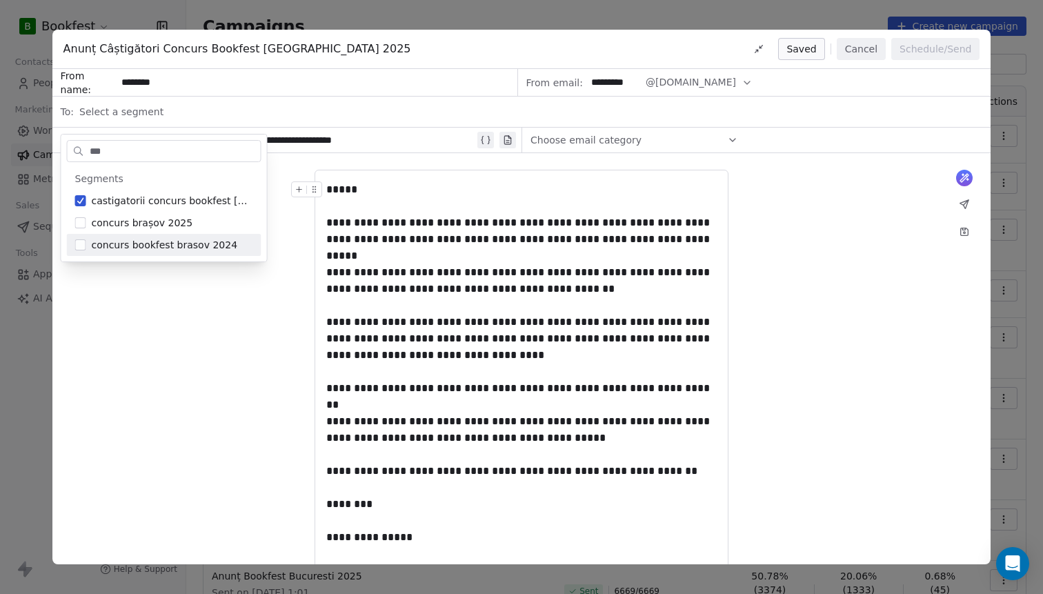
click at [162, 305] on div "**********" at bounding box center [521, 403] width 939 height 501
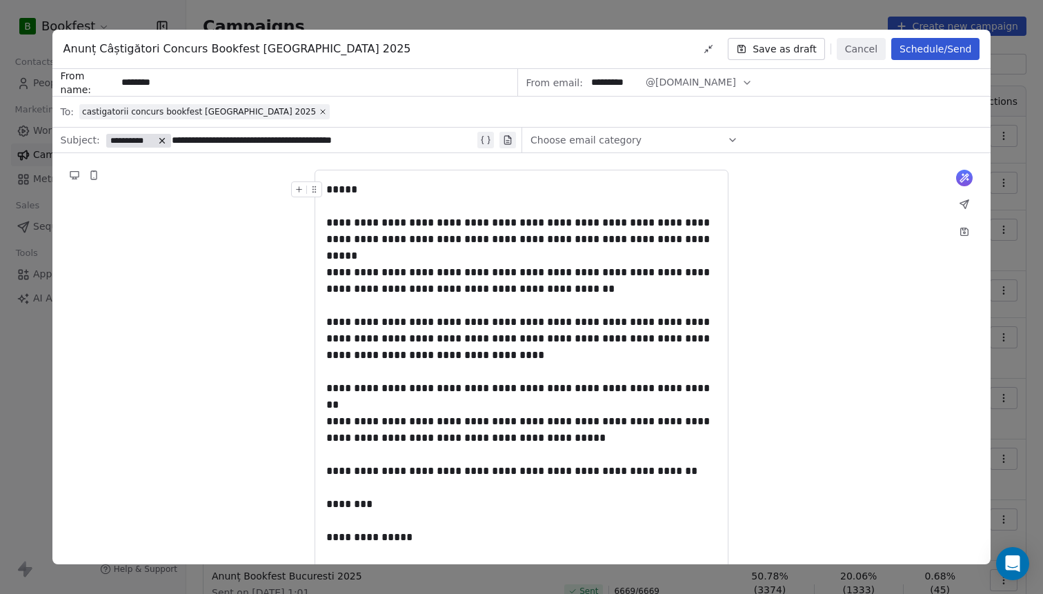
click at [383, 187] on div "*****" at bounding box center [521, 189] width 390 height 17
click at [371, 190] on div "*****" at bounding box center [521, 189] width 390 height 17
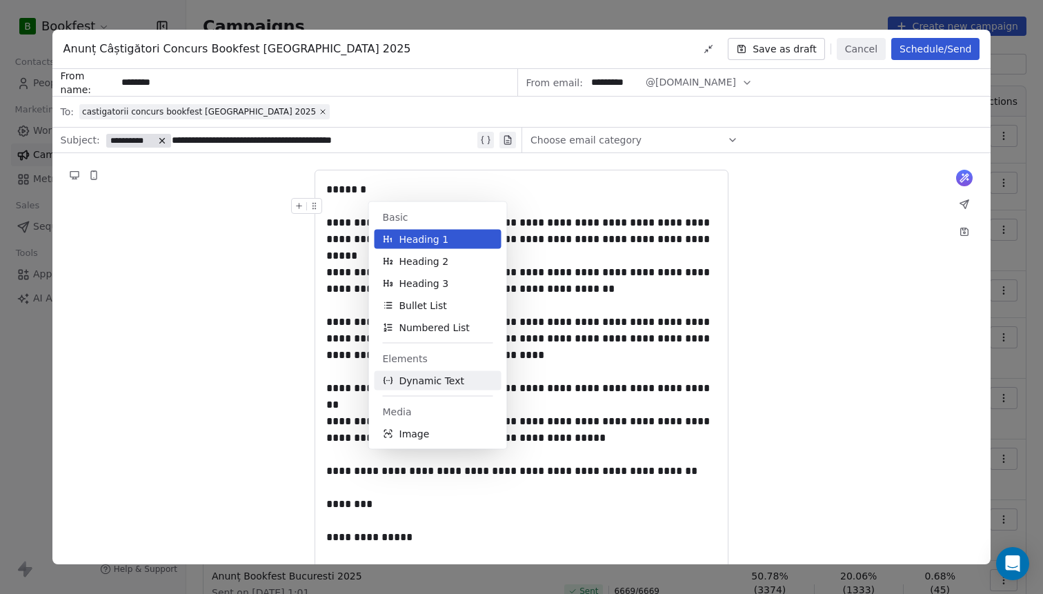
click at [425, 377] on span "Dynamic Text" at bounding box center [432, 381] width 66 height 14
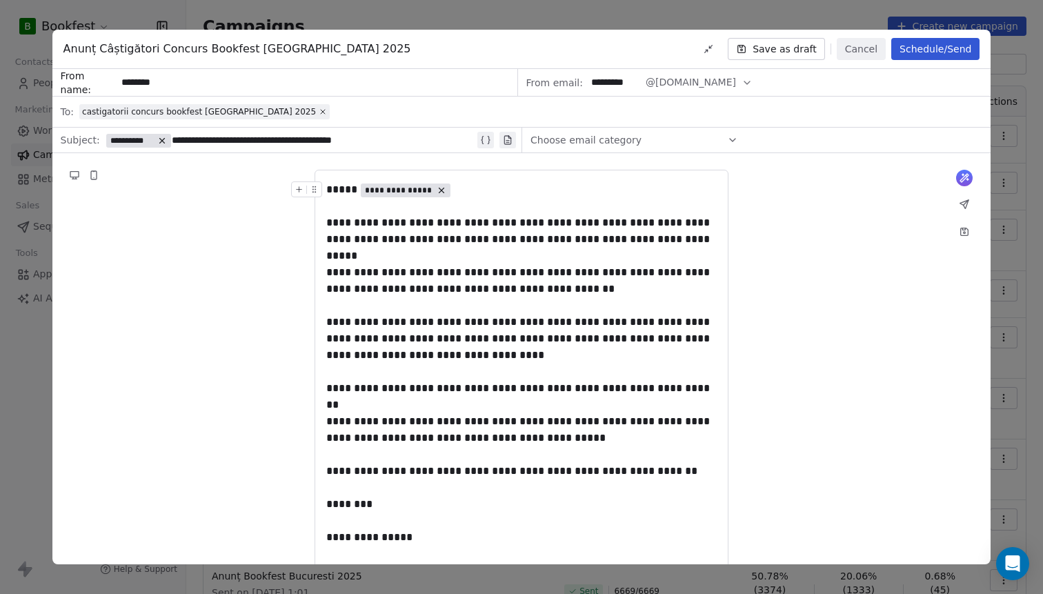
click at [399, 190] on span "**********" at bounding box center [399, 190] width 68 height 11
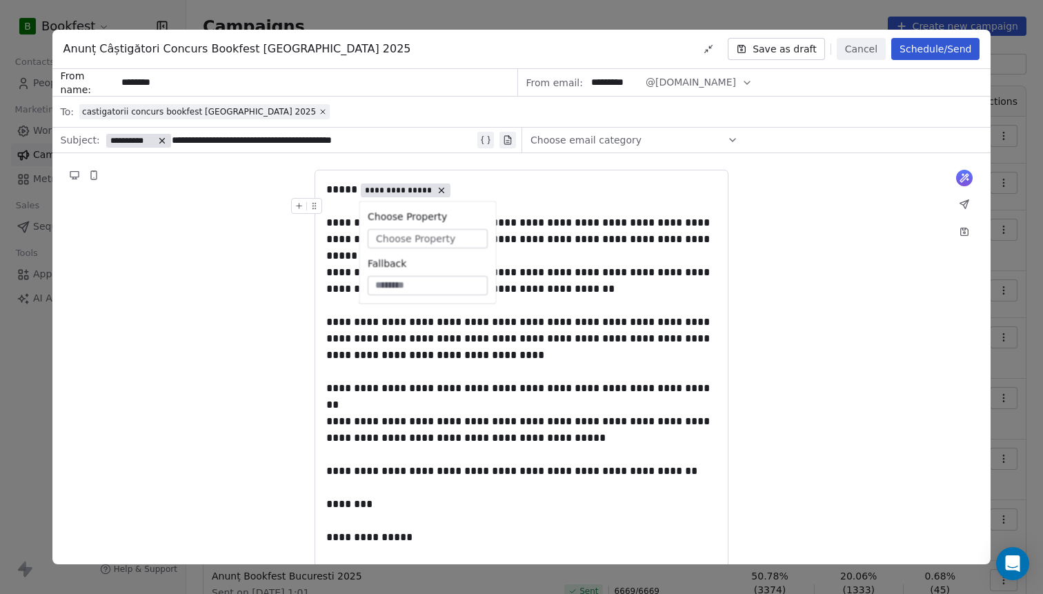
click at [399, 237] on span "Choose Property" at bounding box center [415, 239] width 79 height 14
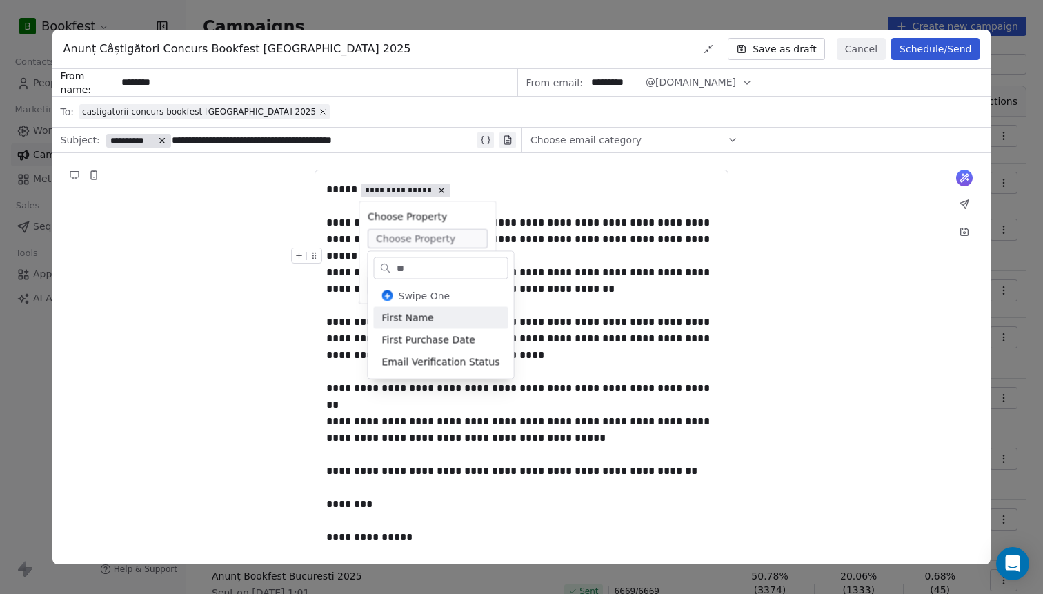
type input "**"
click at [408, 315] on div "First Name" at bounding box center [441, 318] width 134 height 22
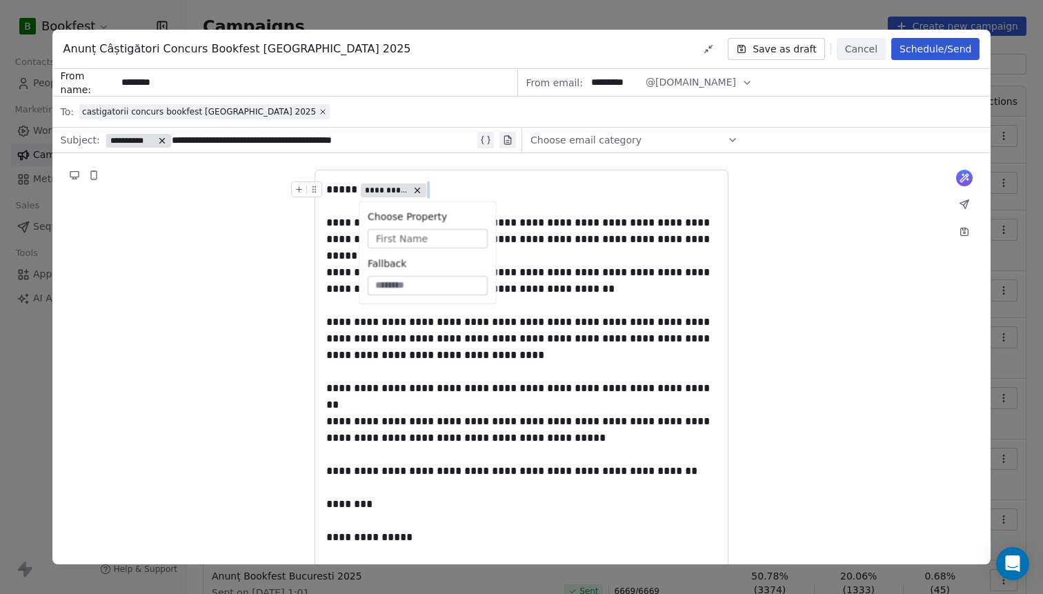
click at [557, 198] on div "**********" at bounding box center [521, 189] width 390 height 17
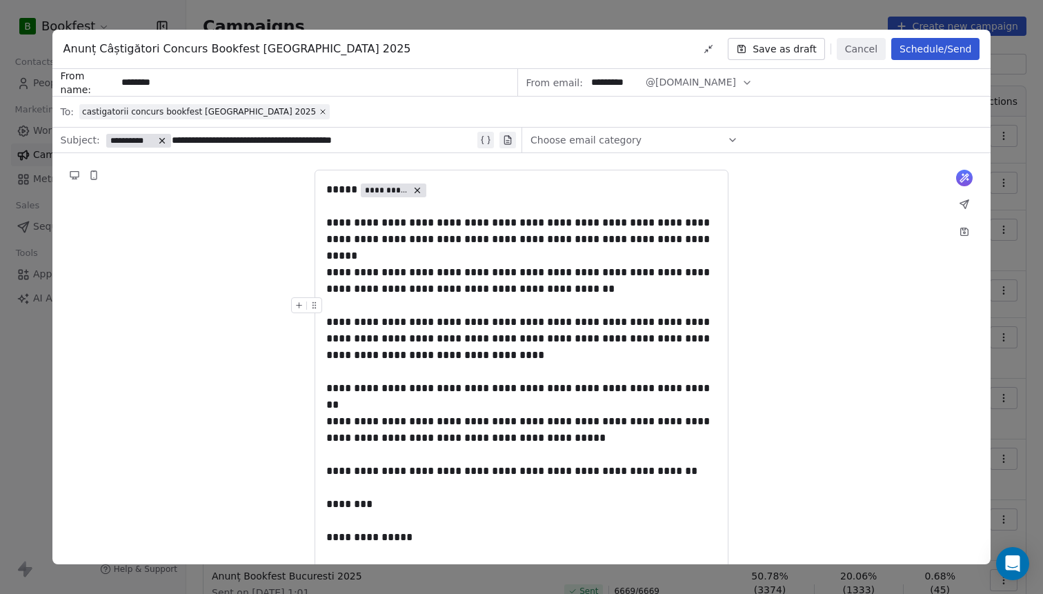
click at [184, 139] on div "**********" at bounding box center [290, 140] width 369 height 17
click at [921, 56] on button "Schedule/Send" at bounding box center [935, 49] width 88 height 22
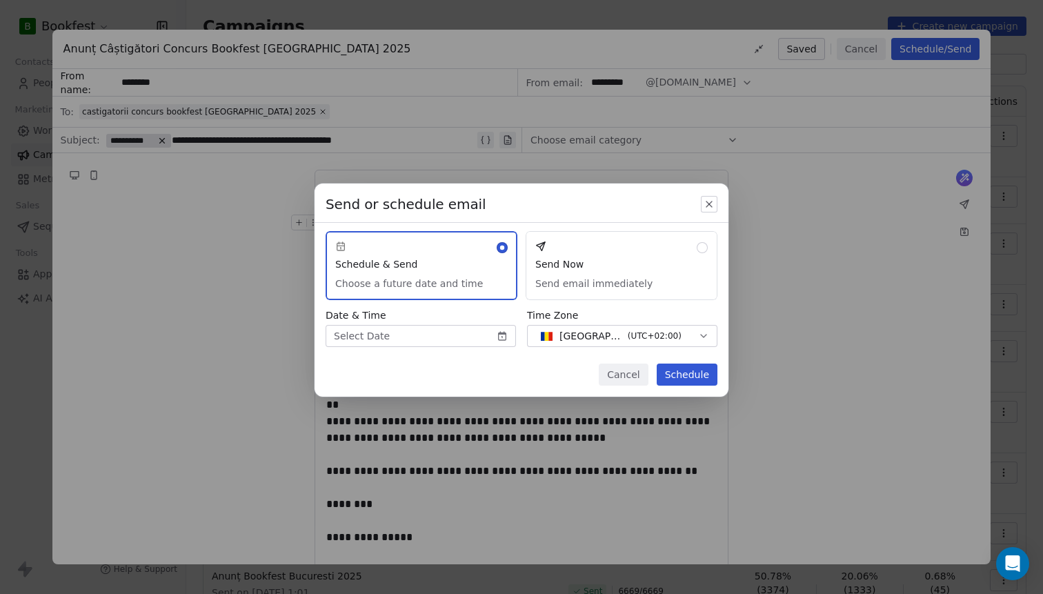
click at [457, 330] on body "B Bookfest Contacts People Marketing Workflows Campaigns Metrics & Events Sales…" at bounding box center [521, 297] width 1043 height 594
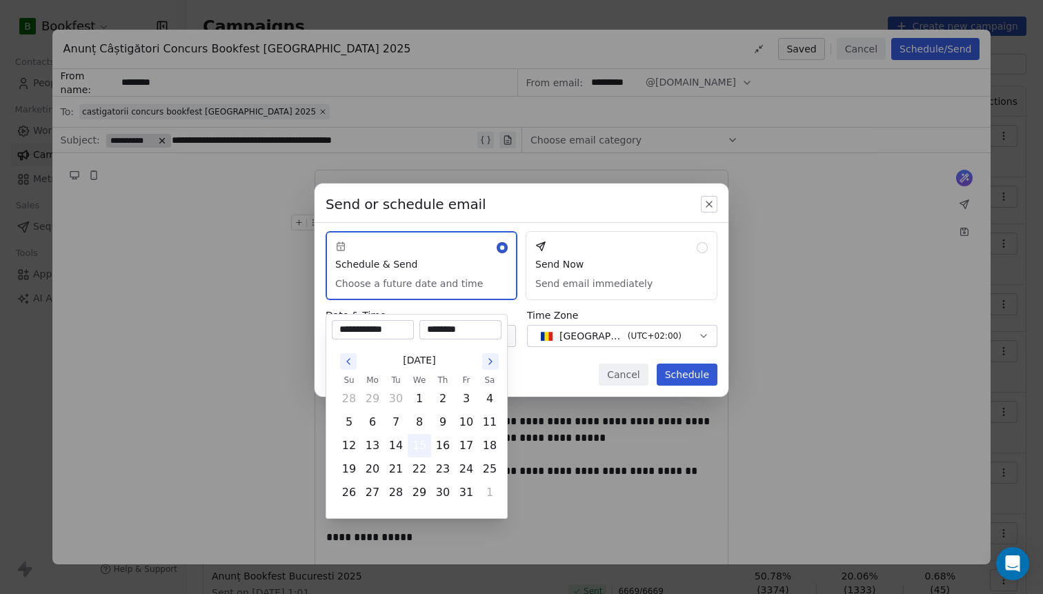
click at [421, 446] on button "15" at bounding box center [419, 446] width 22 height 22
click at [434, 328] on input "********" at bounding box center [460, 330] width 77 height 14
click at [444, 330] on input "*******" at bounding box center [460, 330] width 77 height 14
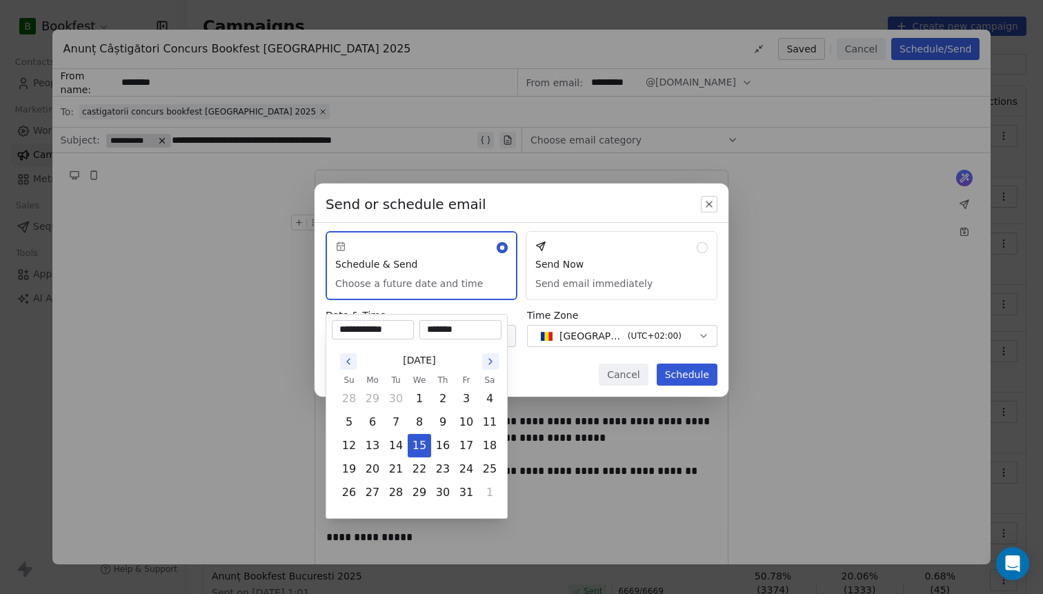
click at [444, 330] on input "*******" at bounding box center [460, 330] width 77 height 14
type input "*******"
click at [526, 355] on div "Send or schedule email Schedule & Send Choose a future date and time Send Now S…" at bounding box center [521, 296] width 1043 height 271
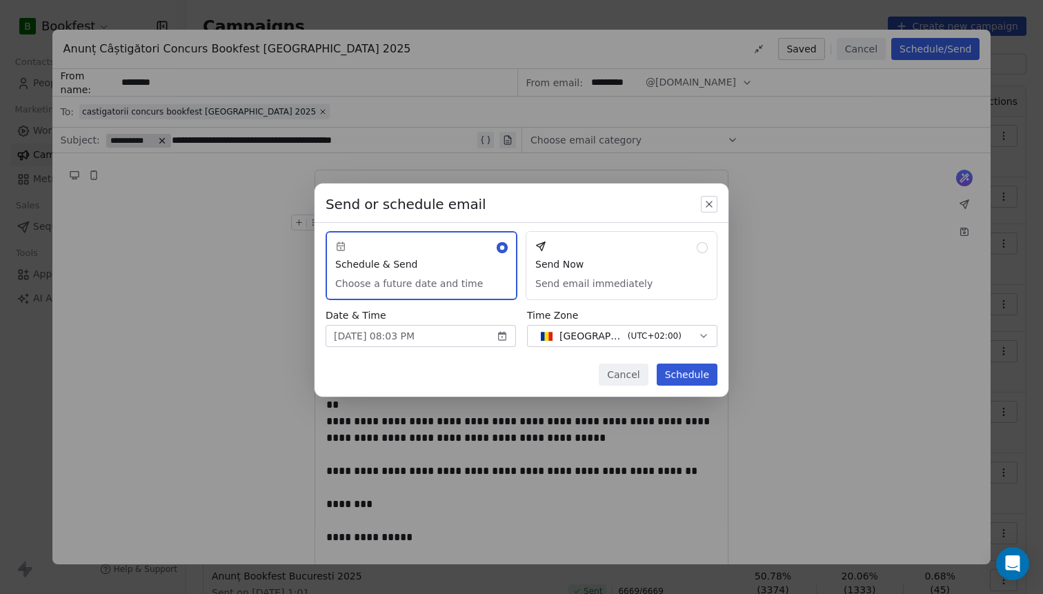
click at [692, 379] on button "Schedule" at bounding box center [687, 374] width 61 height 22
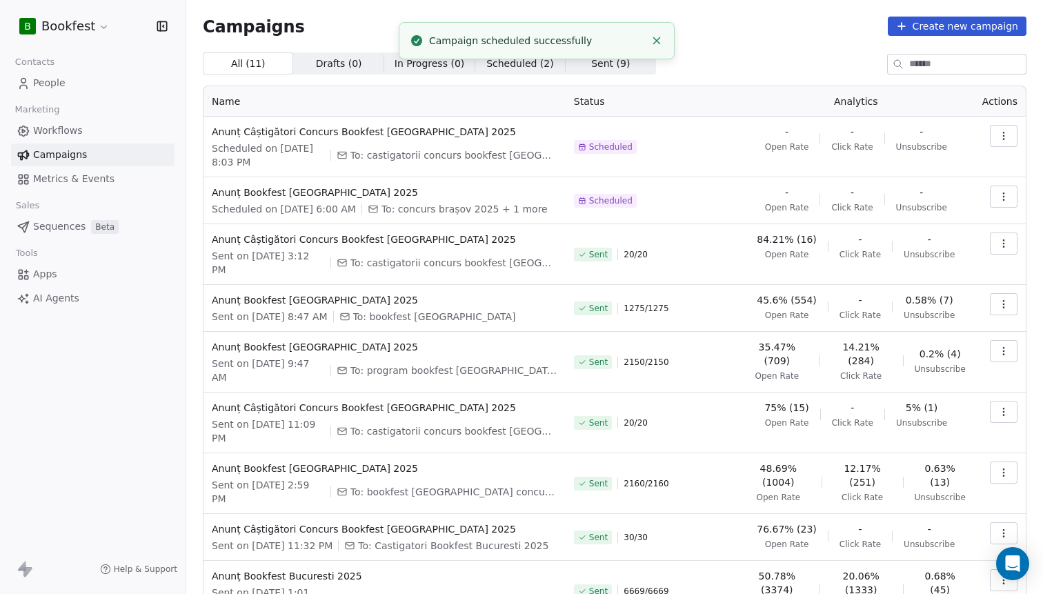
click at [614, 141] on span "Scheduled" at bounding box center [610, 146] width 43 height 11
click at [377, 129] on span "Anunț Câștigători Concurs Bookfest Brașov 2025" at bounding box center [385, 132] width 346 height 14
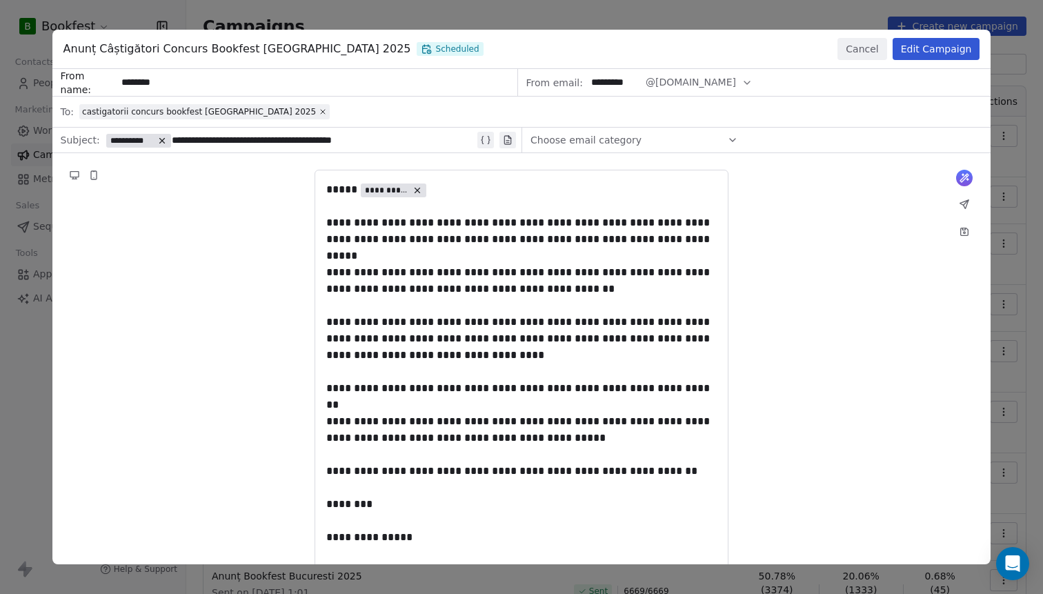
click at [814, 15] on div "**********" at bounding box center [521, 297] width 1043 height 594
click at [851, 46] on button "Cancel" at bounding box center [861, 49] width 49 height 22
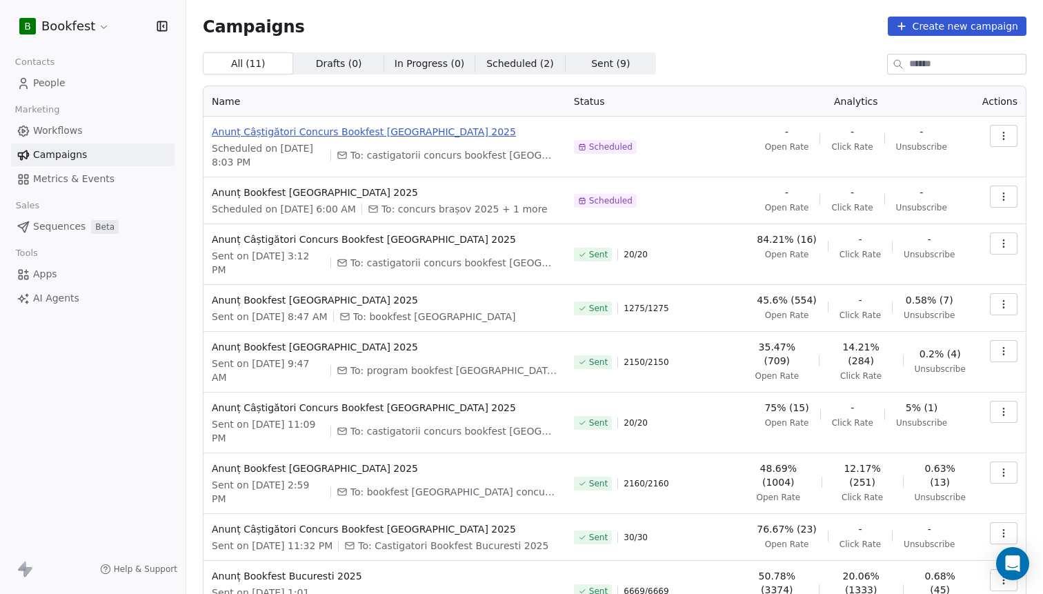
click at [261, 129] on span "Anunț Câștigători Concurs Bookfest Brașov 2025" at bounding box center [385, 132] width 346 height 14
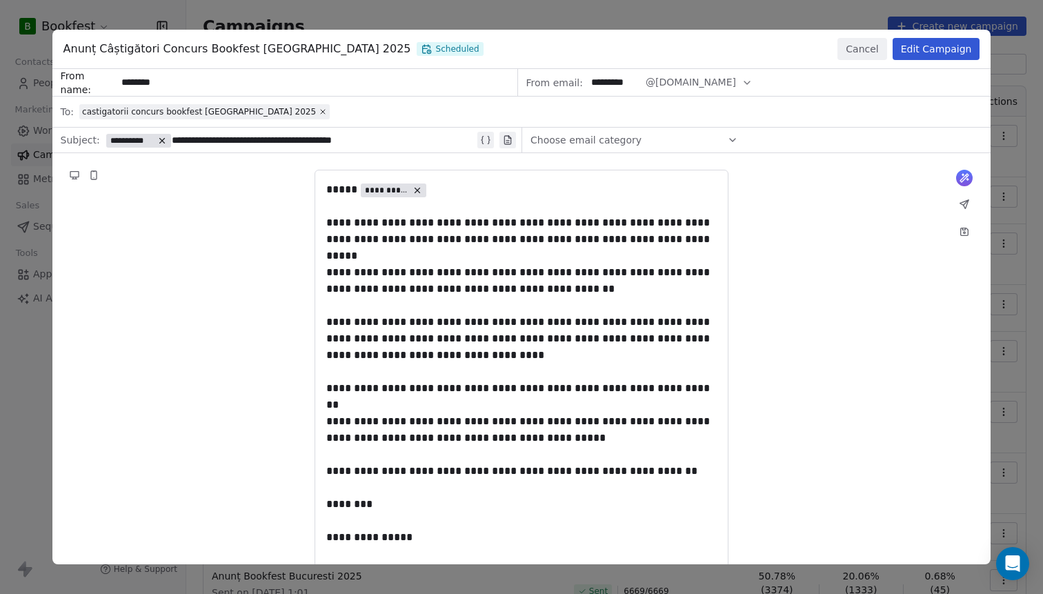
drag, startPoint x: 28, startPoint y: 320, endPoint x: 827, endPoint y: 103, distance: 827.7
click at [28, 320] on div "**********" at bounding box center [521, 297] width 1043 height 594
click at [851, 54] on button "Cancel" at bounding box center [861, 49] width 49 height 22
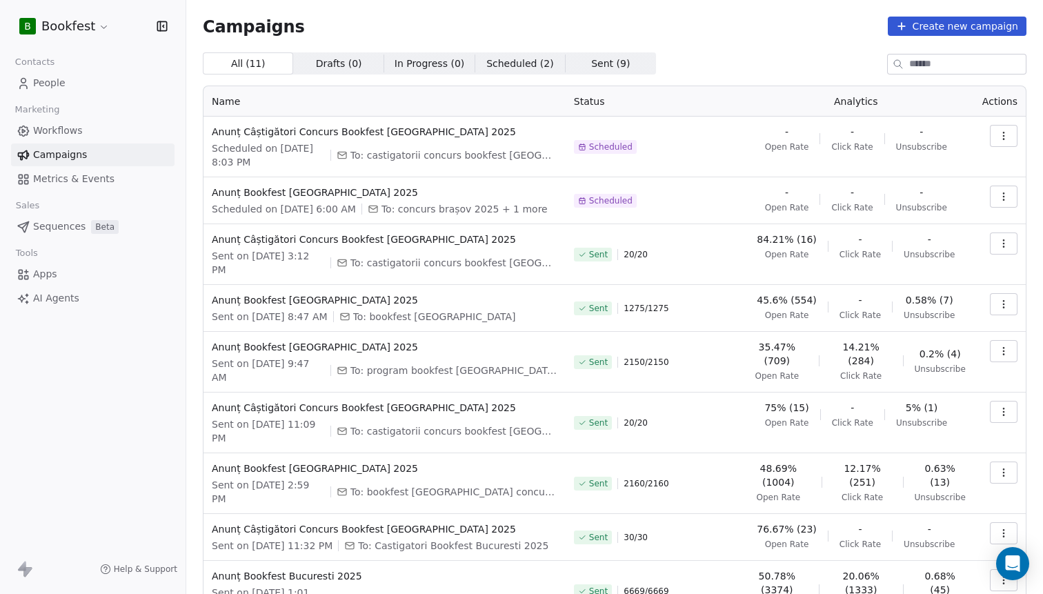
click at [42, 77] on span "People" at bounding box center [49, 83] width 32 height 14
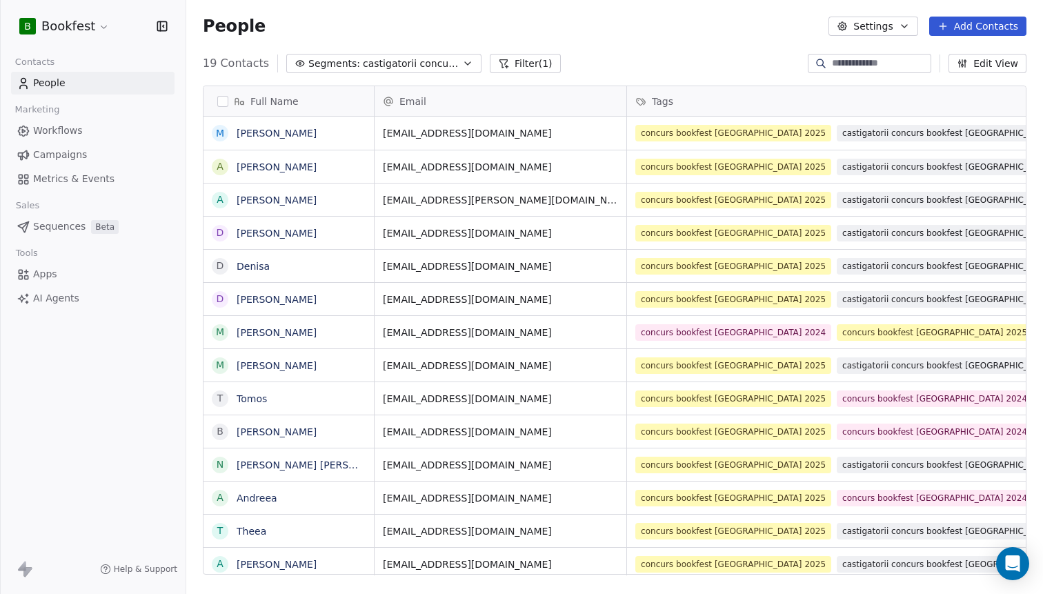
scroll to position [522, 857]
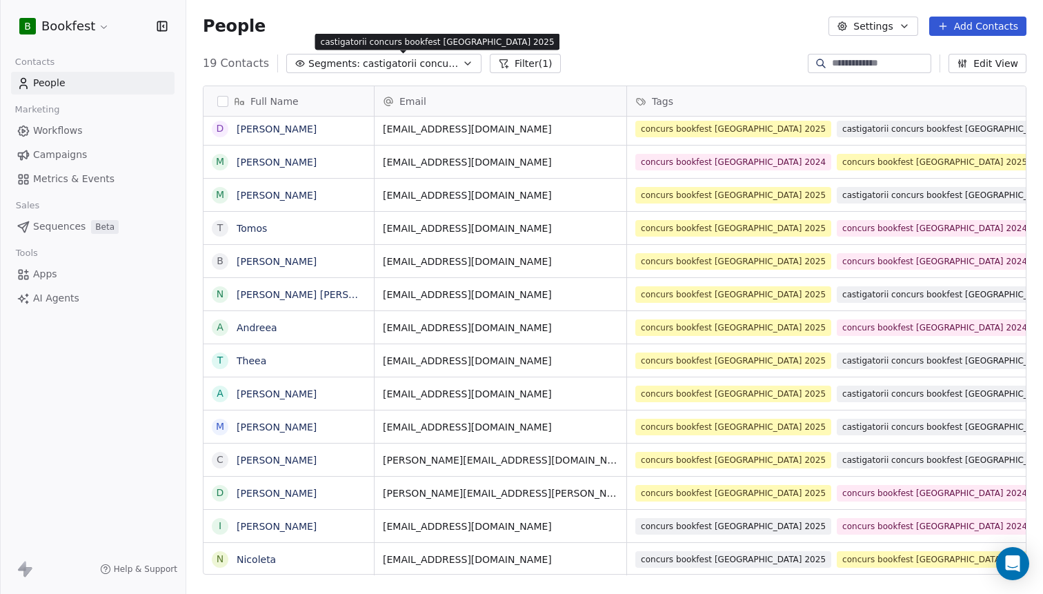
click at [388, 69] on span "castigatorii concurs bookfest [GEOGRAPHIC_DATA] 2025" at bounding box center [411, 64] width 97 height 14
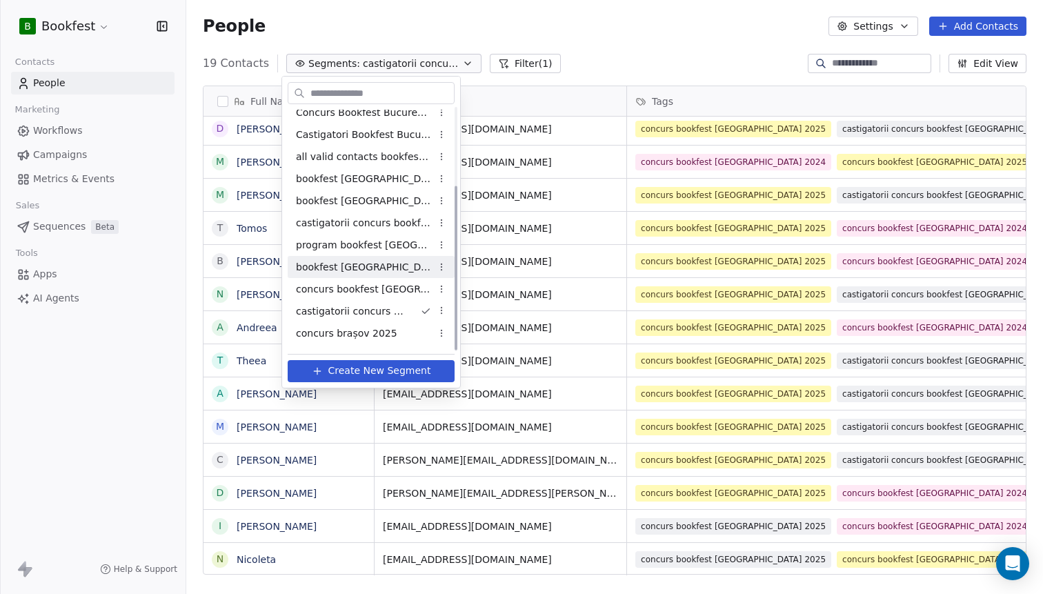
scroll to position [114, 0]
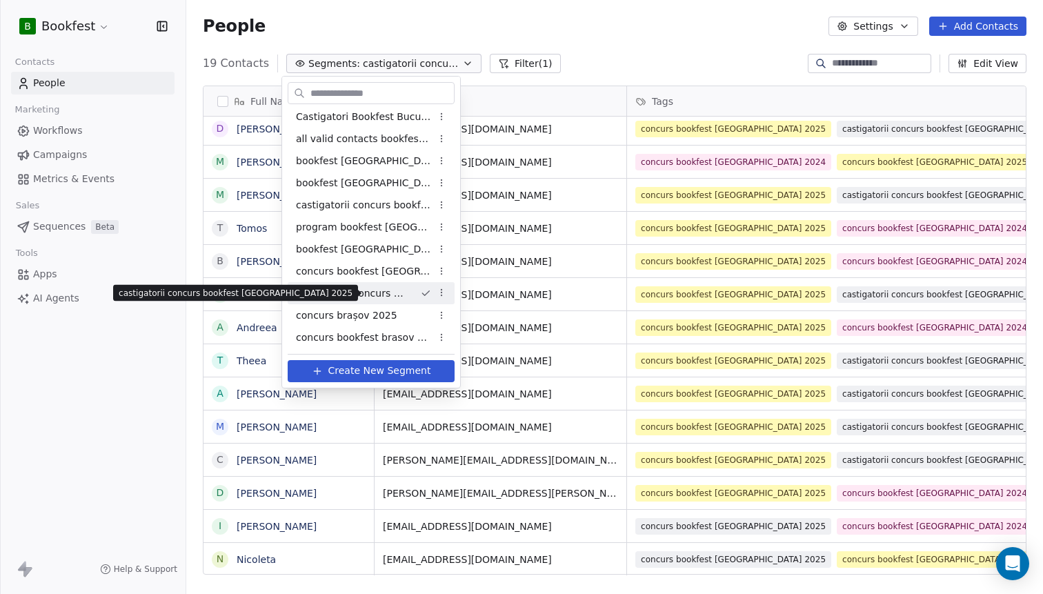
click at [356, 297] on span "castigatorii concurs bookfest [GEOGRAPHIC_DATA] 2025" at bounding box center [352, 293] width 113 height 14
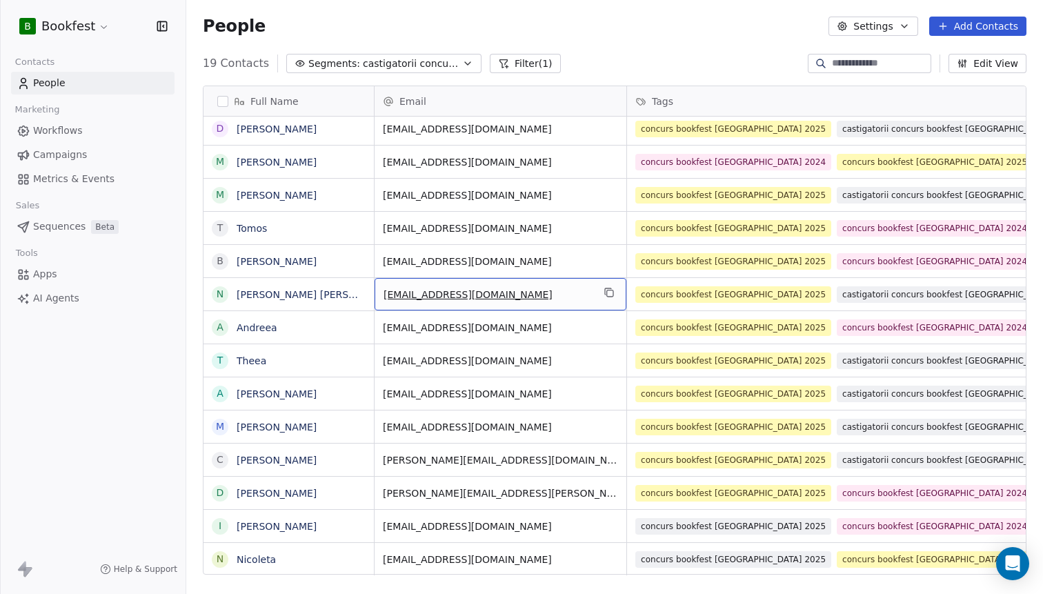
click at [415, 299] on span "[EMAIL_ADDRESS][DOMAIN_NAME]" at bounding box center [487, 295] width 209 height 14
click at [415, 299] on input "**********" at bounding box center [501, 295] width 246 height 28
click at [684, 17] on html "B Bookfest Contacts People Marketing Workflows Campaigns Metrics & Events Sales…" at bounding box center [521, 297] width 1043 height 594
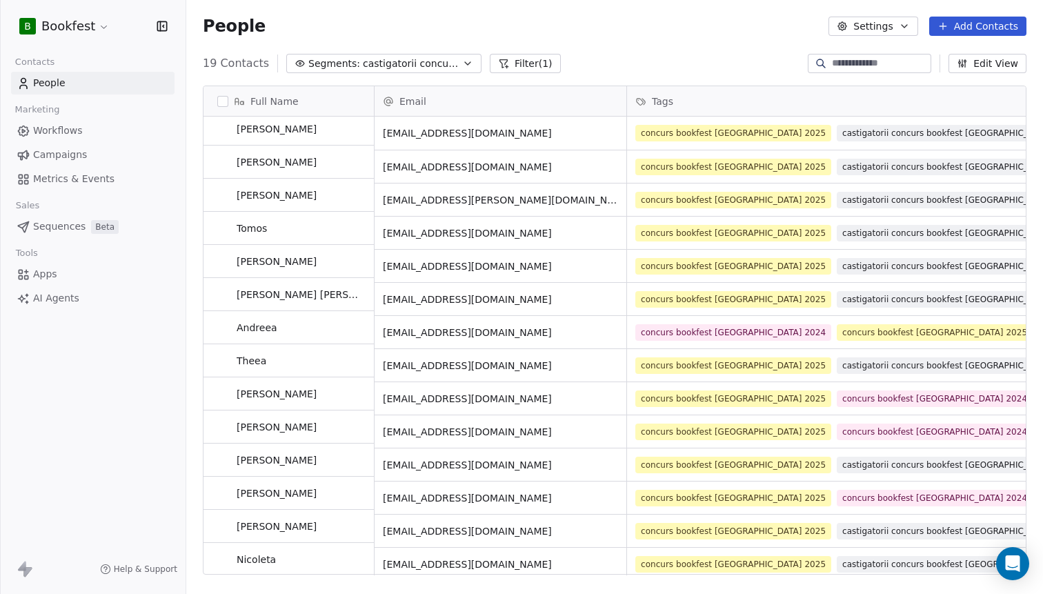
scroll to position [0, 0]
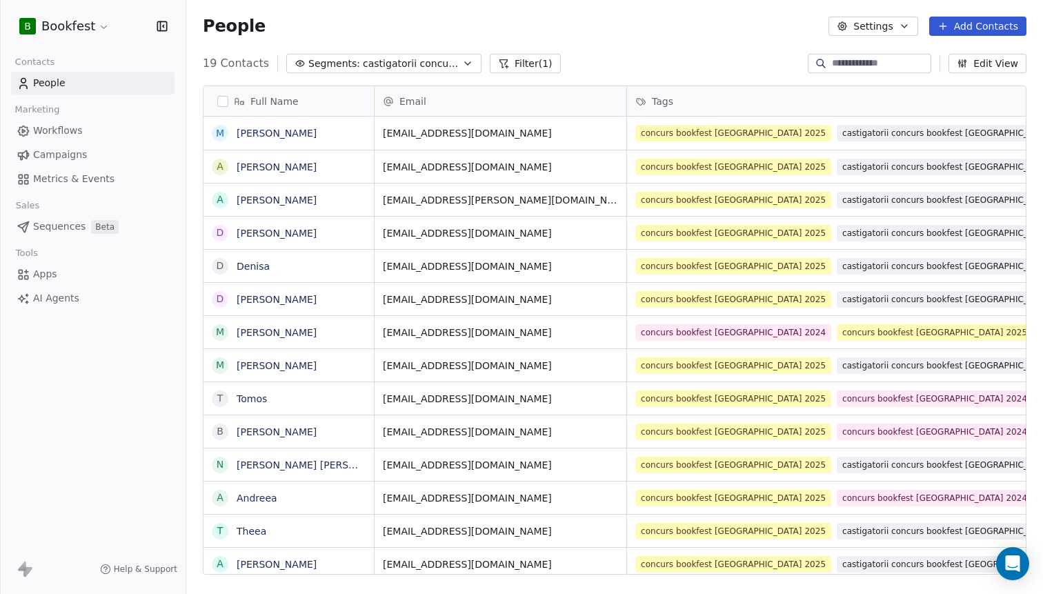
click at [95, 83] on link "People" at bounding box center [92, 83] width 163 height 23
click at [74, 33] on html "B Bookfest Contacts People Marketing Workflows Campaigns Metrics & Events Sales…" at bounding box center [521, 297] width 1043 height 594
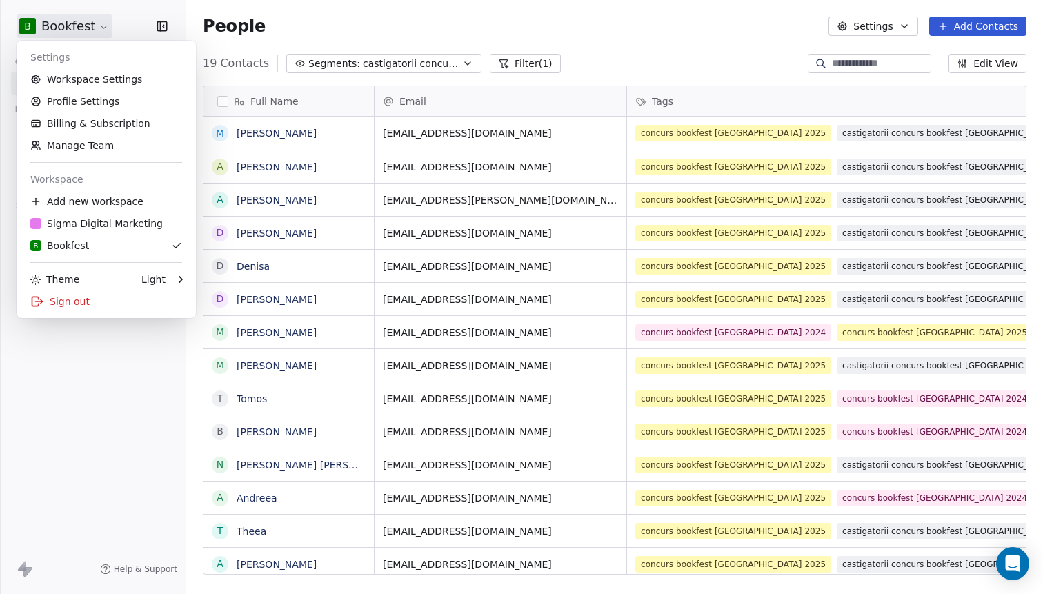
scroll to position [522, 857]
click at [60, 218] on div "Sigma Digital Marketing" at bounding box center [96, 224] width 132 height 14
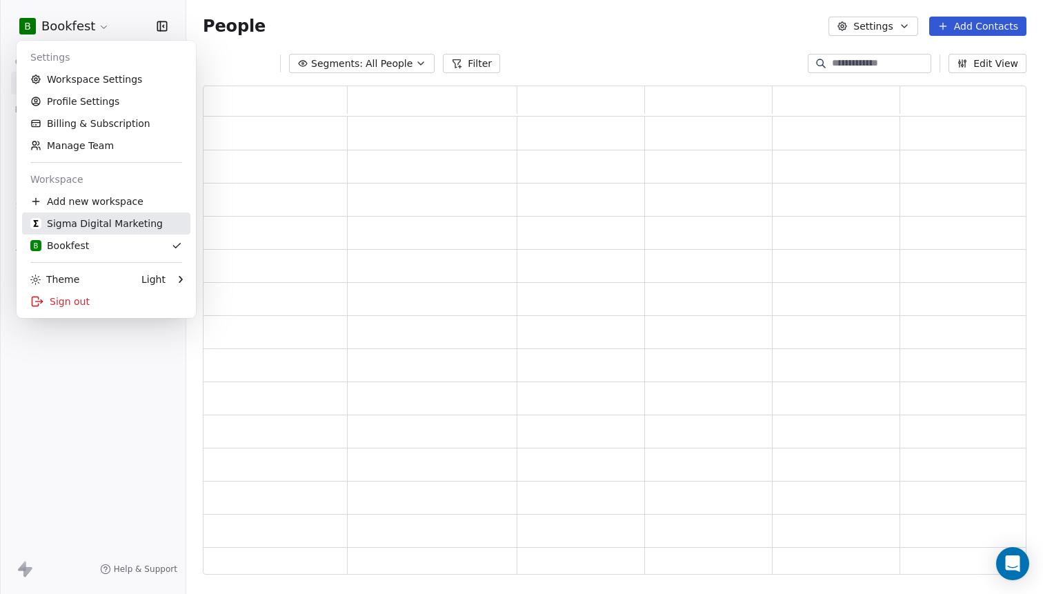
scroll to position [489, 824]
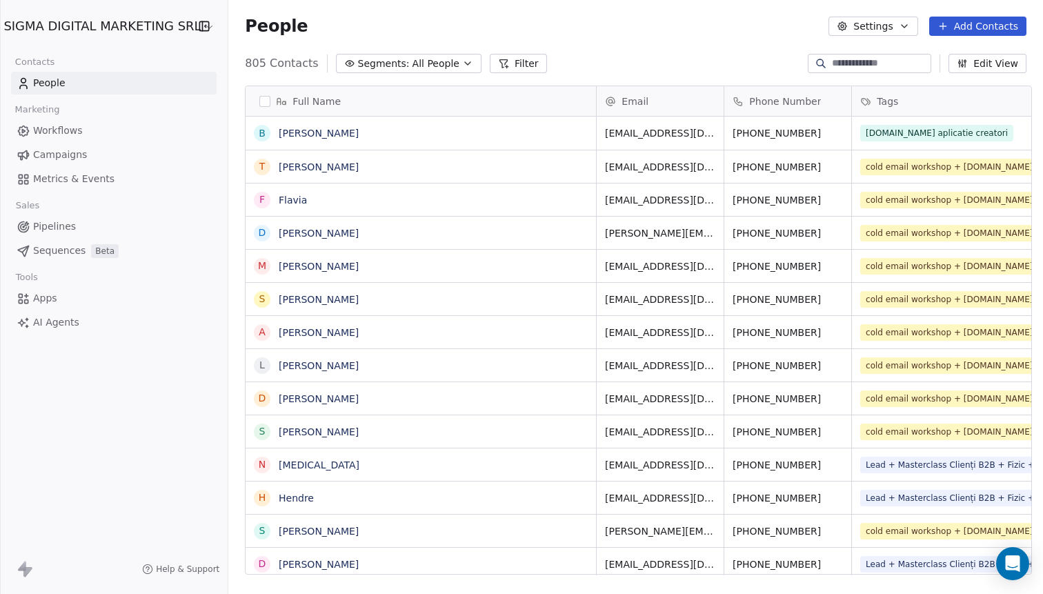
scroll to position [522, 820]
